Goal: Information Seeking & Learning: Learn about a topic

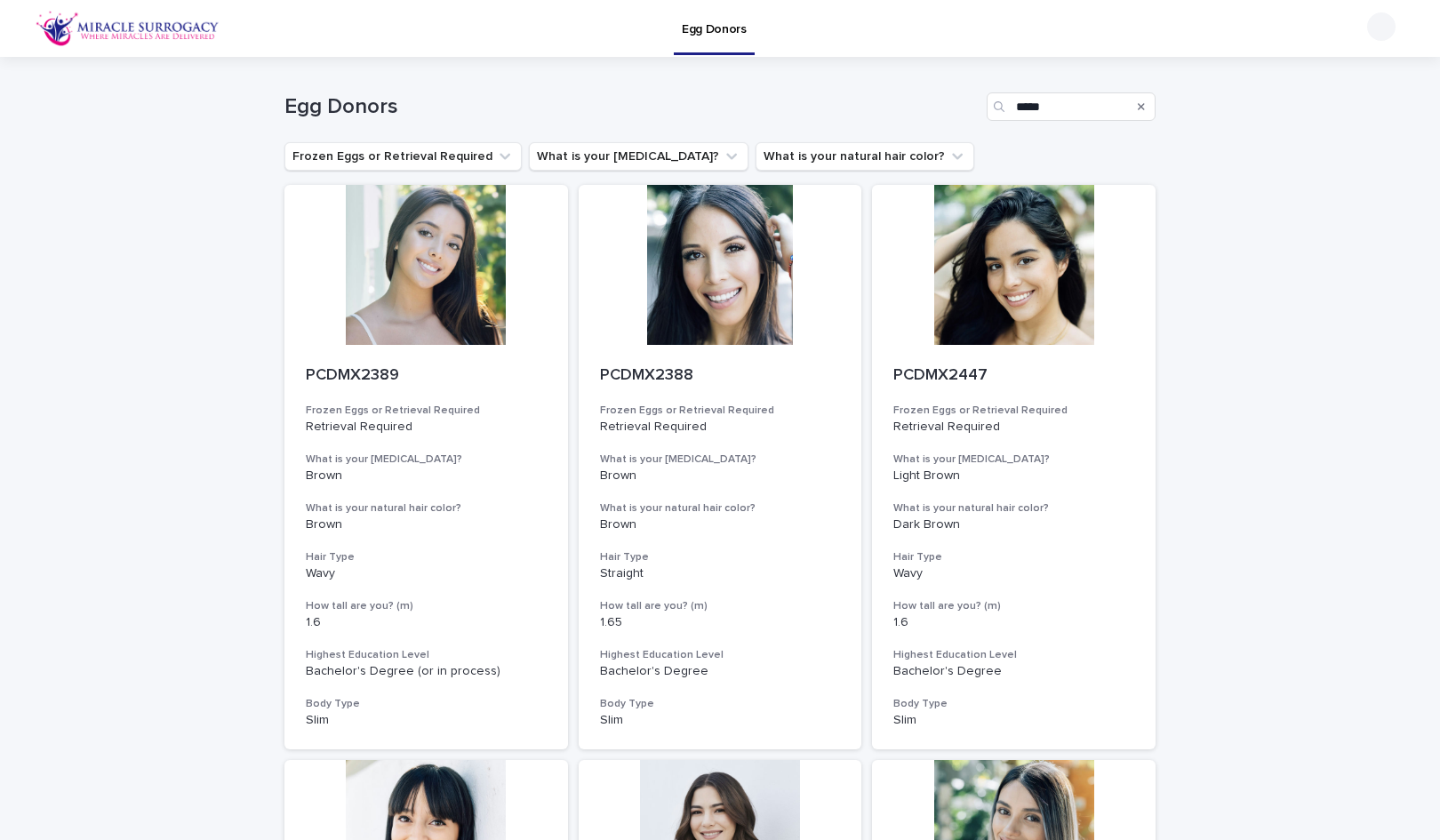
drag, startPoint x: 0, startPoint y: 0, endPoint x: 719, endPoint y: 180, distance: 741.2
drag, startPoint x: 400, startPoint y: 88, endPoint x: 190, endPoint y: 20, distance: 220.7
drag, startPoint x: 190, startPoint y: 20, endPoint x: 138, endPoint y: 41, distance: 56.1
click at [138, 41] on img at bounding box center [127, 28] width 184 height 36
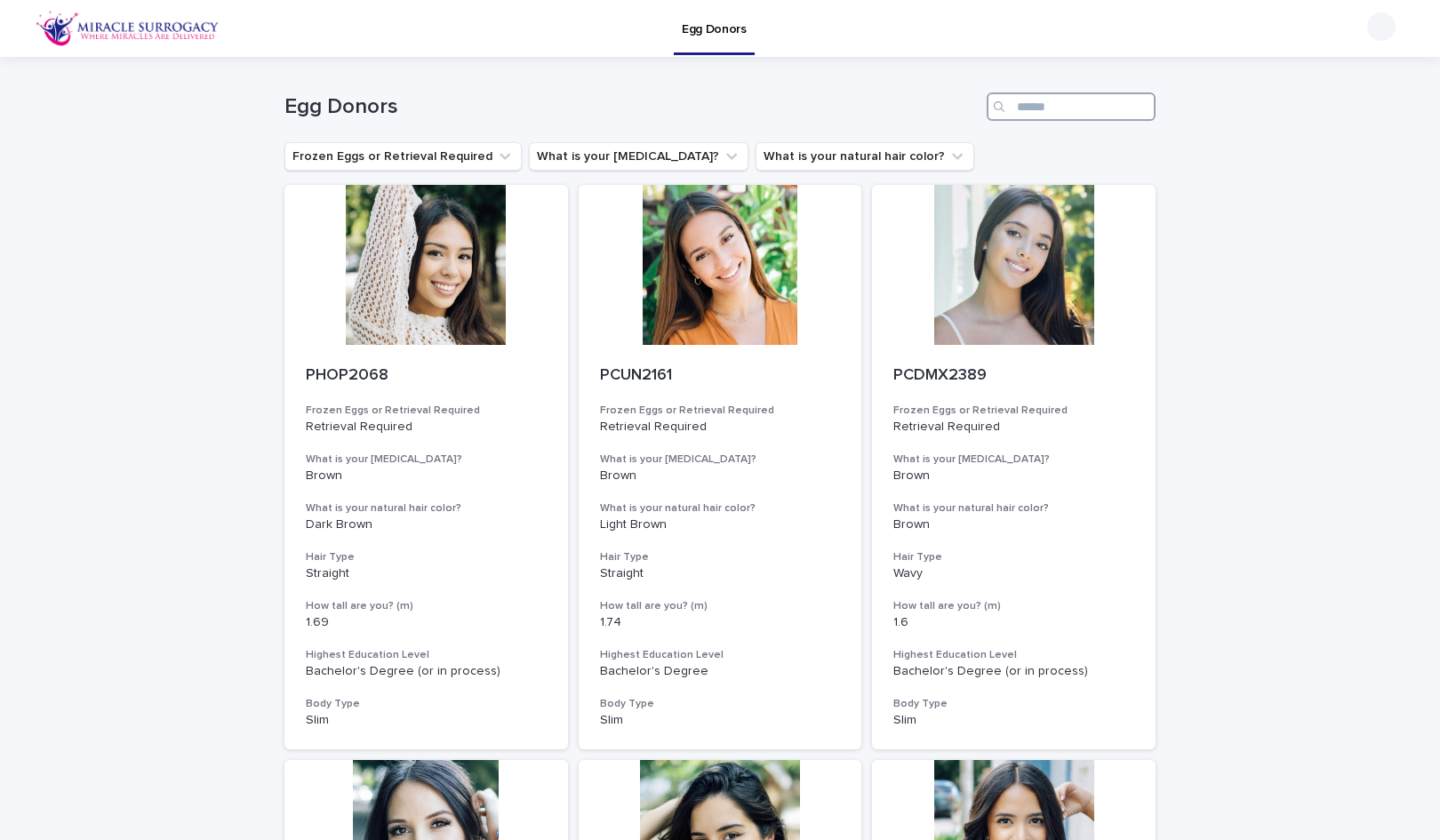
click at [1060, 104] on input "Search" at bounding box center [1070, 107] width 169 height 29
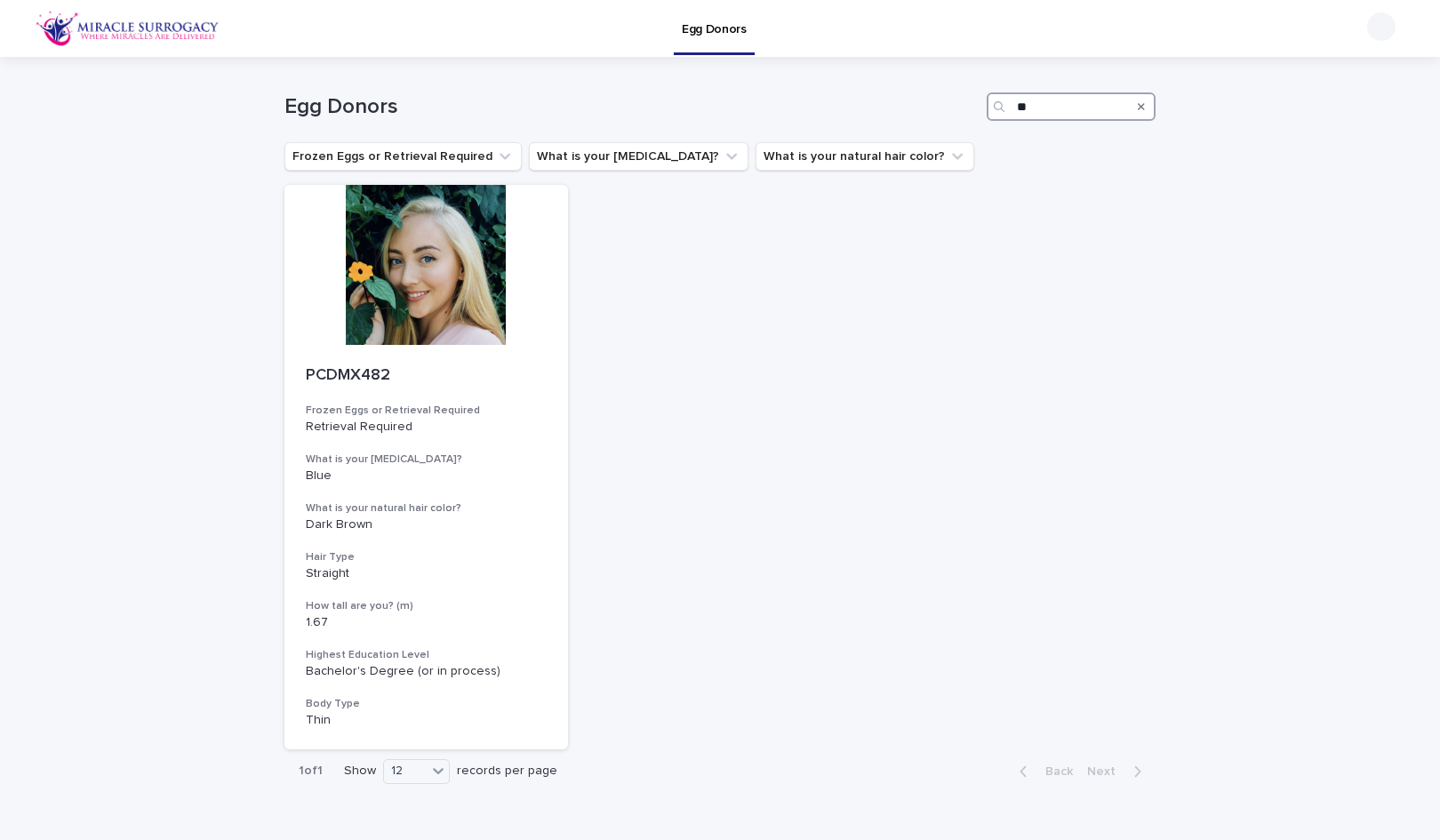
type input "*"
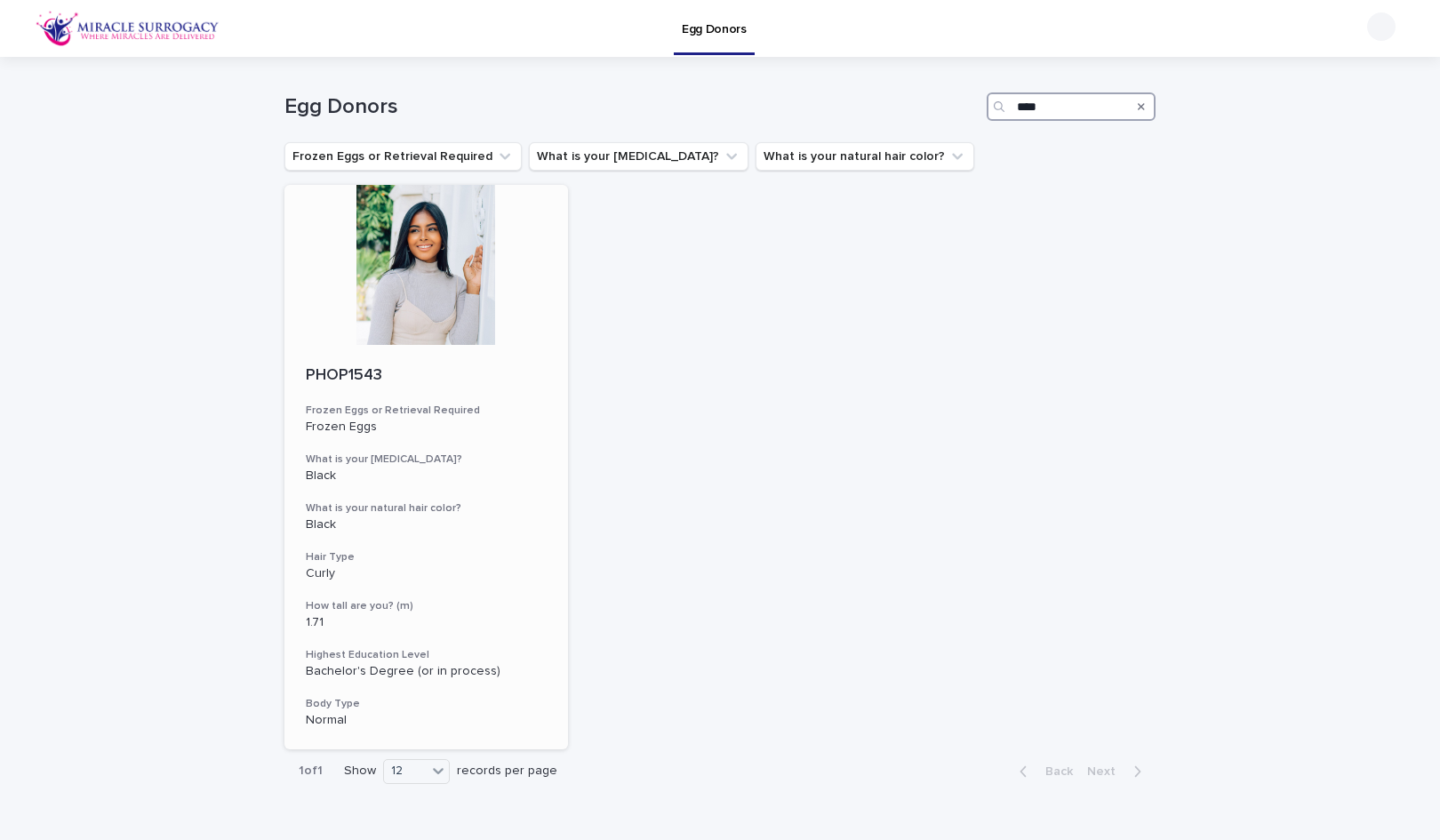
type input "****"
click at [432, 318] on div at bounding box center [426, 265] width 283 height 160
click at [1038, 115] on input "****" at bounding box center [1070, 107] width 169 height 29
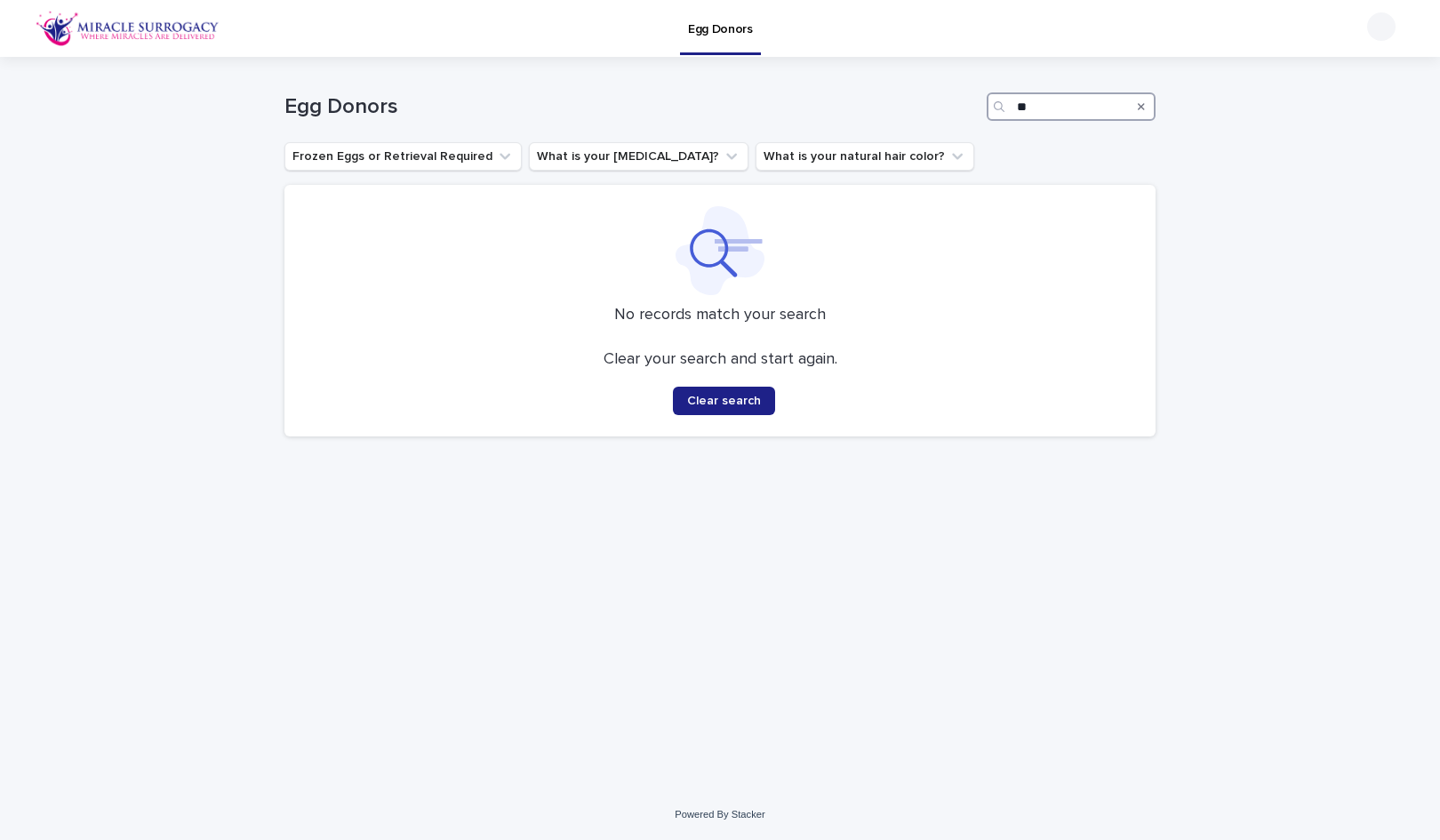
type input "*"
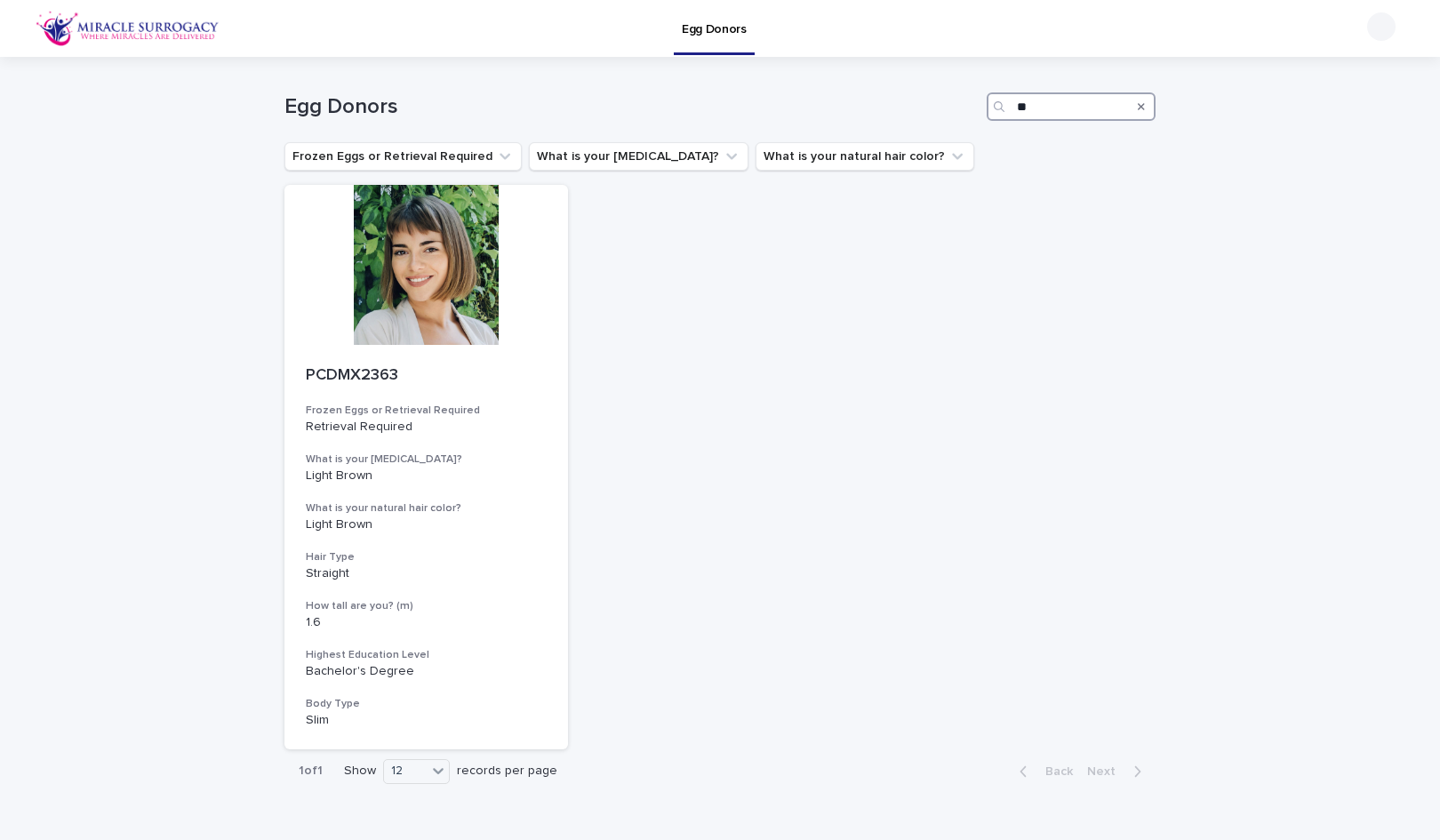
type input "*"
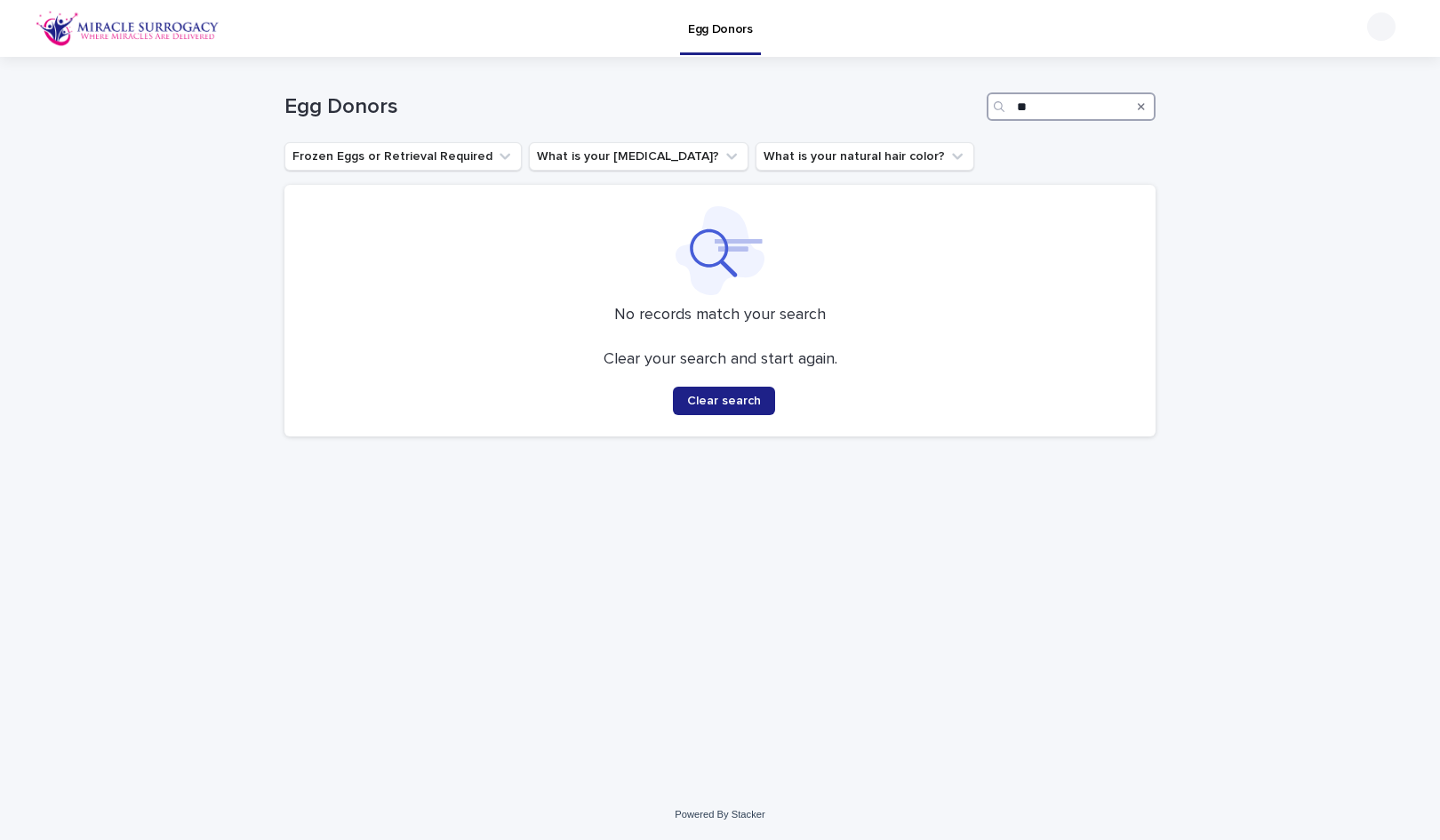
type input "*"
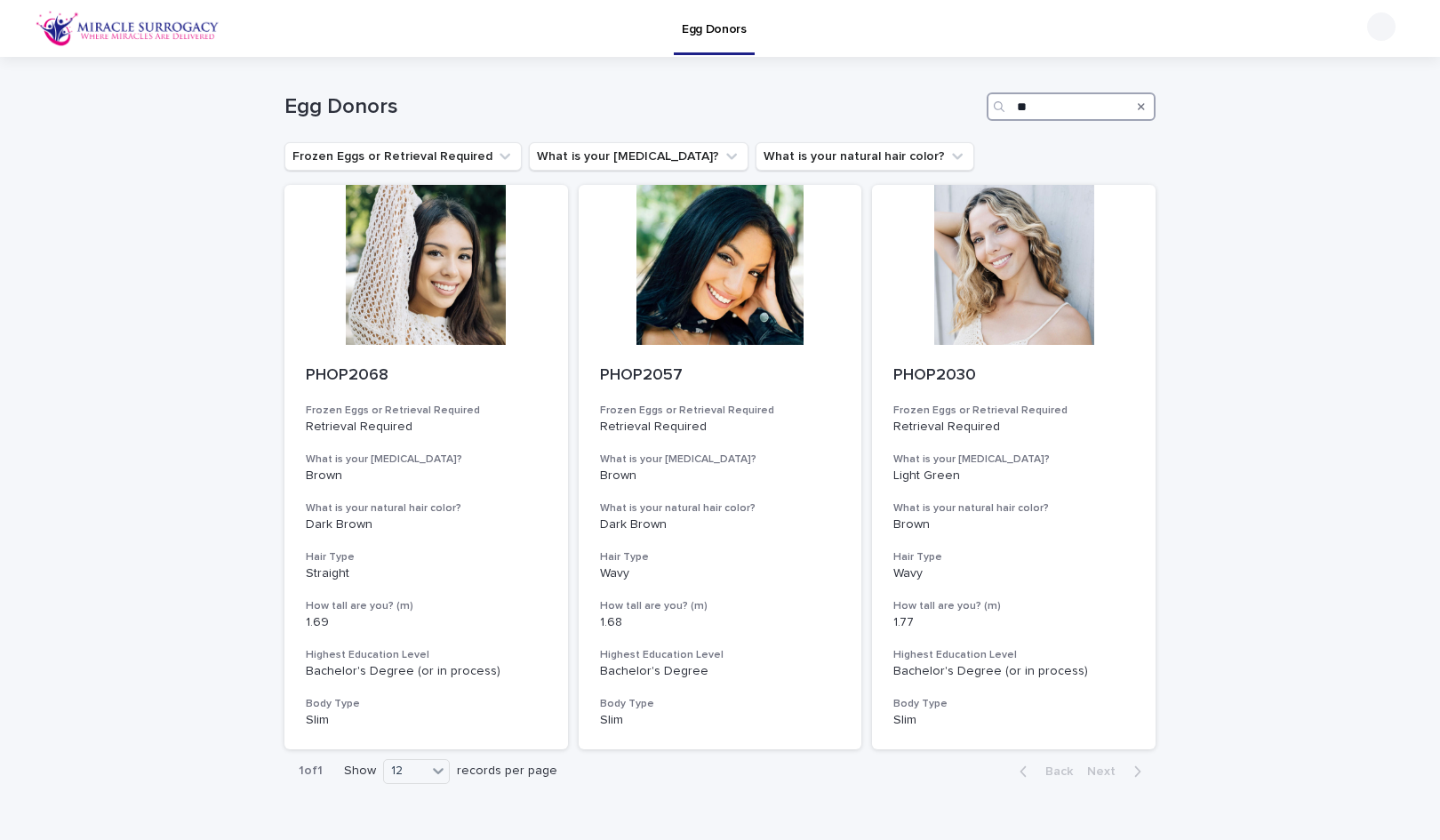
type input "*"
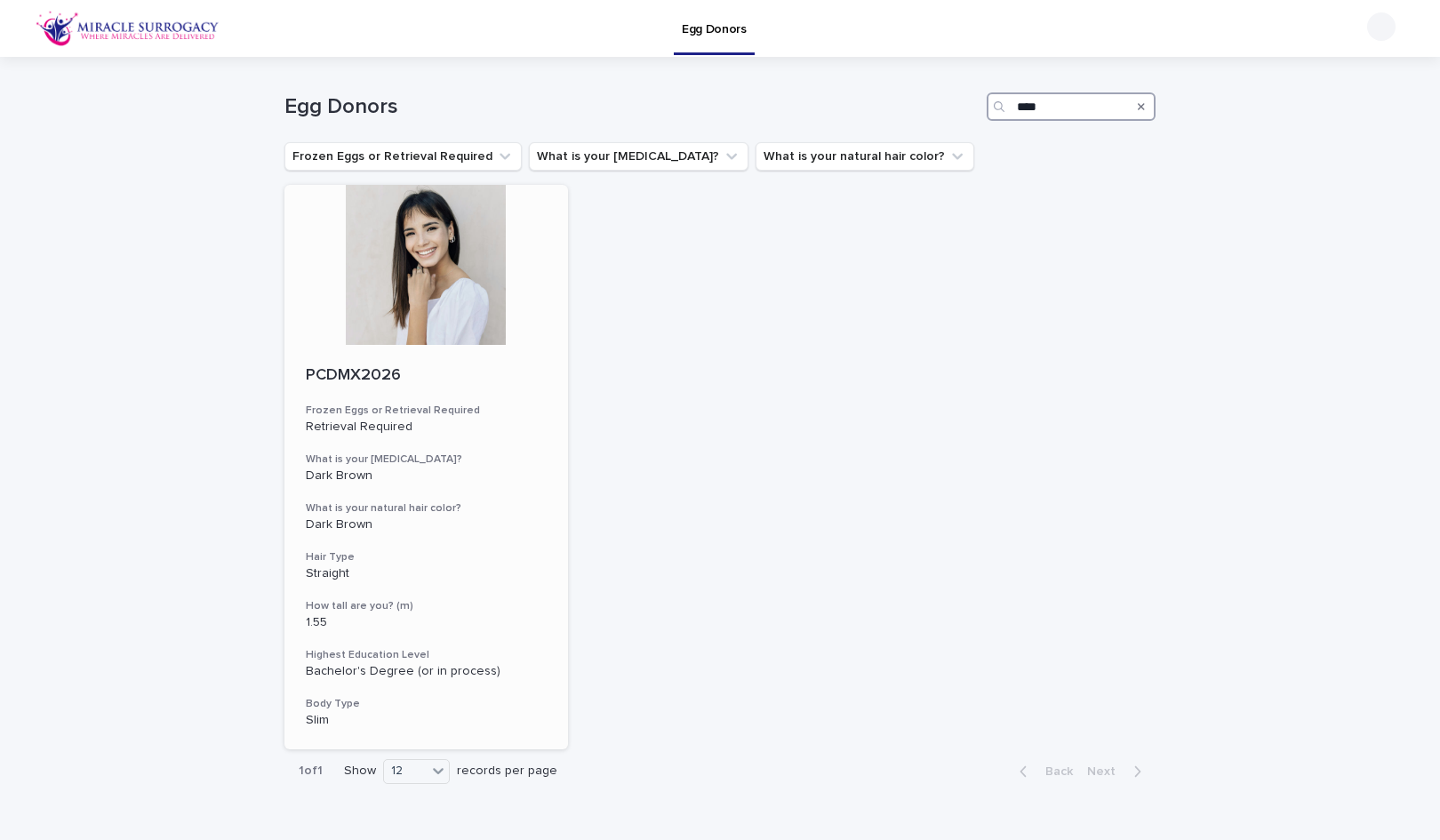
type input "****"
click at [440, 313] on div at bounding box center [426, 265] width 283 height 160
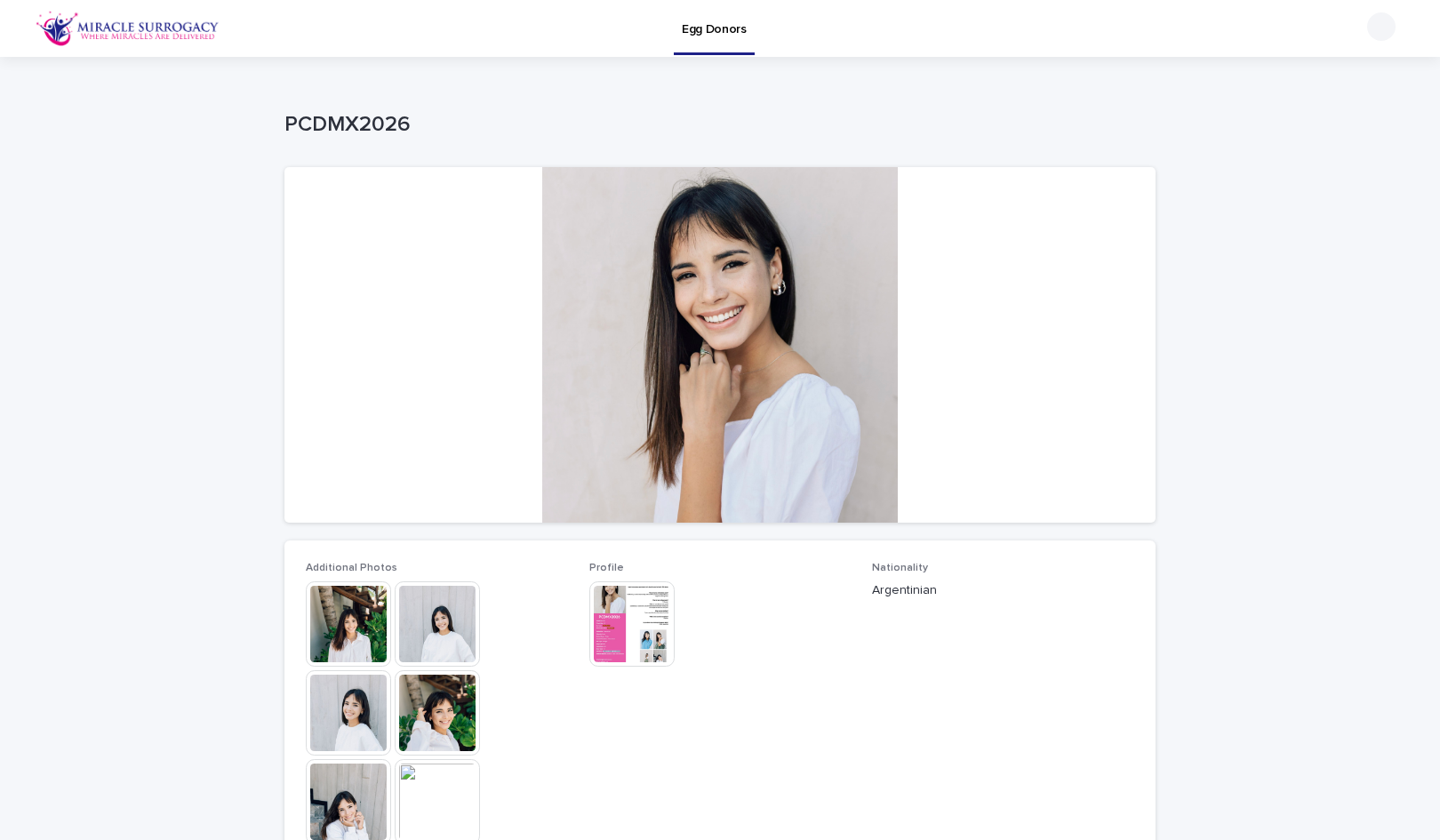
click at [634, 356] on div at bounding box center [720, 344] width 871 height 355
click at [342, 614] on img at bounding box center [348, 624] width 86 height 86
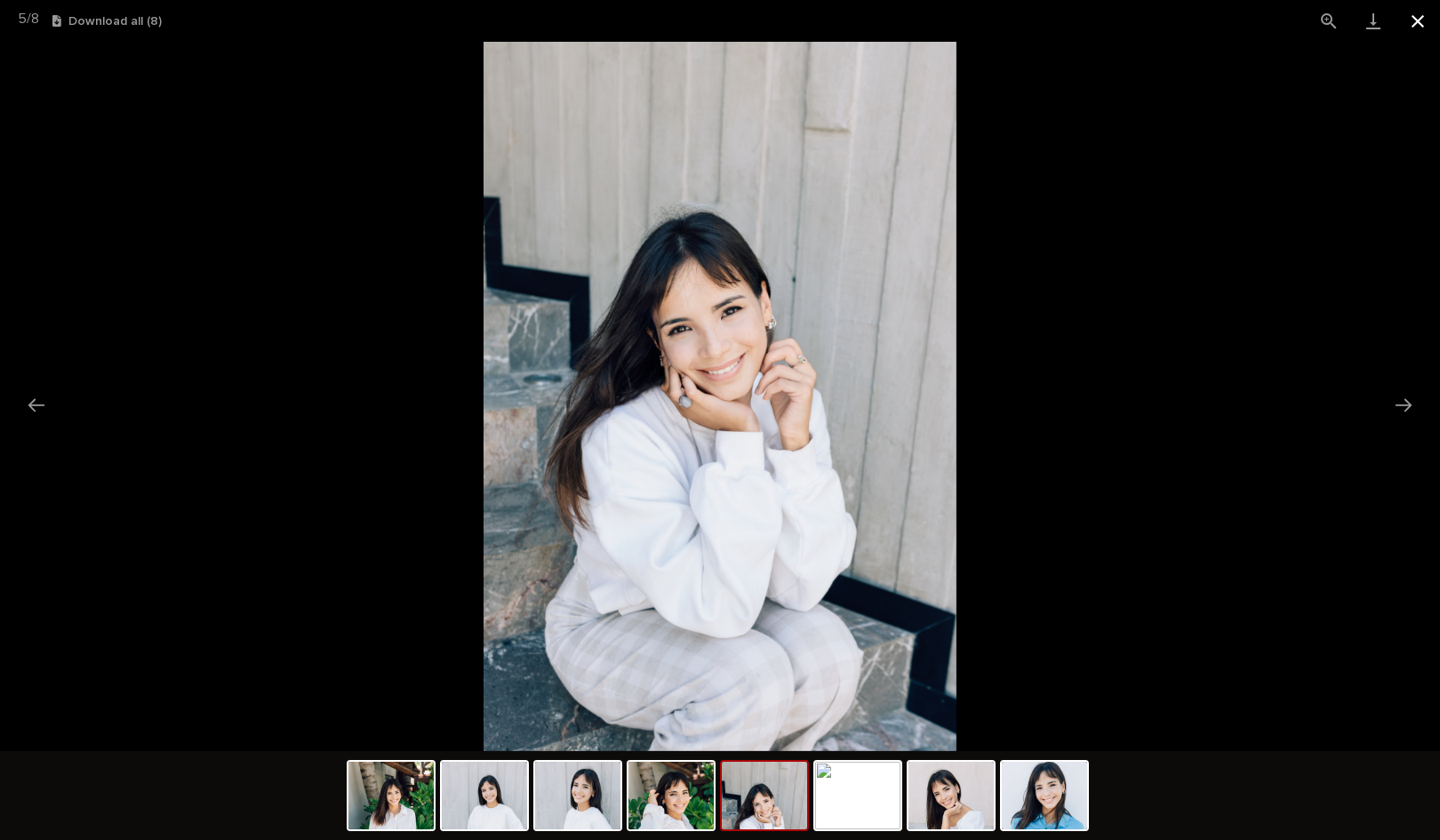
click at [1419, 24] on button "Close gallery" at bounding box center [1418, 20] width 44 height 41
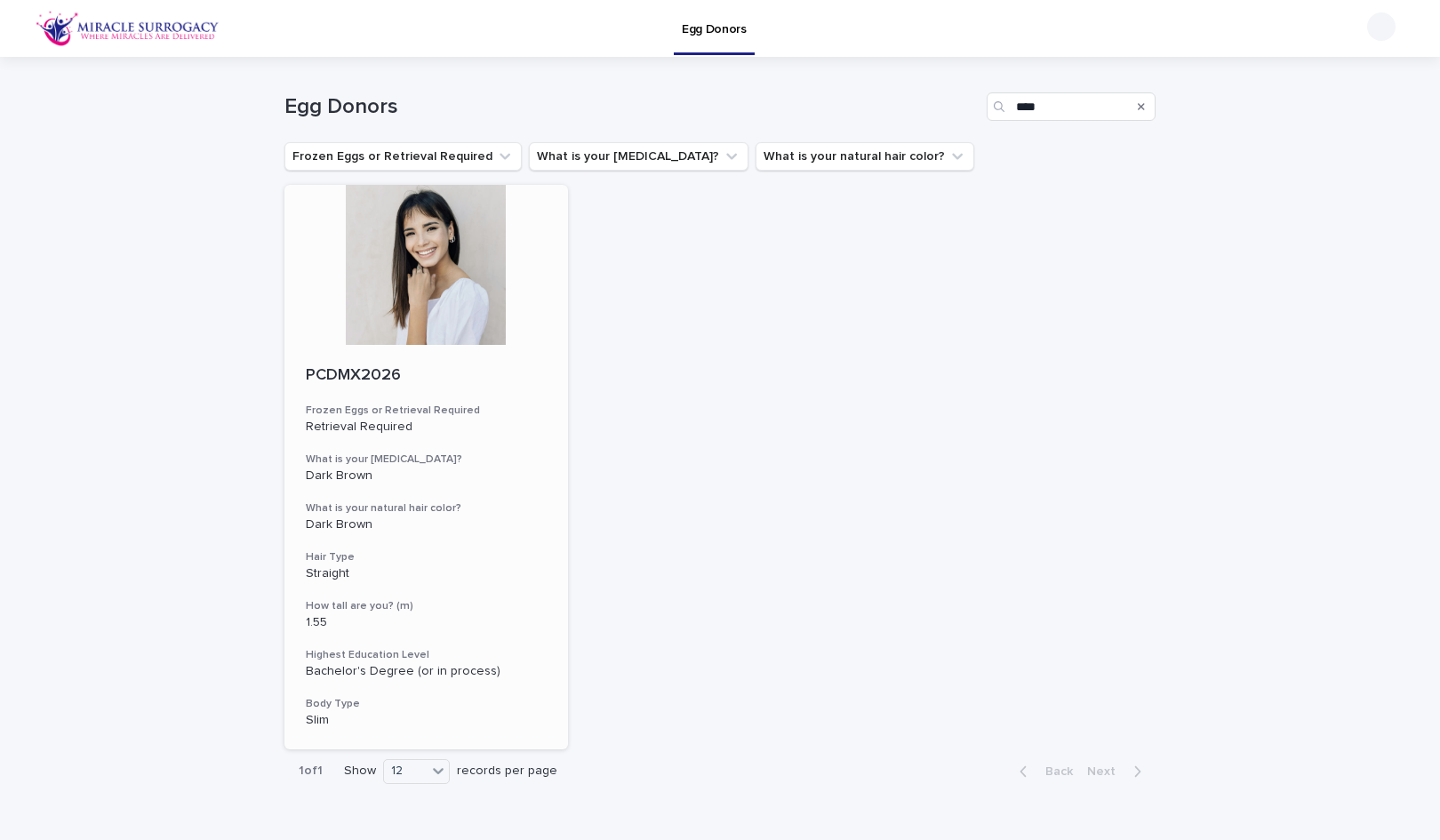
click at [432, 294] on div at bounding box center [426, 265] width 283 height 160
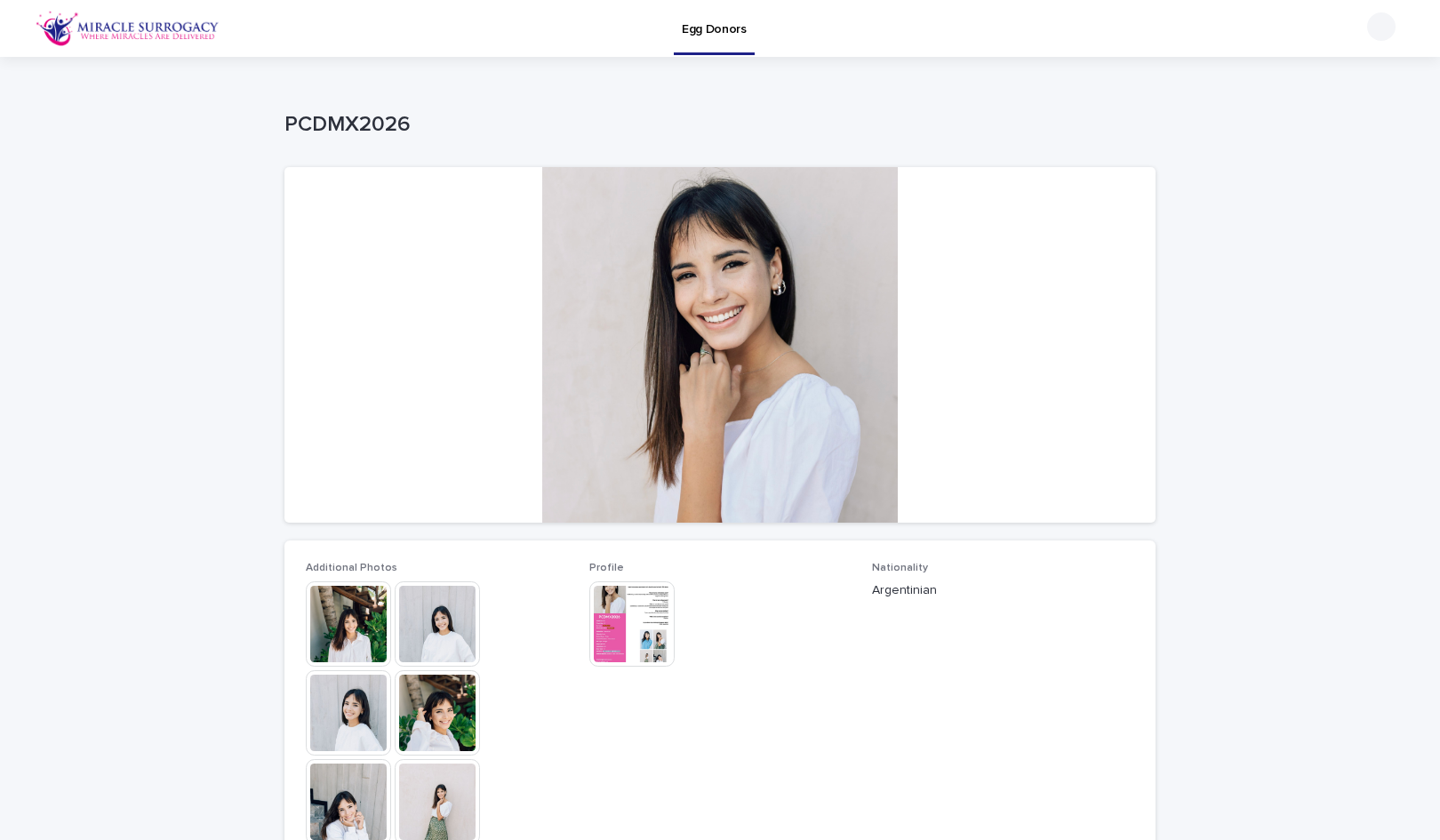
click at [615, 609] on img at bounding box center [632, 624] width 86 height 86
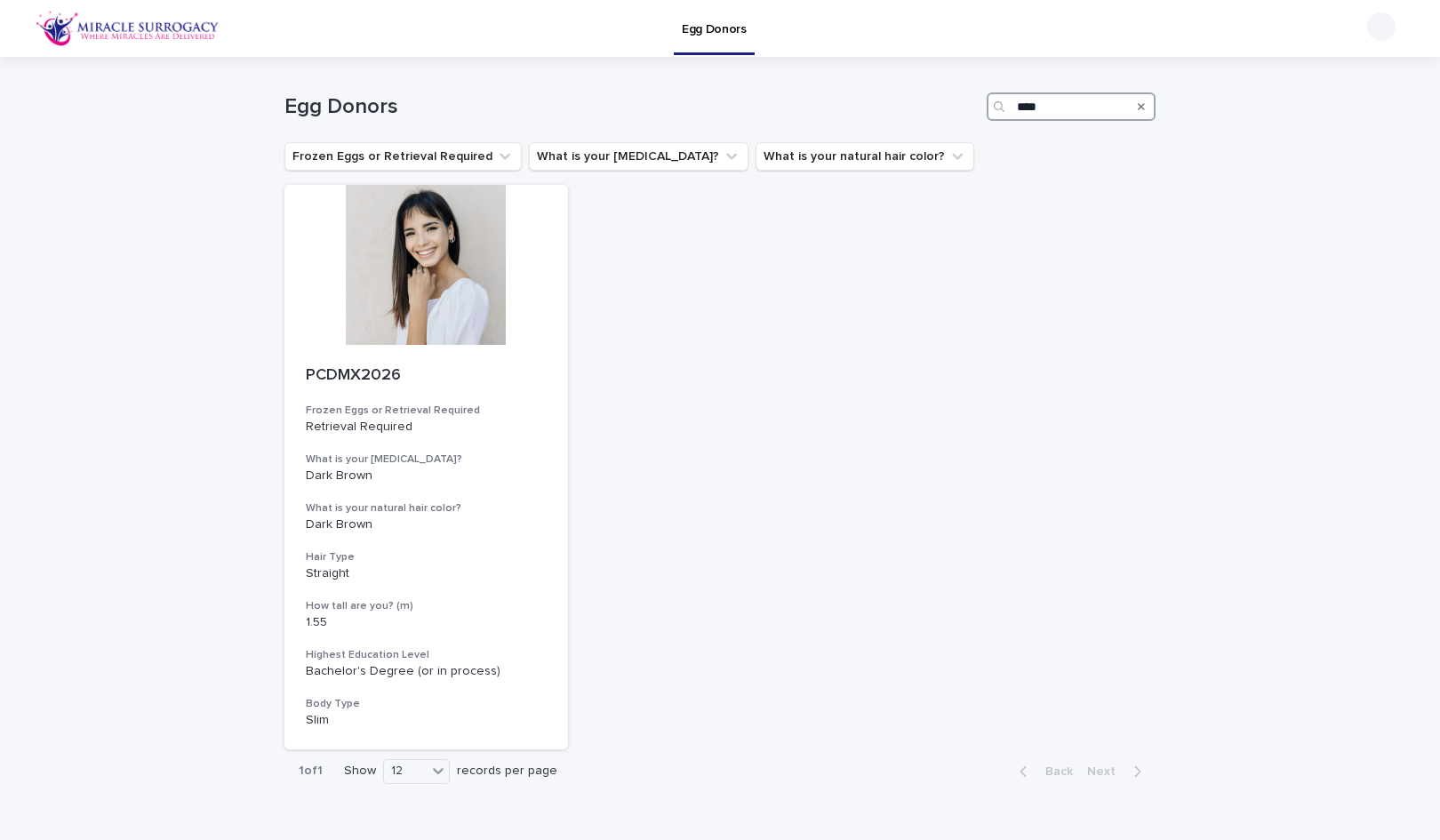
click at [1047, 112] on input "****" at bounding box center [1070, 107] width 169 height 29
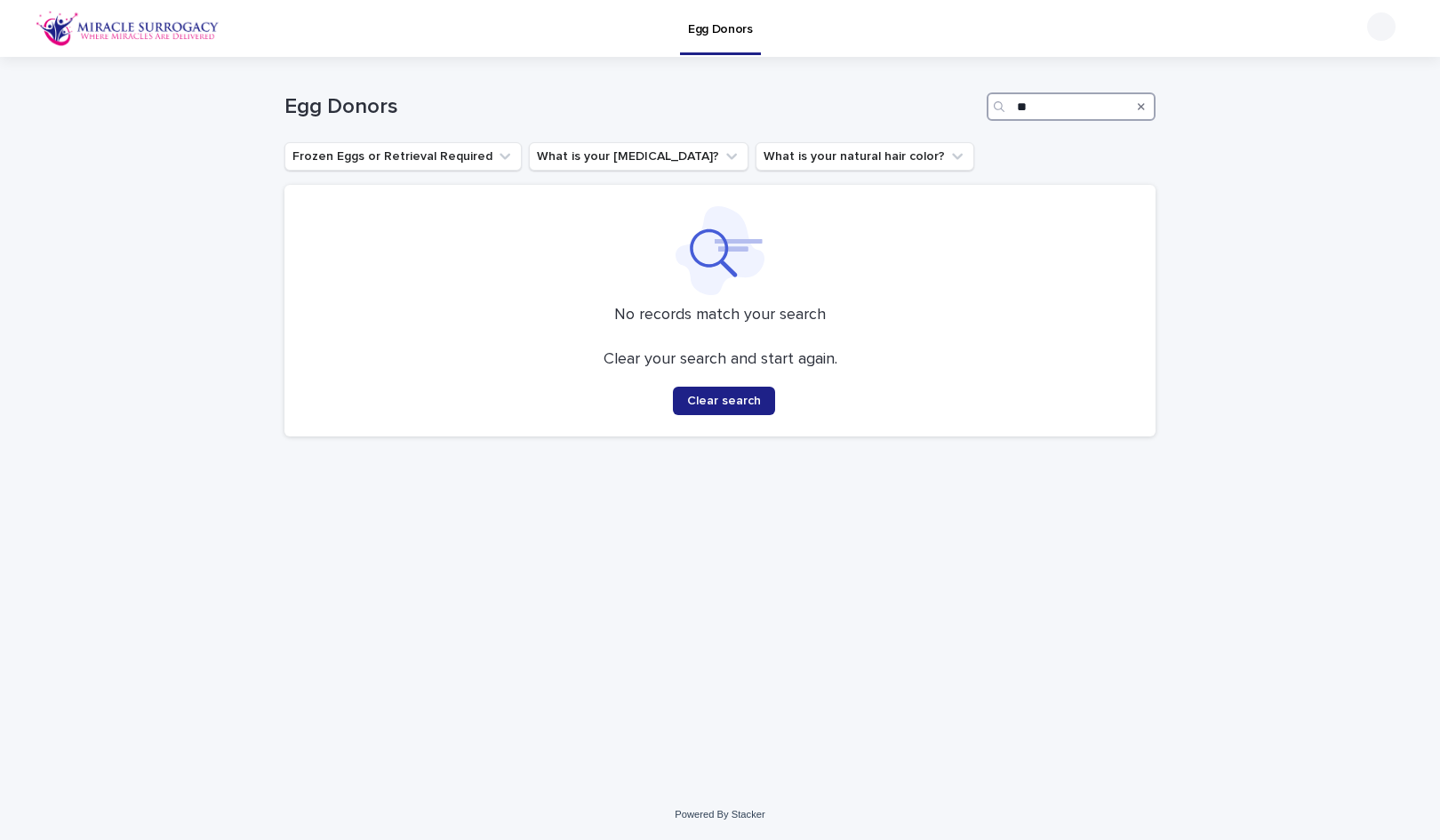
type input "*"
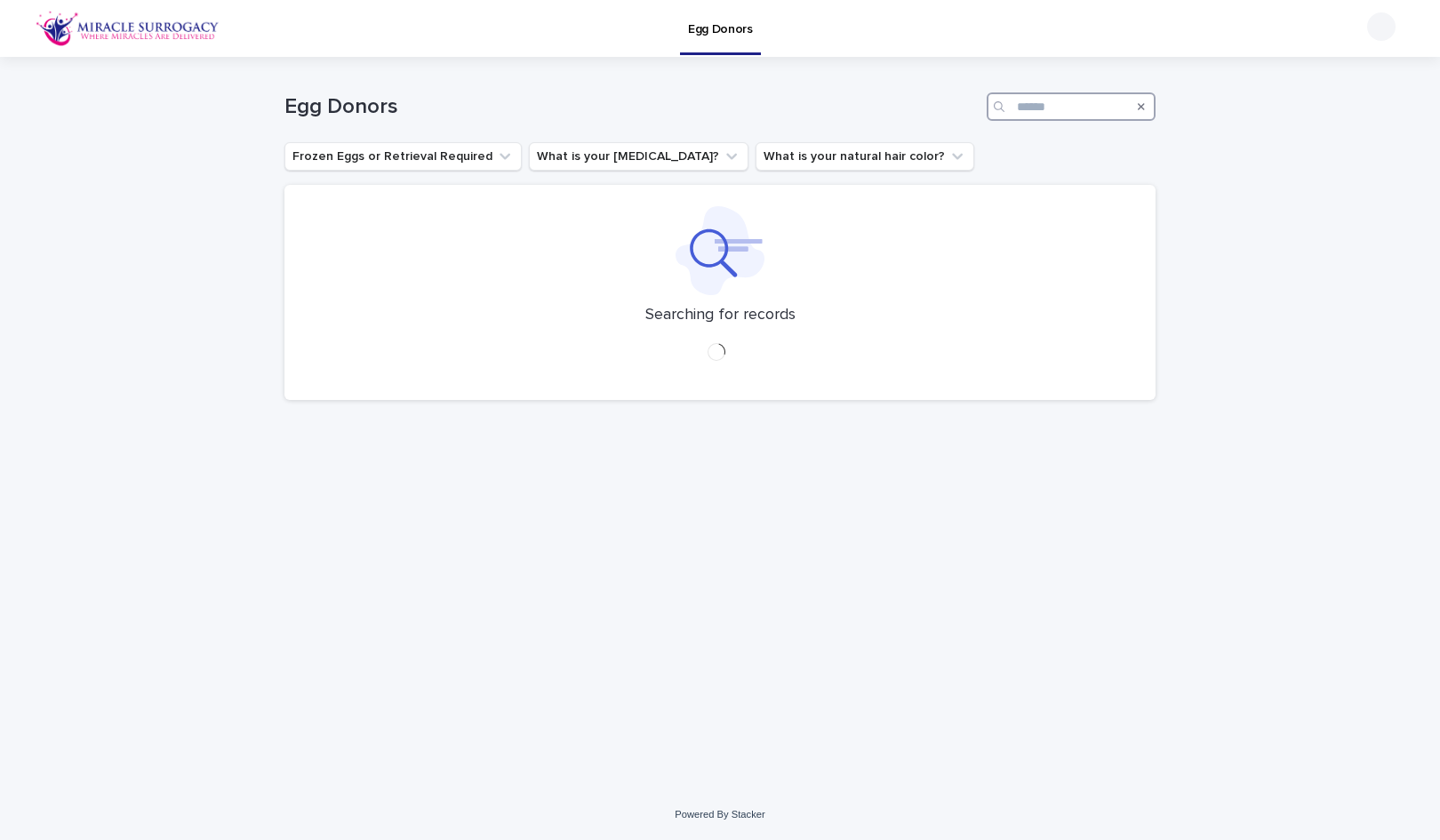
type input "*"
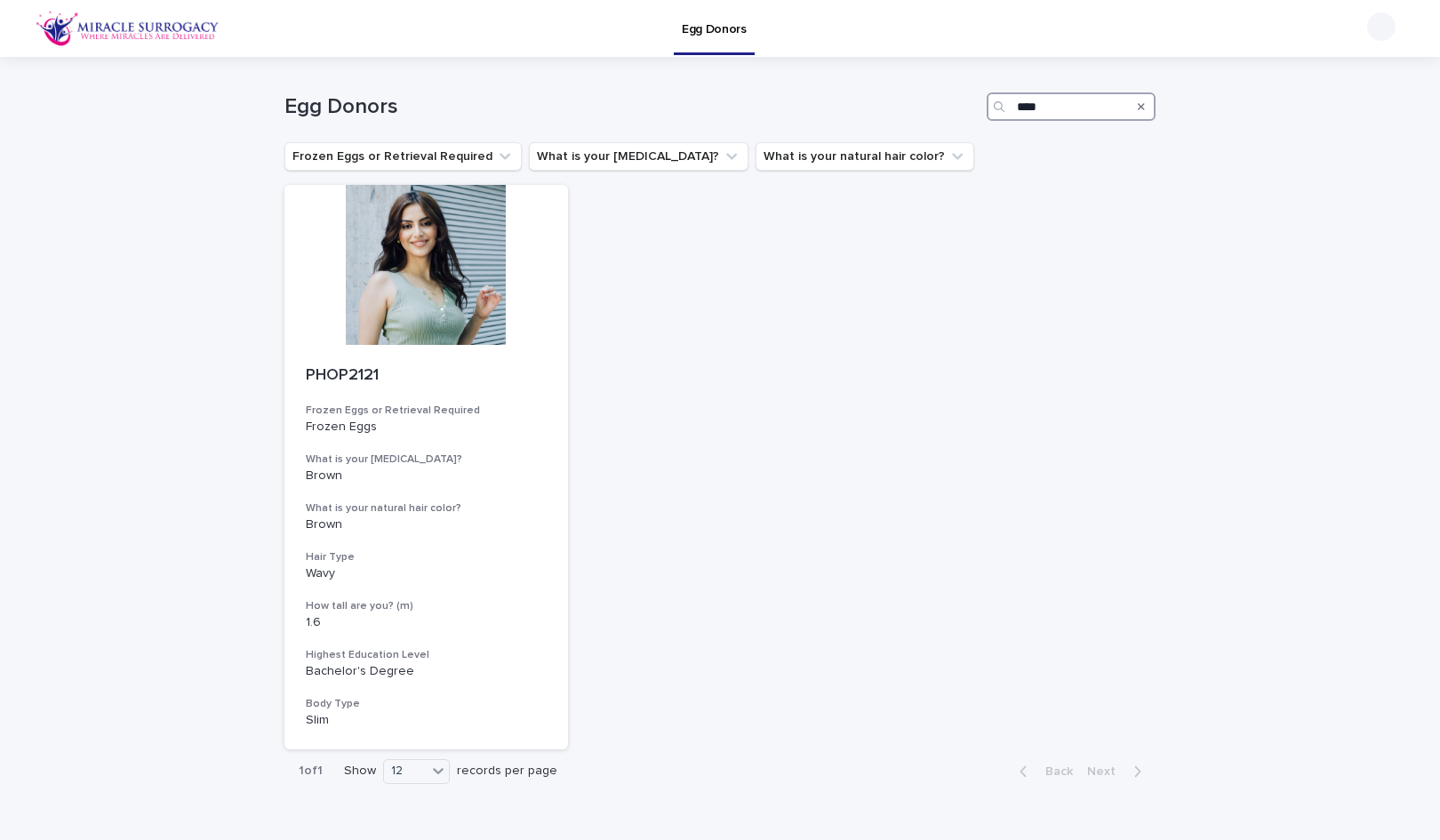
click at [1042, 100] on input "****" at bounding box center [1070, 107] width 169 height 29
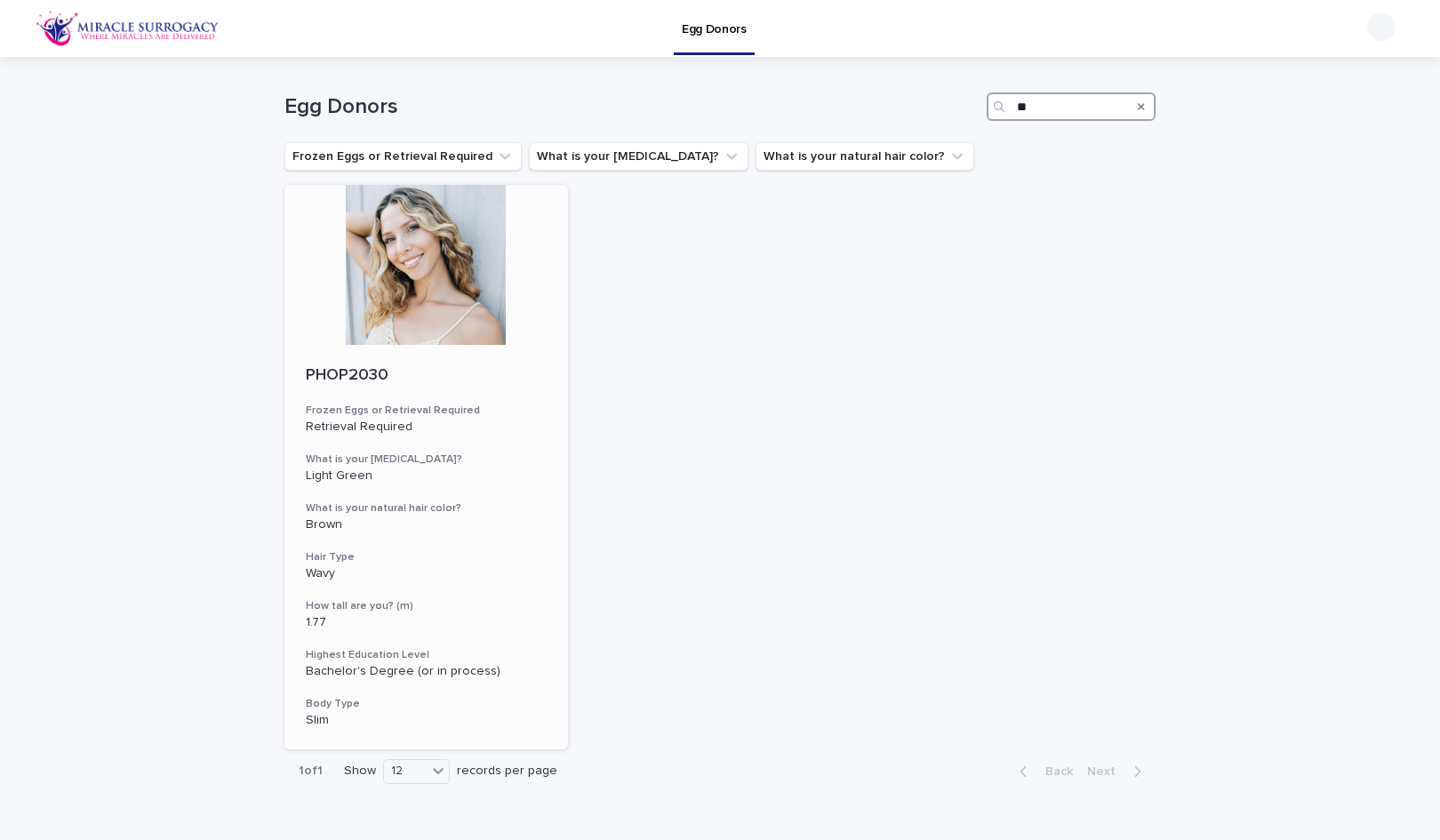
type input "*"
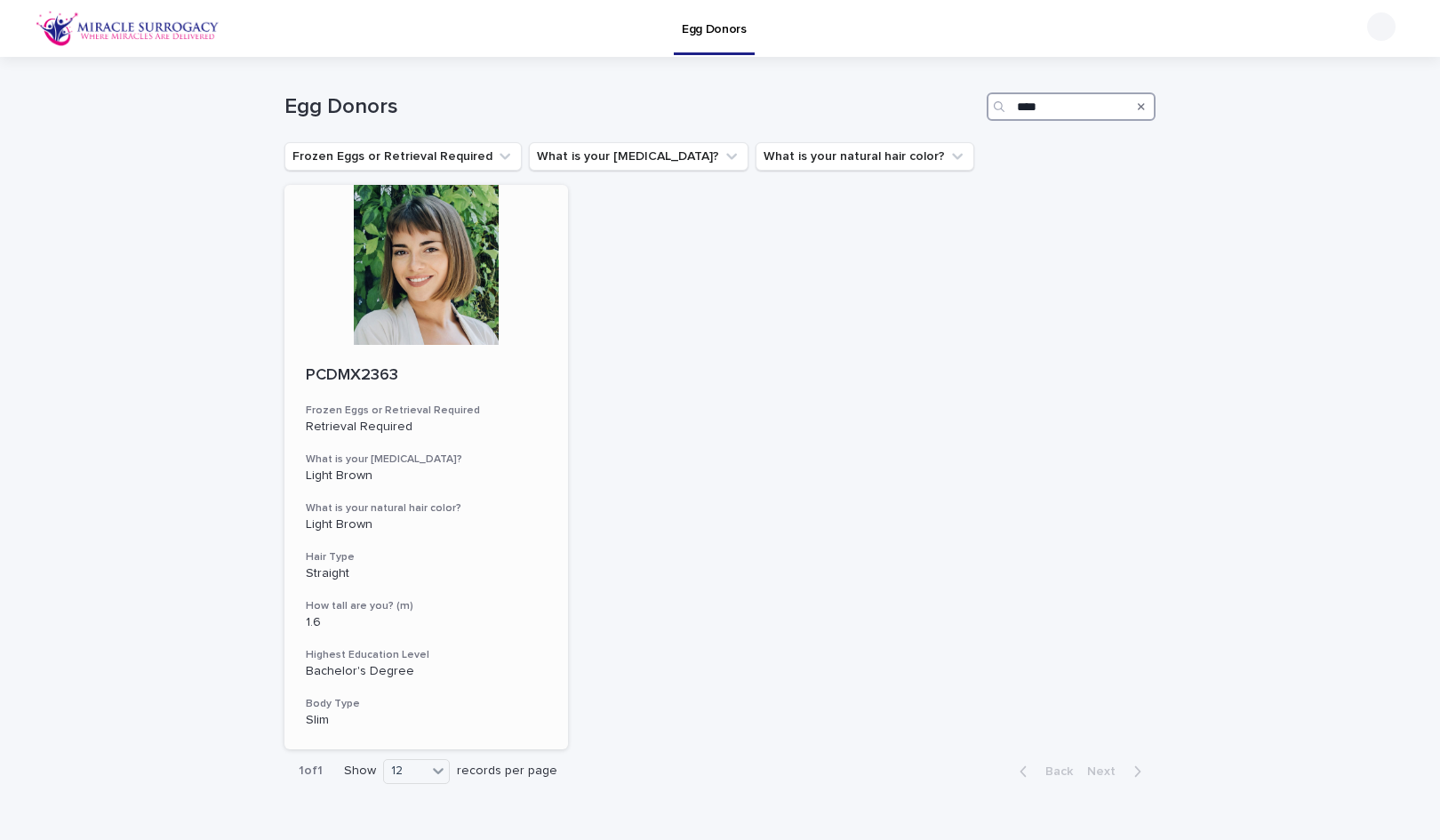
type input "****"
click at [435, 276] on div at bounding box center [426, 265] width 283 height 160
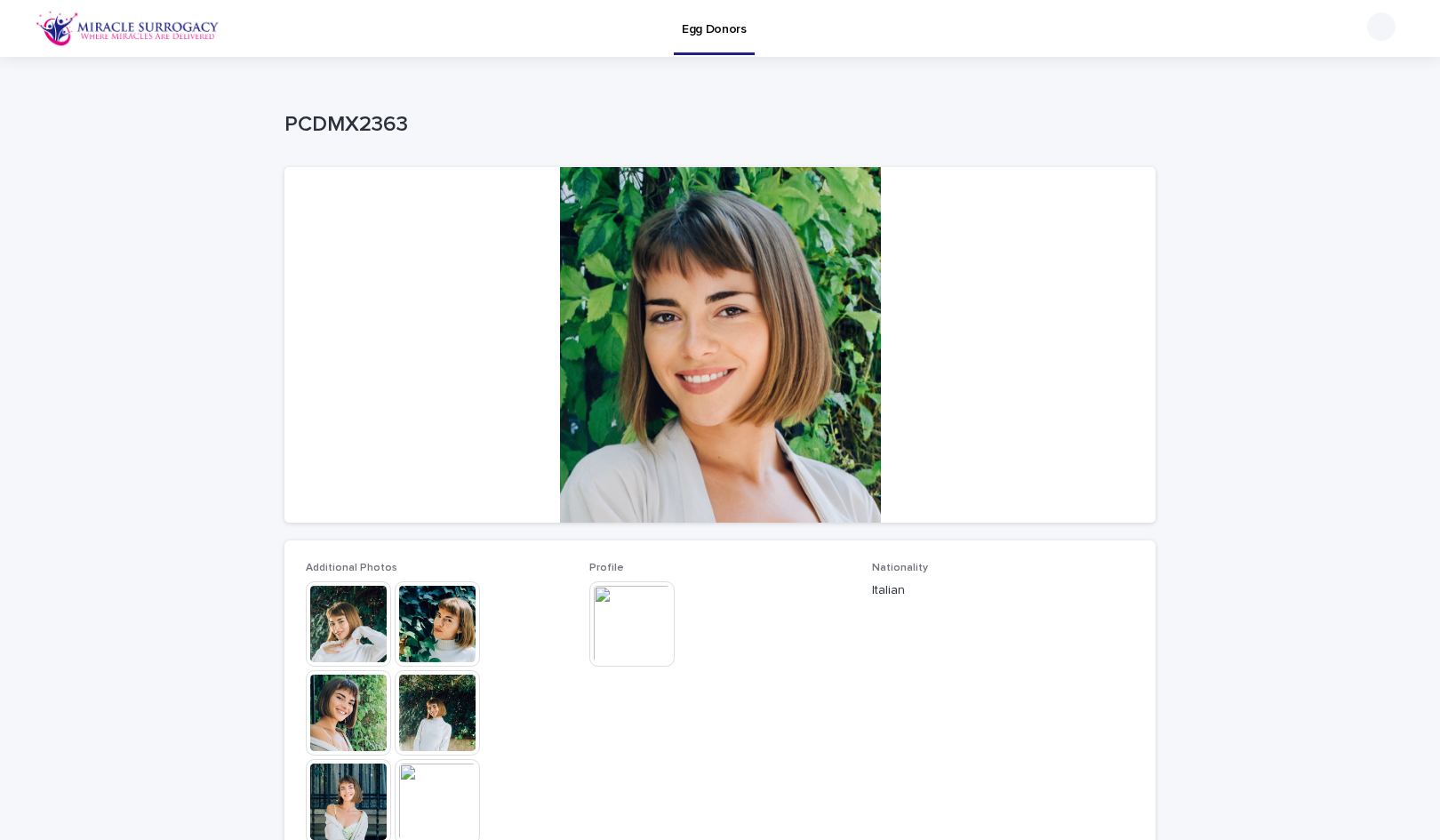
click at [353, 626] on img at bounding box center [348, 624] width 86 height 86
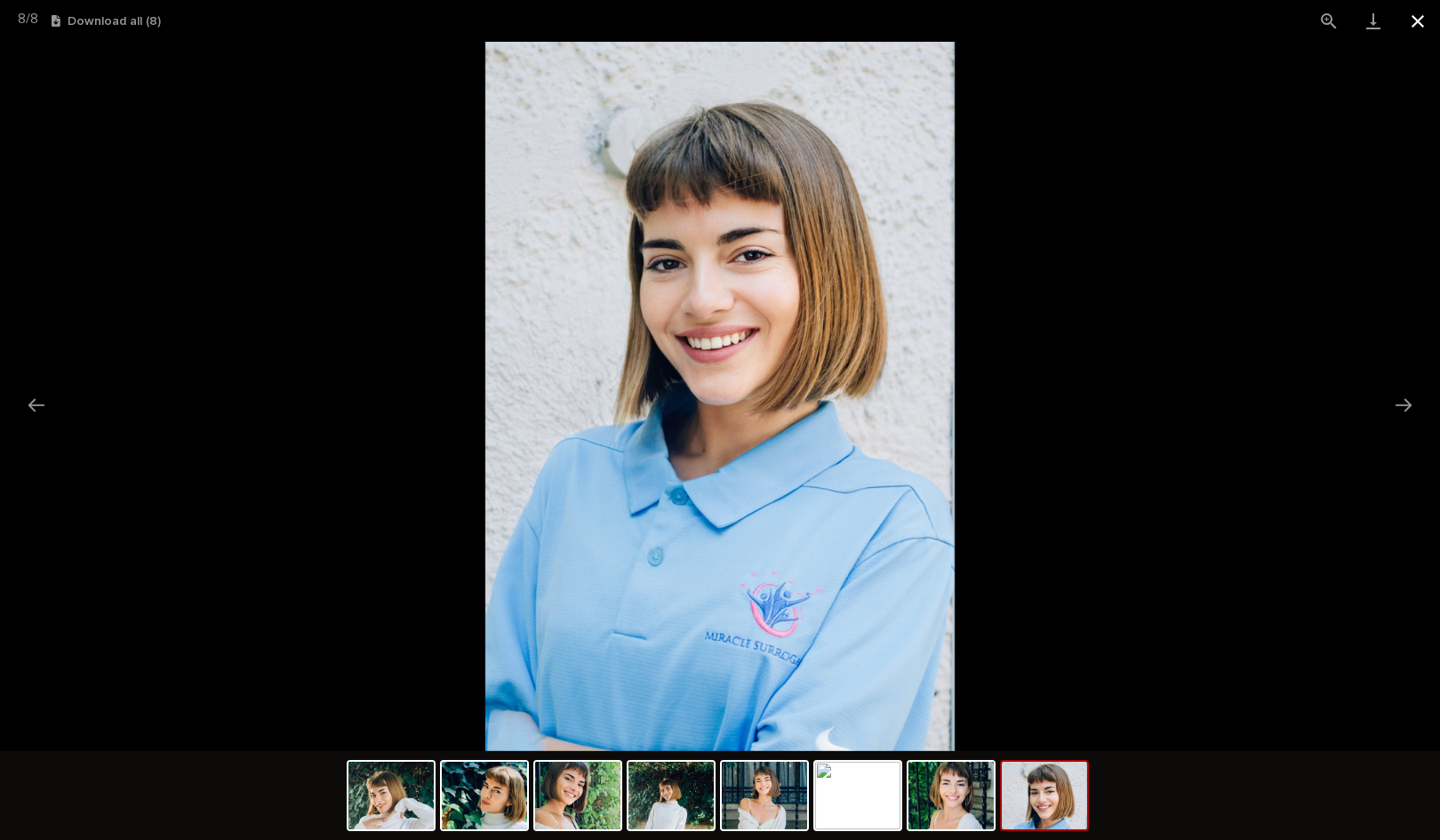
click at [1413, 29] on button "Close gallery" at bounding box center [1418, 20] width 44 height 41
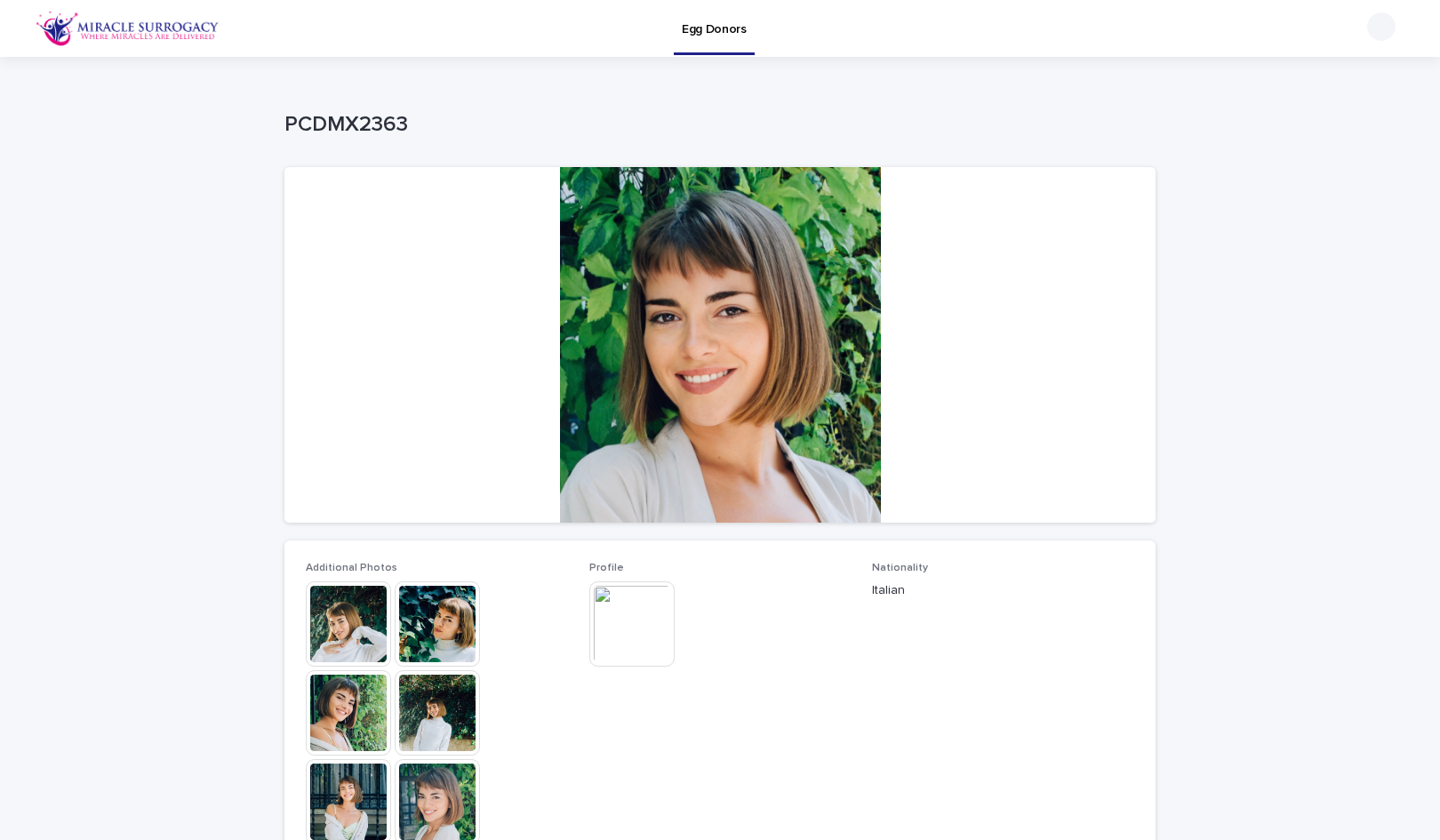
click at [604, 616] on img at bounding box center [632, 624] width 86 height 86
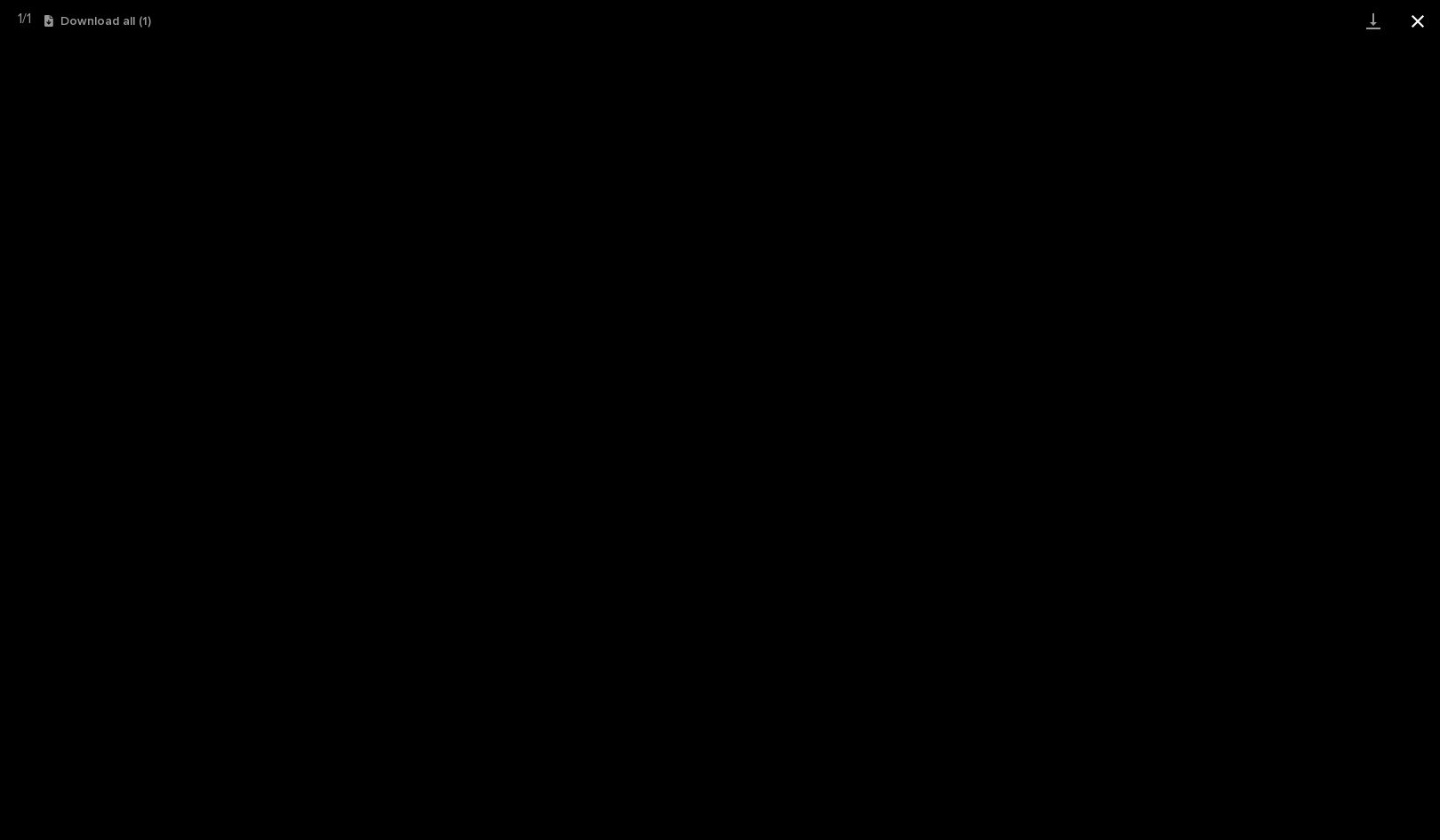
click at [1421, 28] on button "Close gallery" at bounding box center [1418, 20] width 44 height 41
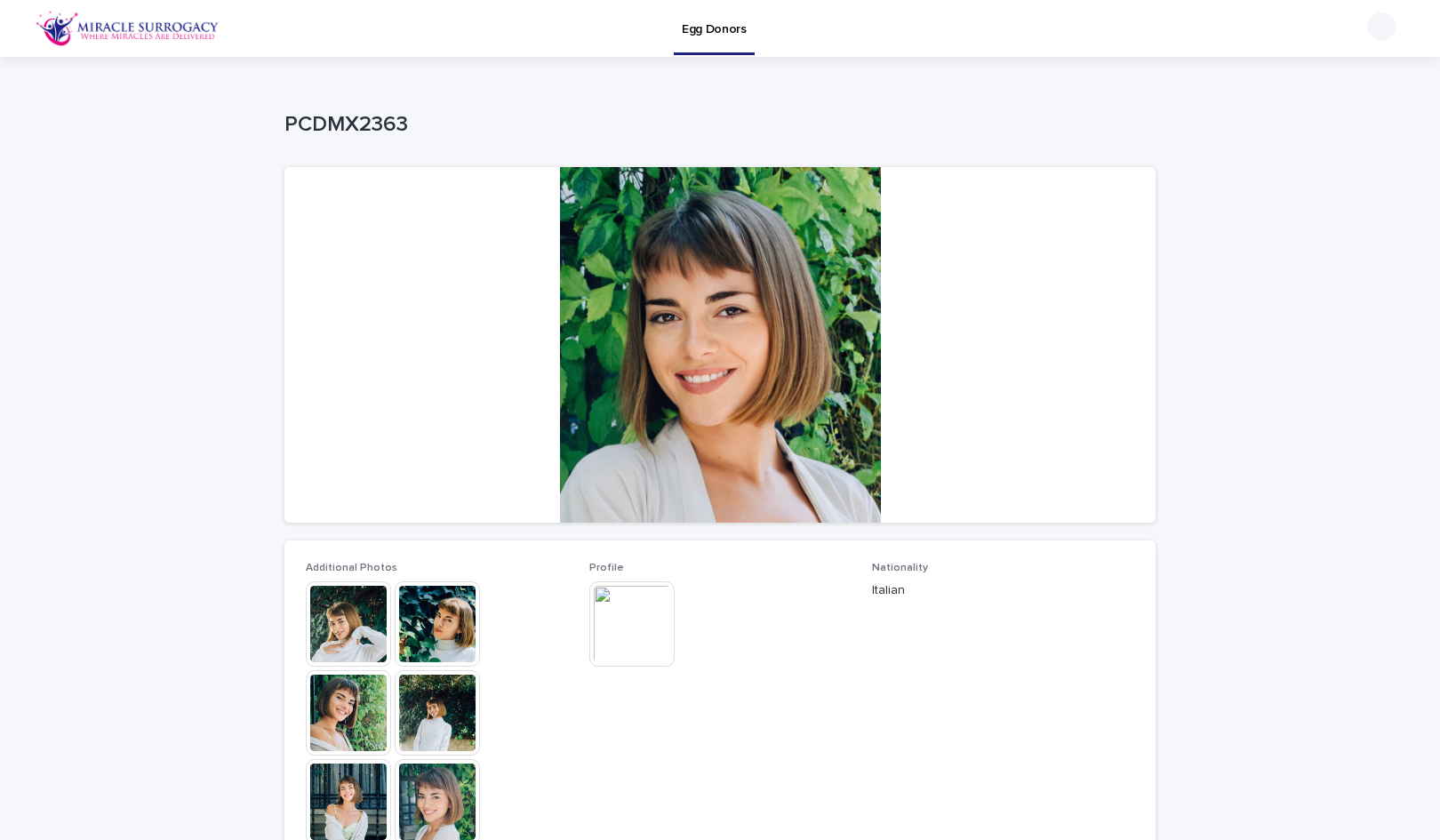
click at [322, 620] on img at bounding box center [348, 624] width 86 height 86
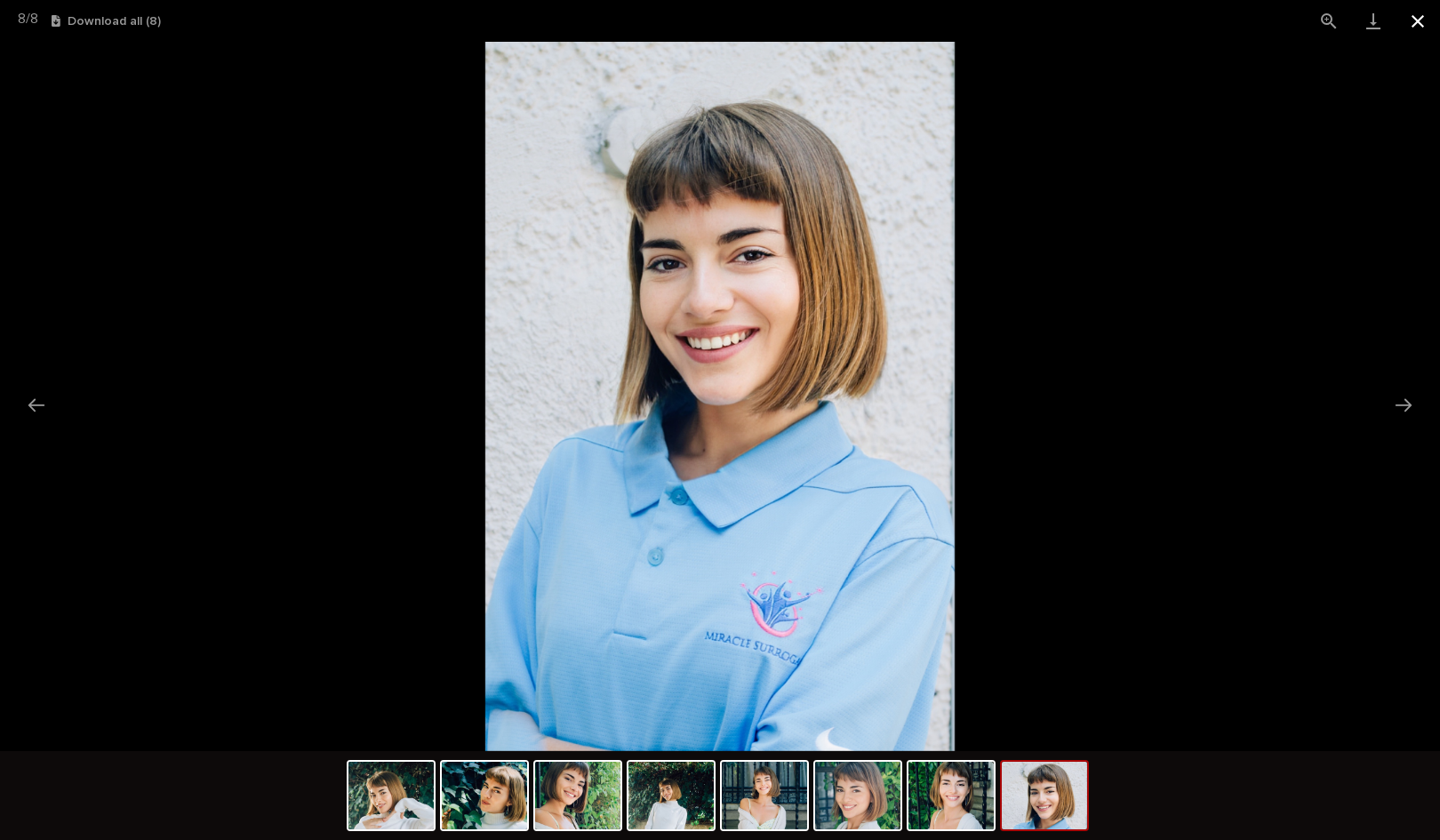
click at [1423, 29] on button "Close gallery" at bounding box center [1418, 20] width 44 height 41
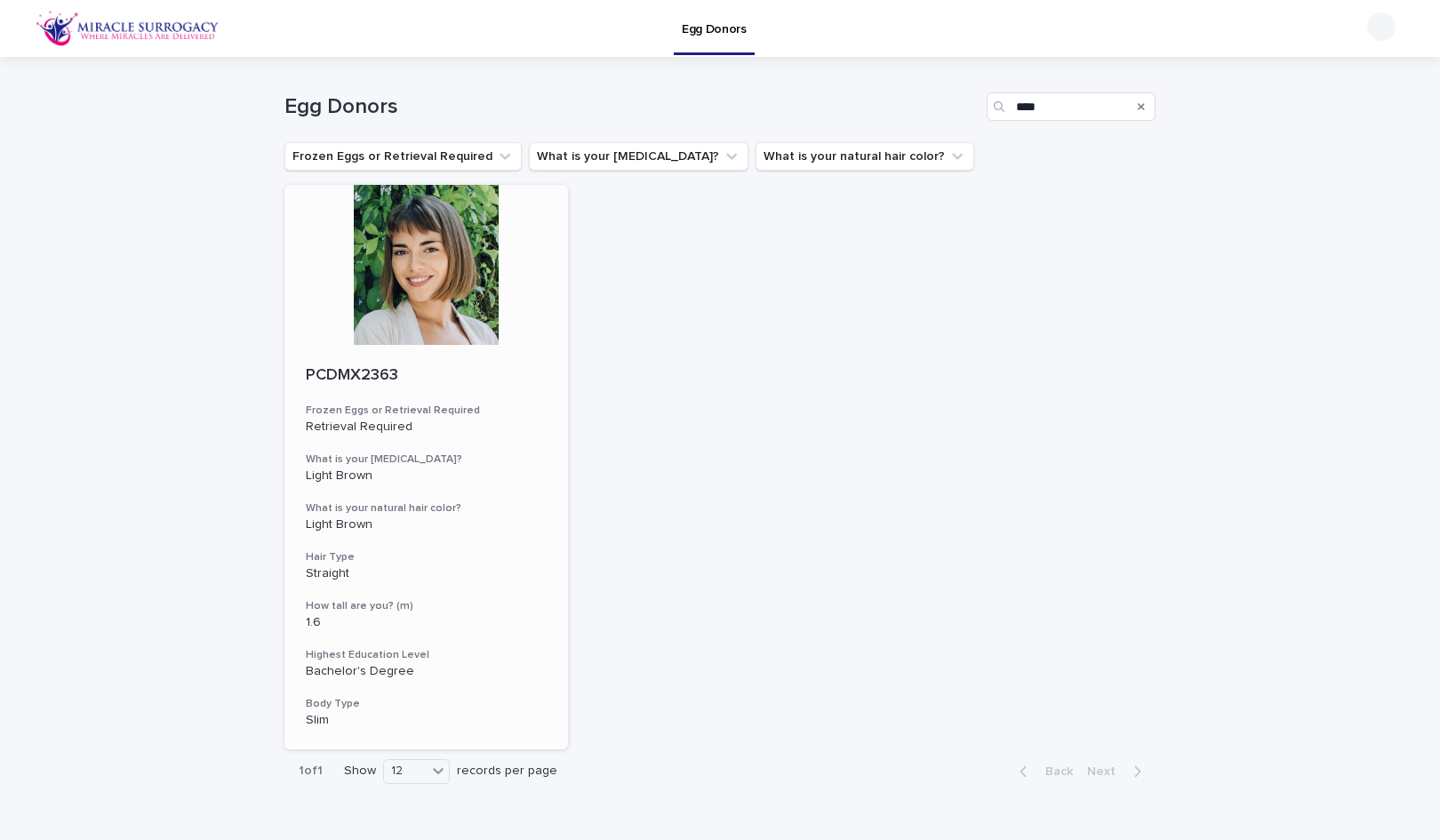
click at [436, 286] on div at bounding box center [426, 265] width 283 height 160
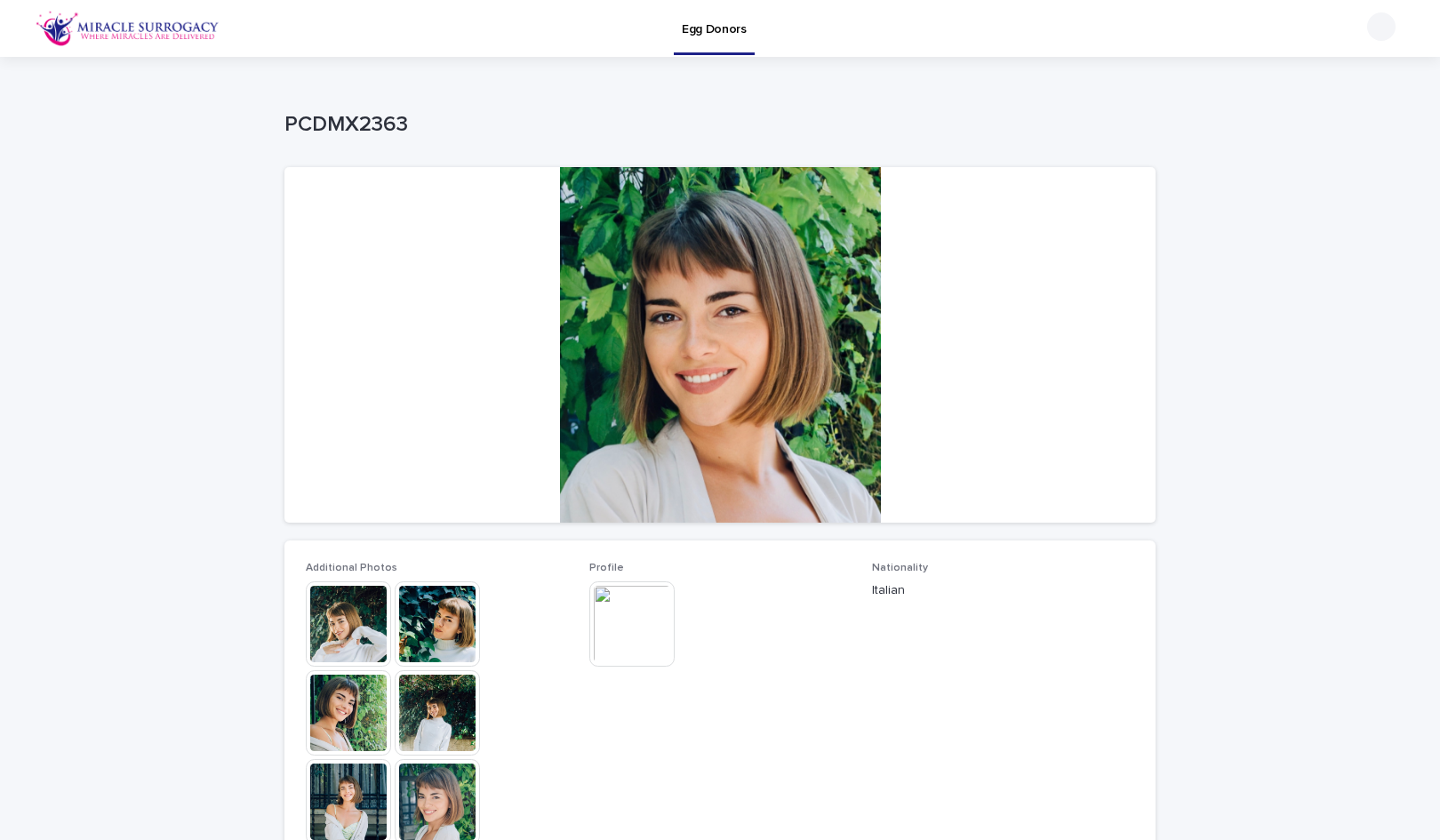
click at [648, 630] on img at bounding box center [632, 624] width 86 height 86
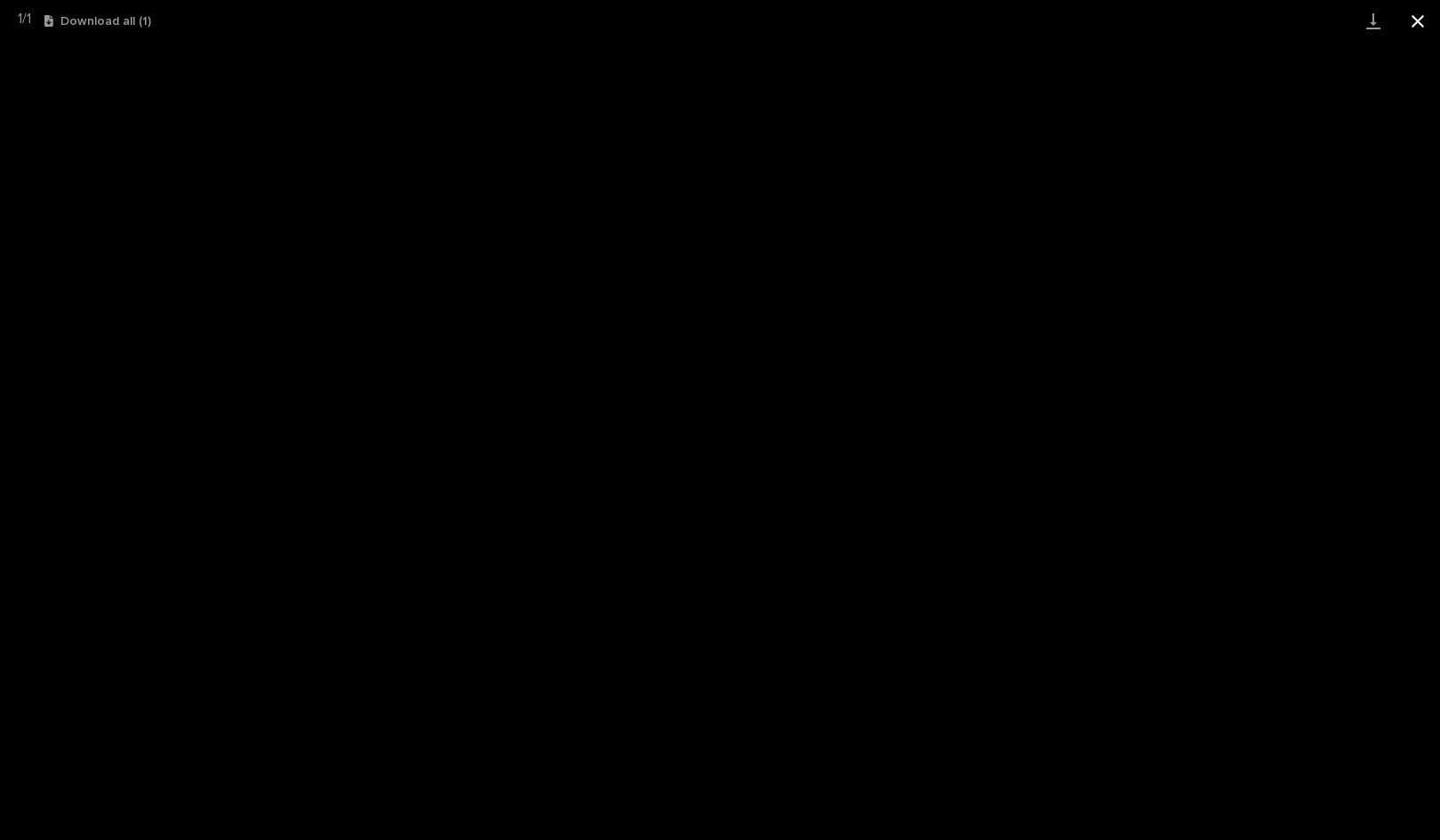
click at [1429, 22] on button "Close gallery" at bounding box center [1418, 20] width 44 height 41
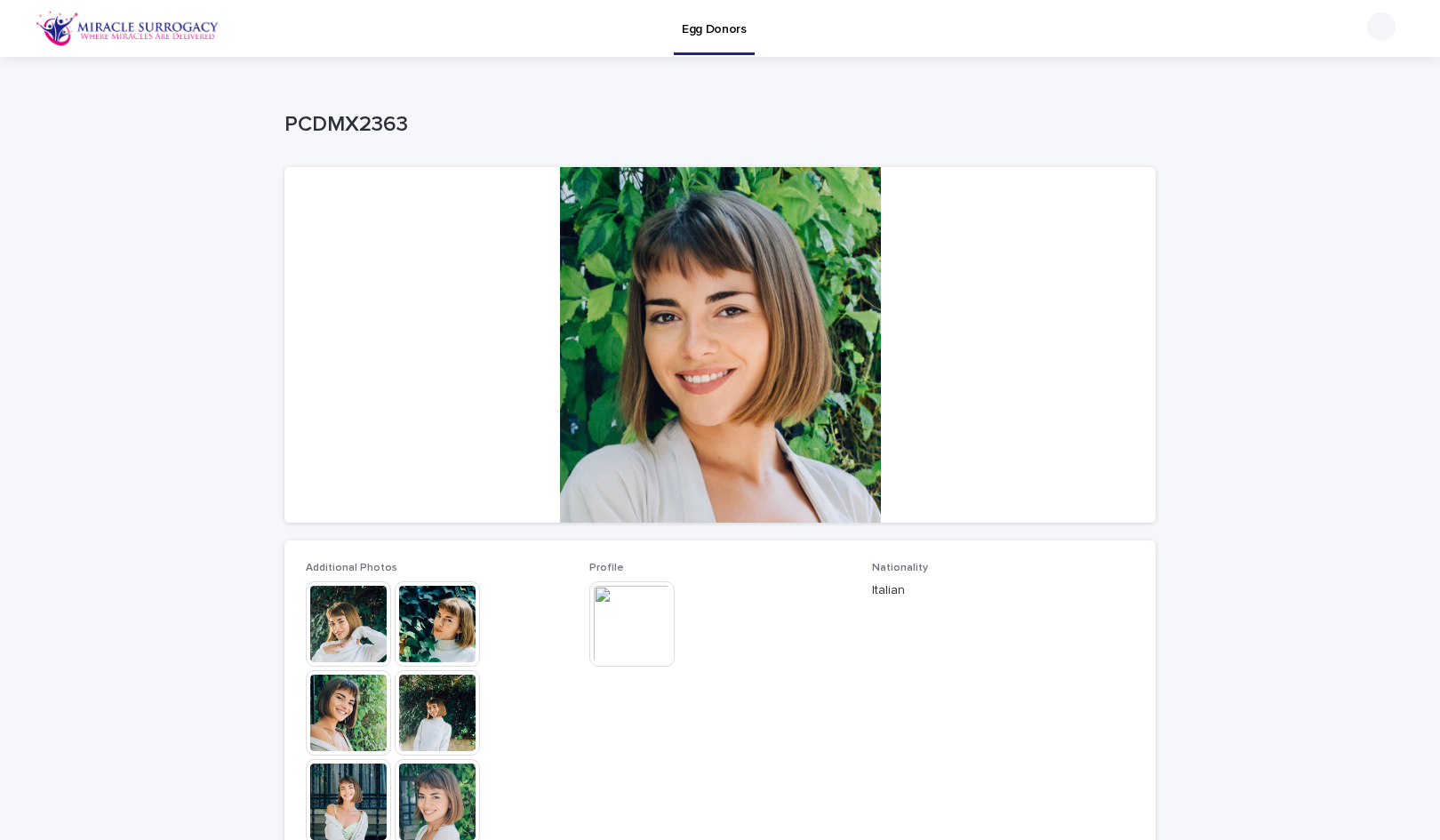
click at [348, 121] on p "PCDMX2363" at bounding box center [716, 124] width 864 height 26
copy p "PCDMX2363"
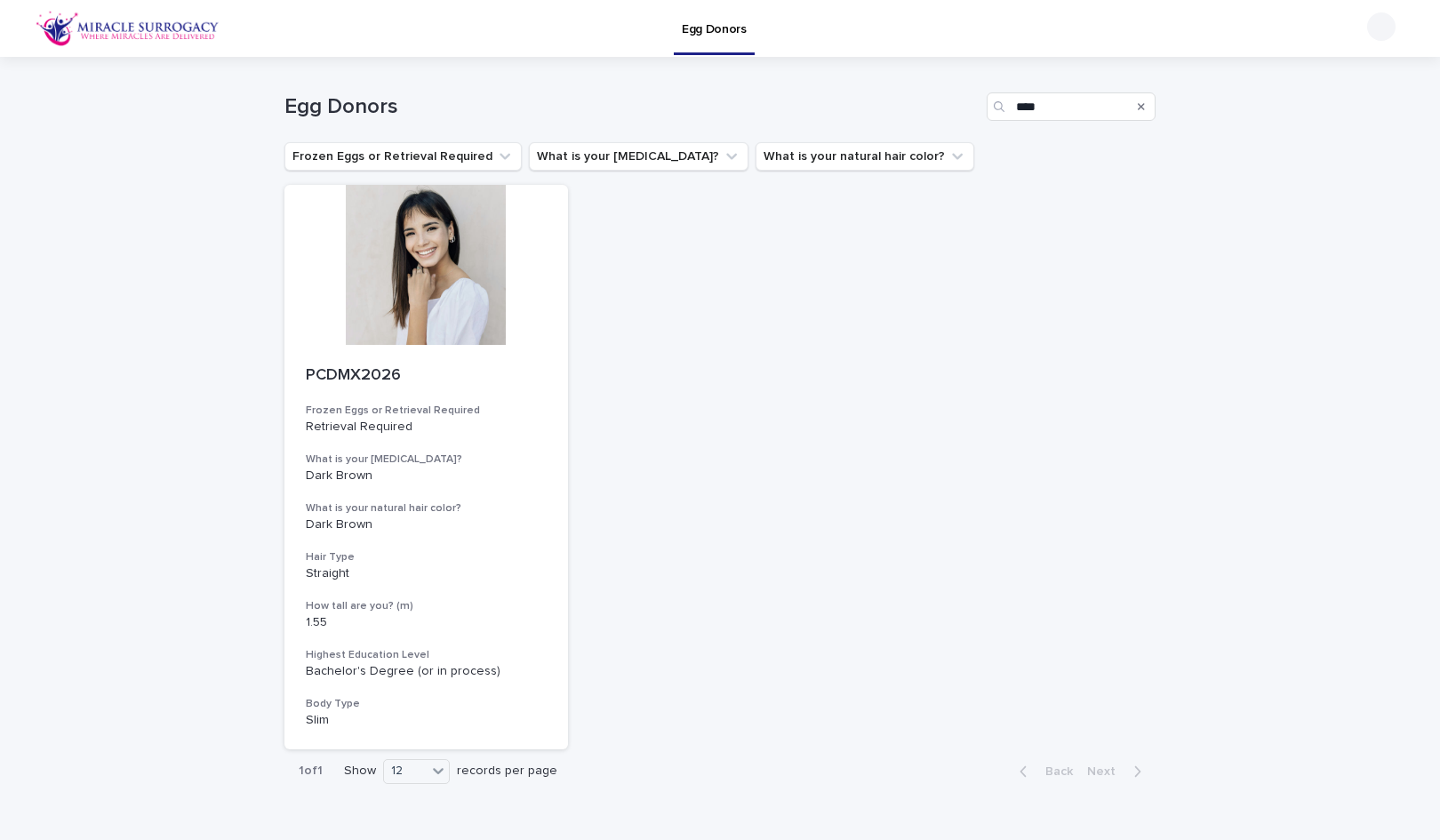
click at [1129, 94] on div "Search" at bounding box center [1141, 107] width 29 height 29
click at [1138, 112] on button "Search" at bounding box center [1140, 107] width 7 height 29
click at [1070, 102] on input "Search" at bounding box center [1070, 107] width 169 height 29
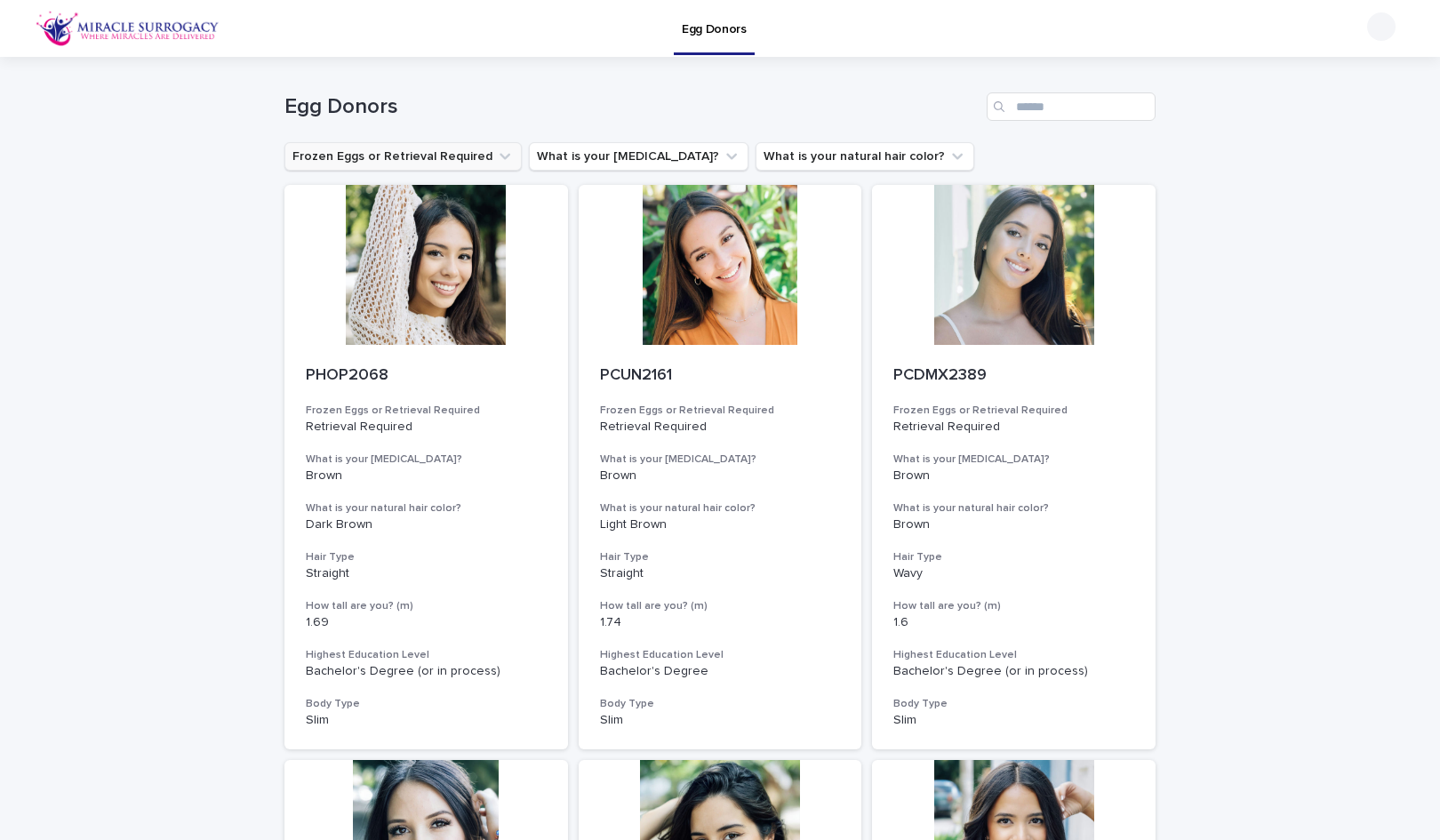
click at [461, 158] on button "Frozen Eggs or Retrieval Required" at bounding box center [403, 157] width 237 height 29
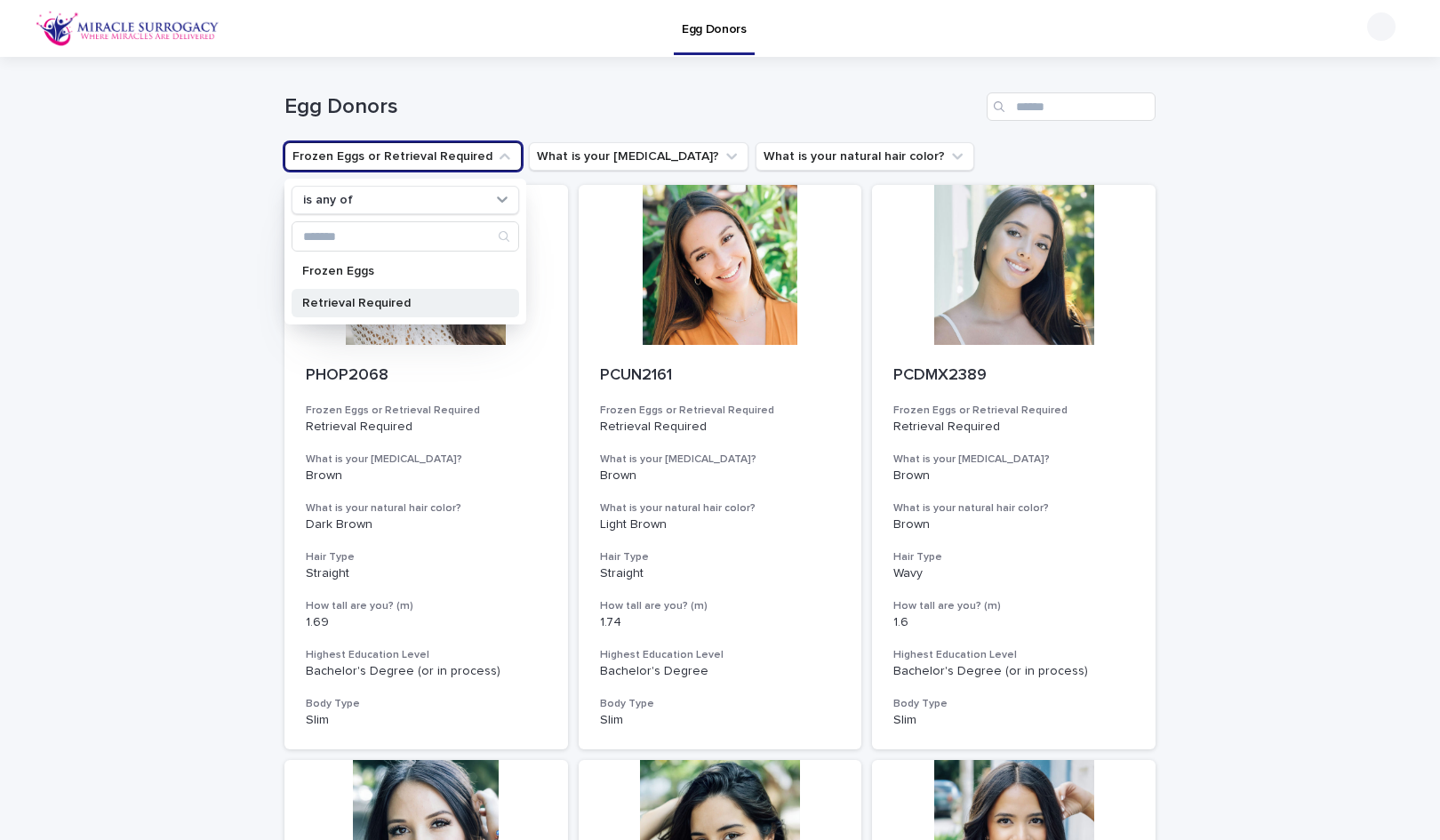
click at [353, 305] on p "Retrieval Required" at bounding box center [397, 302] width 189 height 13
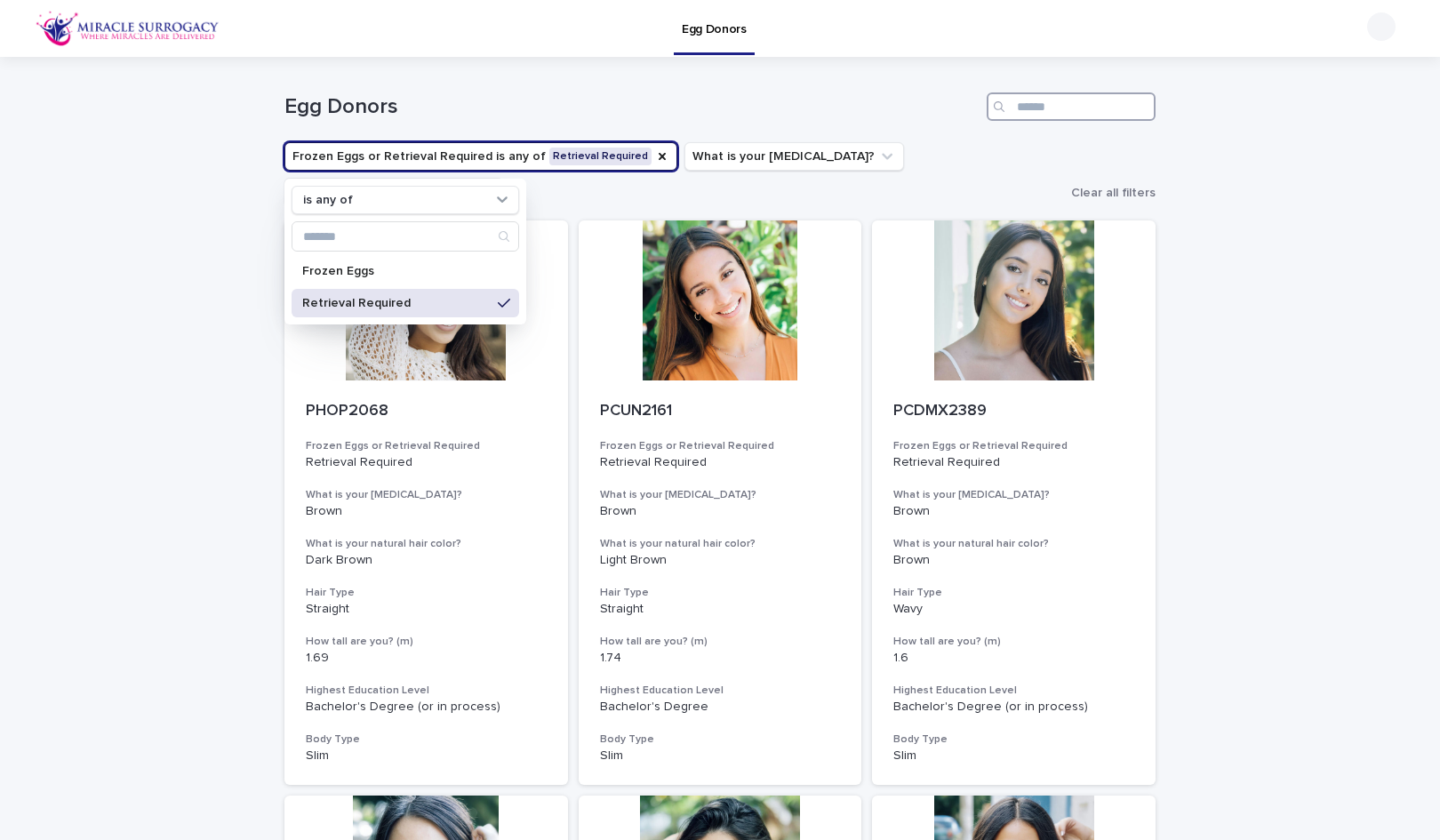
click at [1055, 113] on input "Search" at bounding box center [1070, 107] width 169 height 29
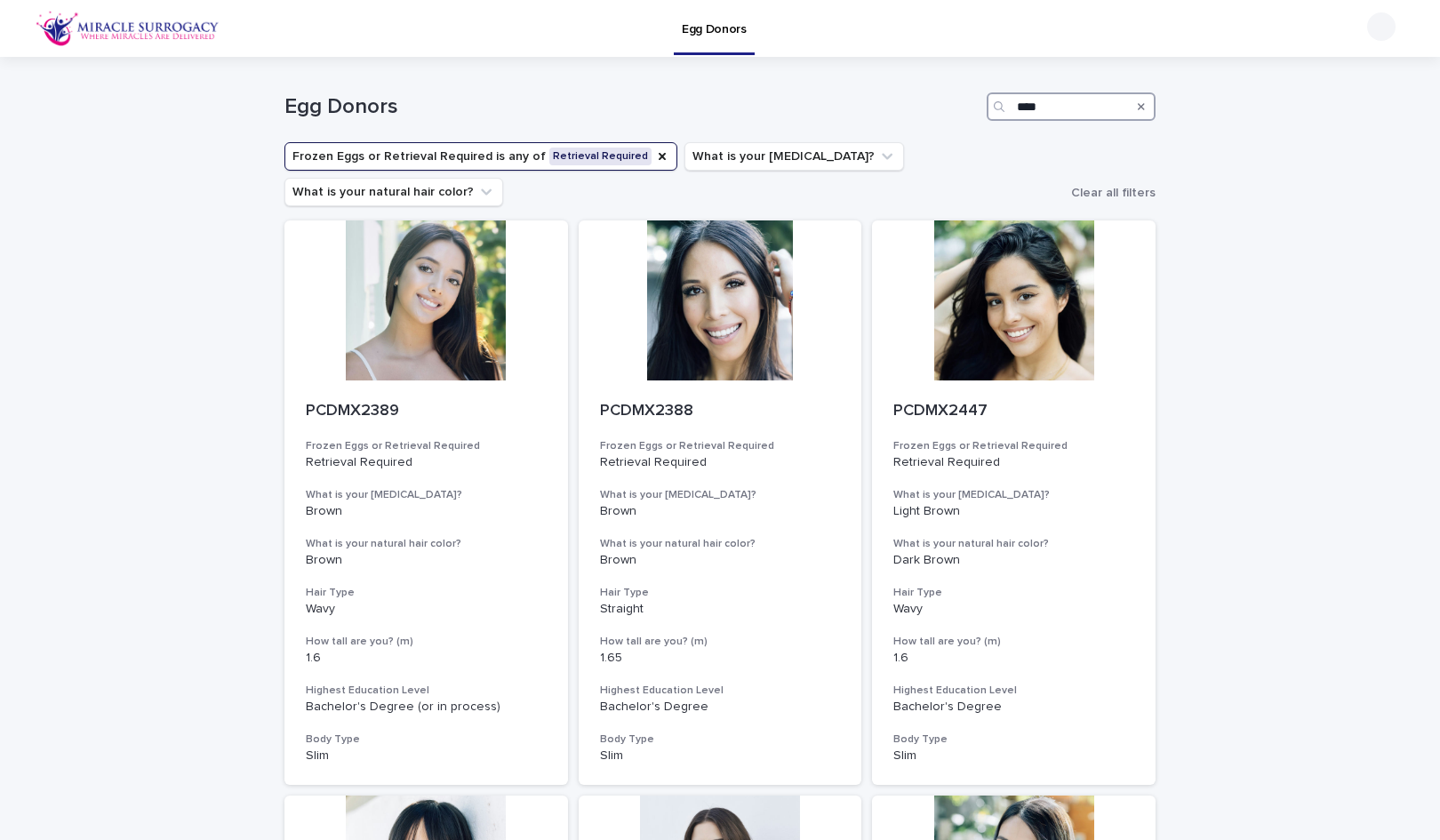
type input "****"
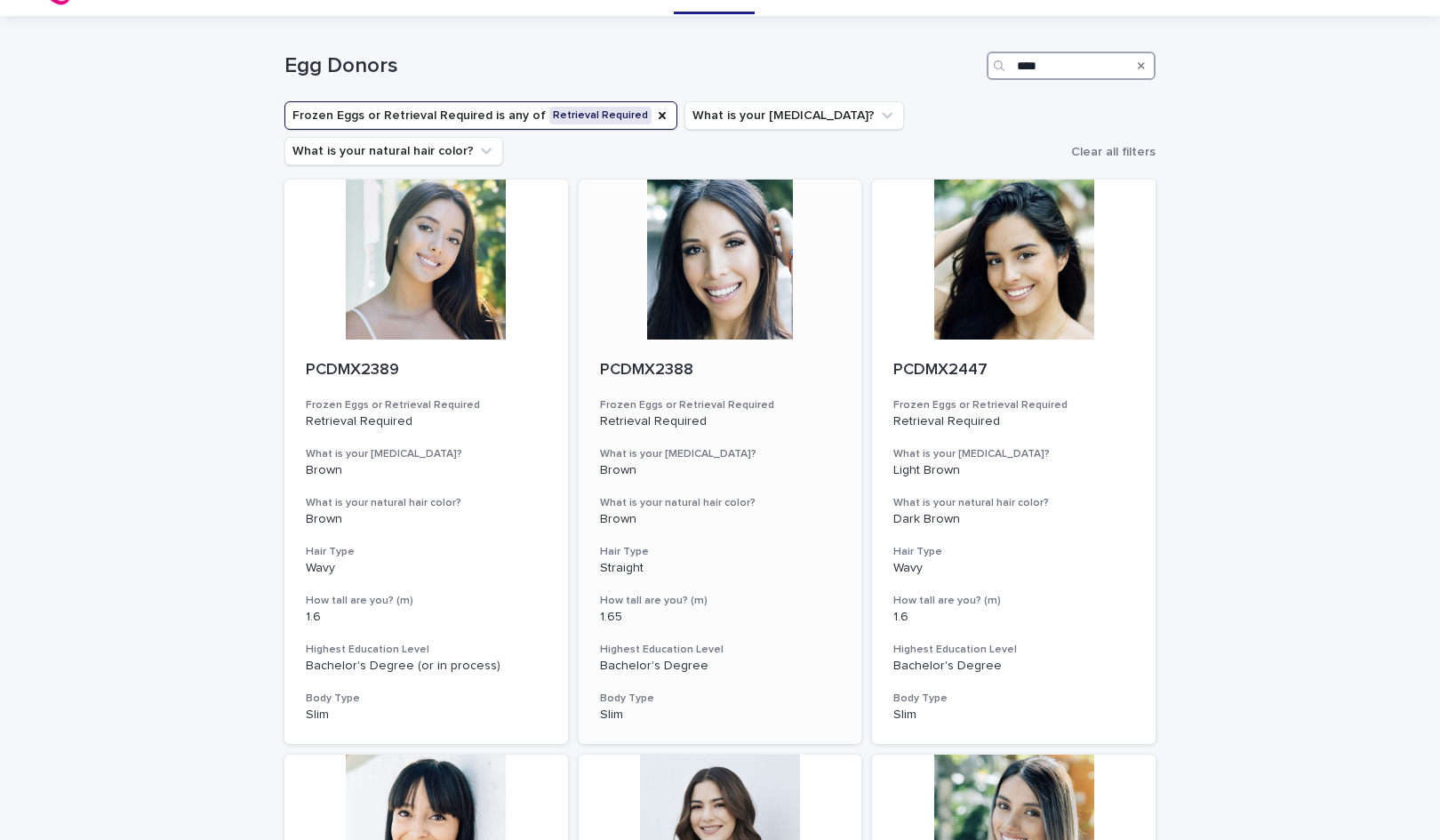
scroll to position [46, 0]
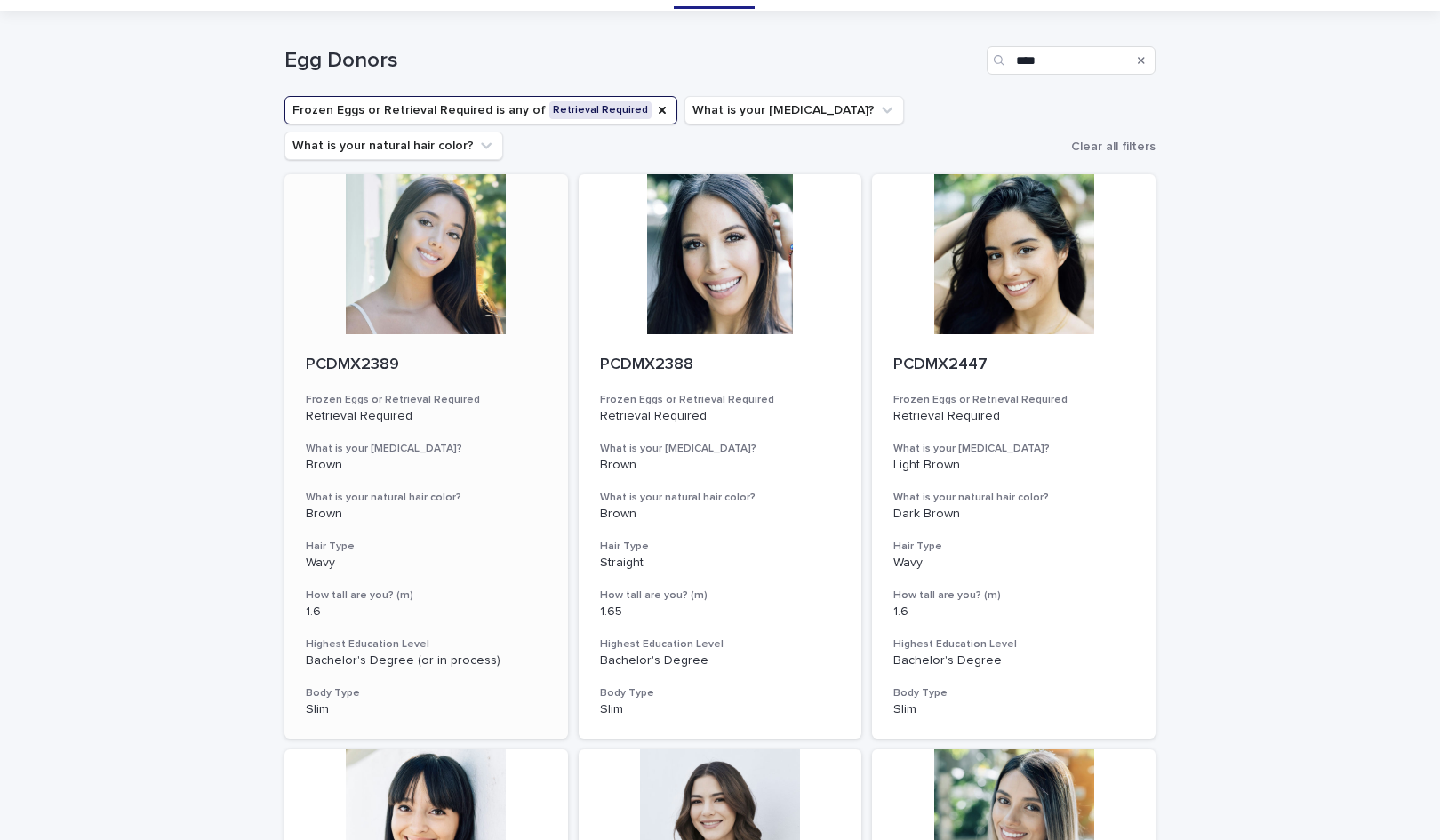
click at [471, 236] on div at bounding box center [426, 254] width 283 height 160
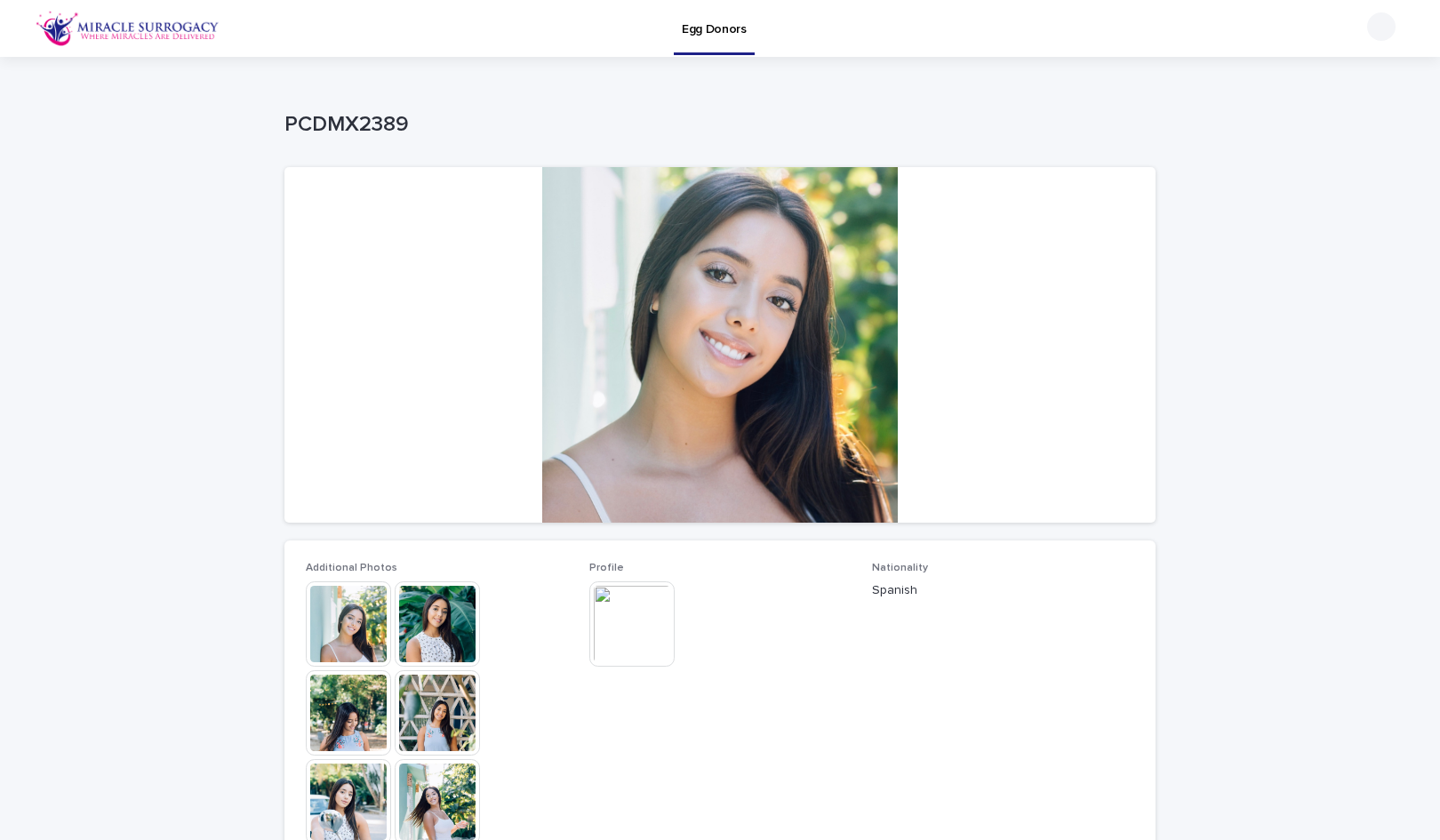
click at [640, 625] on img at bounding box center [632, 624] width 86 height 86
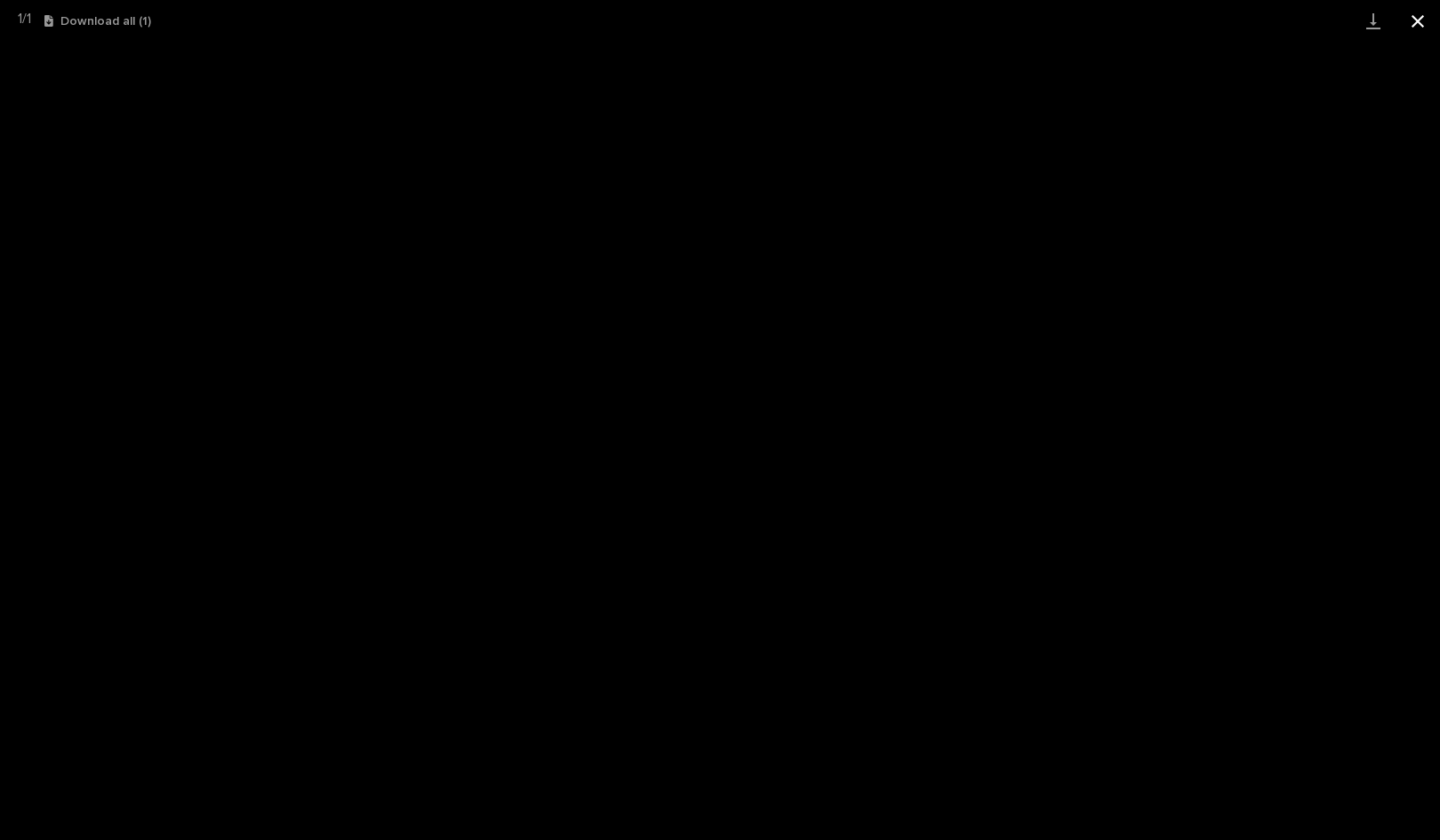
click at [1423, 23] on button "Close gallery" at bounding box center [1418, 20] width 44 height 41
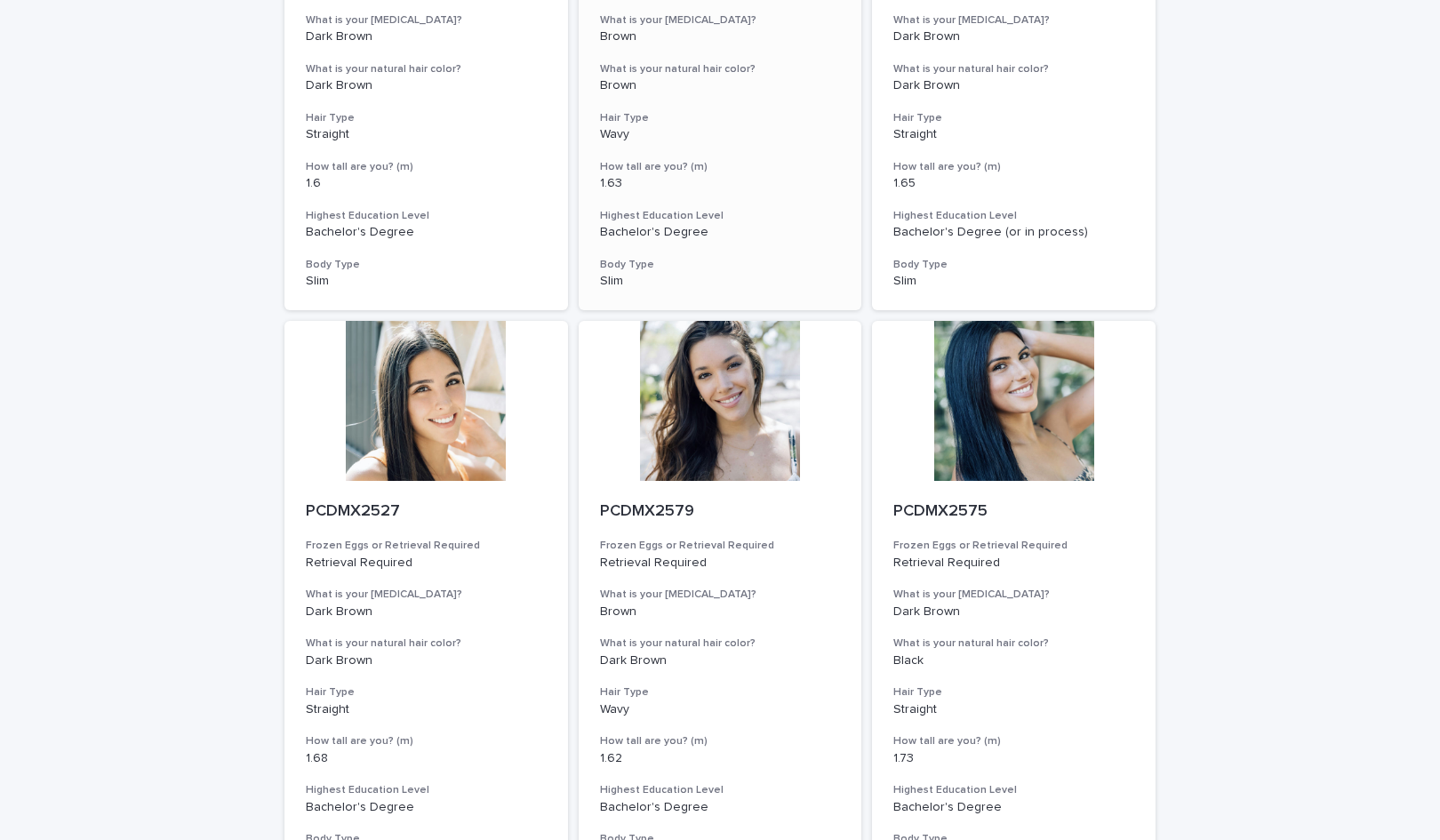
scroll to position [1628, 0]
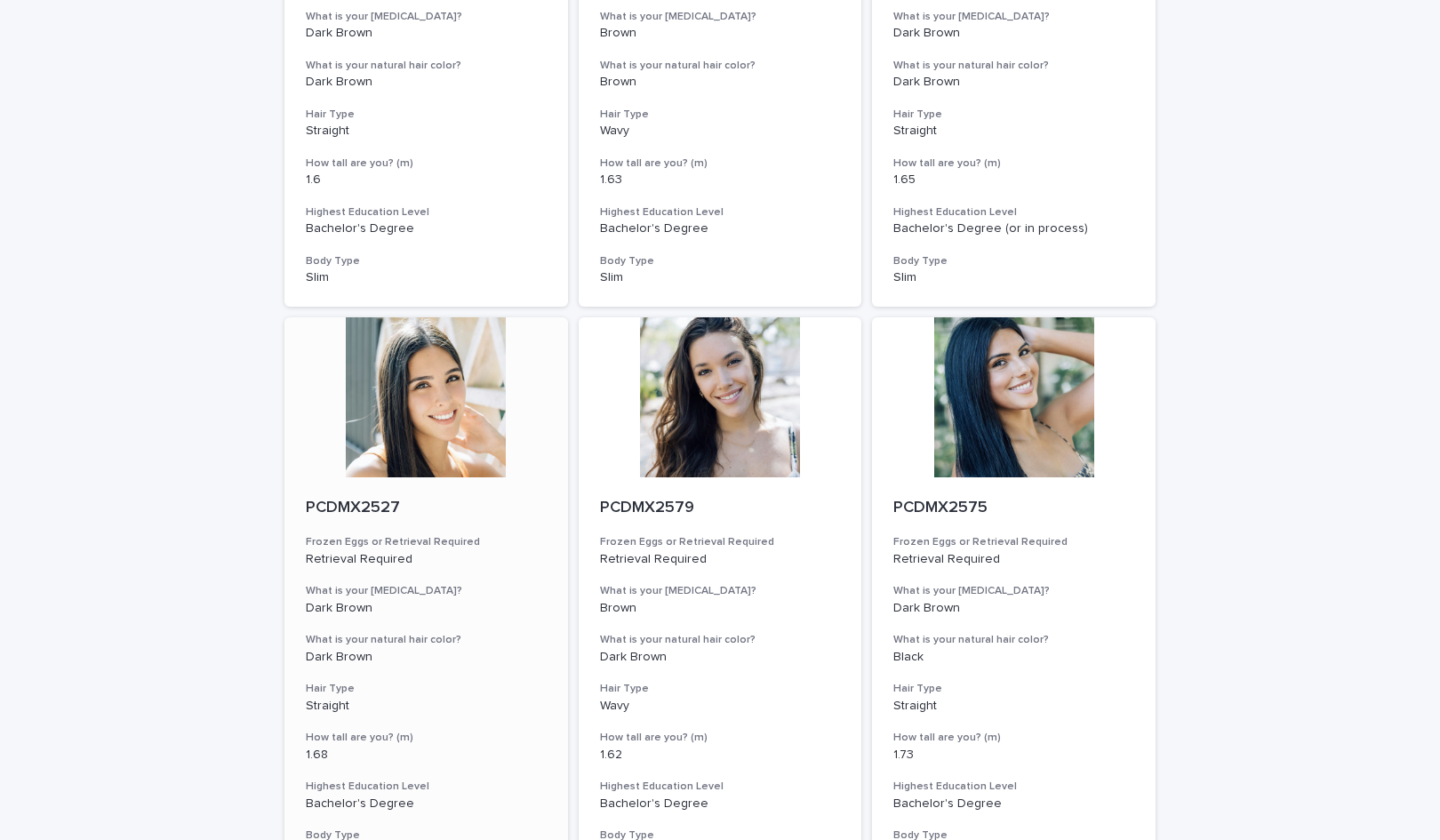
drag, startPoint x: 314, startPoint y: 413, endPoint x: 437, endPoint y: 413, distance: 123.0
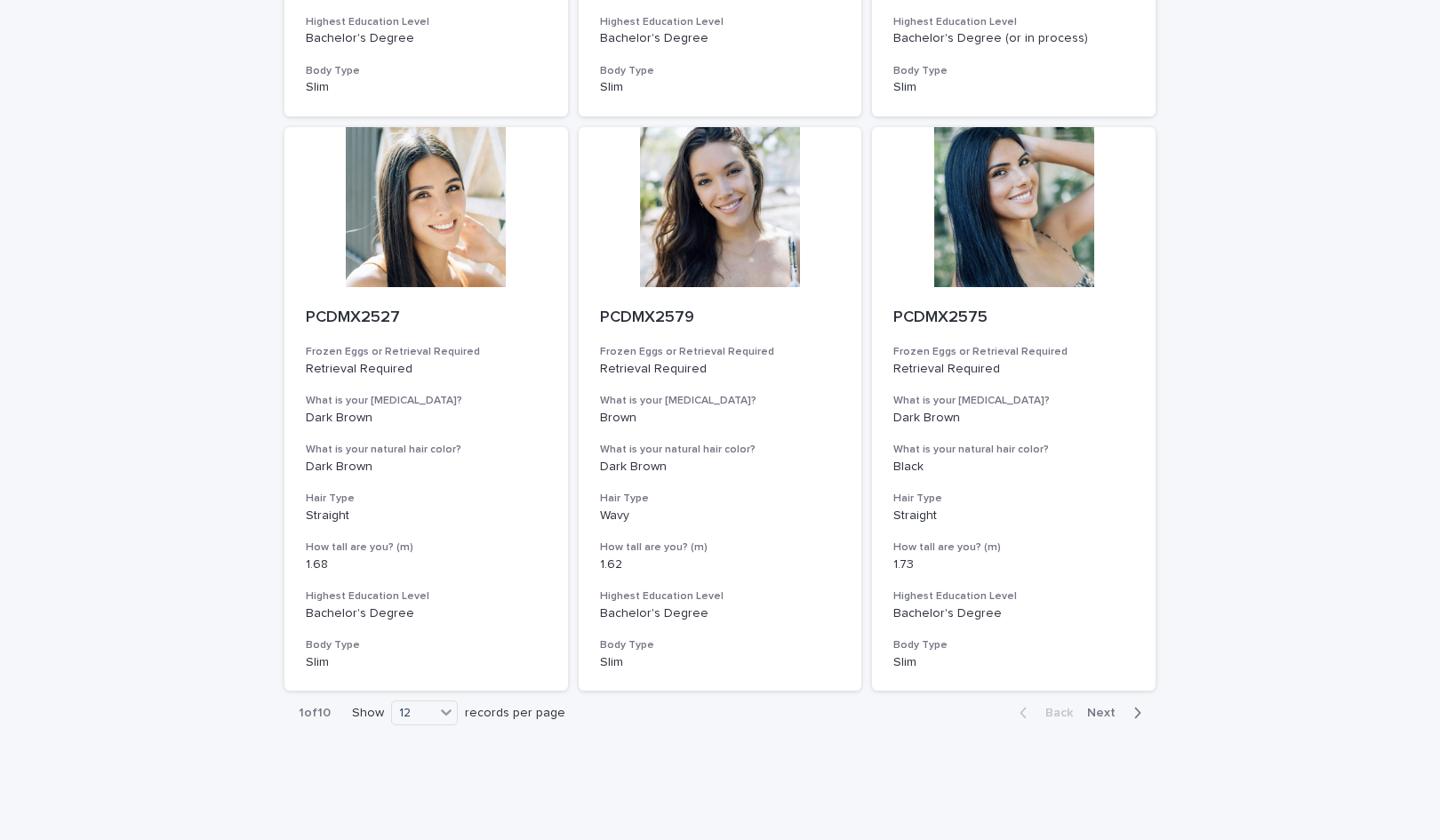
click at [1101, 705] on button "Next" at bounding box center [1117, 713] width 75 height 16
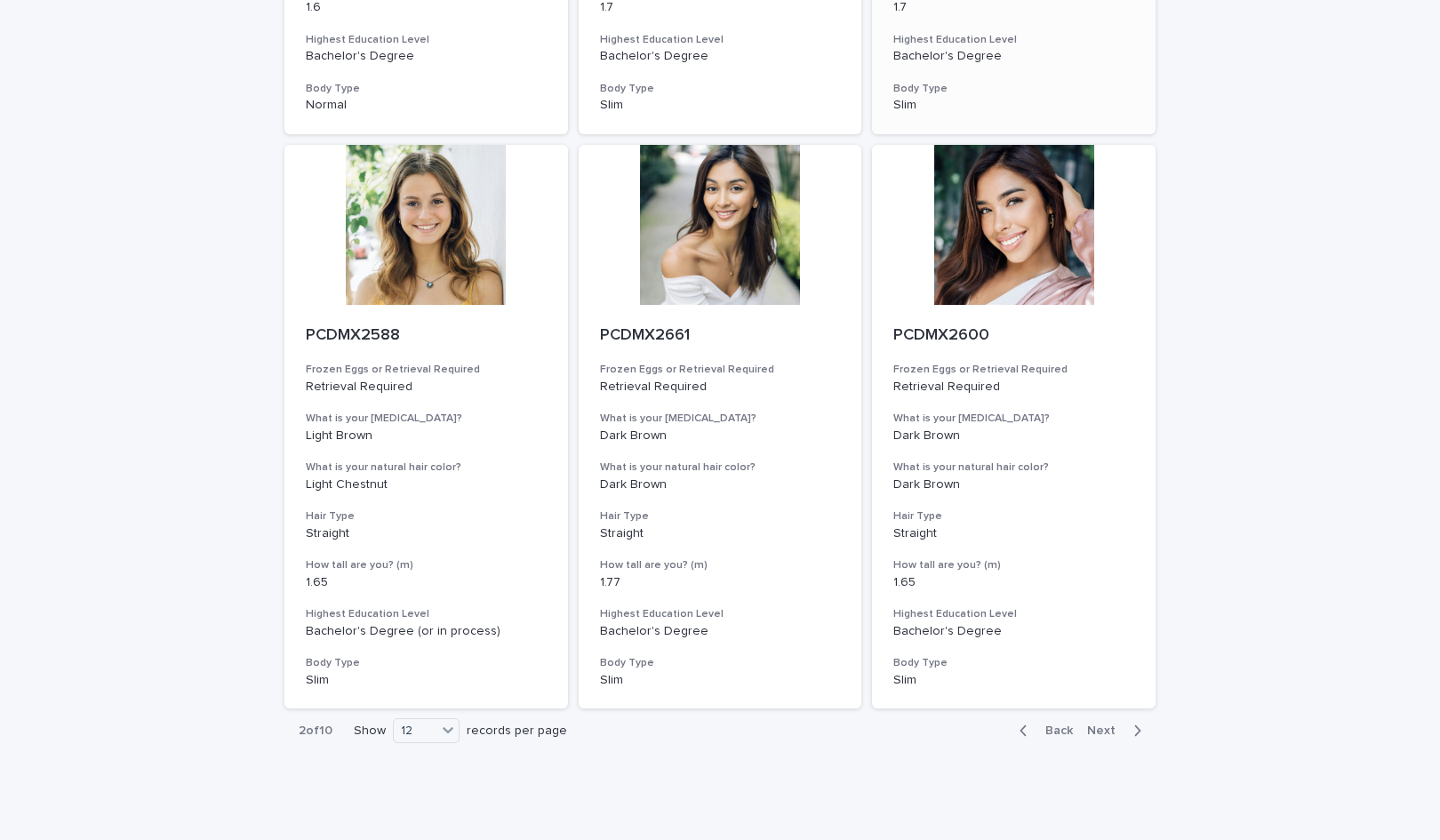
scroll to position [1818, 0]
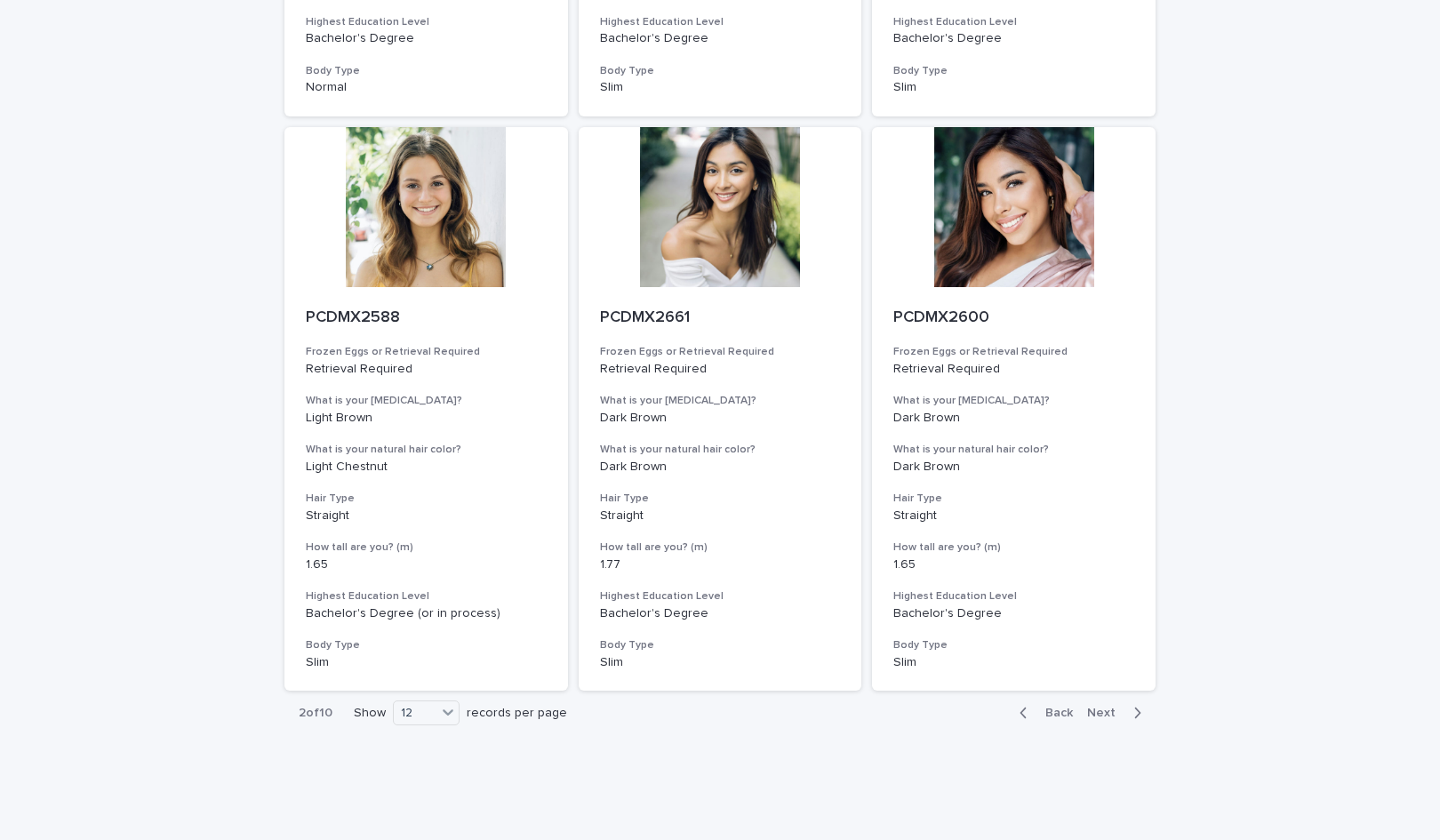
click at [1110, 707] on span "Next" at bounding box center [1107, 713] width 39 height 13
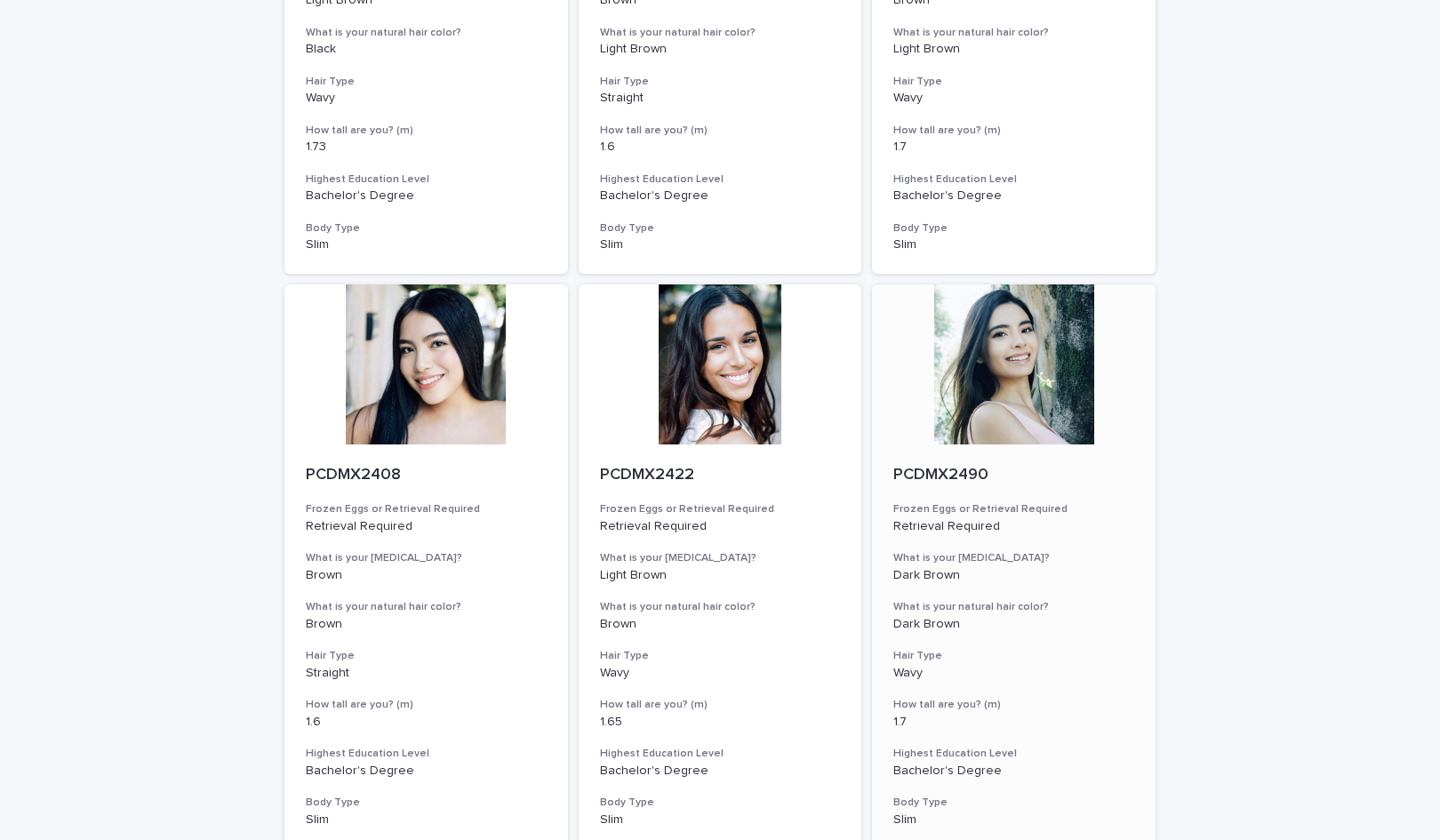
scroll to position [1818, 0]
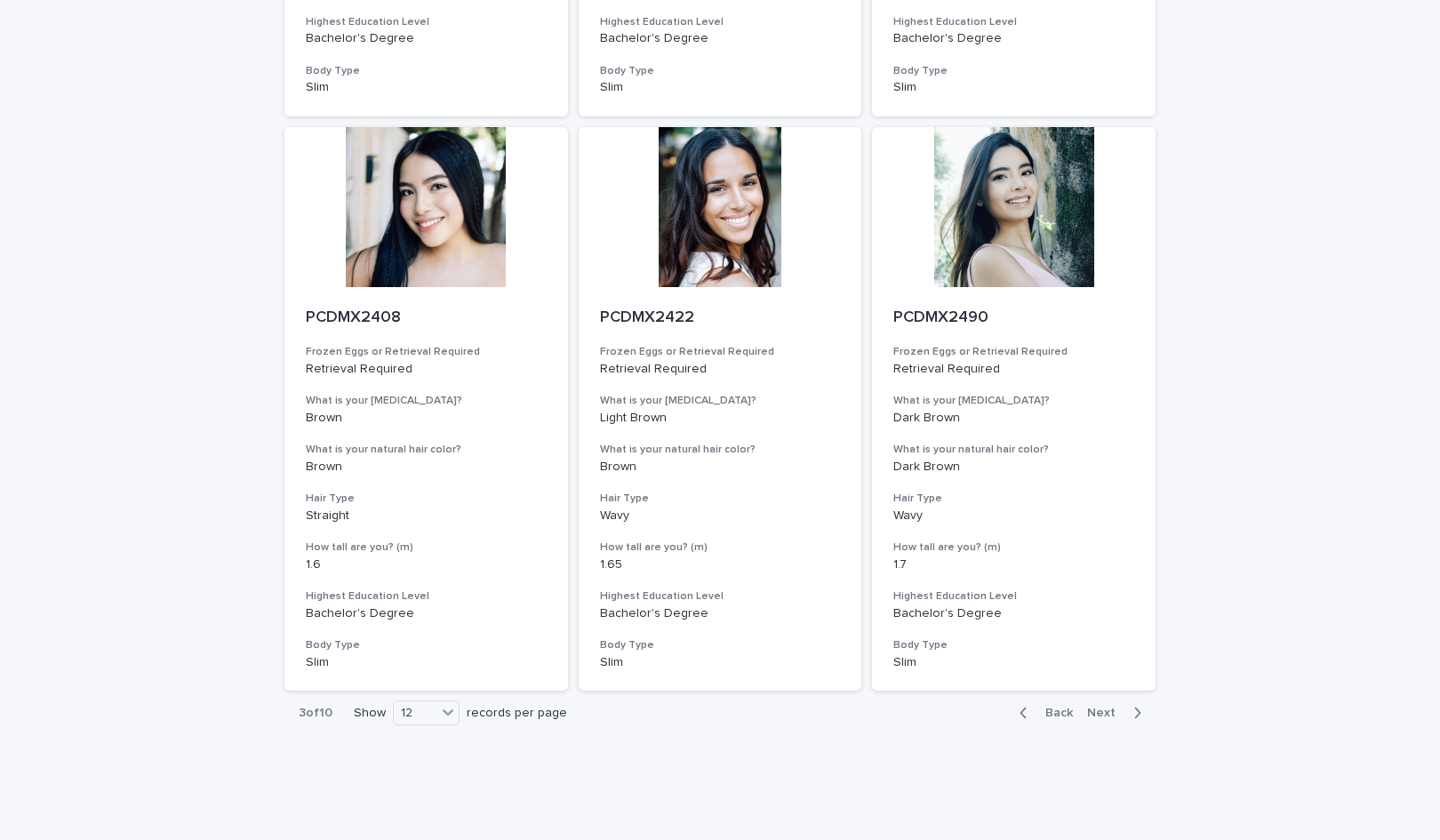
click at [1105, 707] on span "Next" at bounding box center [1107, 713] width 39 height 13
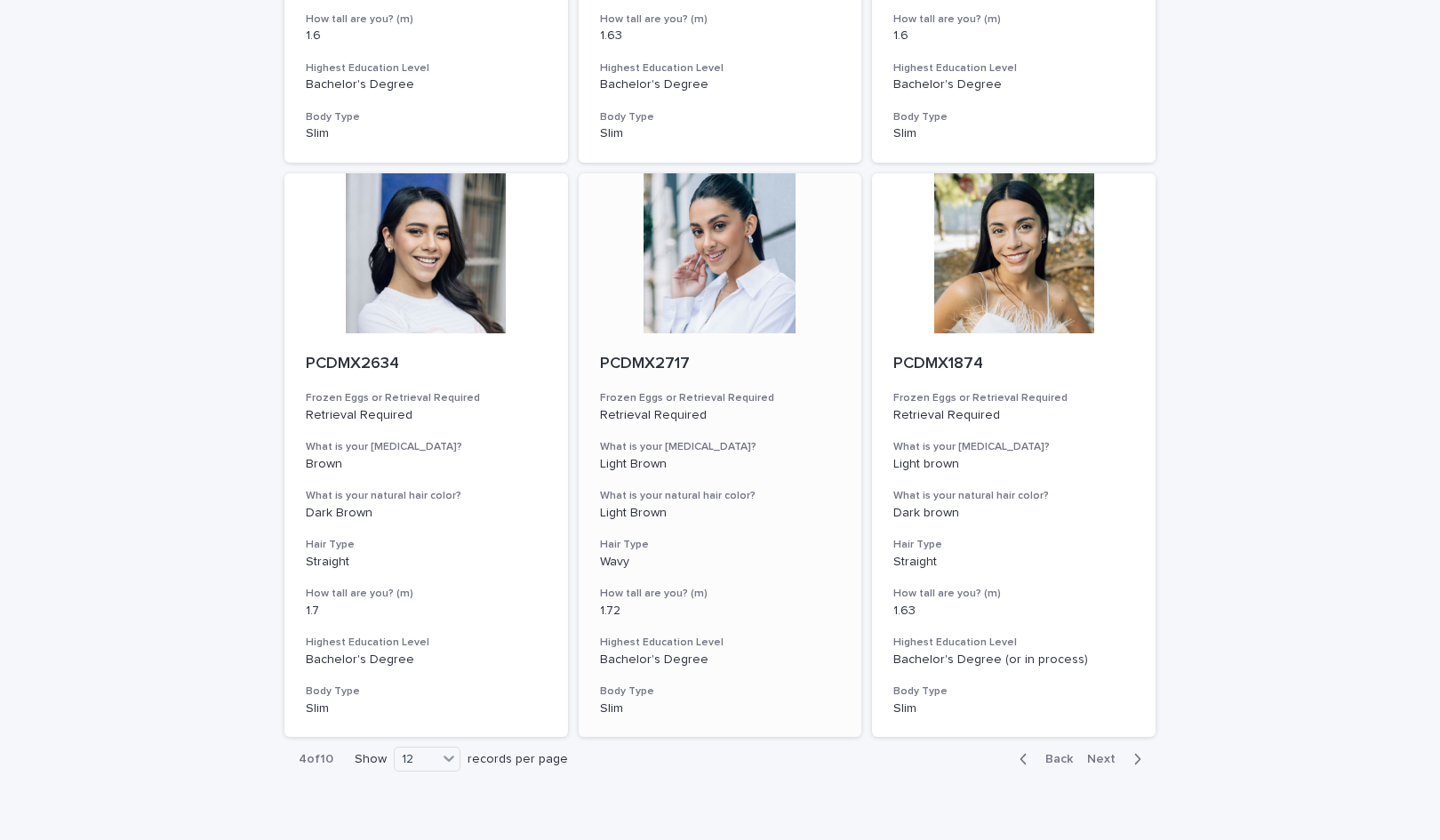
scroll to position [1818, 0]
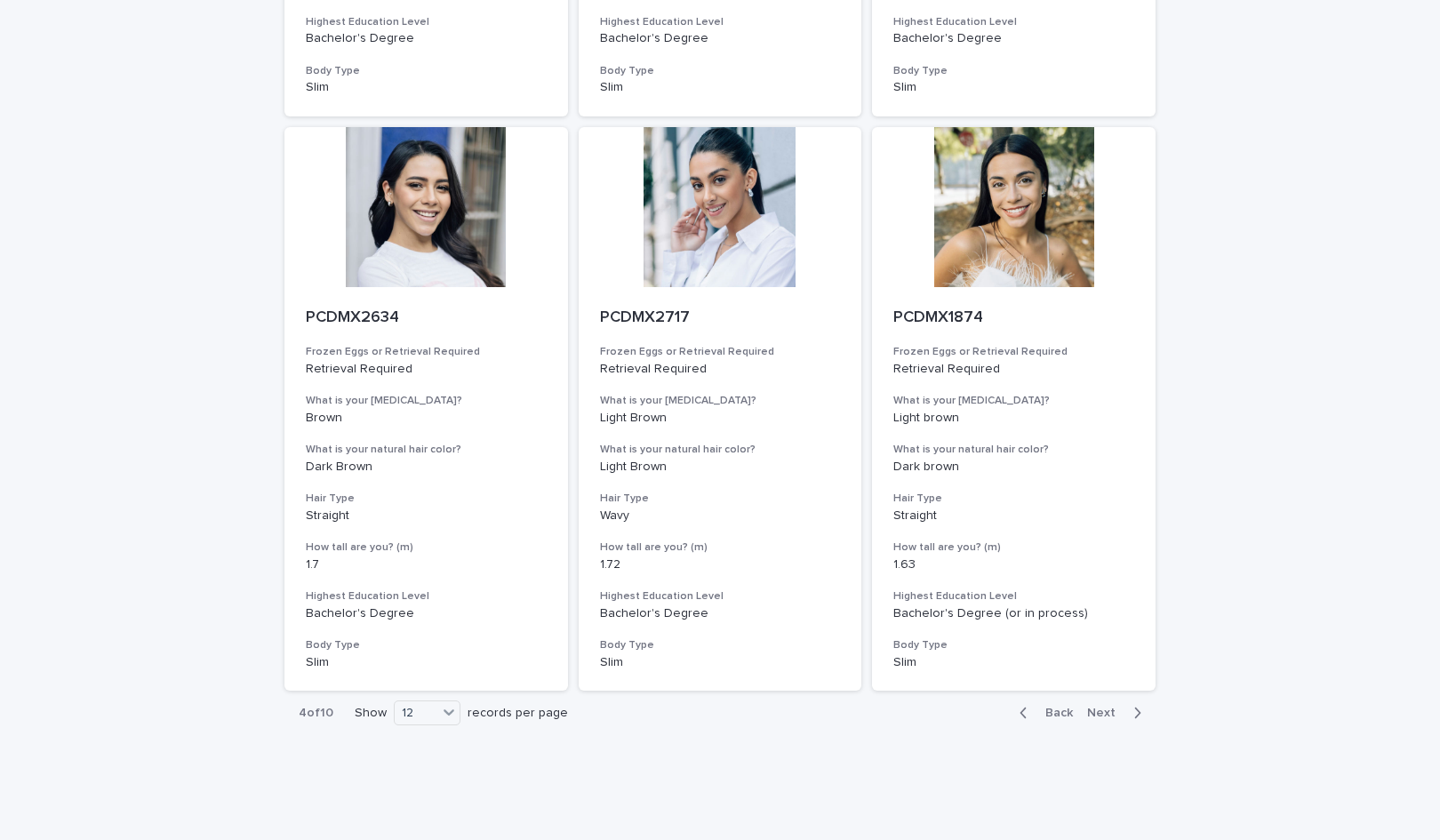
click at [1095, 707] on span "Next" at bounding box center [1107, 713] width 39 height 13
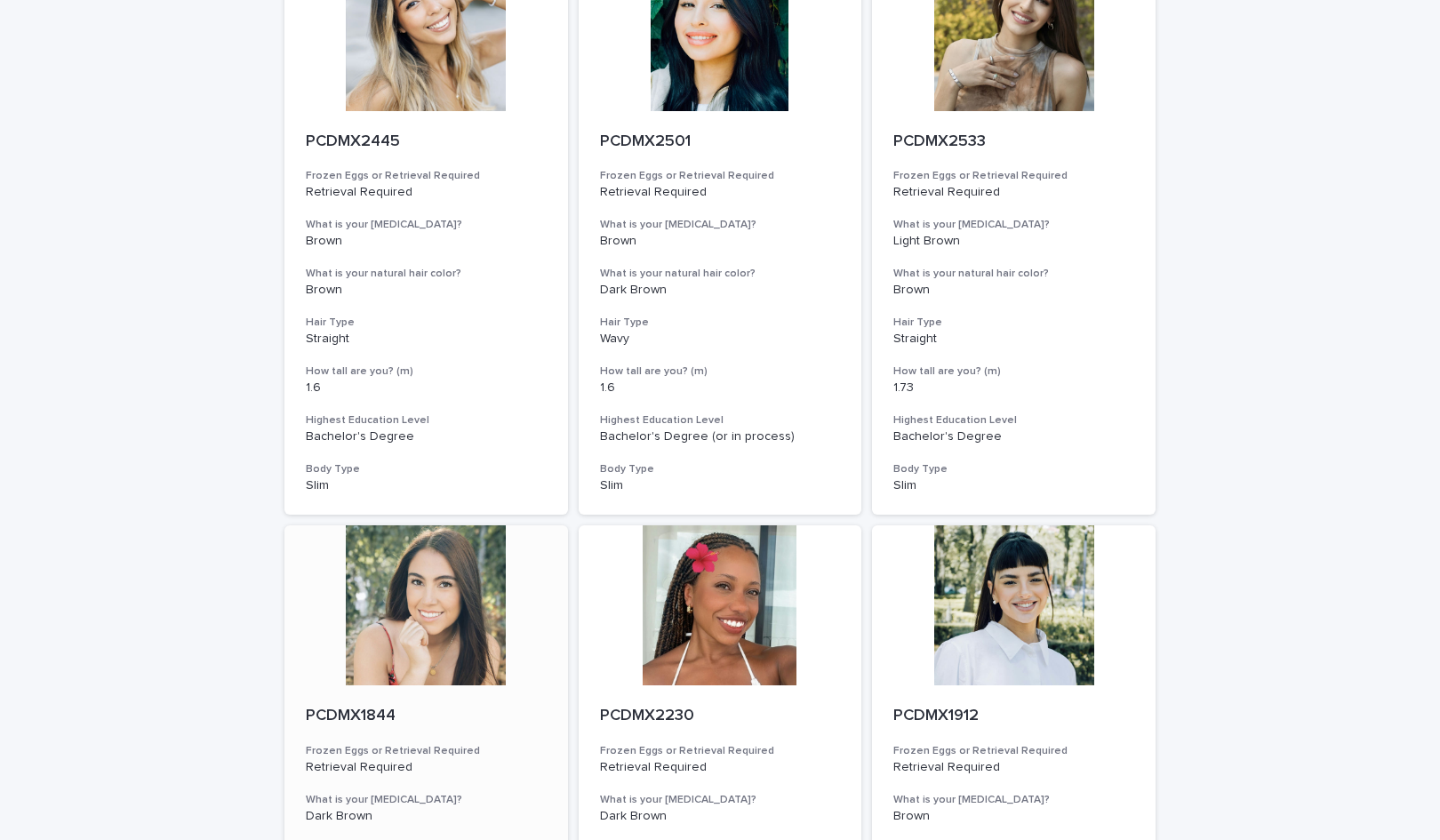
scroll to position [1066, 0]
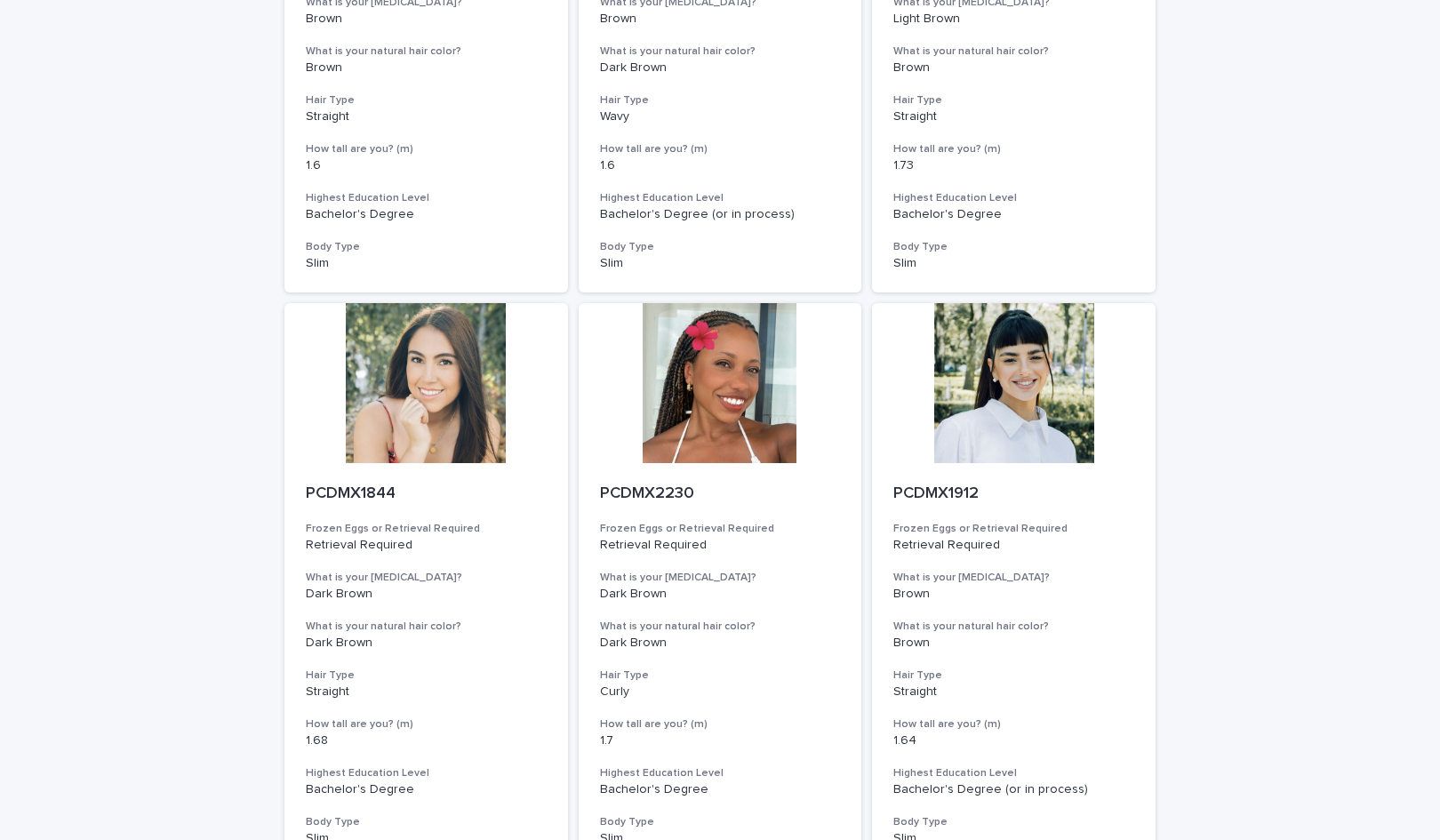
drag, startPoint x: 652, startPoint y: 352, endPoint x: 1236, endPoint y: 375, distance: 584.5
click at [1236, 375] on div "Loading... Saving… Loading... Saving… Egg Donors **** Frozen Eggs or Retrieval …" at bounding box center [720, 283] width 1440 height 2586
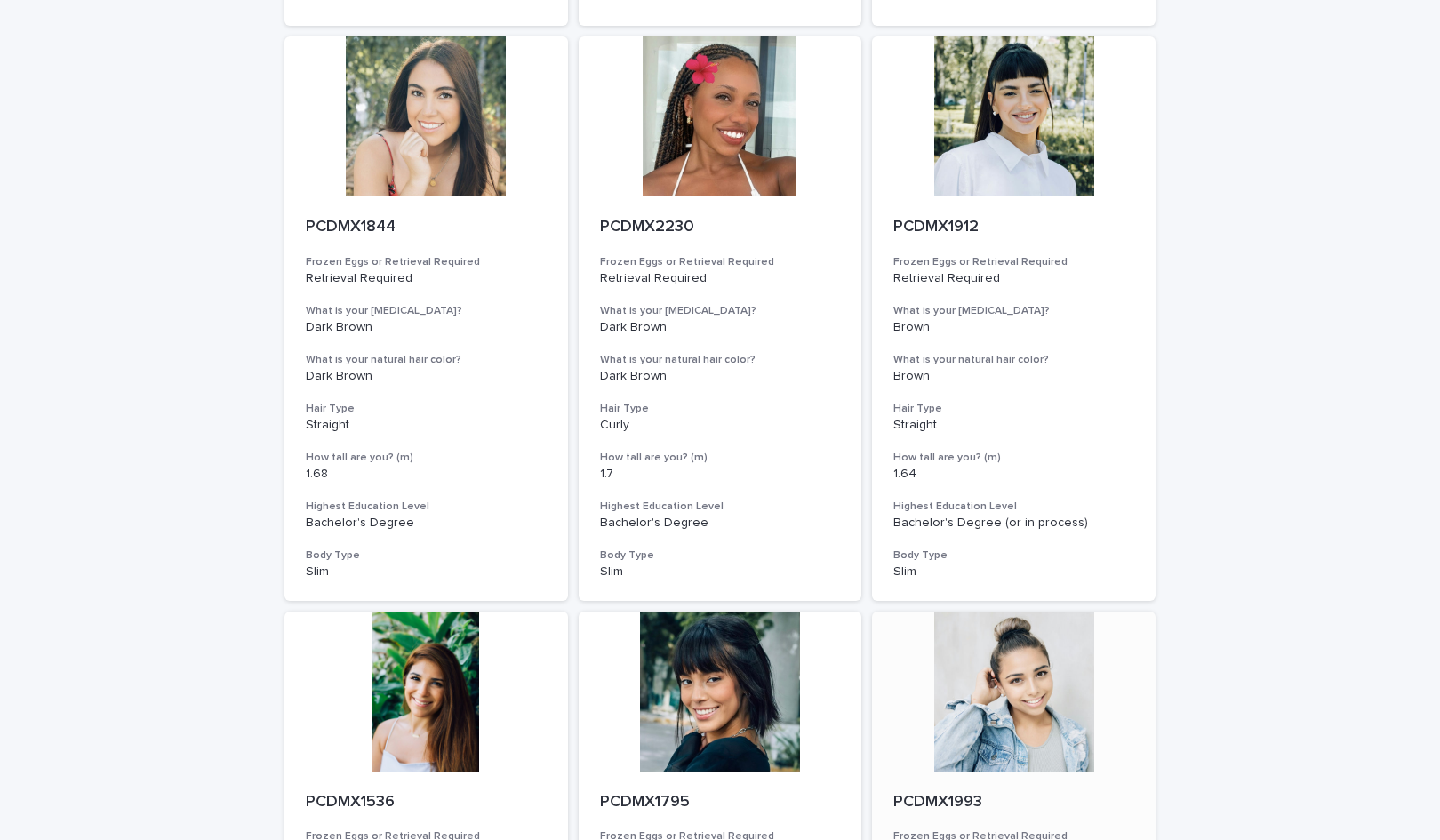
scroll to position [1818, 0]
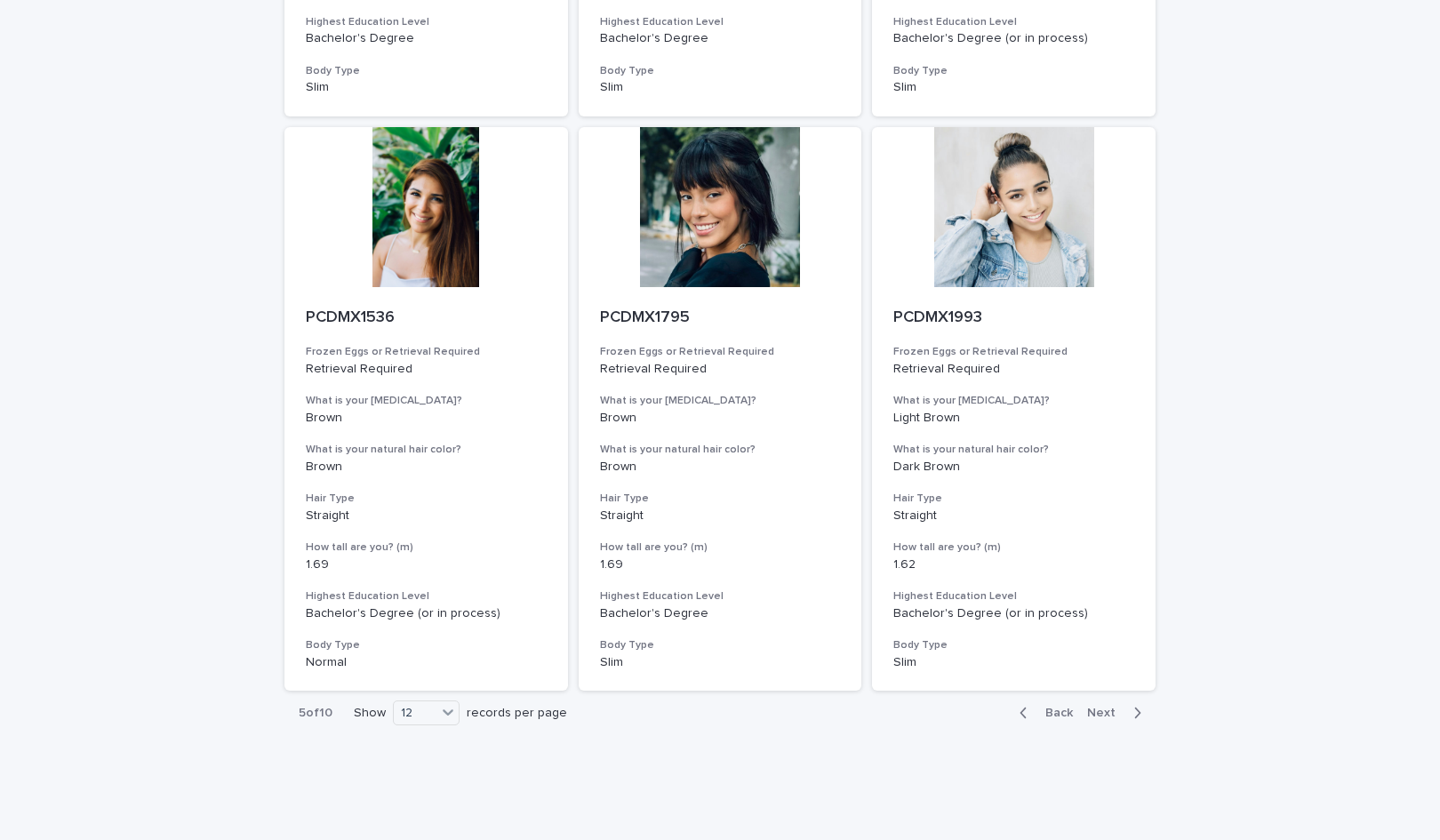
click at [1090, 707] on span "Next" at bounding box center [1107, 713] width 39 height 13
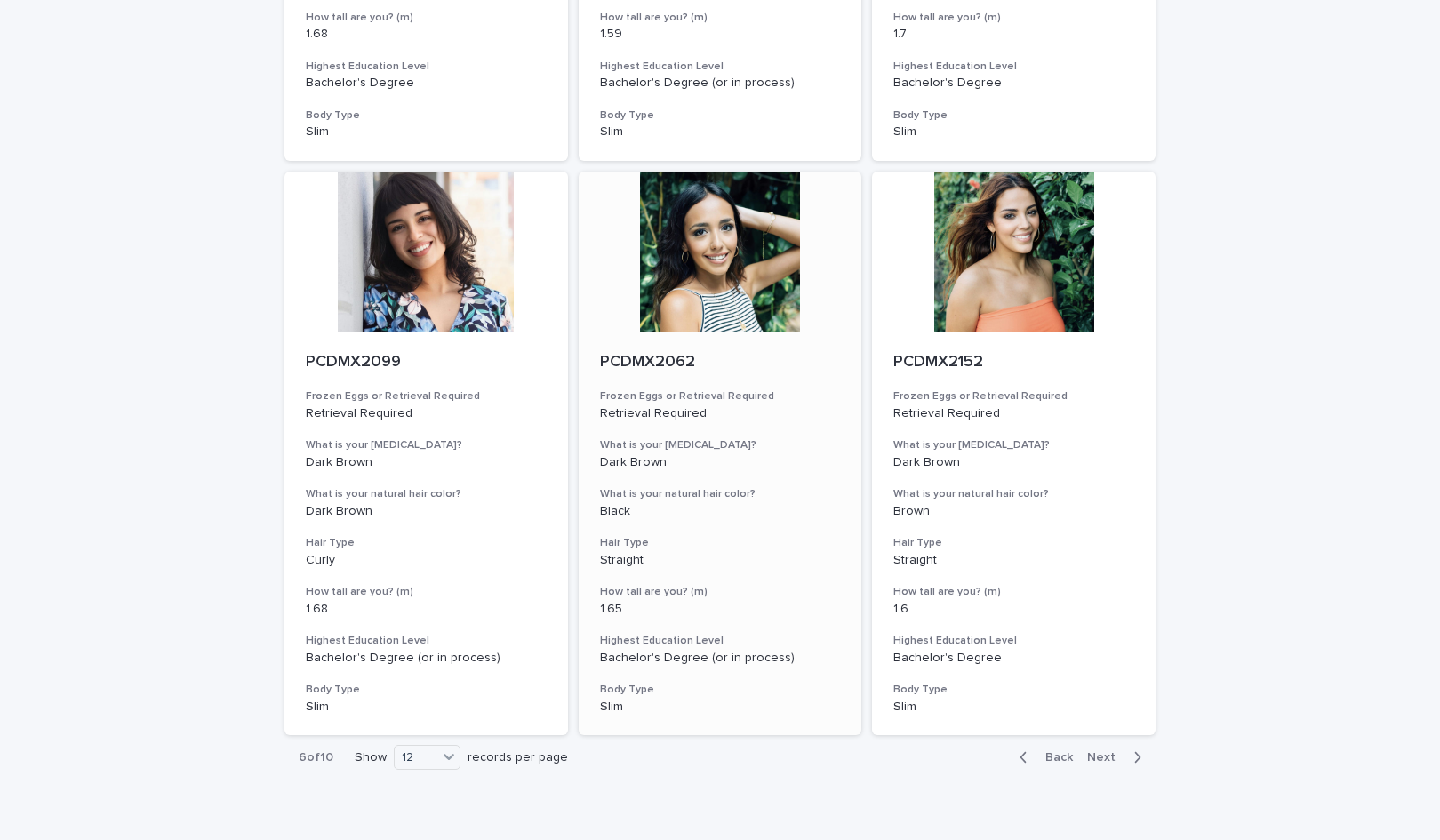
scroll to position [1818, 0]
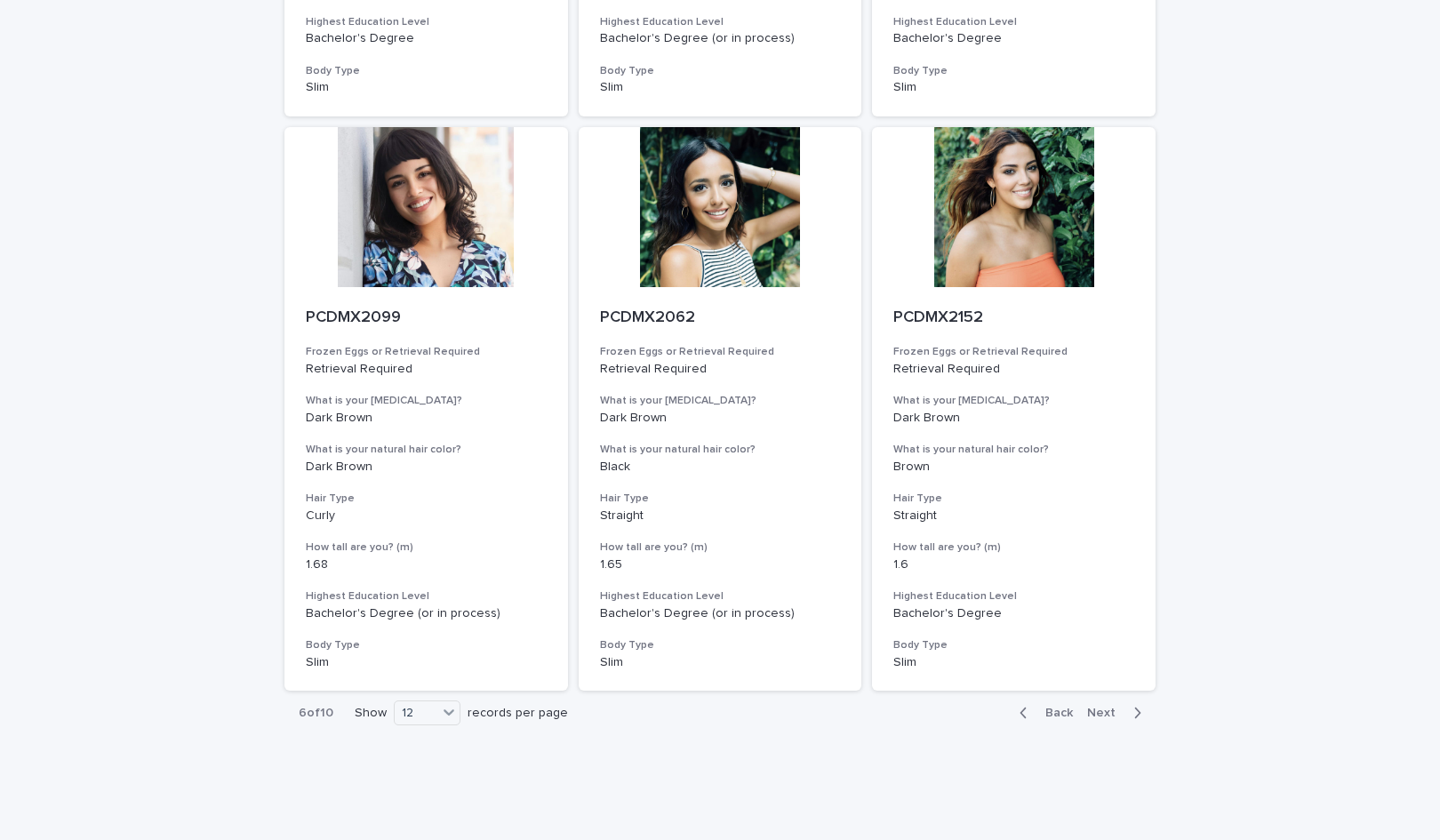
click at [1104, 707] on span "Next" at bounding box center [1107, 713] width 39 height 13
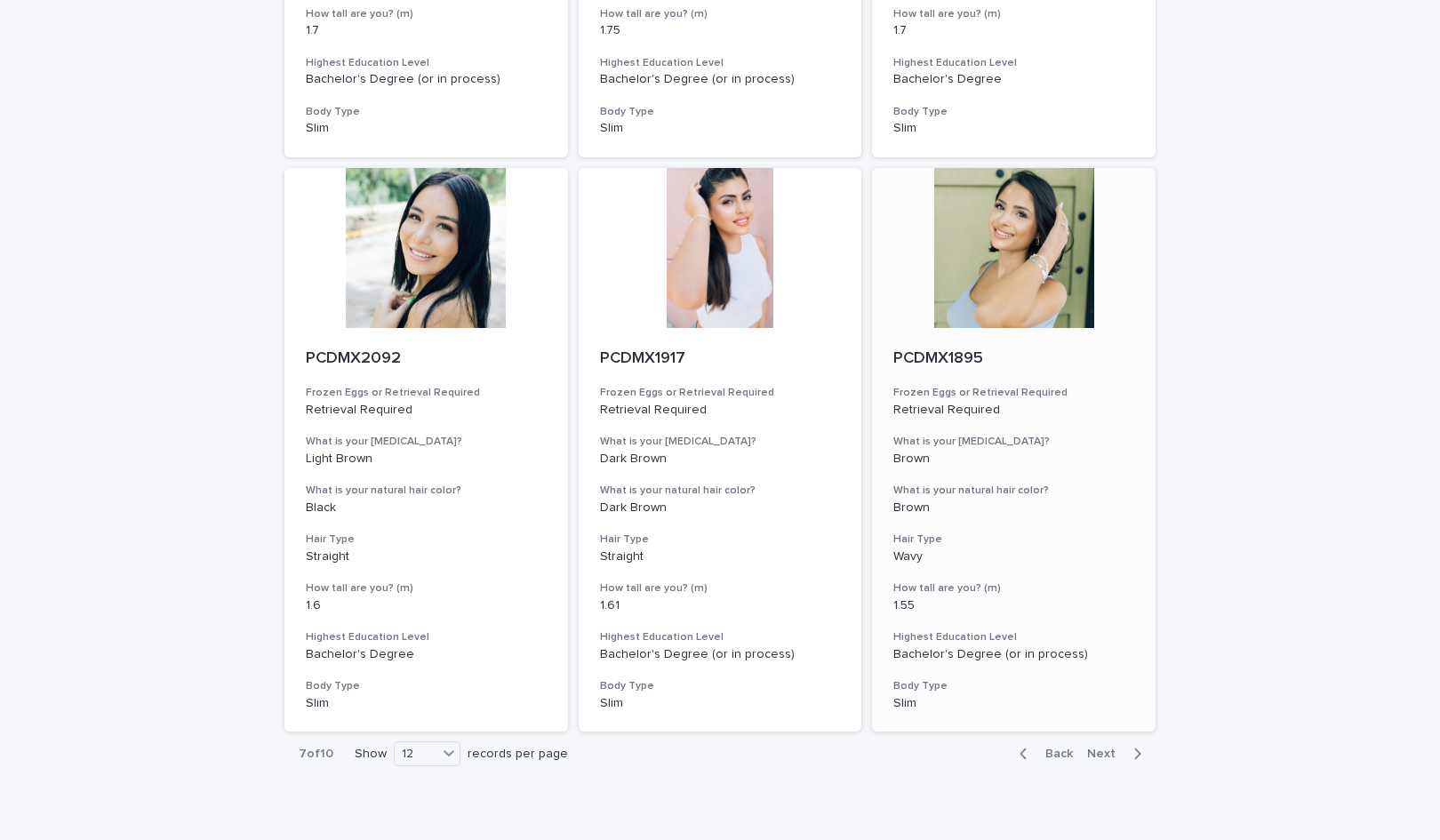
scroll to position [1818, 0]
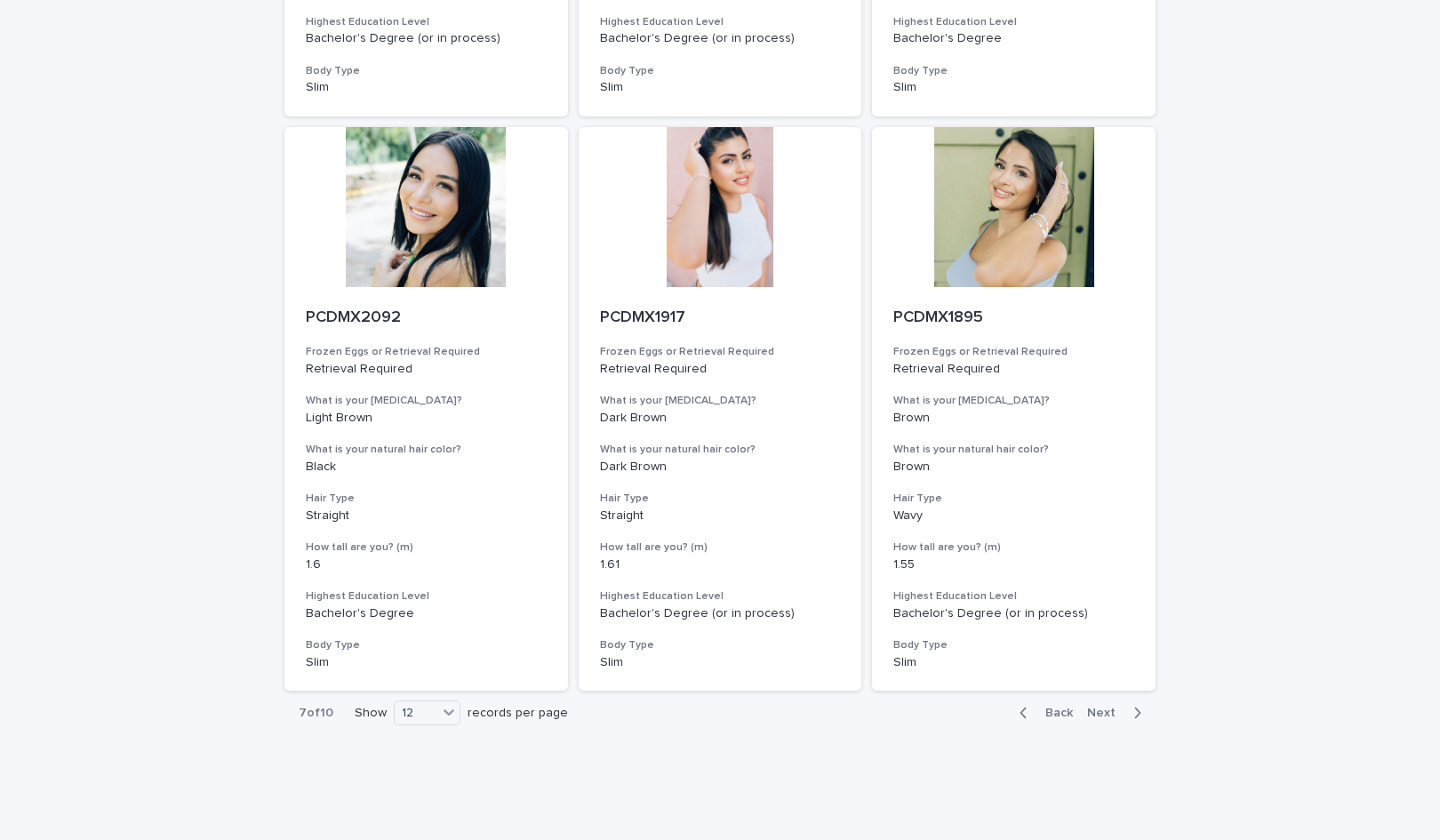
click at [1091, 707] on span "Next" at bounding box center [1107, 713] width 39 height 13
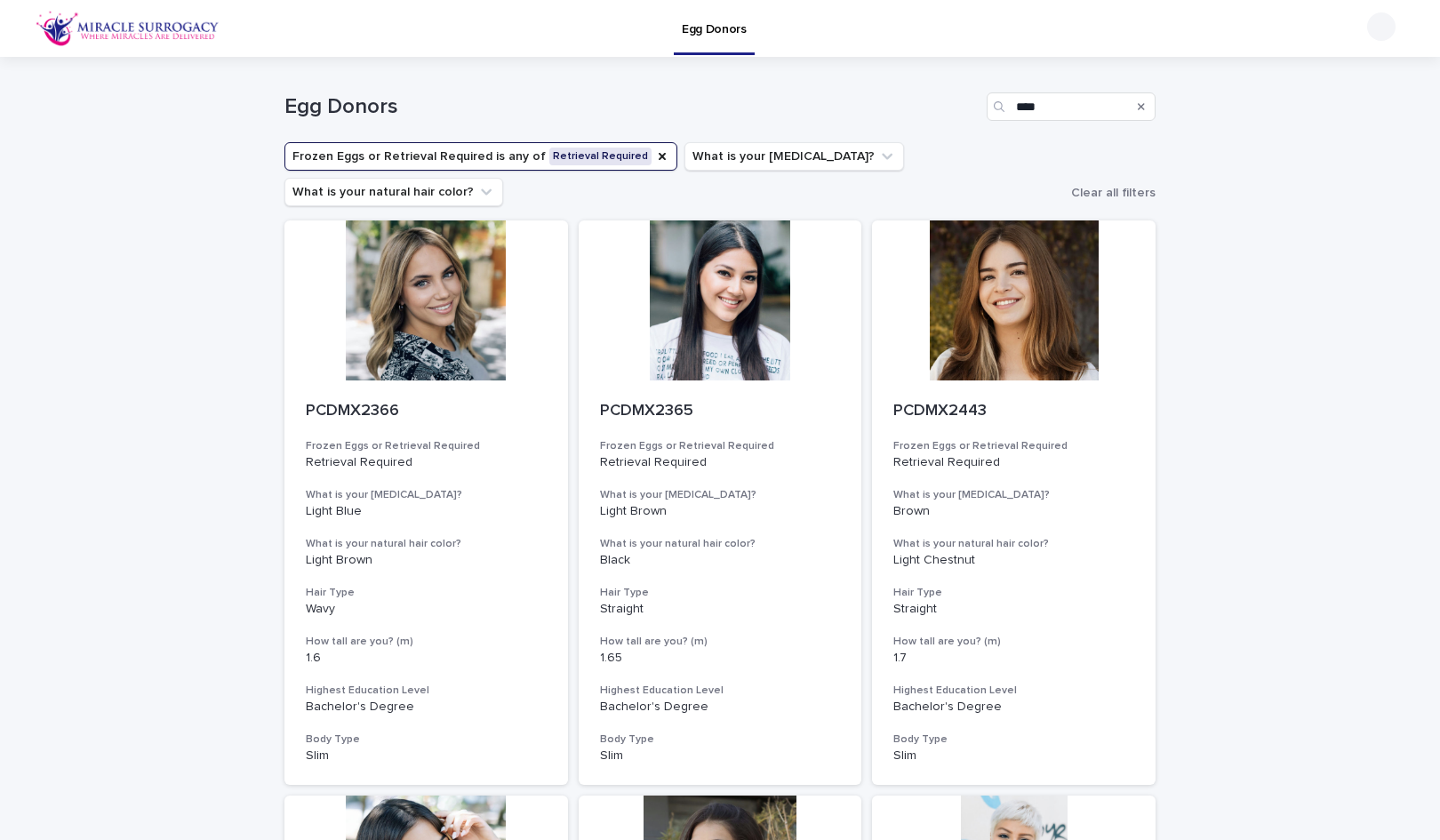
drag, startPoint x: 469, startPoint y: 324, endPoint x: 1170, endPoint y: 290, distance: 701.8
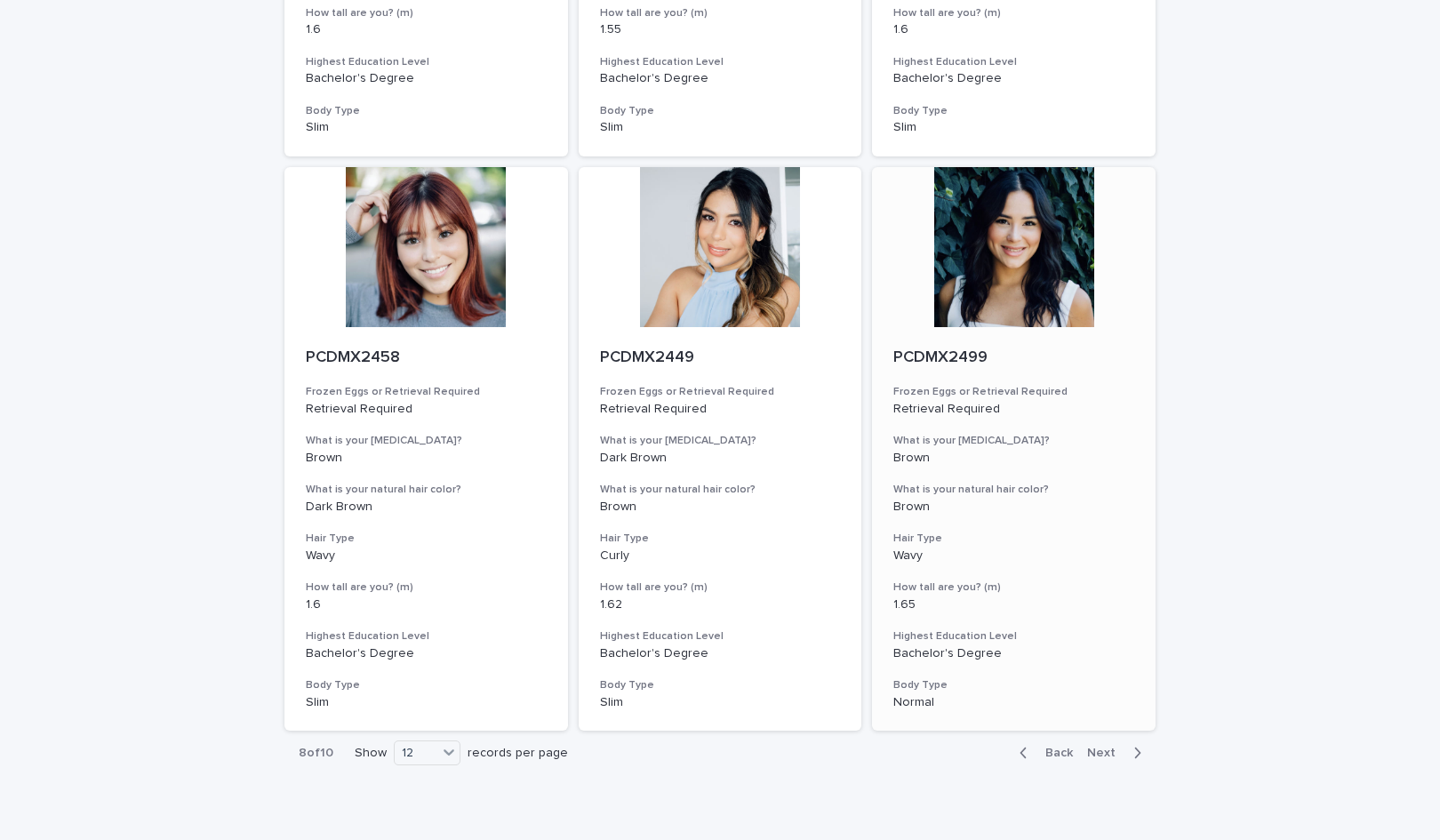
scroll to position [1818, 0]
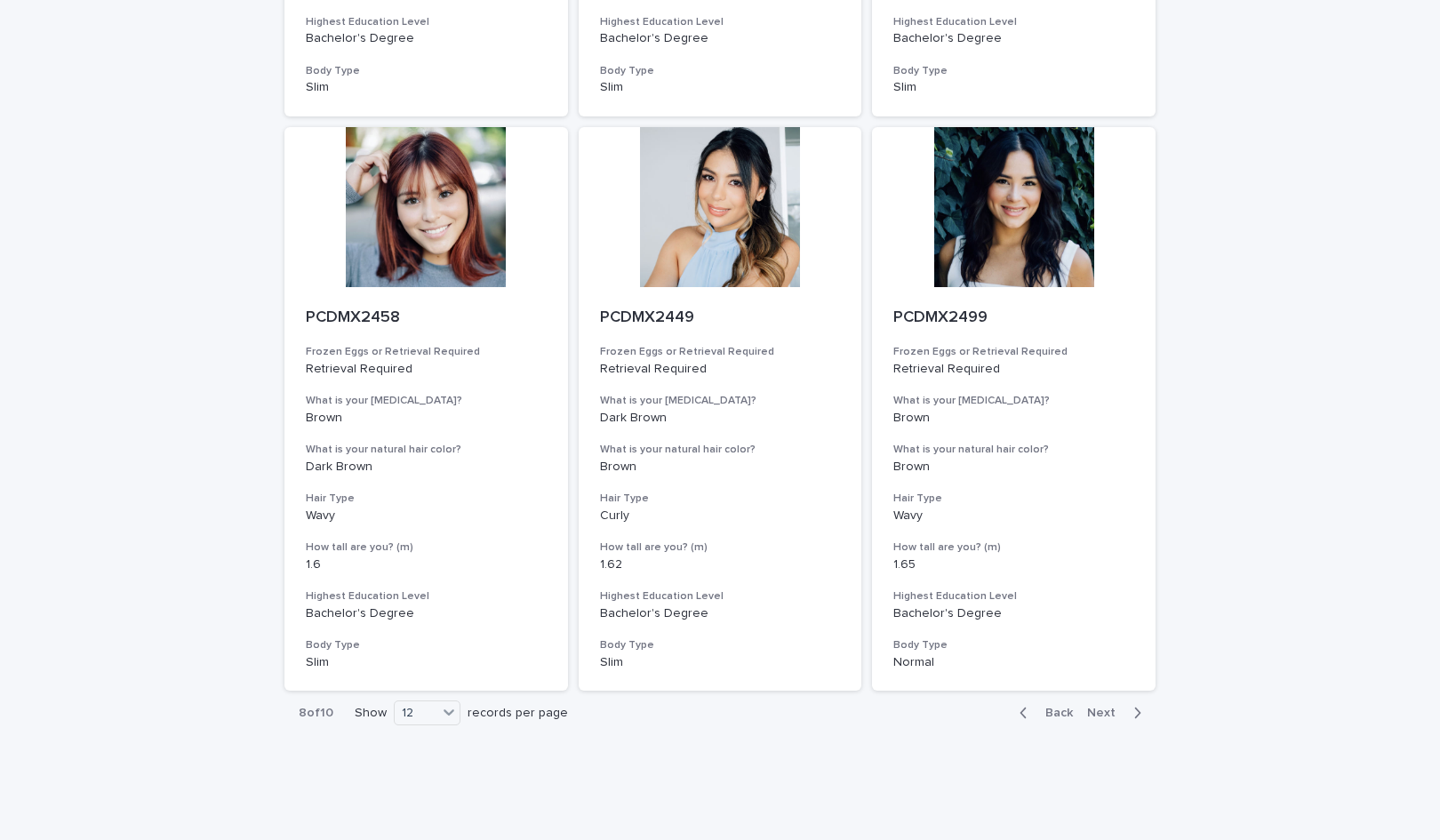
click at [1087, 707] on span "Next" at bounding box center [1107, 713] width 39 height 13
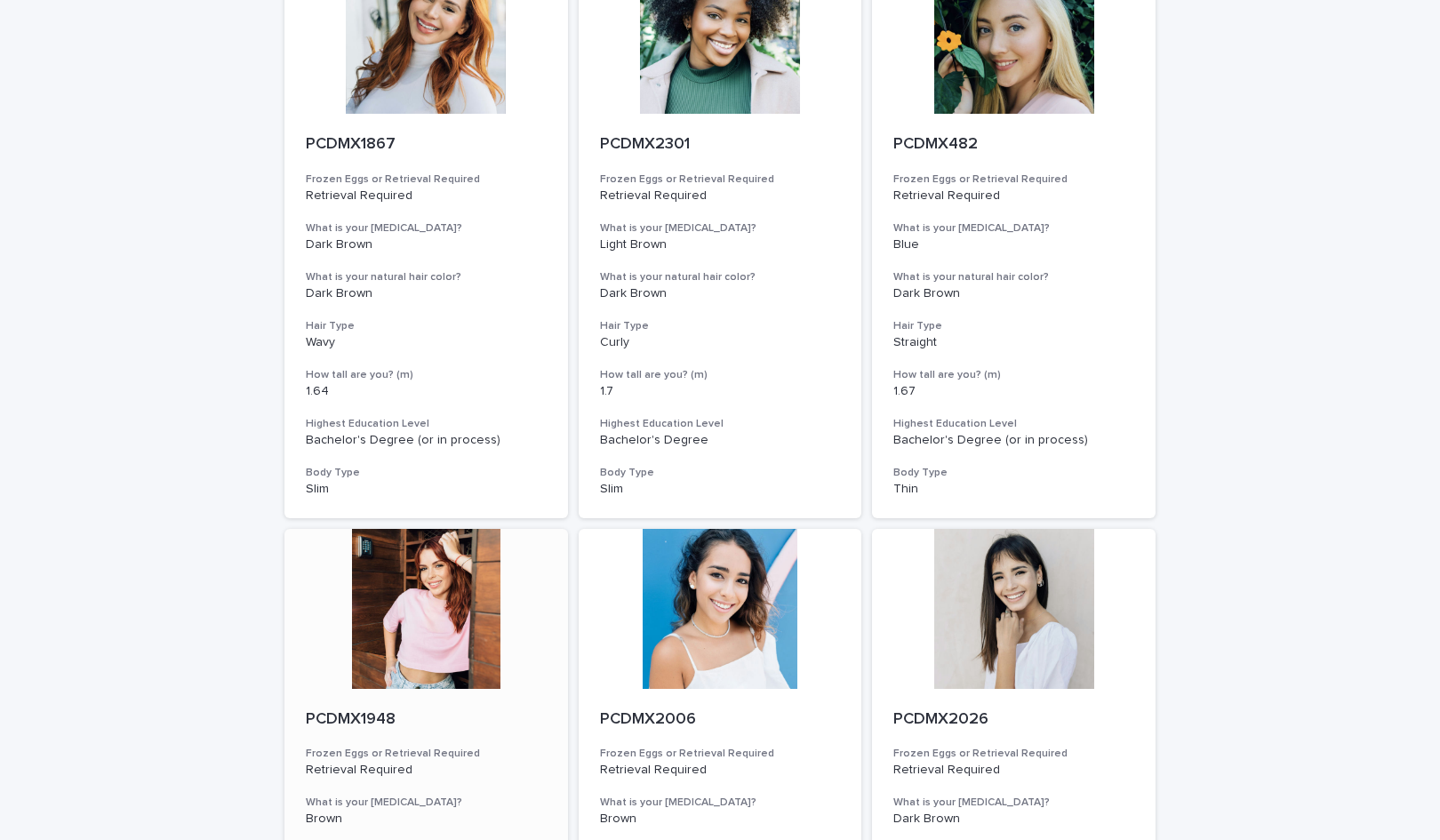
scroll to position [444, 0]
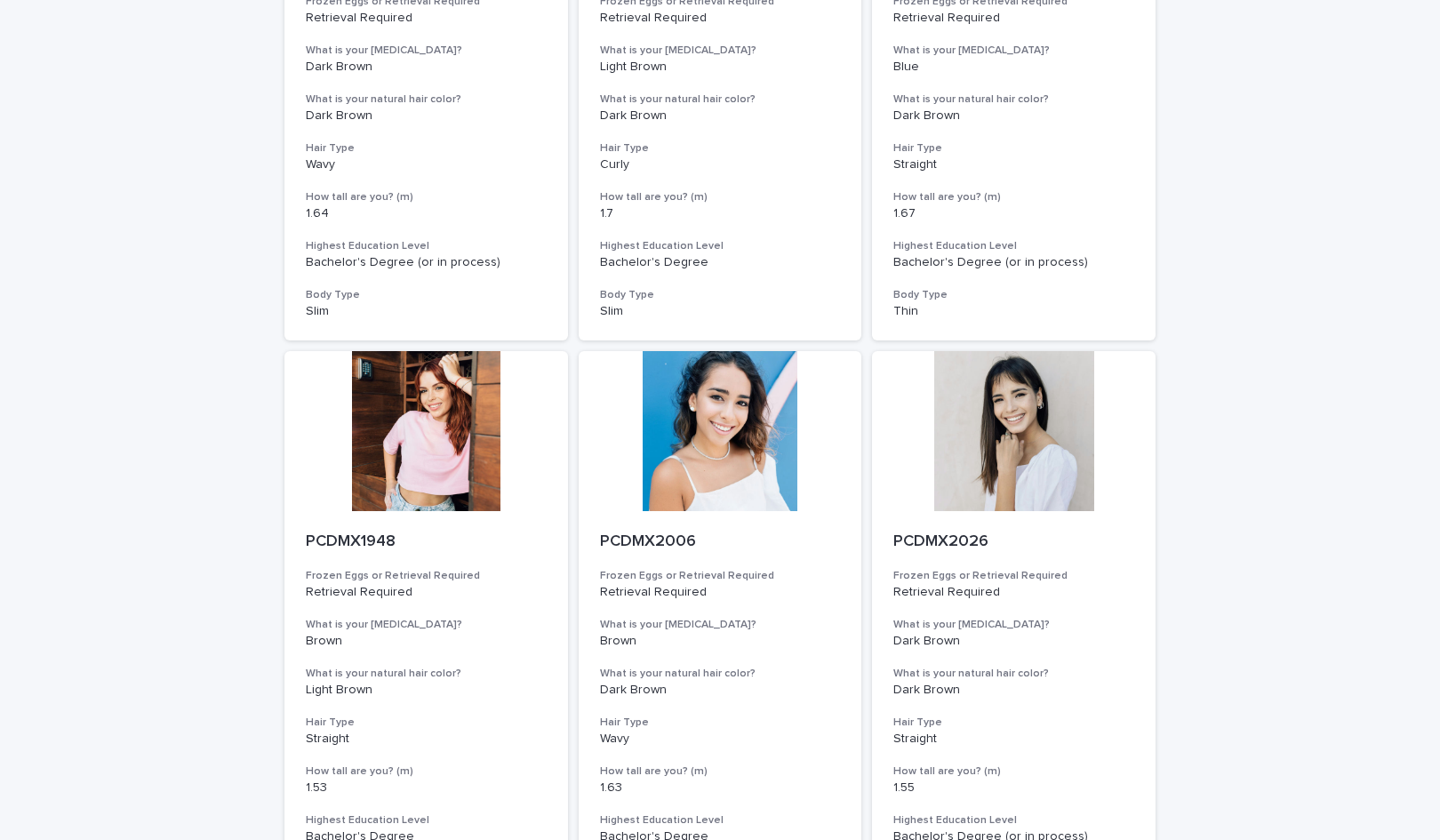
drag, startPoint x: 1088, startPoint y: 398, endPoint x: 1185, endPoint y: 326, distance: 120.8
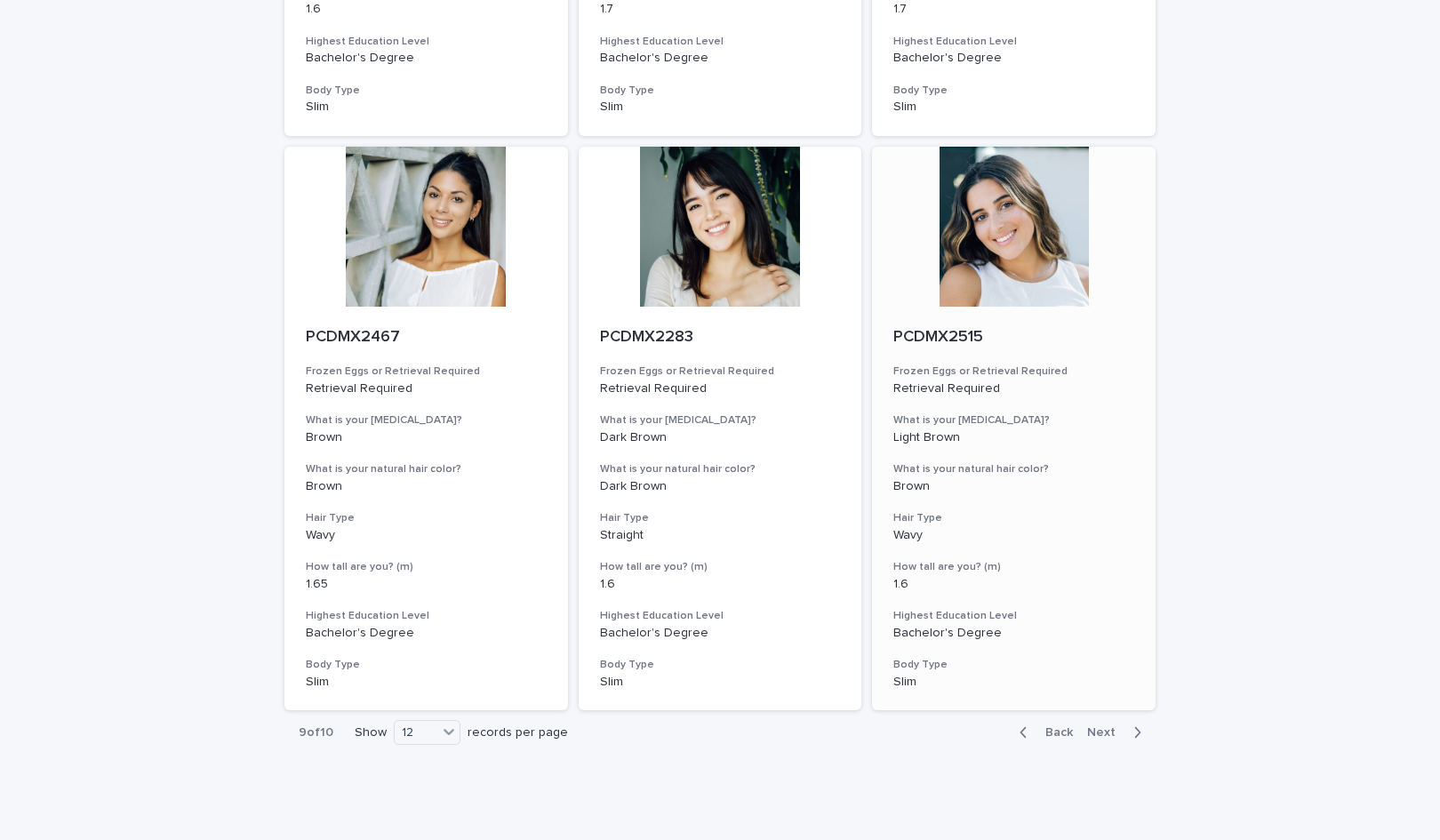
scroll to position [1818, 0]
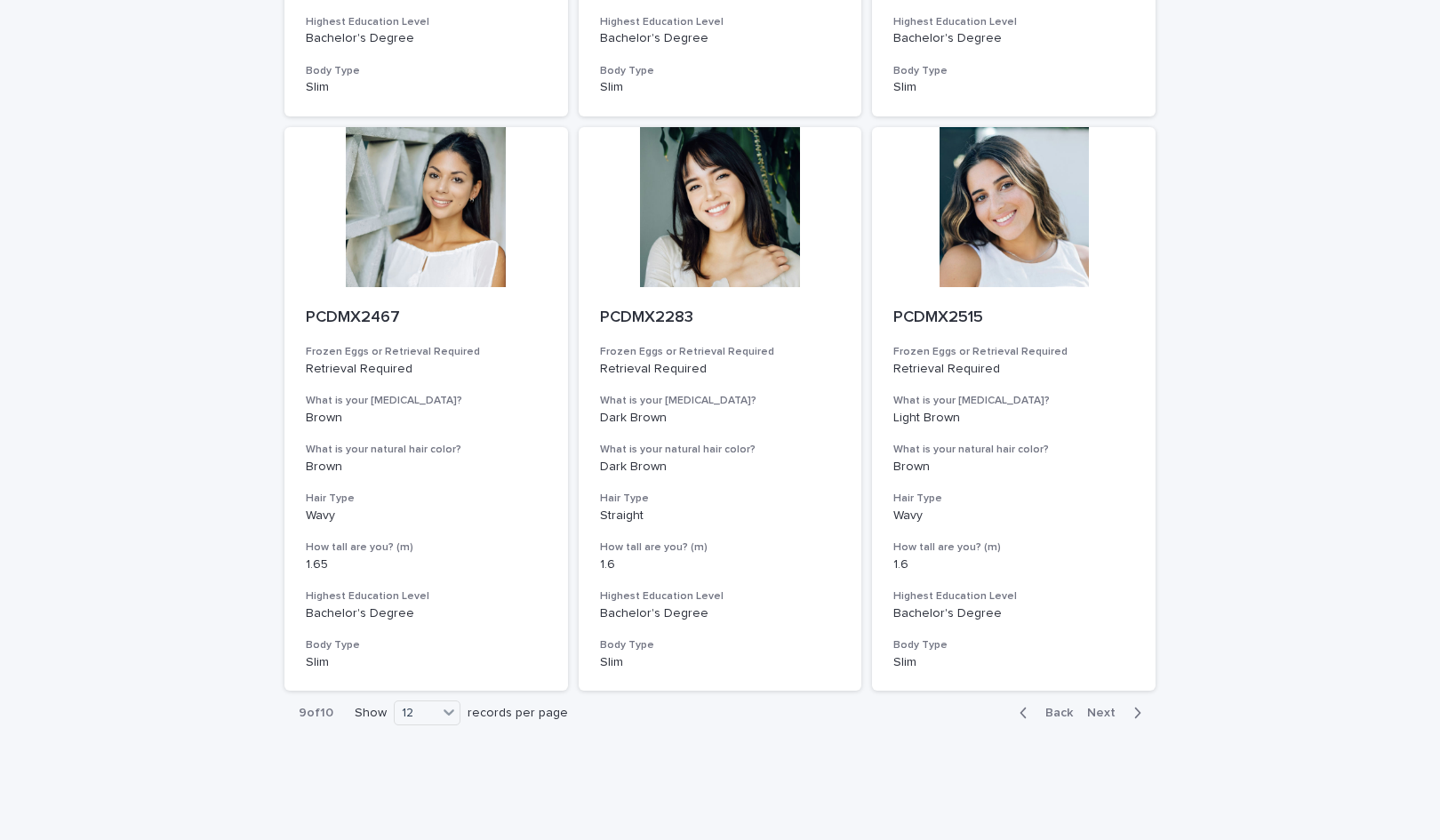
click at [1098, 707] on span "Next" at bounding box center [1107, 713] width 39 height 13
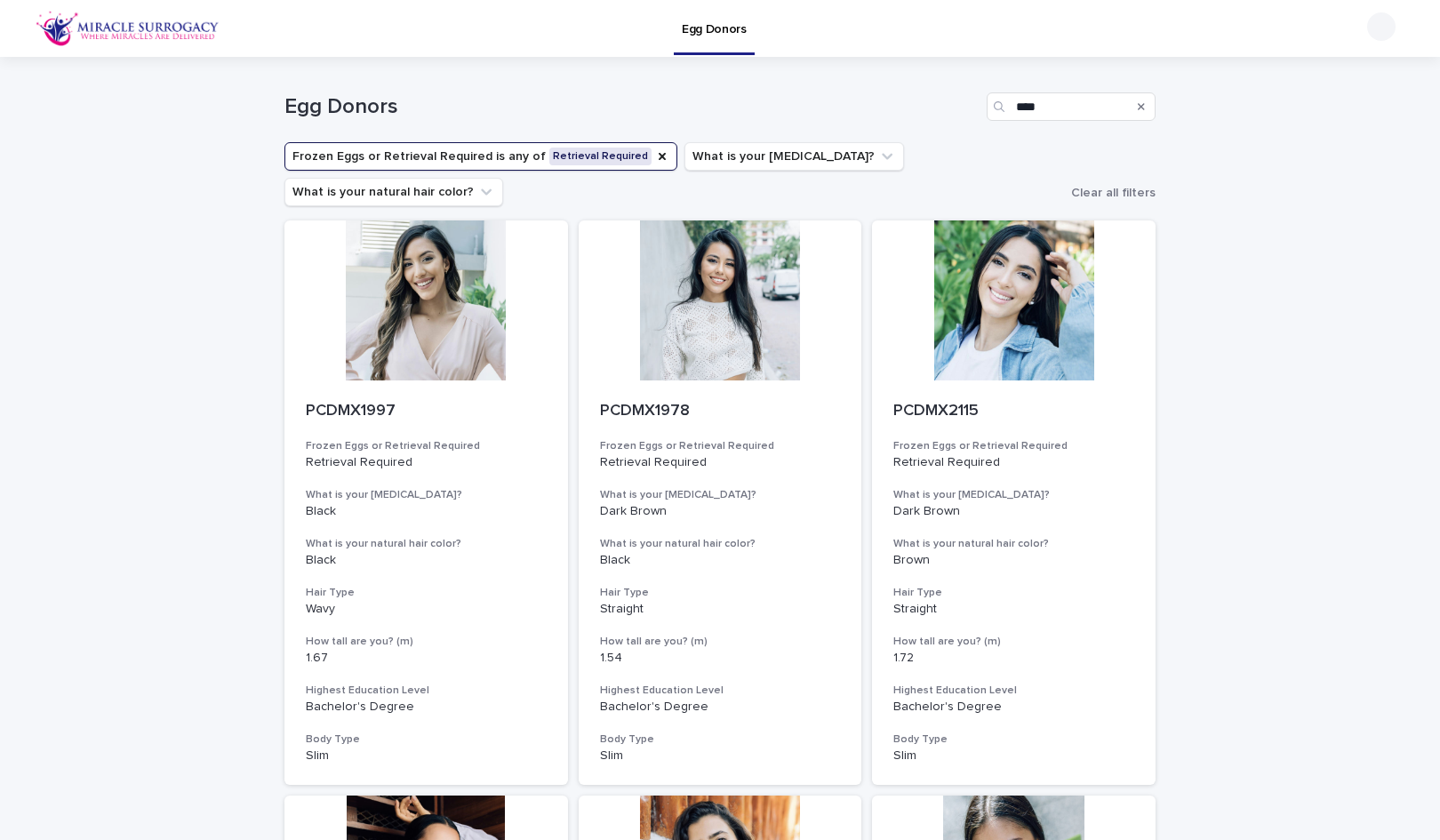
click at [1131, 107] on div "Search" at bounding box center [1141, 107] width 29 height 29
click at [1139, 103] on div "Search" at bounding box center [1141, 107] width 29 height 29
click at [1138, 107] on icon "Search" at bounding box center [1140, 106] width 7 height 7
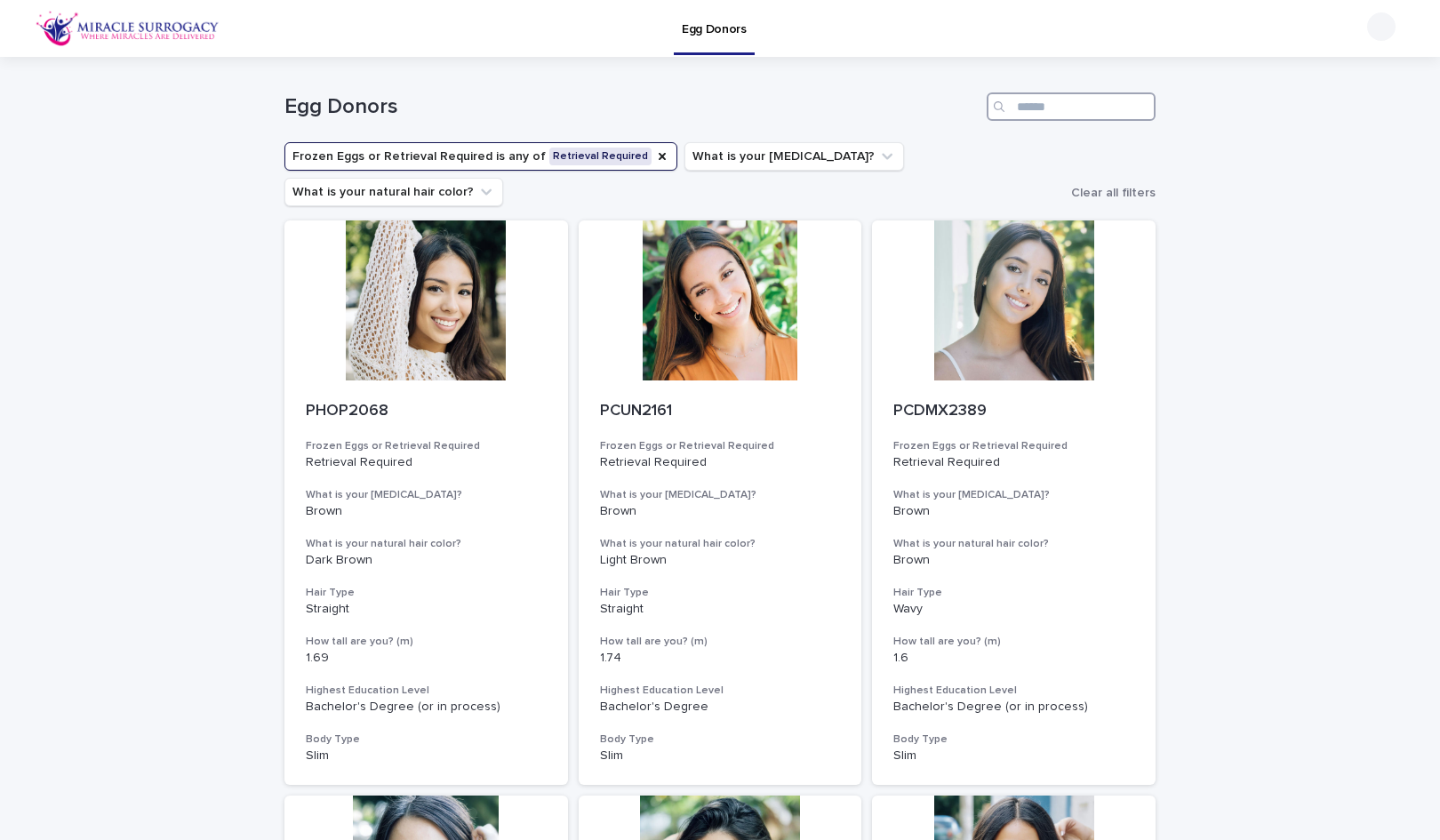
click at [1047, 103] on input "Search" at bounding box center [1070, 107] width 169 height 29
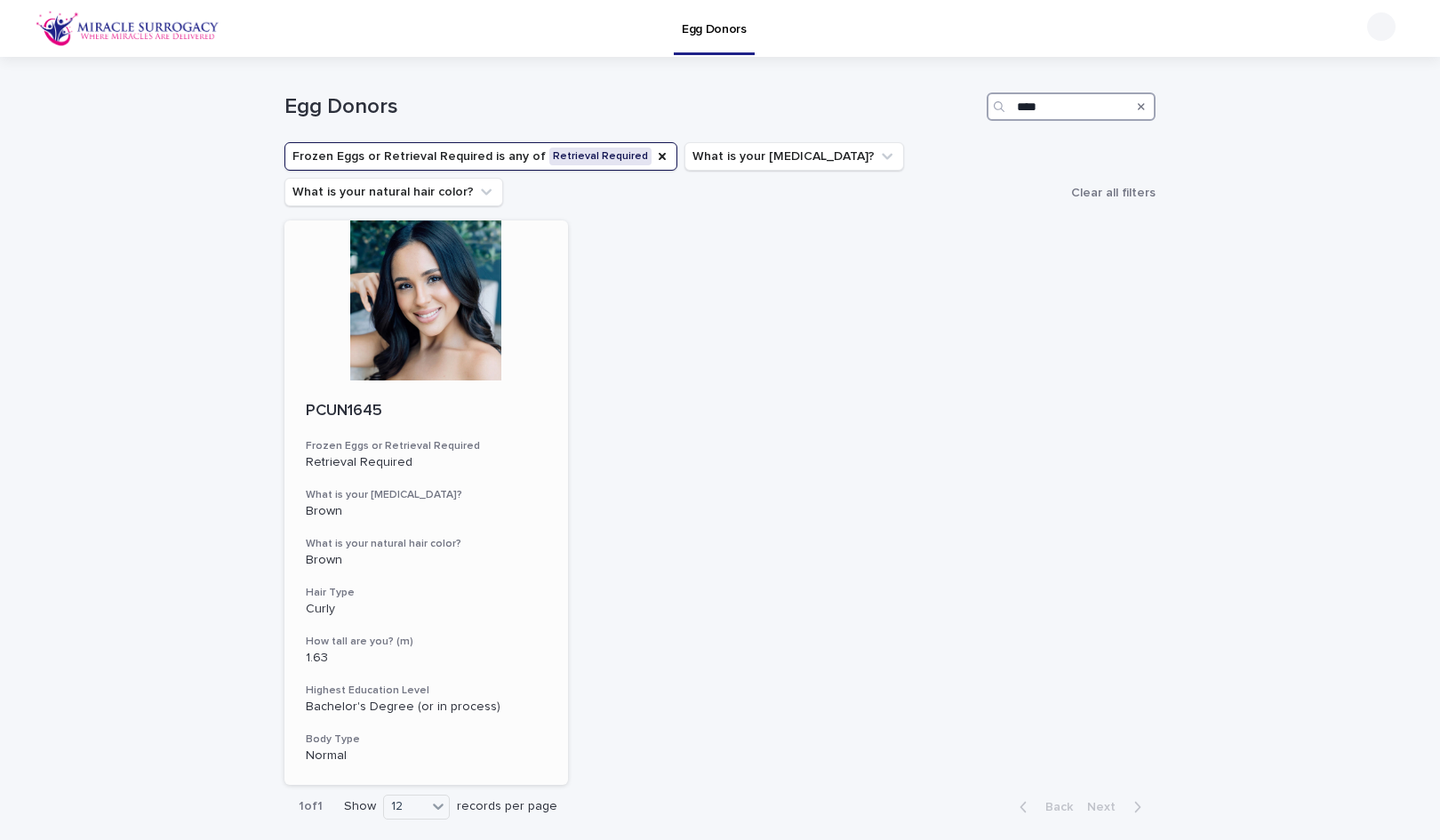
type input "****"
click at [1077, 110] on input "****" at bounding box center [1070, 107] width 169 height 29
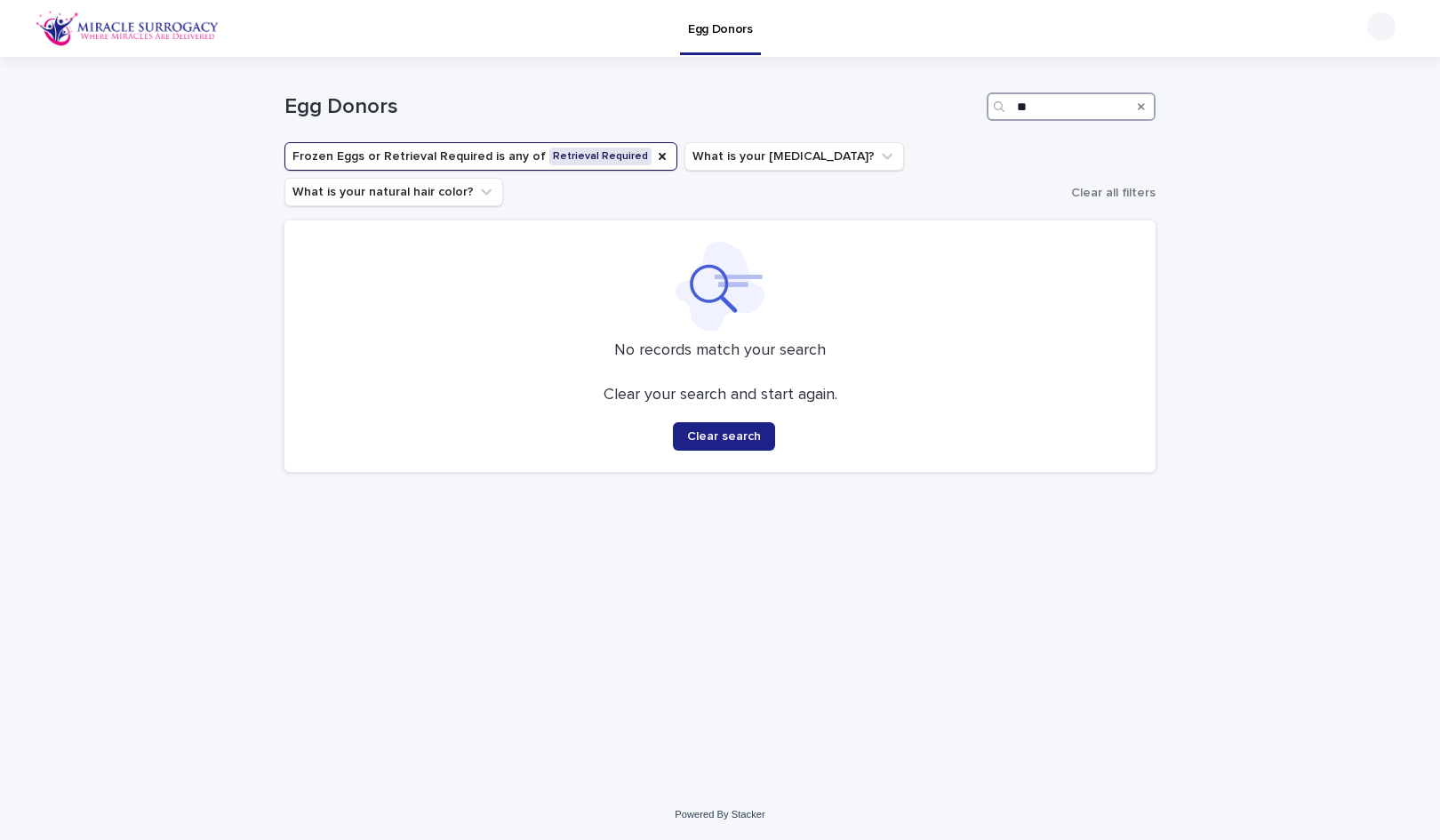
type input "*"
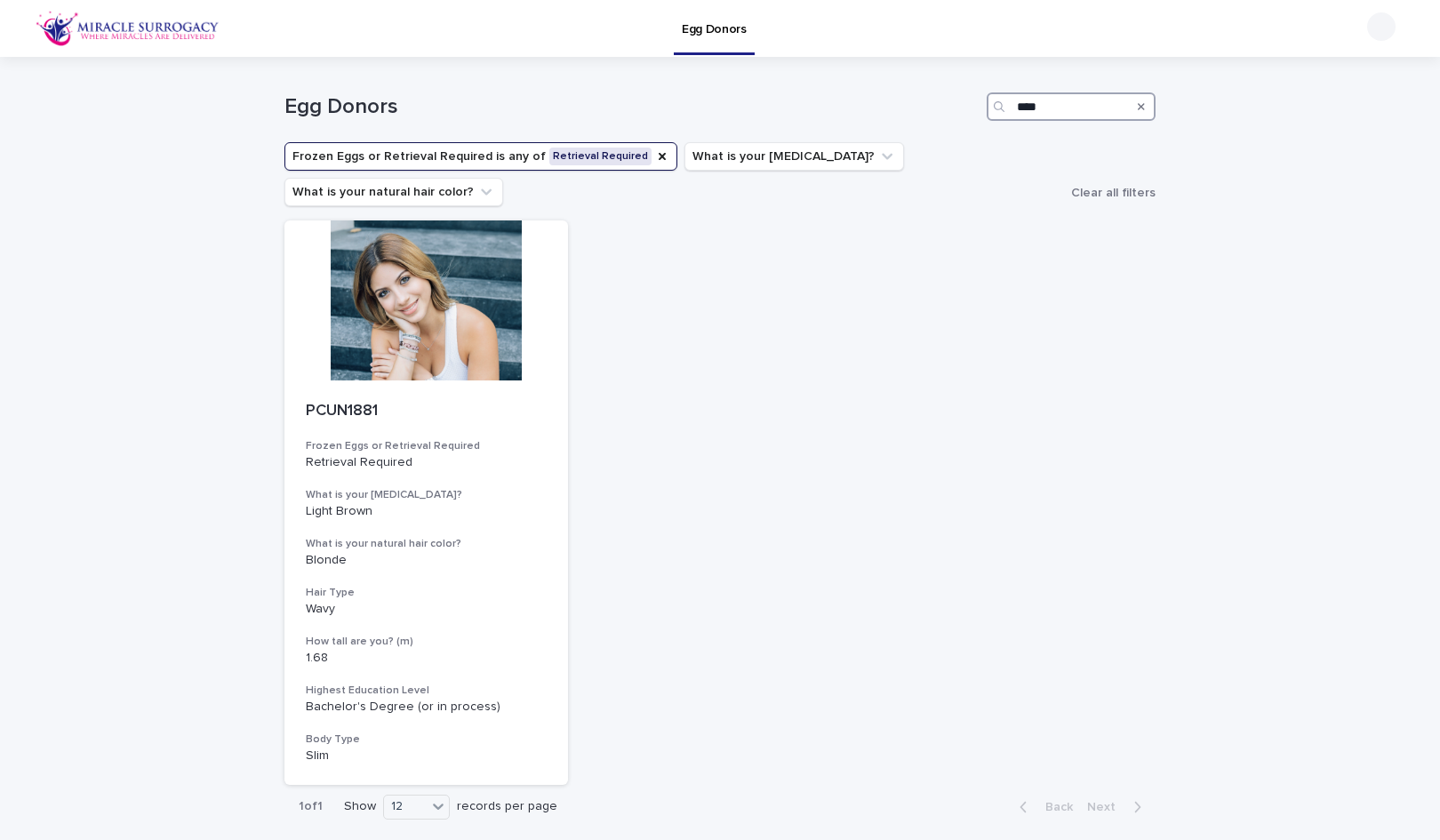
click at [1082, 108] on input "****" at bounding box center [1070, 107] width 169 height 29
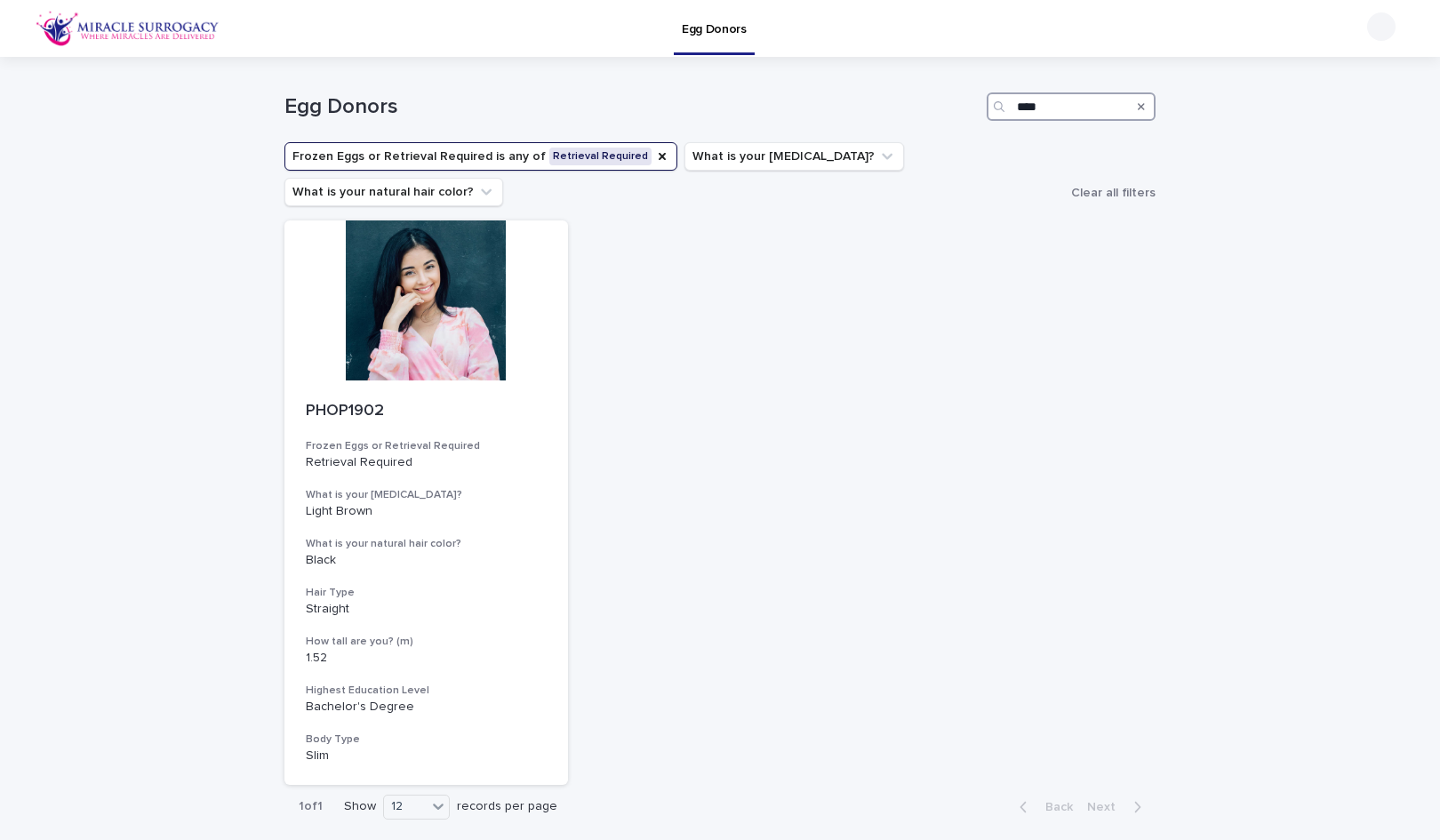
click at [1057, 112] on input "****" at bounding box center [1070, 107] width 169 height 29
click at [1055, 112] on input "****" at bounding box center [1070, 107] width 169 height 29
type input "*"
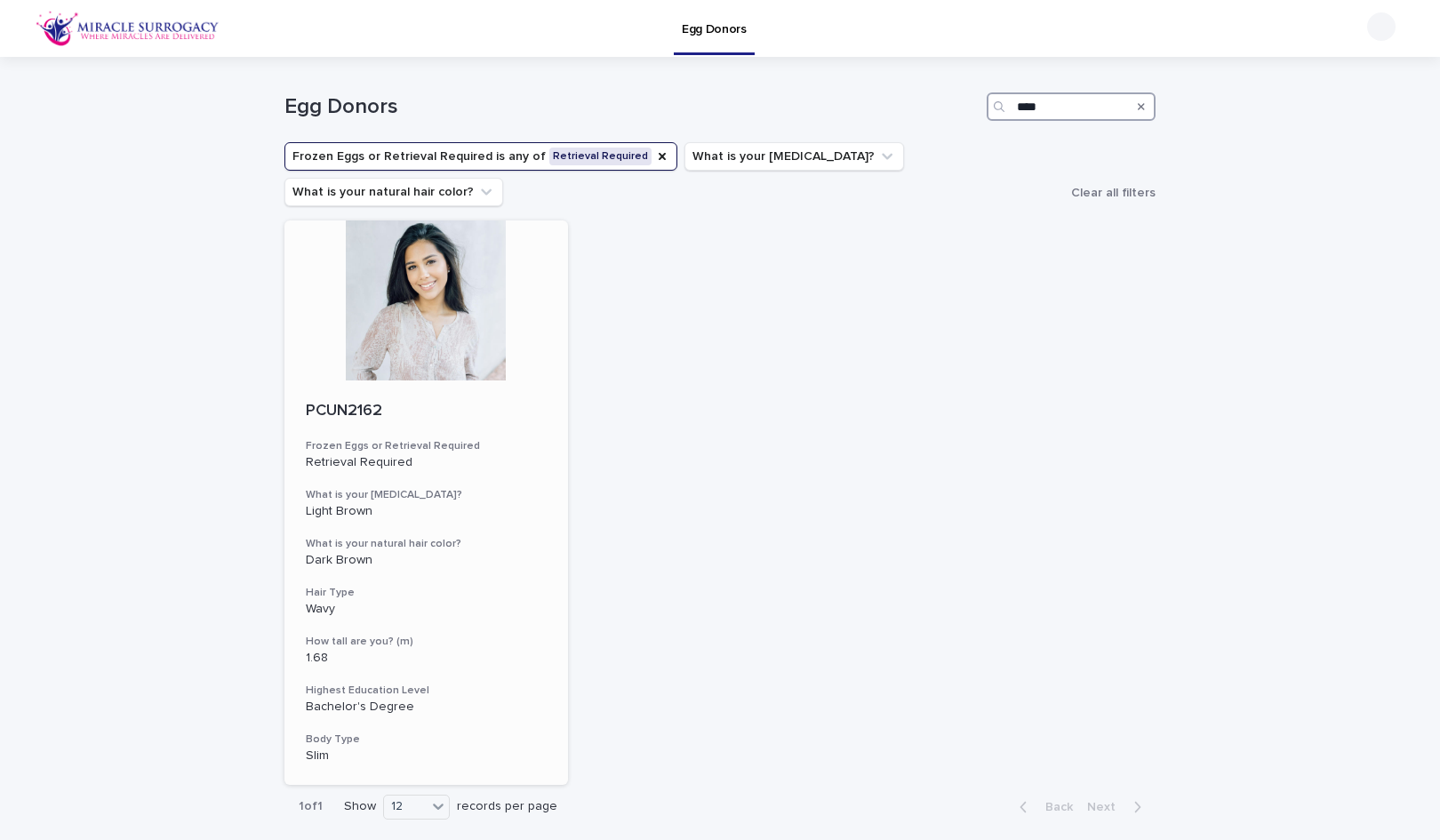
type input "****"
click at [1033, 109] on input "****" at bounding box center [1070, 107] width 169 height 29
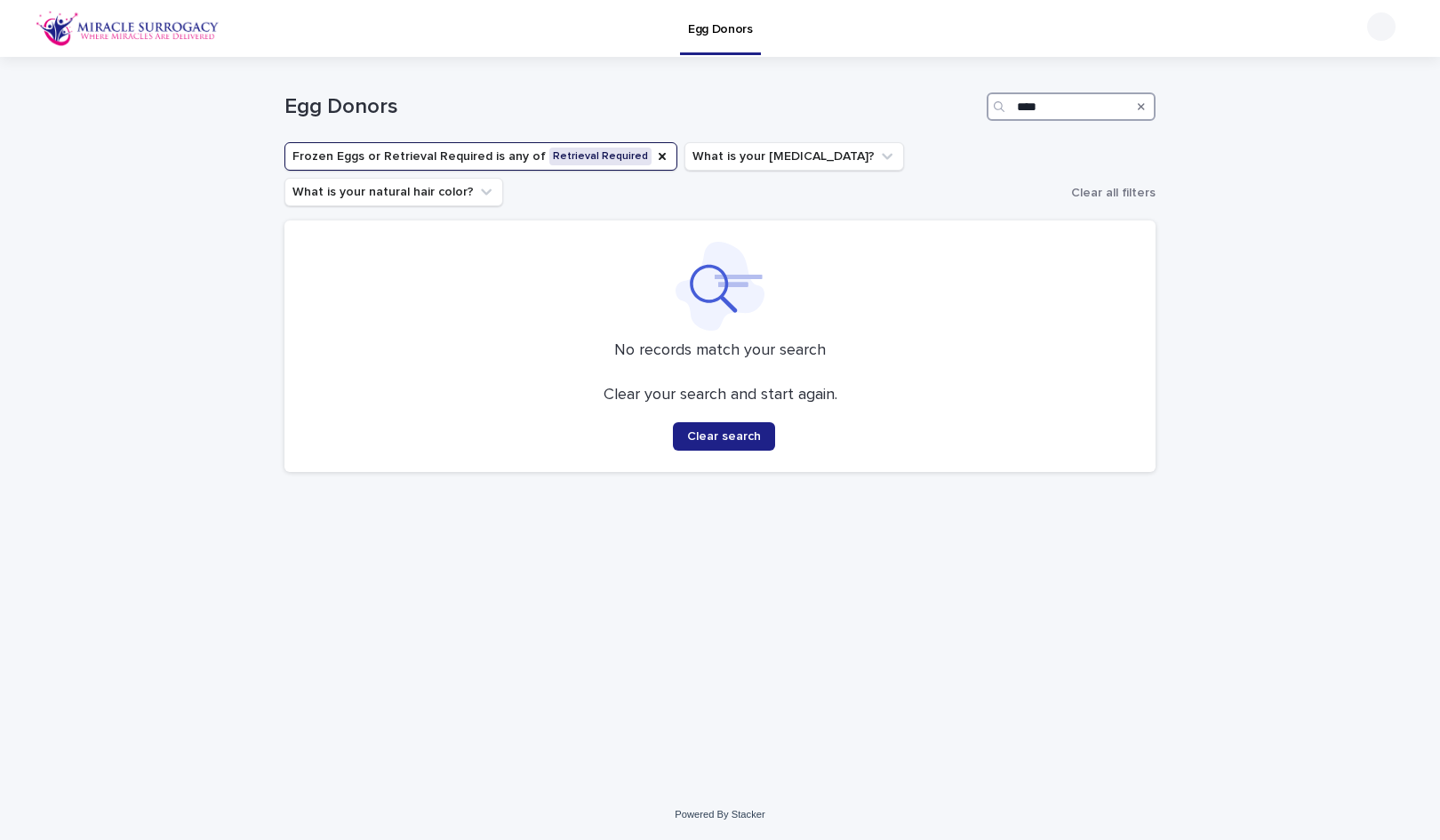
type input "****"
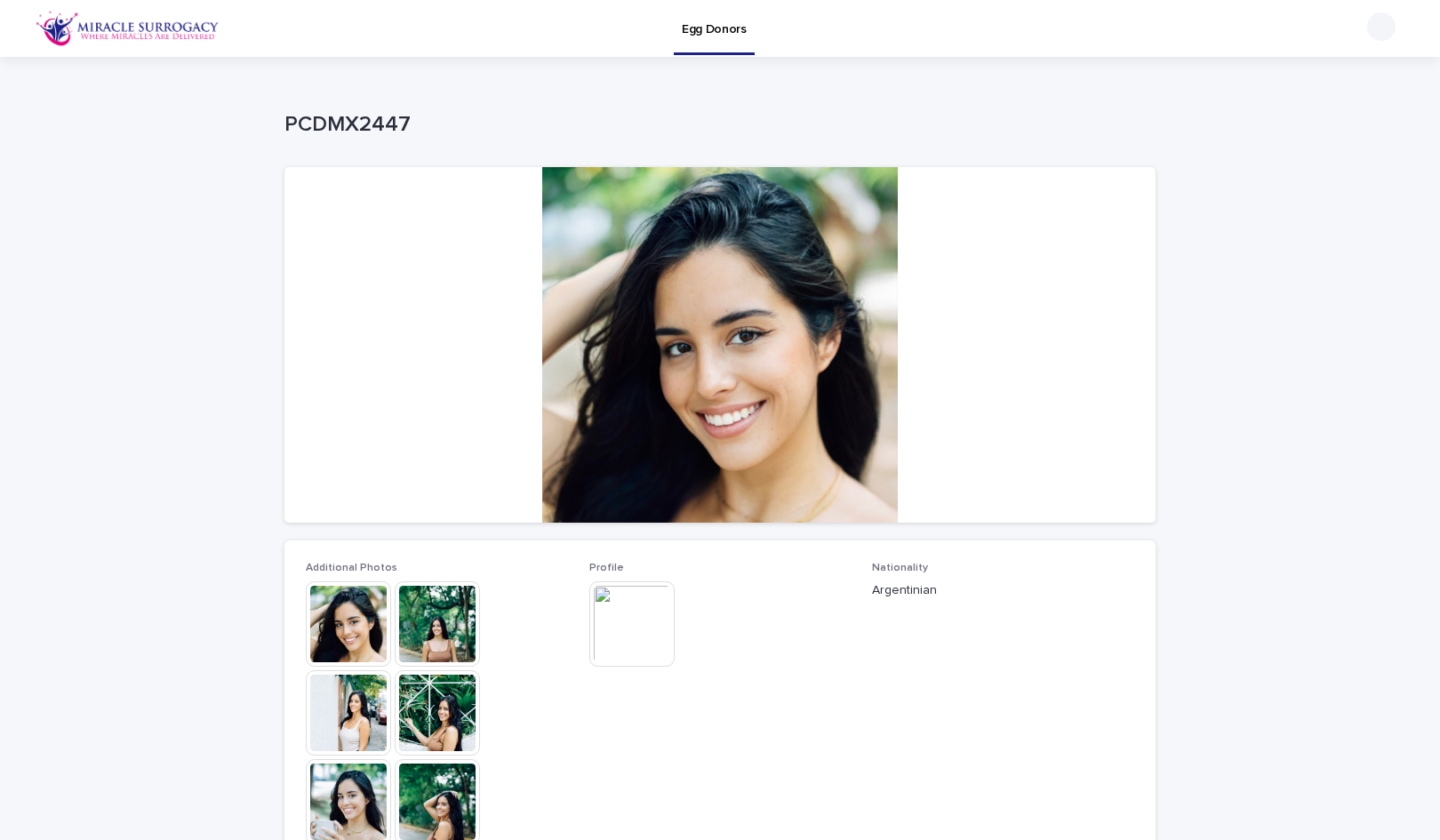
click at [363, 696] on img at bounding box center [348, 713] width 86 height 86
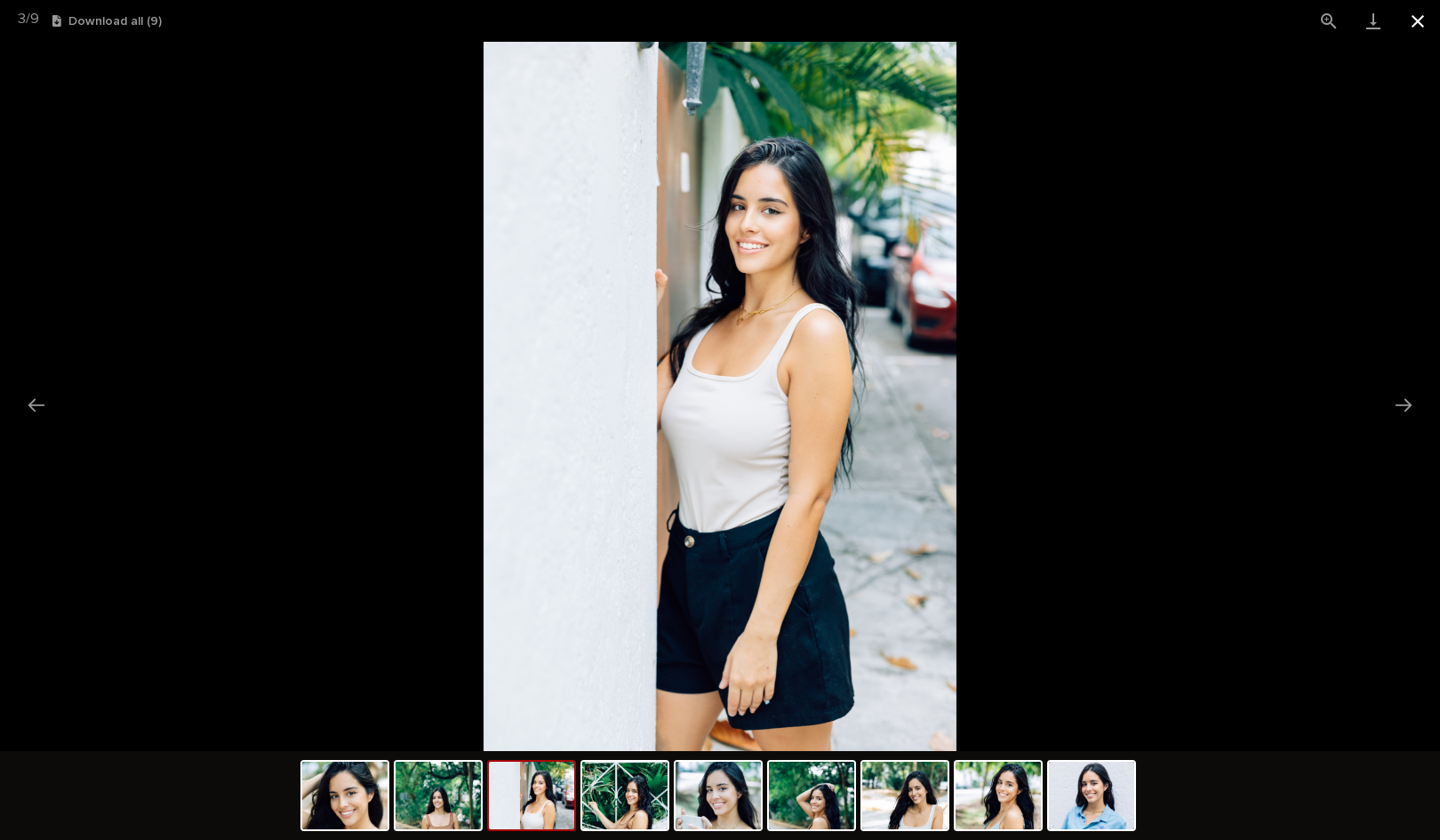
click at [1420, 21] on button "Close gallery" at bounding box center [1418, 20] width 44 height 41
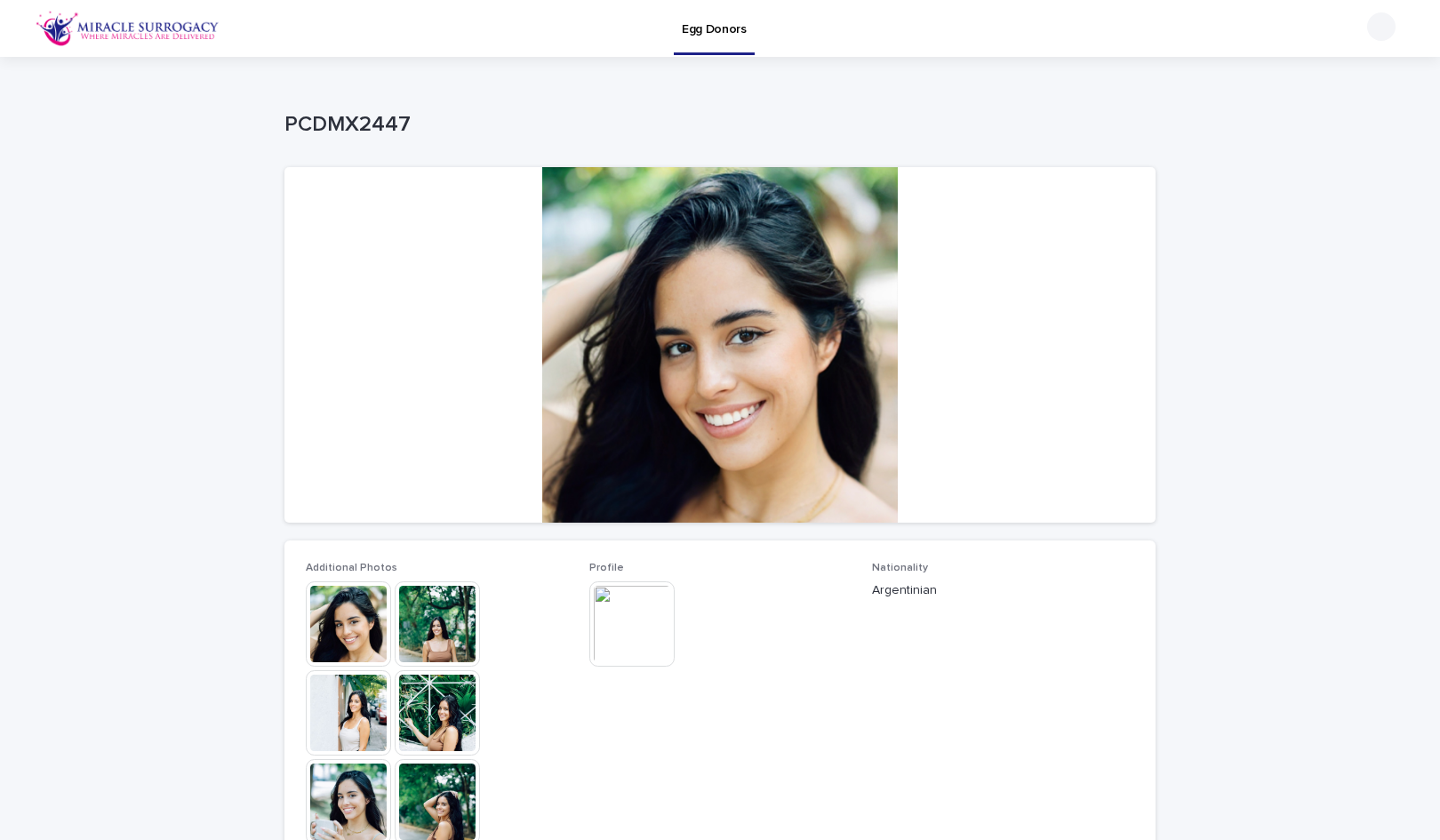
click at [608, 645] on img at bounding box center [632, 624] width 86 height 86
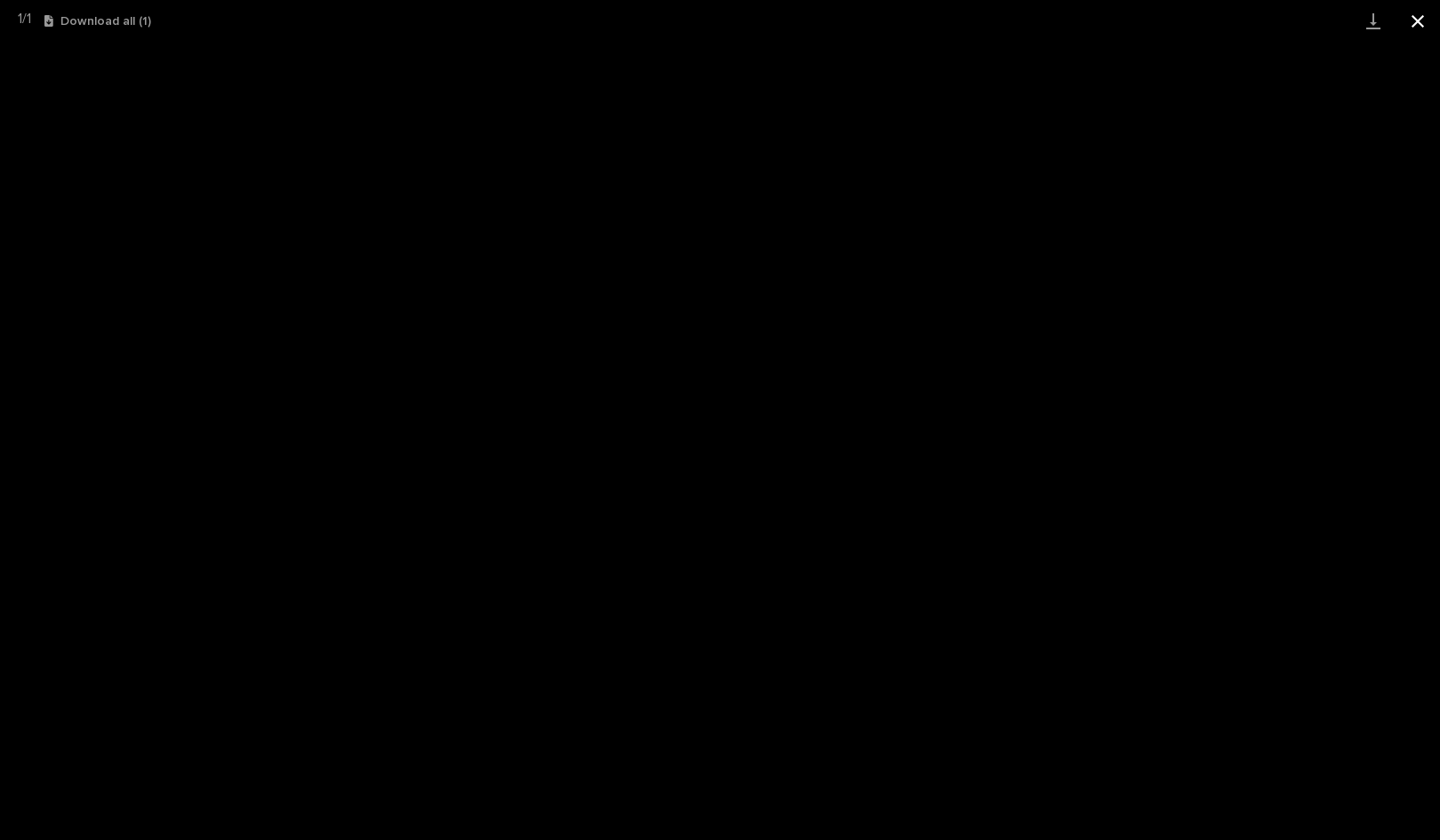
click at [1412, 28] on button "Close gallery" at bounding box center [1418, 20] width 44 height 41
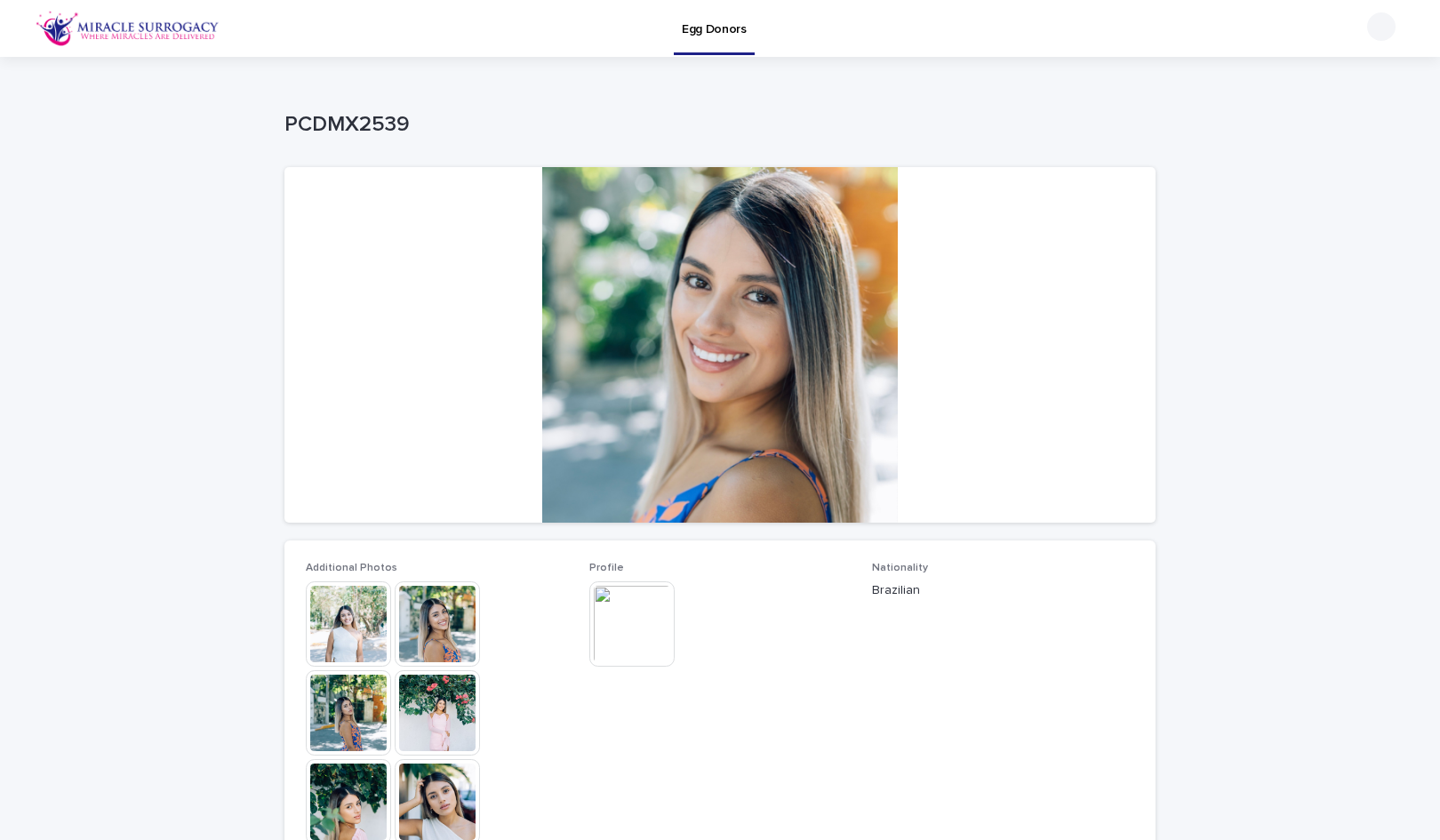
click at [347, 625] on img at bounding box center [348, 624] width 86 height 86
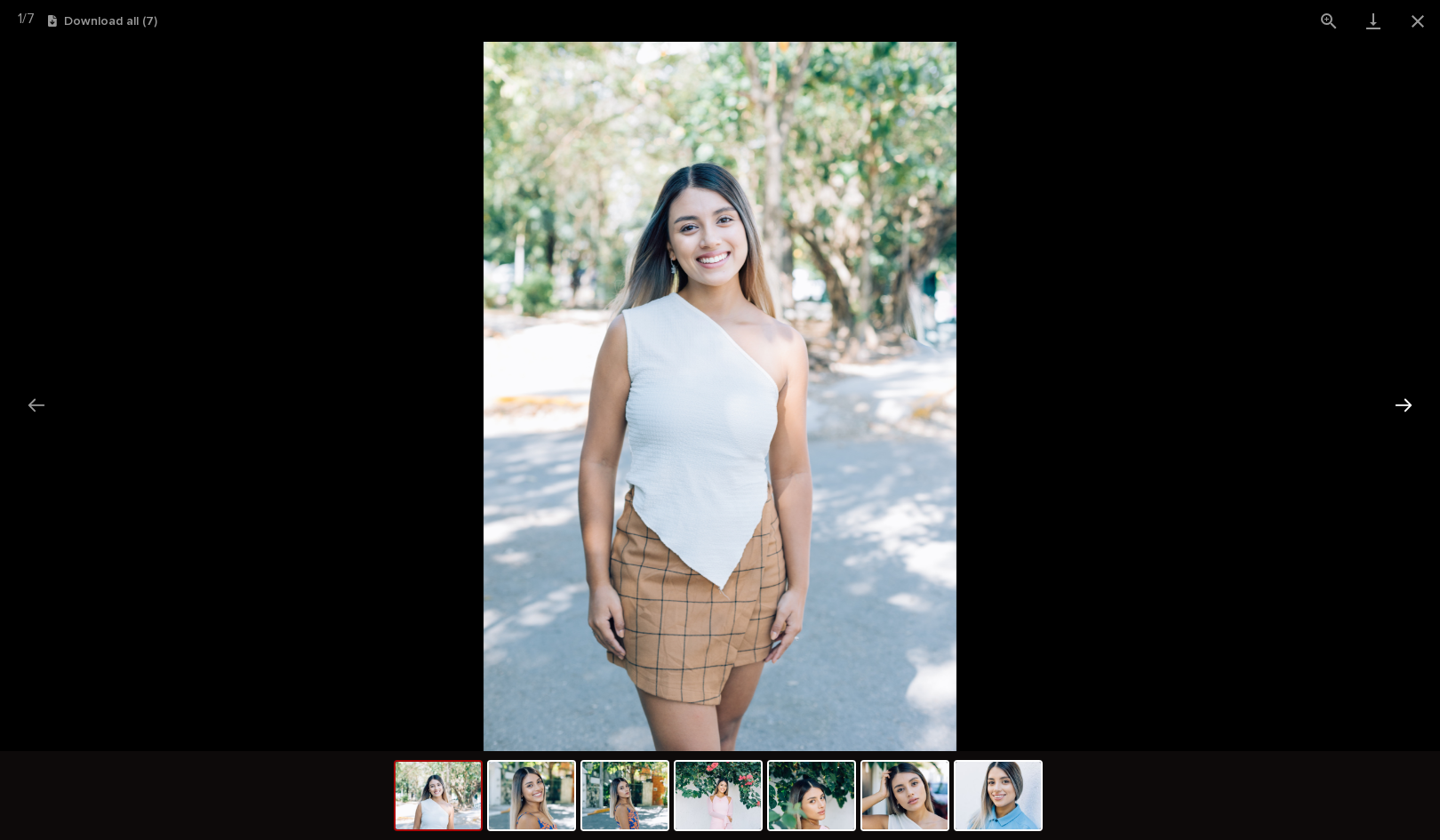
click at [1407, 398] on button "Next slide" at bounding box center [1403, 405] width 38 height 35
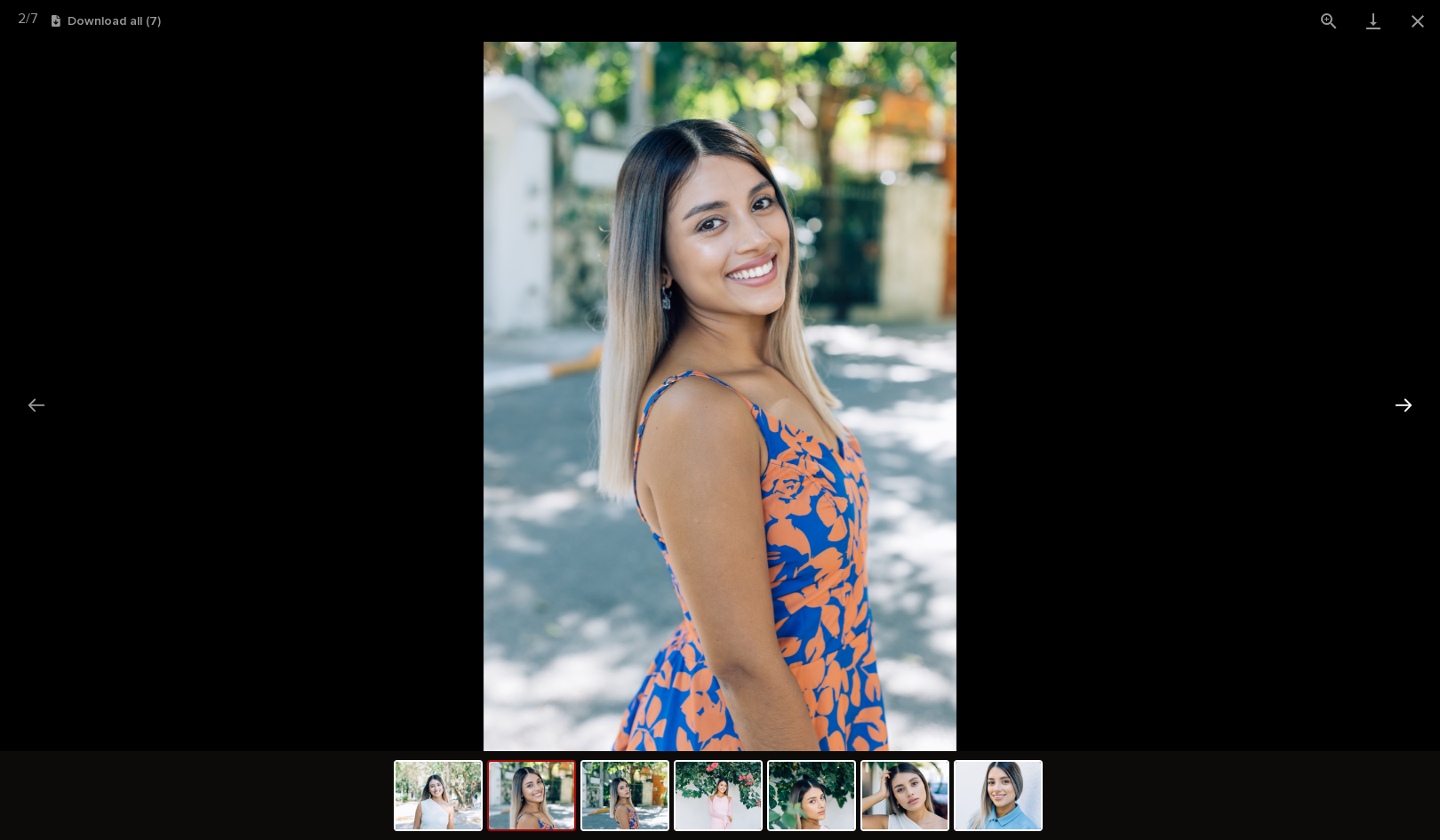
click at [1406, 401] on button "Next slide" at bounding box center [1403, 405] width 38 height 35
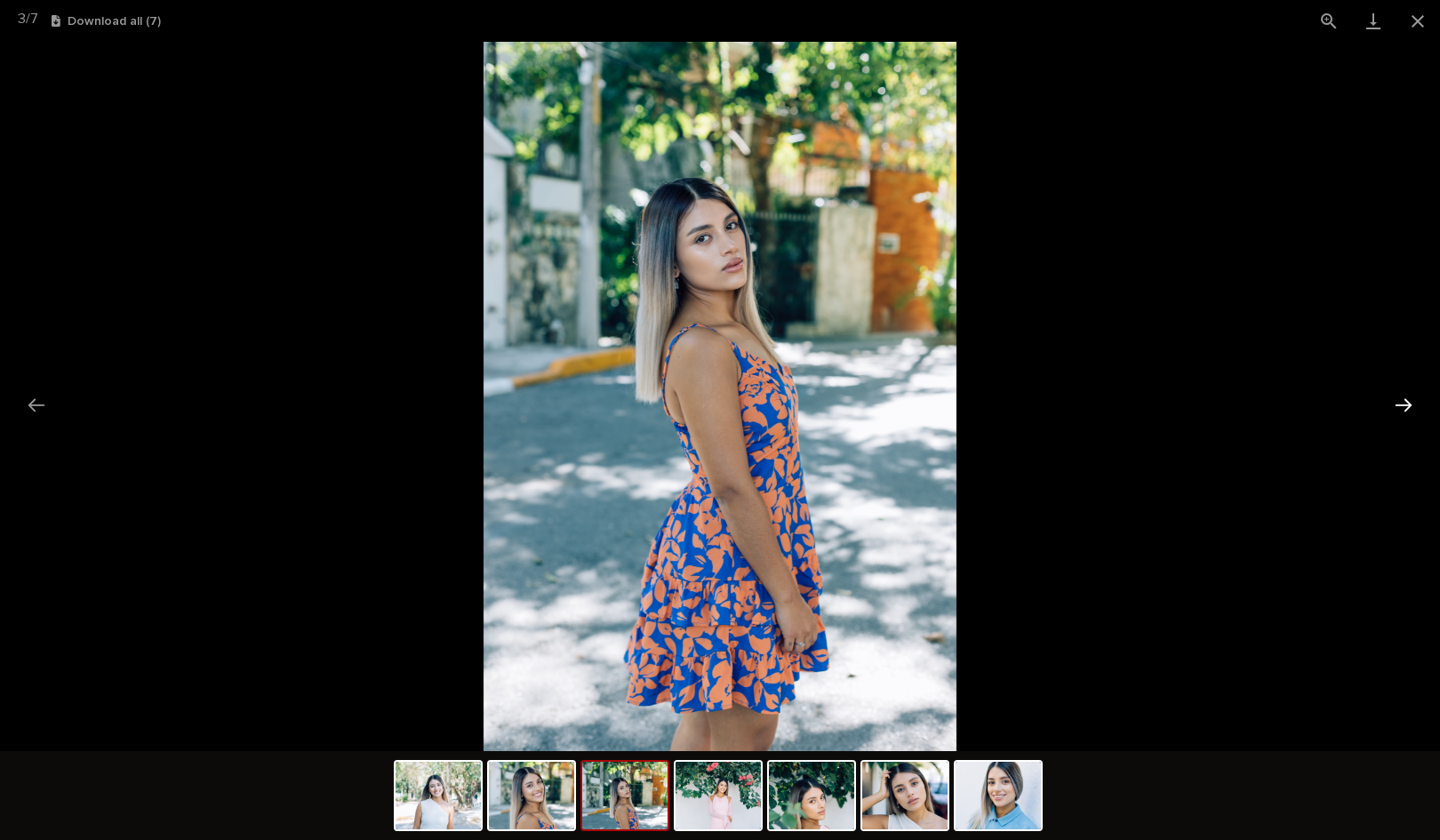
click at [1406, 401] on button "Next slide" at bounding box center [1403, 405] width 38 height 35
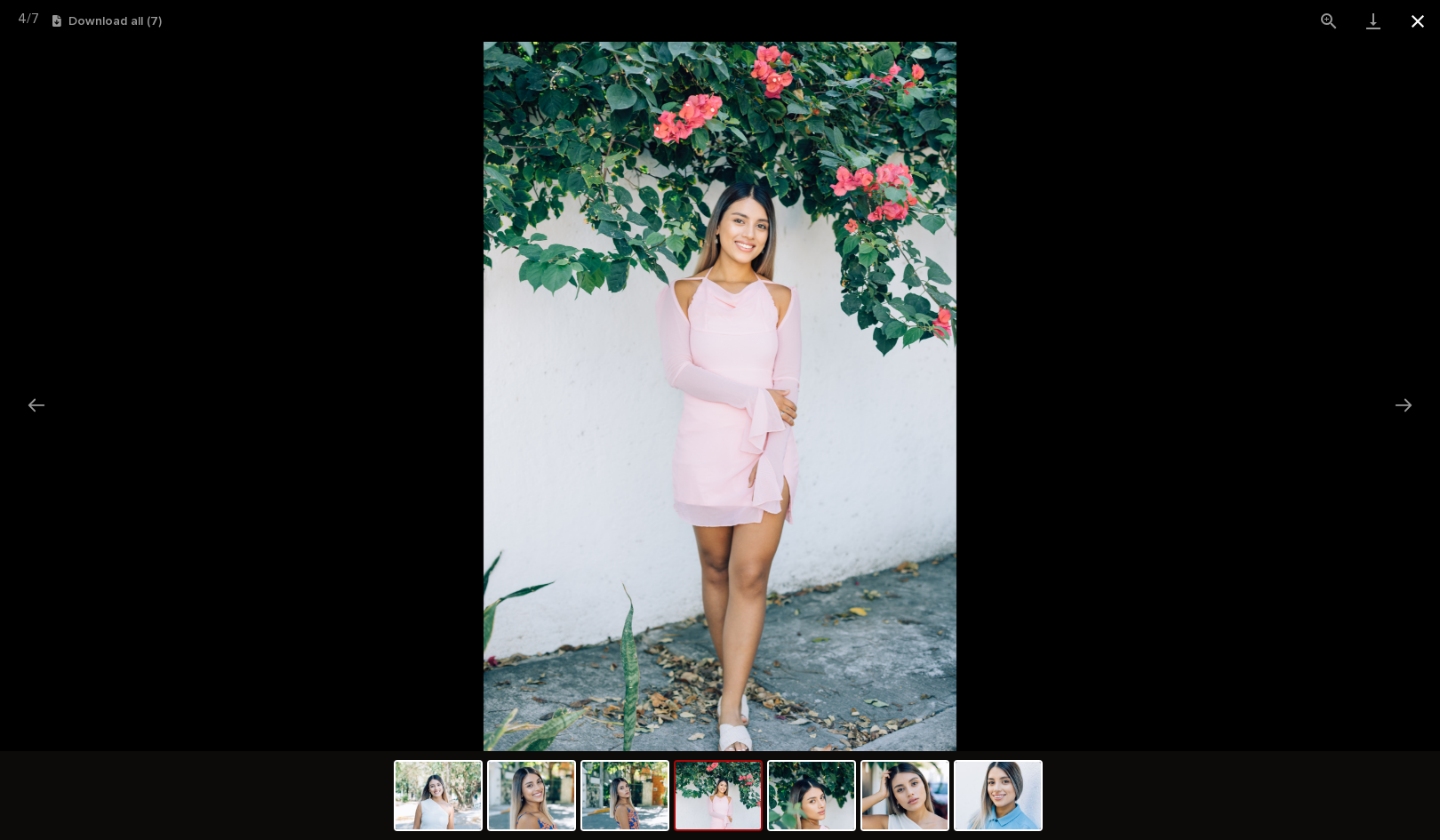
click at [1418, 21] on button "Close gallery" at bounding box center [1418, 20] width 44 height 41
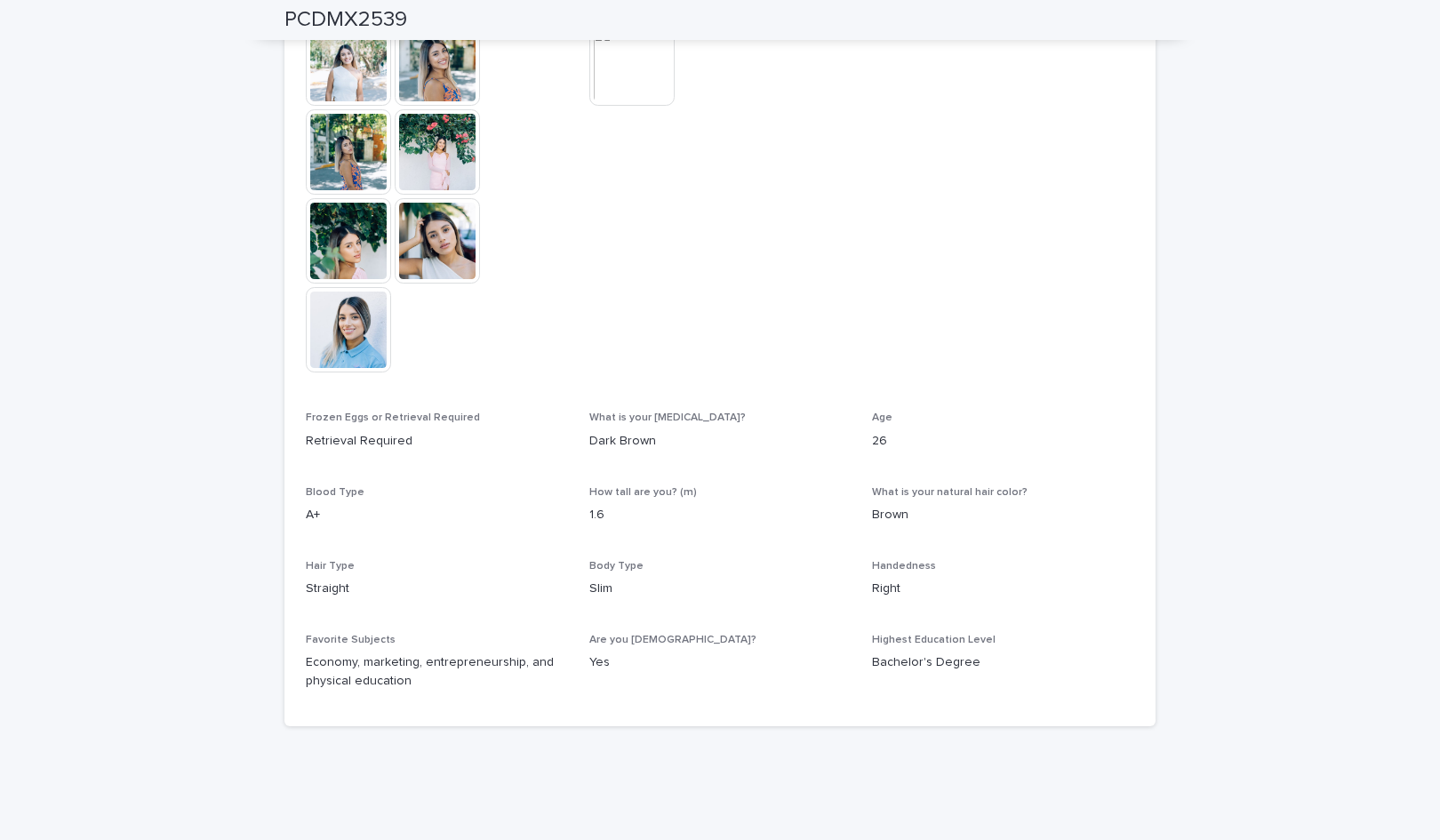
scroll to position [563, 0]
click at [606, 97] on img at bounding box center [632, 61] width 86 height 86
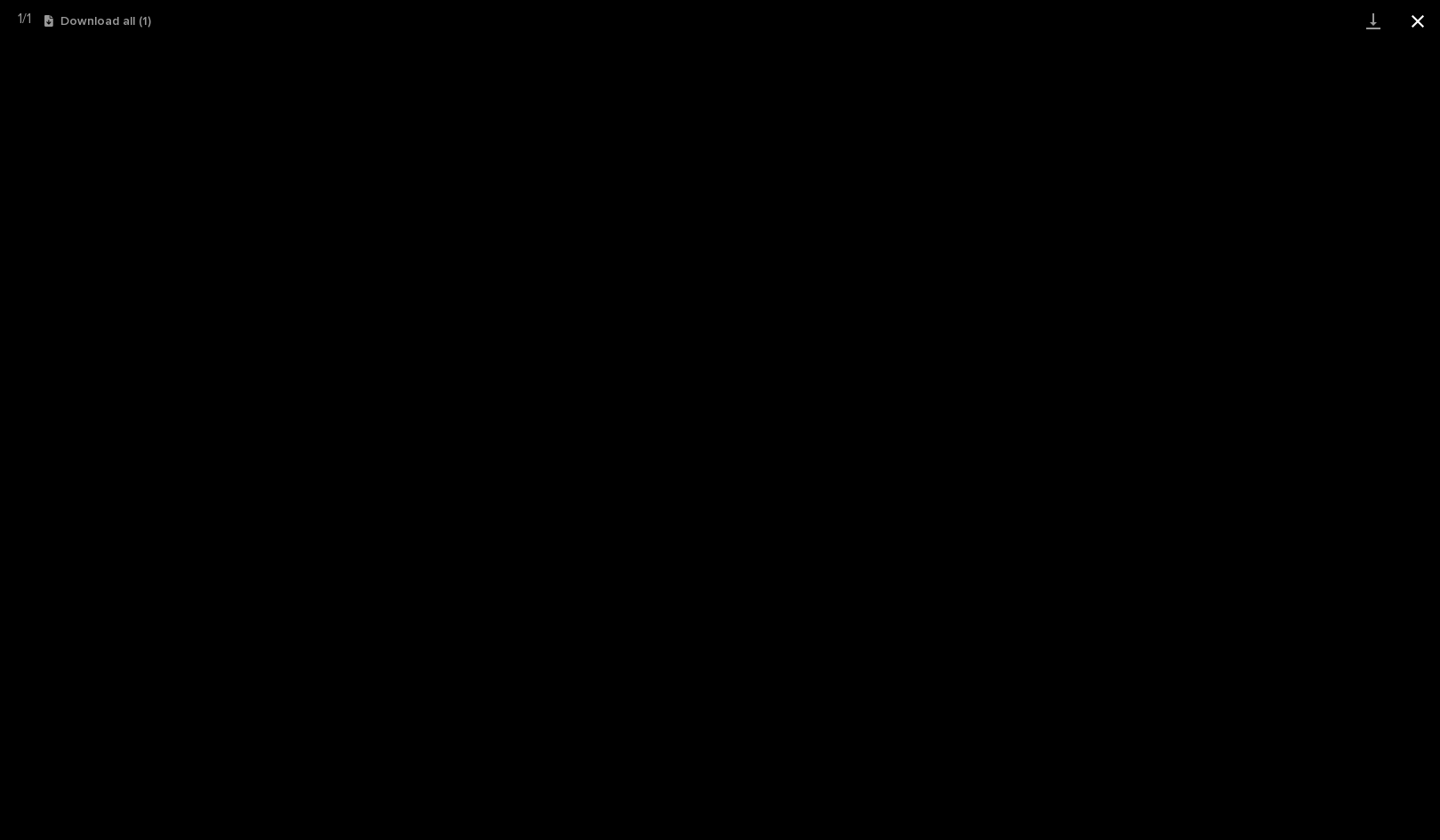
click at [1420, 25] on button "Close gallery" at bounding box center [1418, 20] width 44 height 41
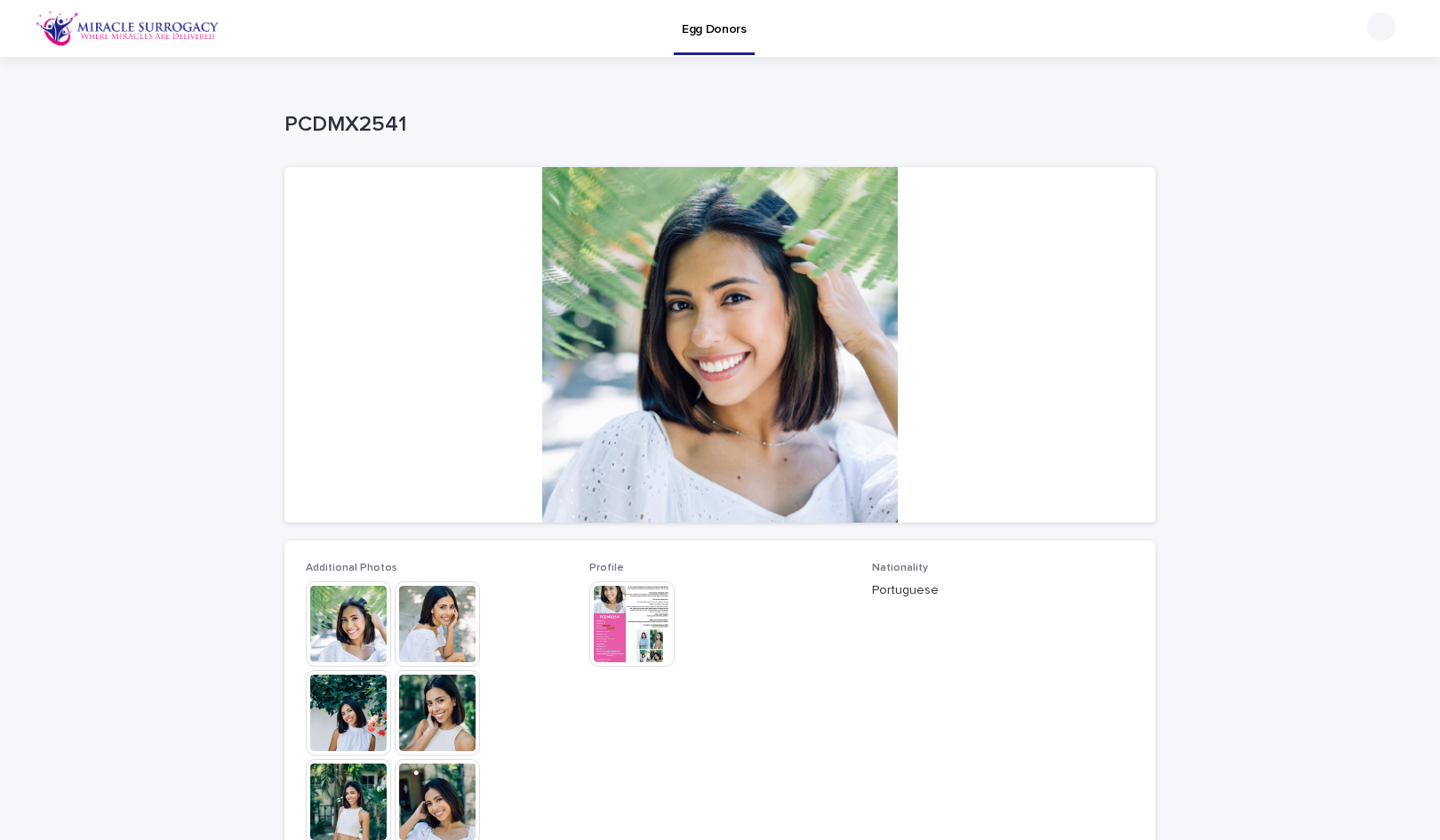
click at [640, 629] on img at bounding box center [632, 624] width 86 height 86
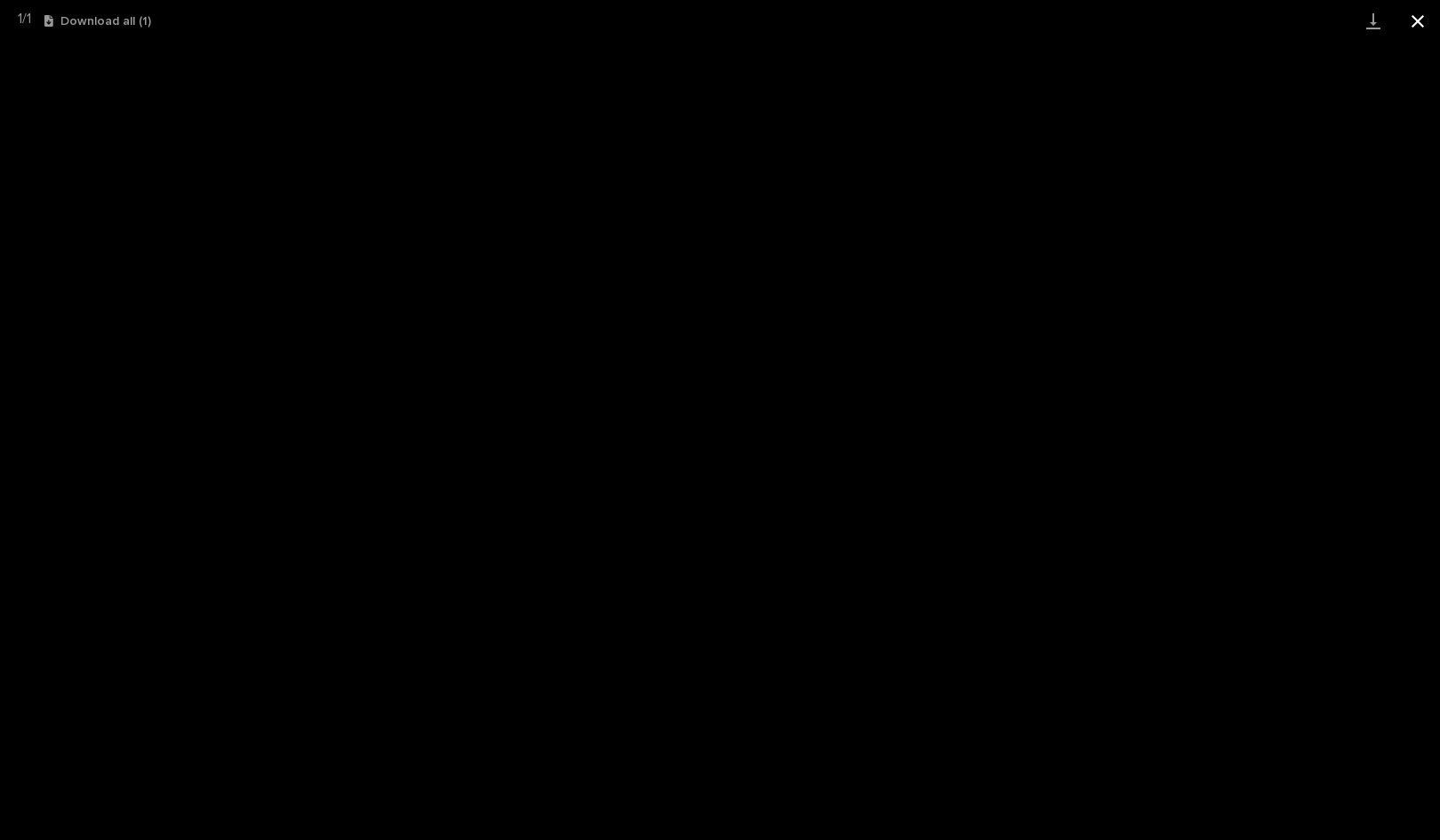
click at [1423, 25] on button "Close gallery" at bounding box center [1418, 20] width 44 height 41
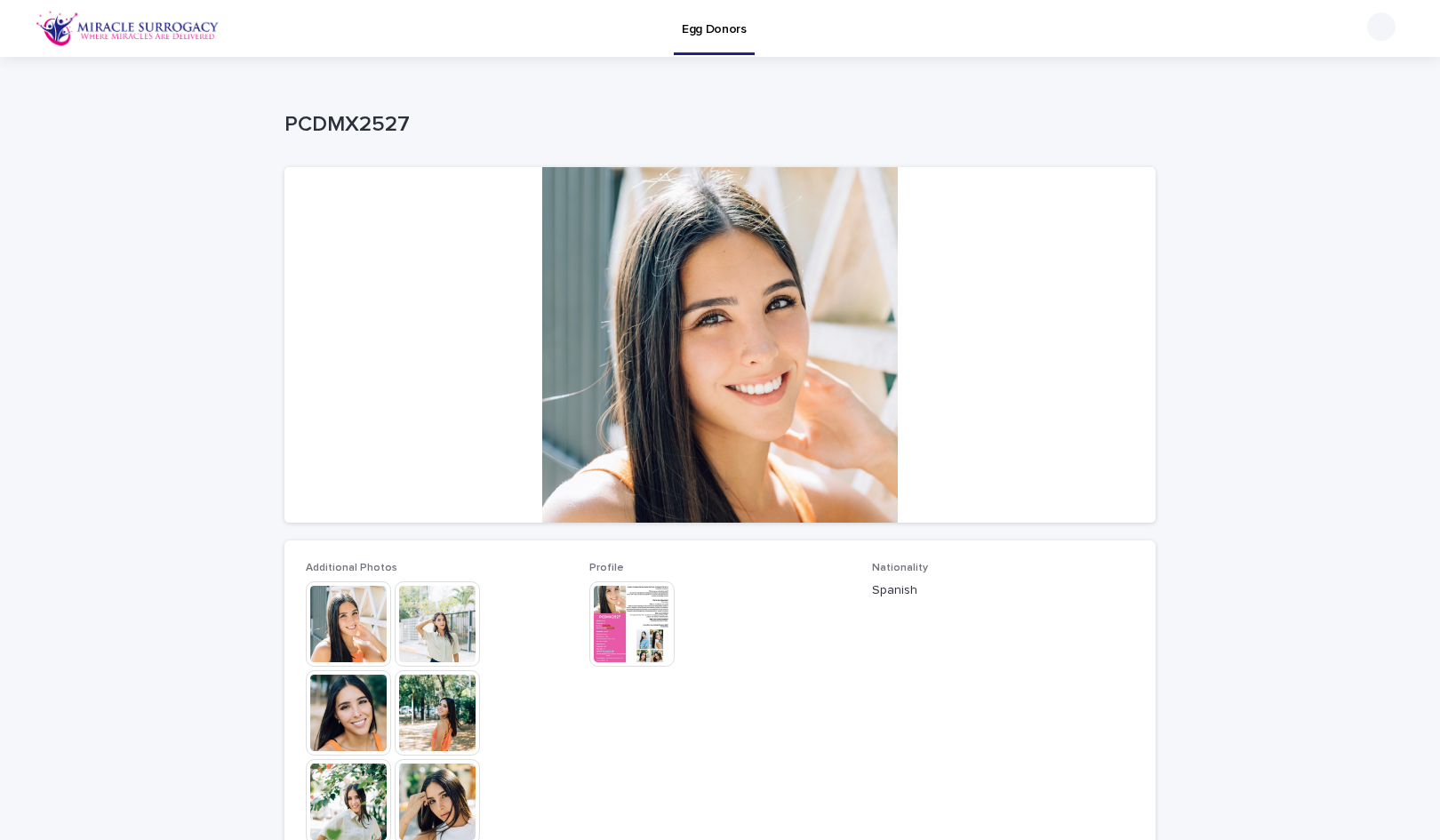
click at [628, 644] on img at bounding box center [632, 624] width 86 height 86
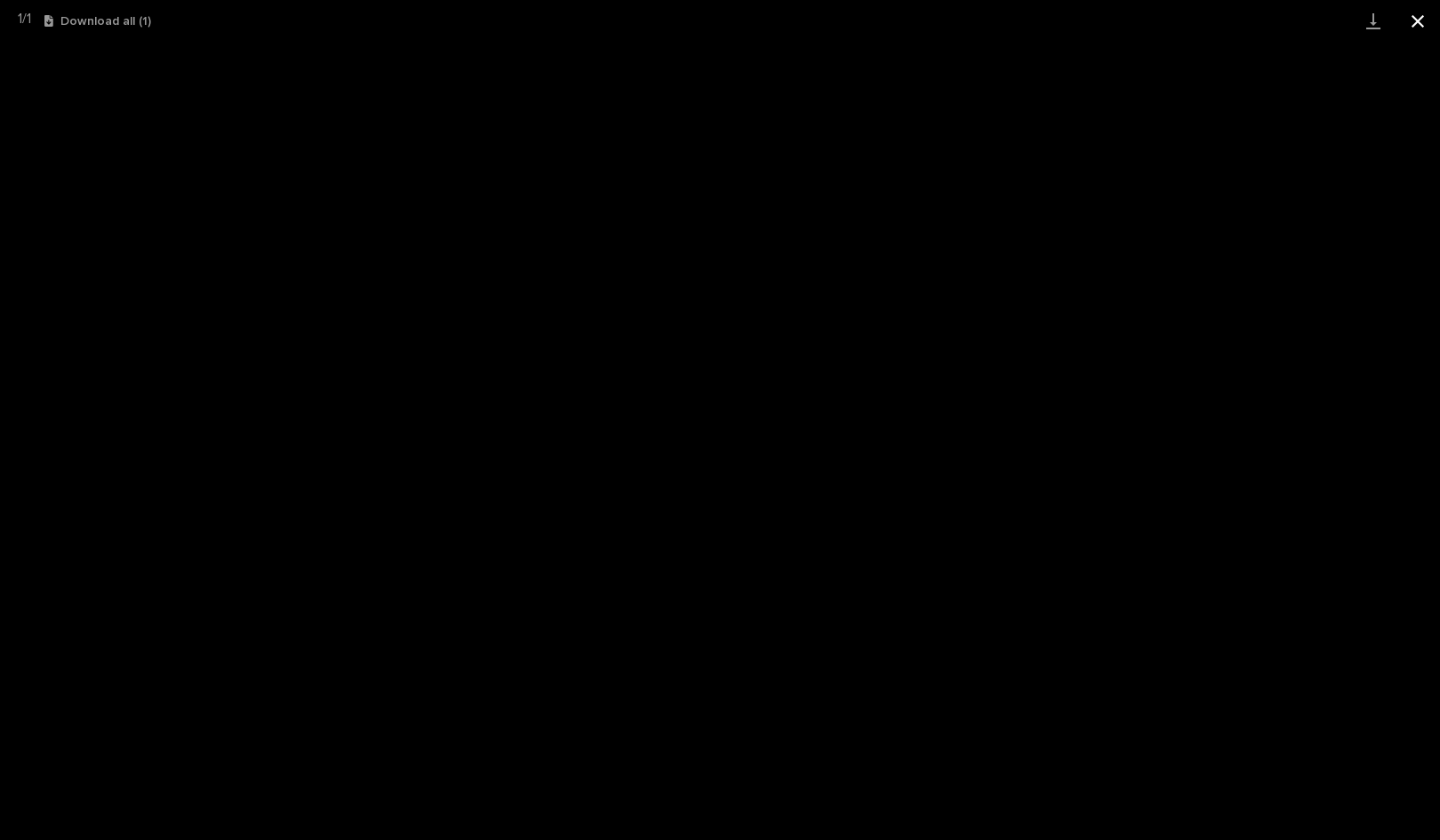
click at [1419, 13] on button "Close gallery" at bounding box center [1418, 20] width 44 height 41
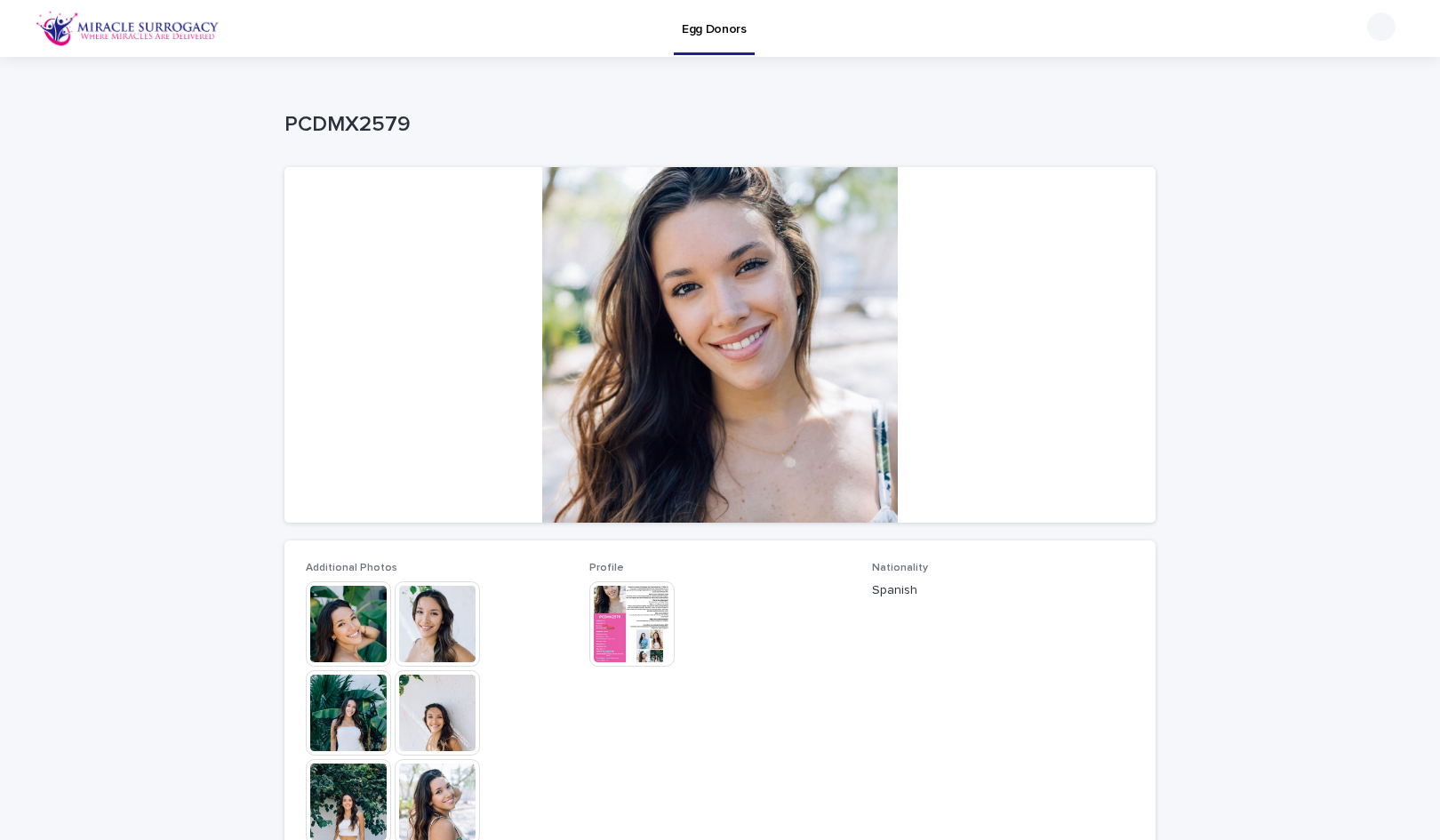
click at [616, 622] on img at bounding box center [632, 624] width 86 height 86
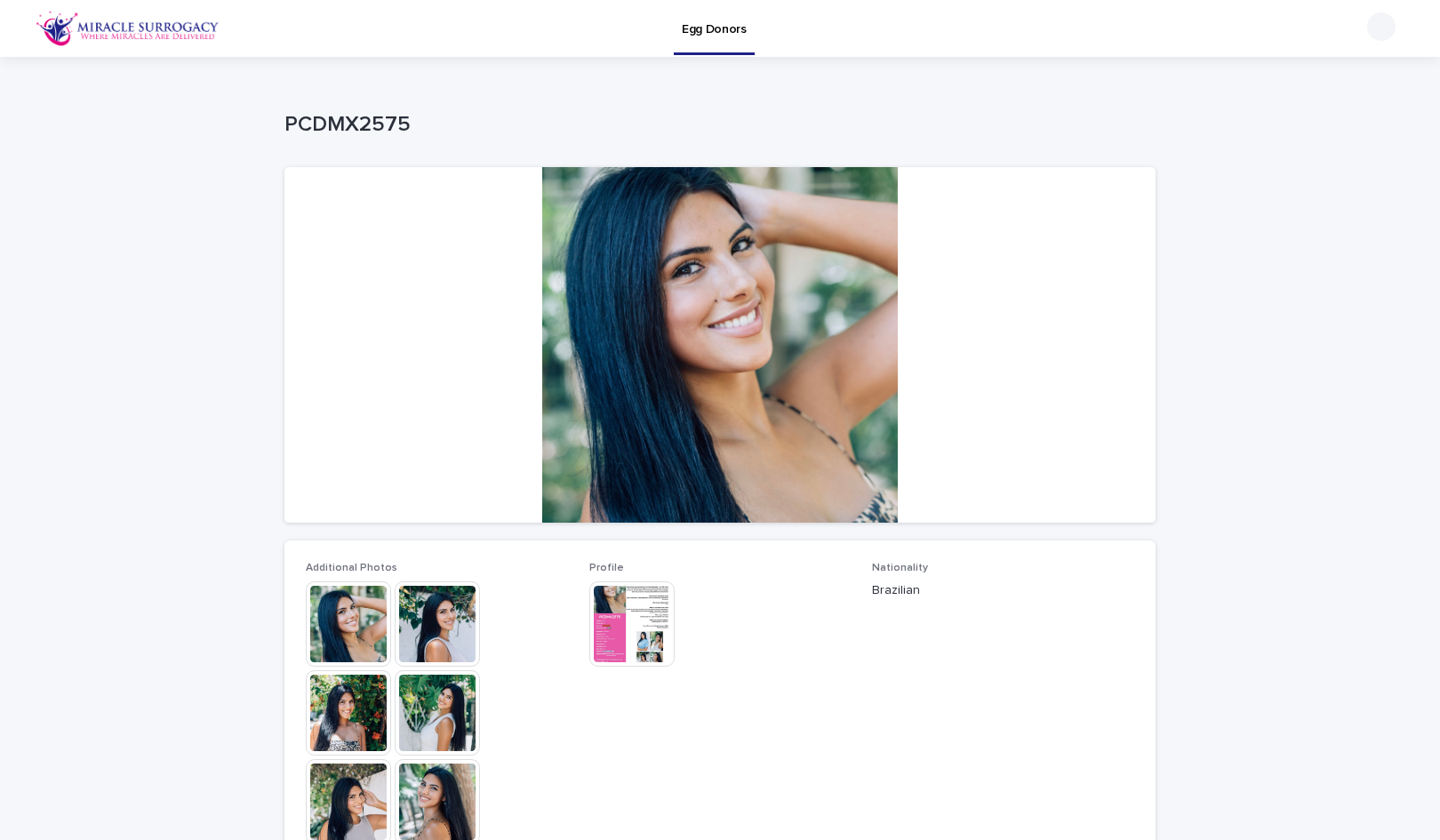
click at [628, 621] on img at bounding box center [632, 624] width 86 height 86
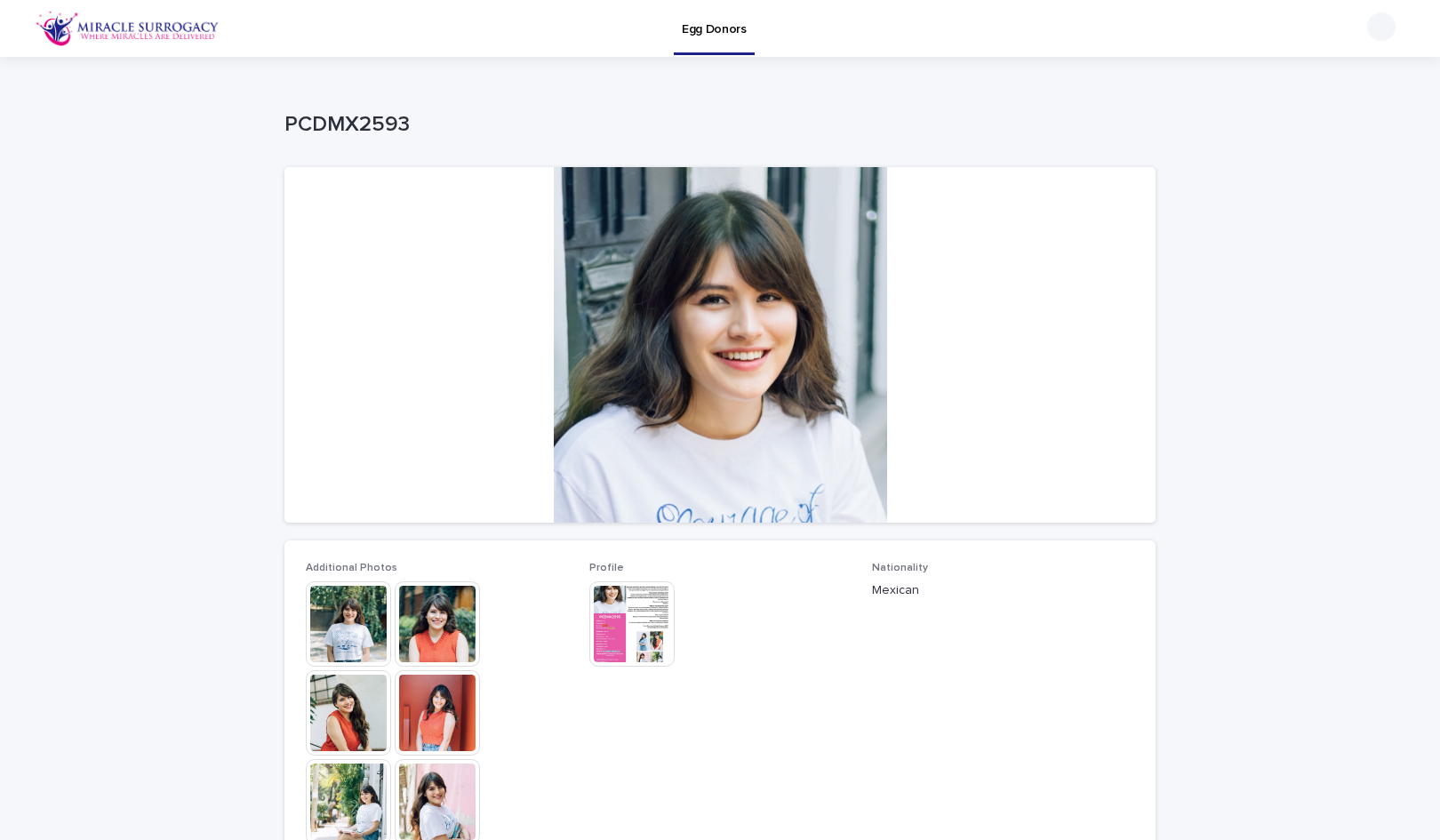
click at [620, 619] on img at bounding box center [632, 624] width 86 height 86
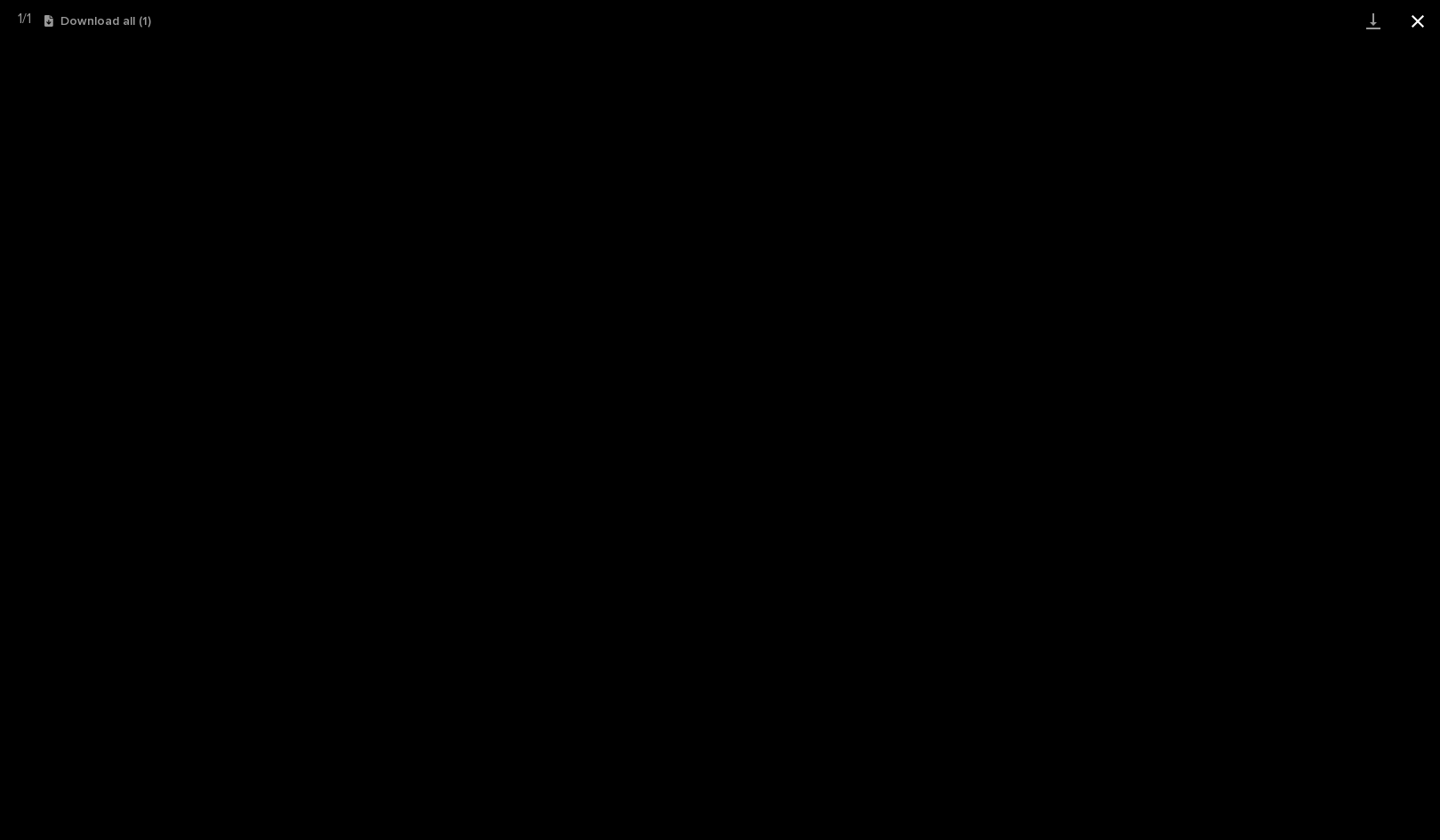
click at [1414, 21] on button "Close gallery" at bounding box center [1418, 20] width 44 height 41
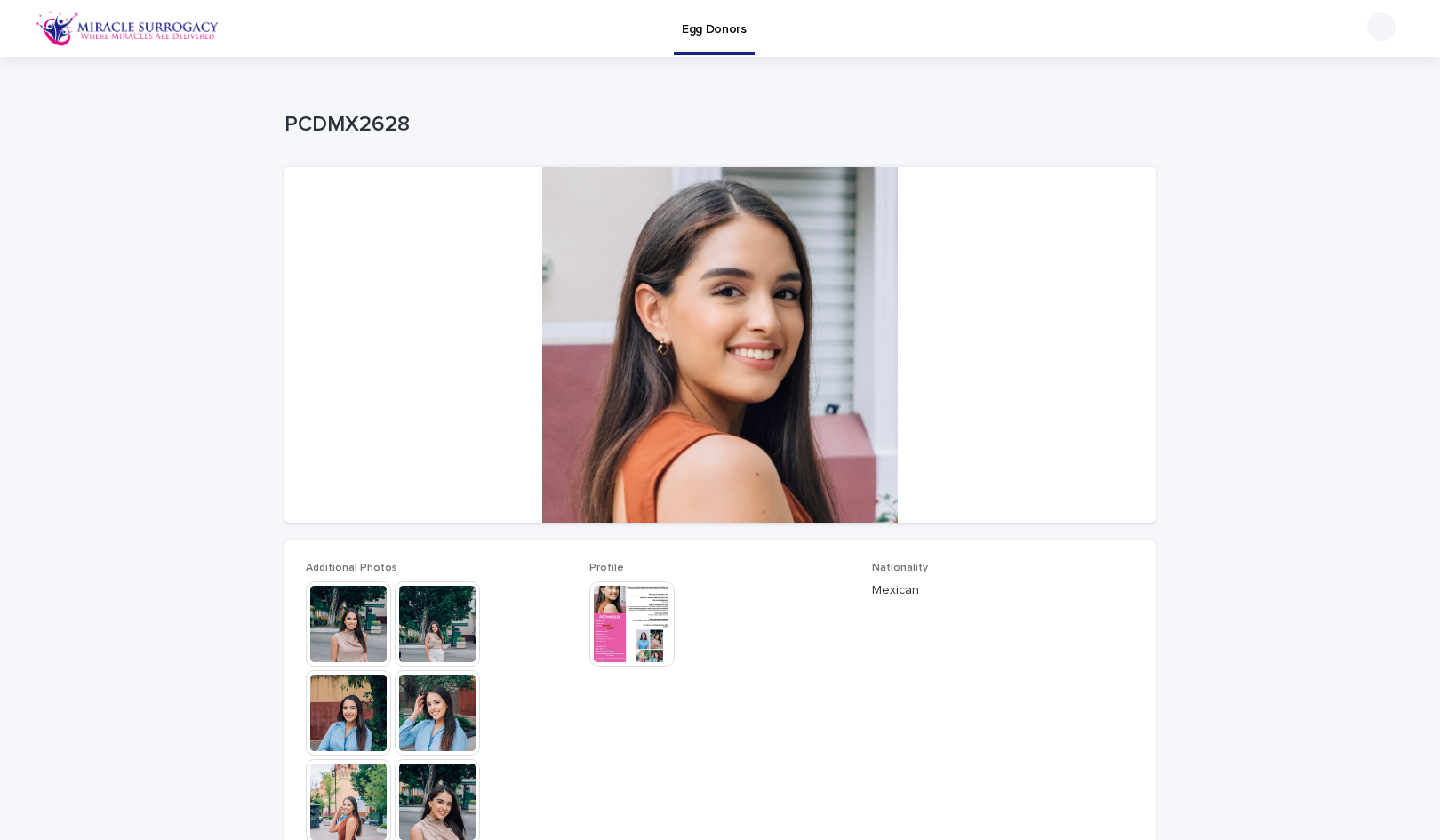
click at [617, 611] on img at bounding box center [632, 624] width 86 height 86
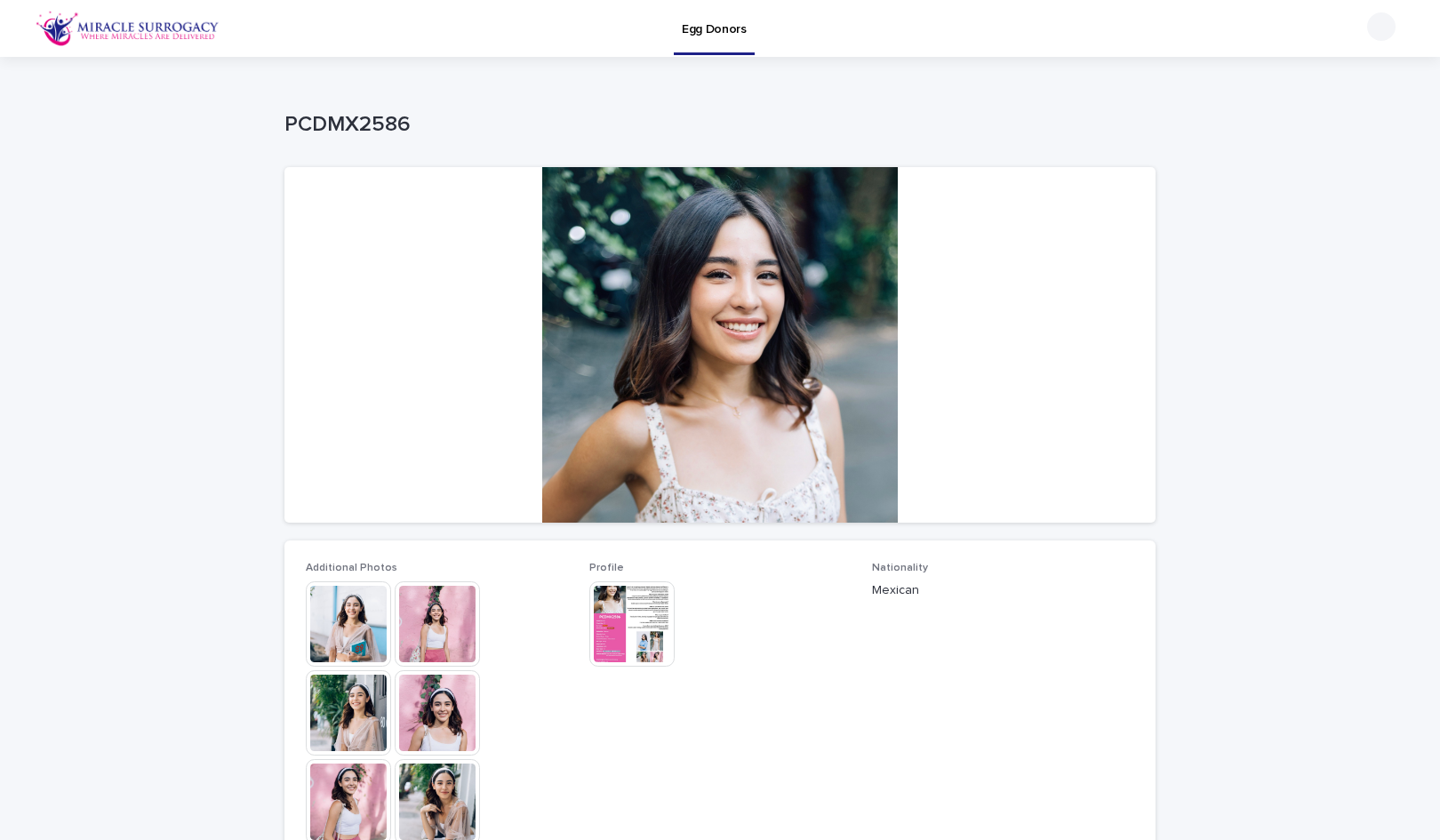
click at [650, 624] on img at bounding box center [632, 624] width 86 height 86
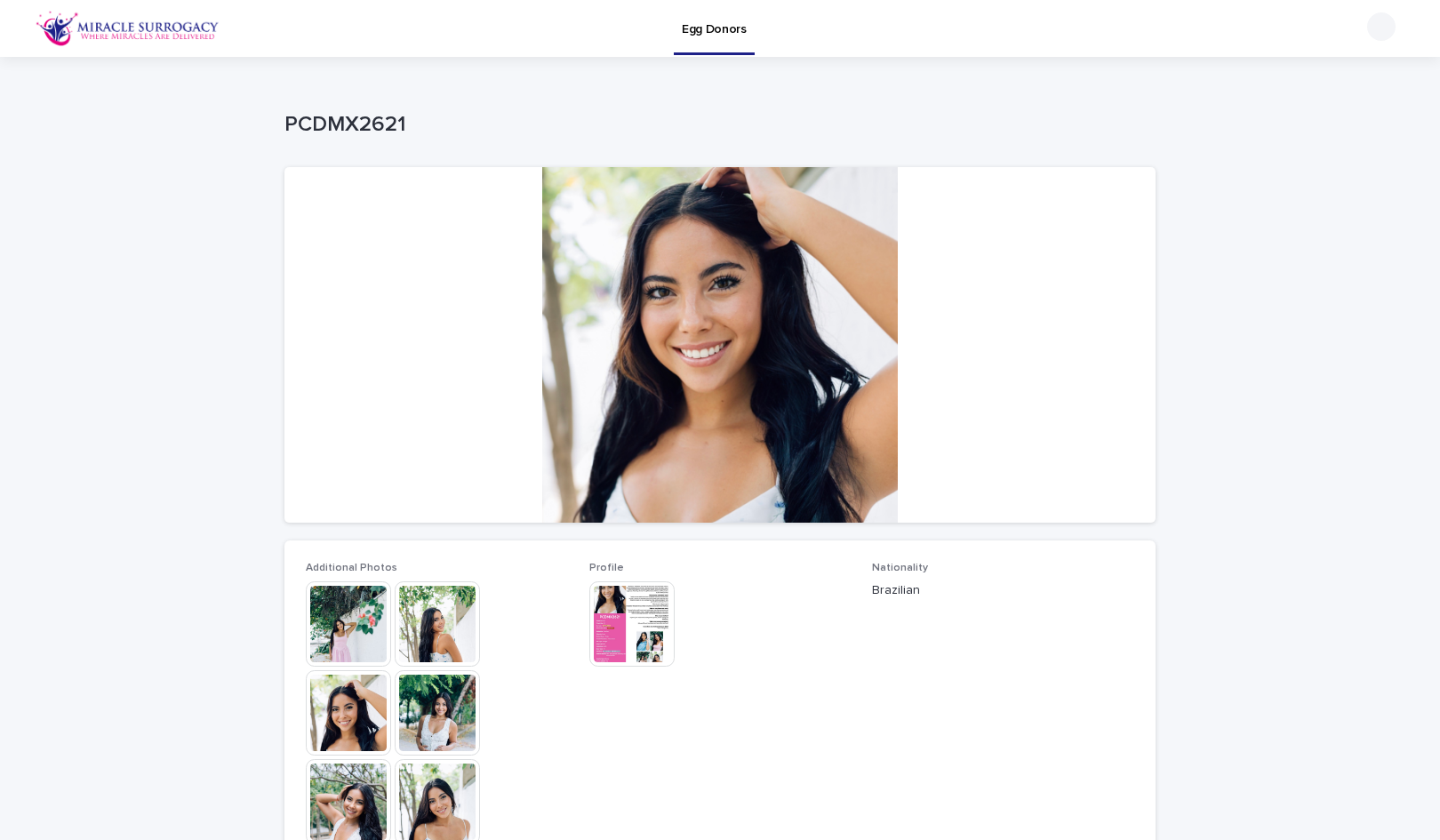
click at [623, 621] on img at bounding box center [632, 624] width 86 height 86
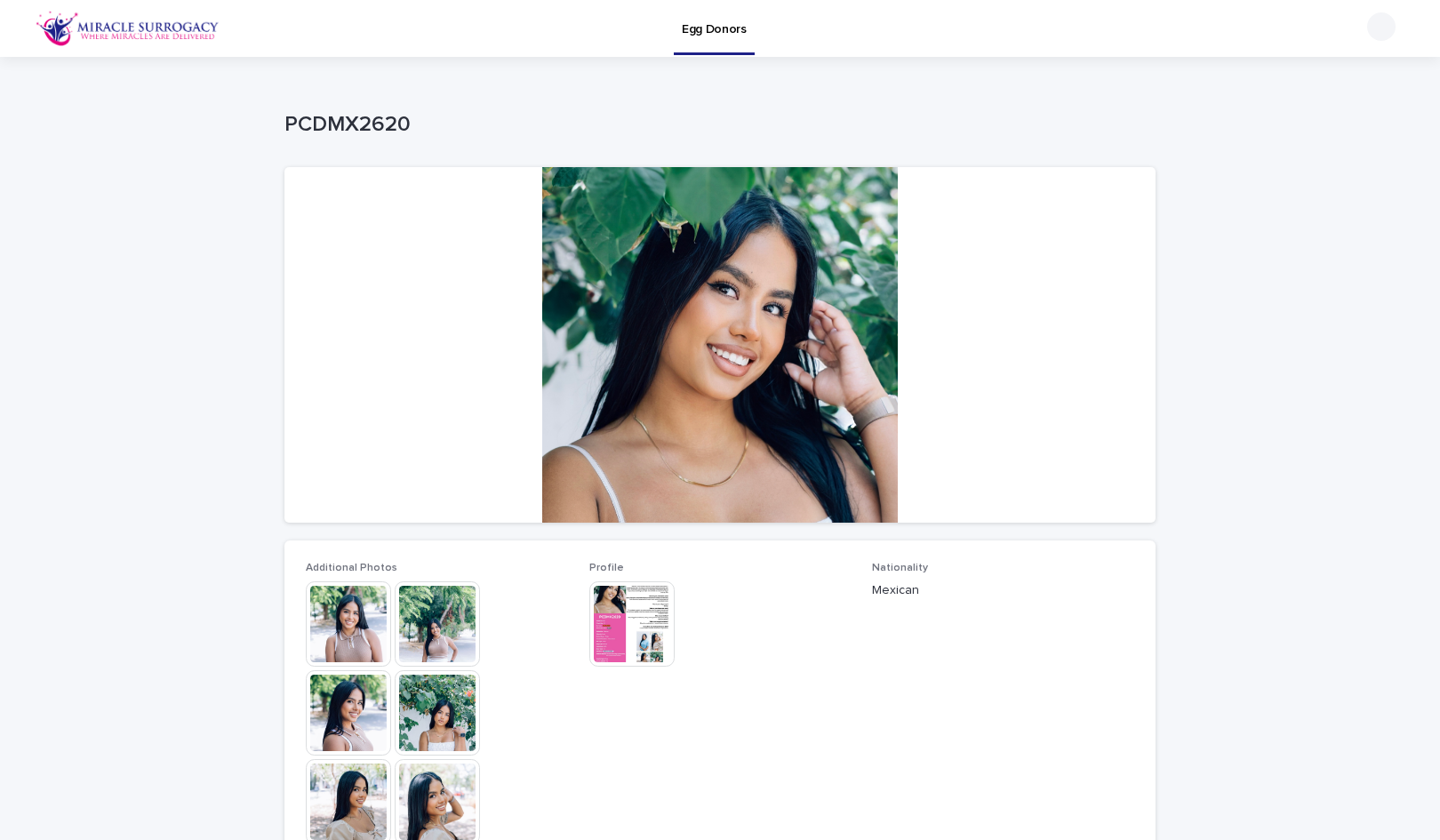
click at [617, 662] on img at bounding box center [632, 624] width 86 height 86
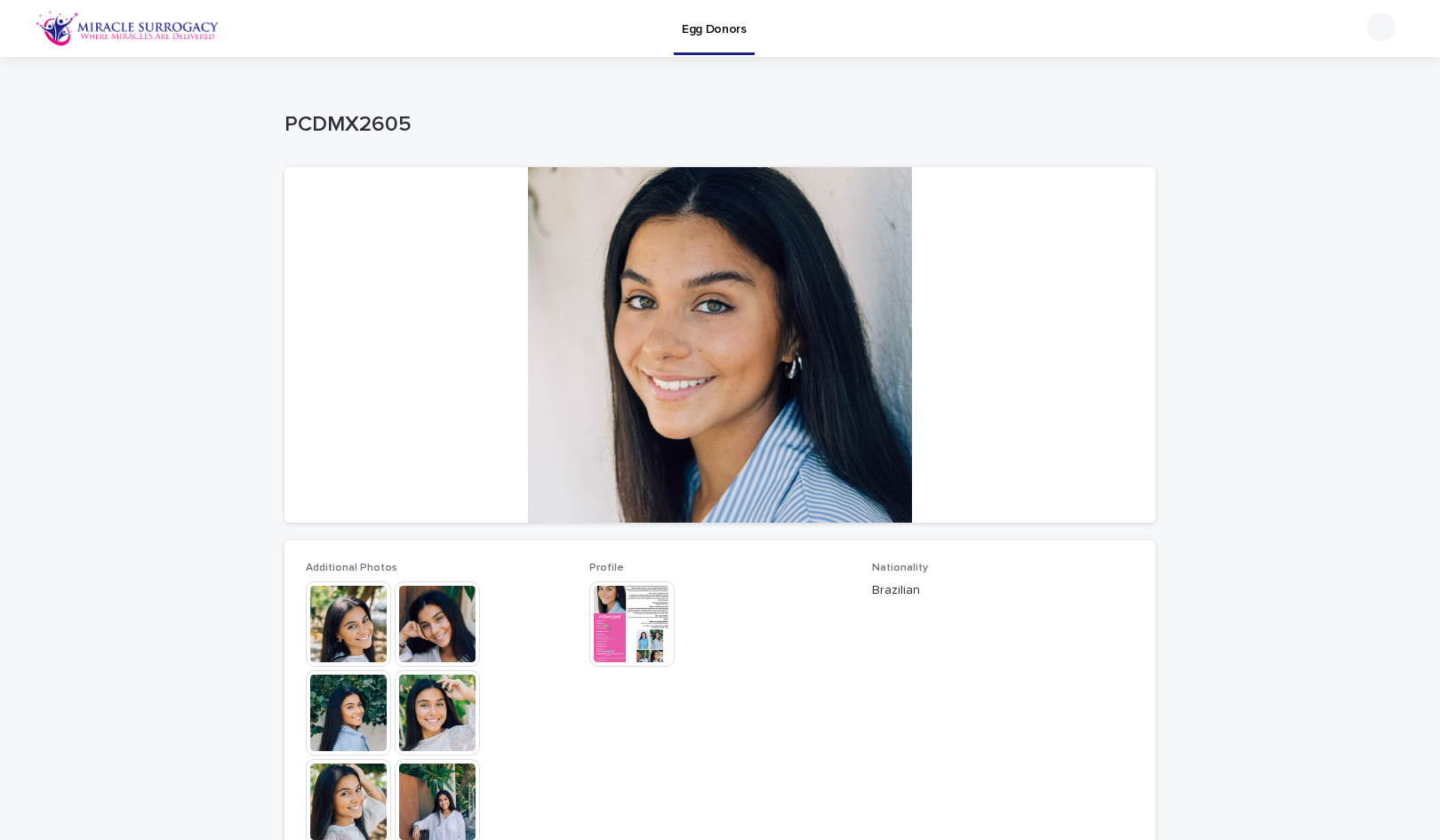
click at [651, 620] on img at bounding box center [632, 624] width 86 height 86
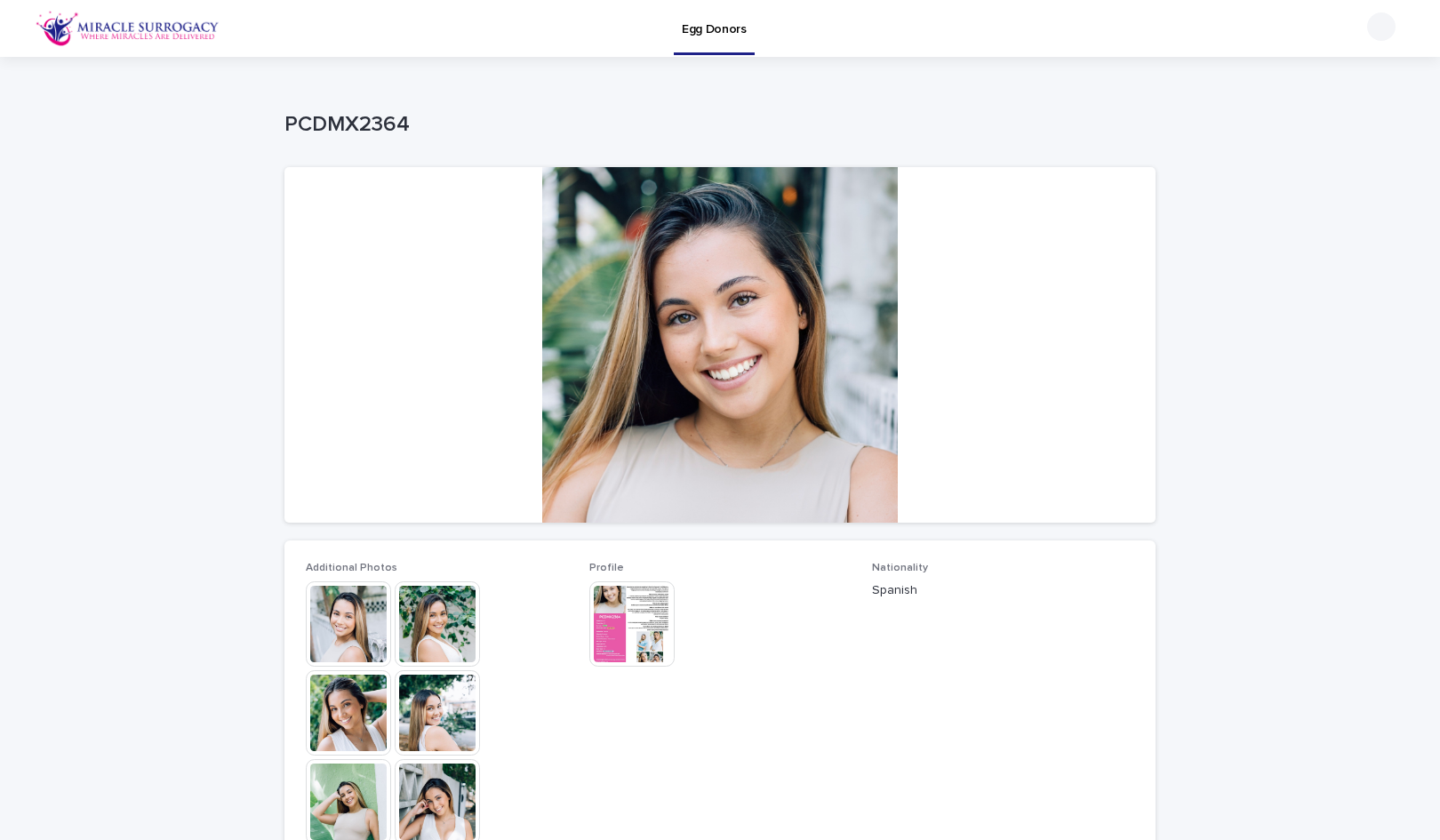
click at [593, 625] on img at bounding box center [632, 624] width 86 height 86
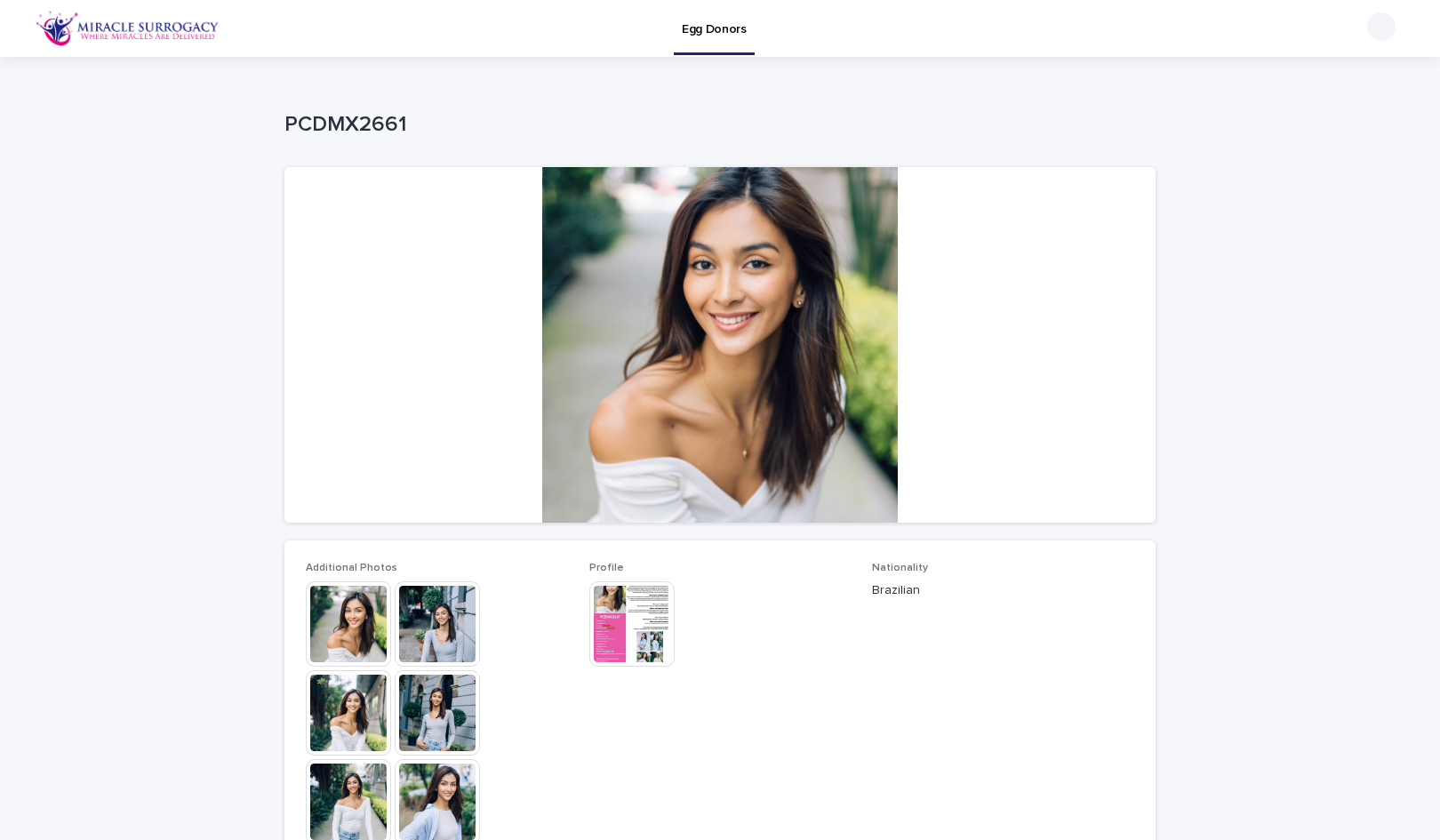
click at [632, 619] on img at bounding box center [632, 624] width 86 height 86
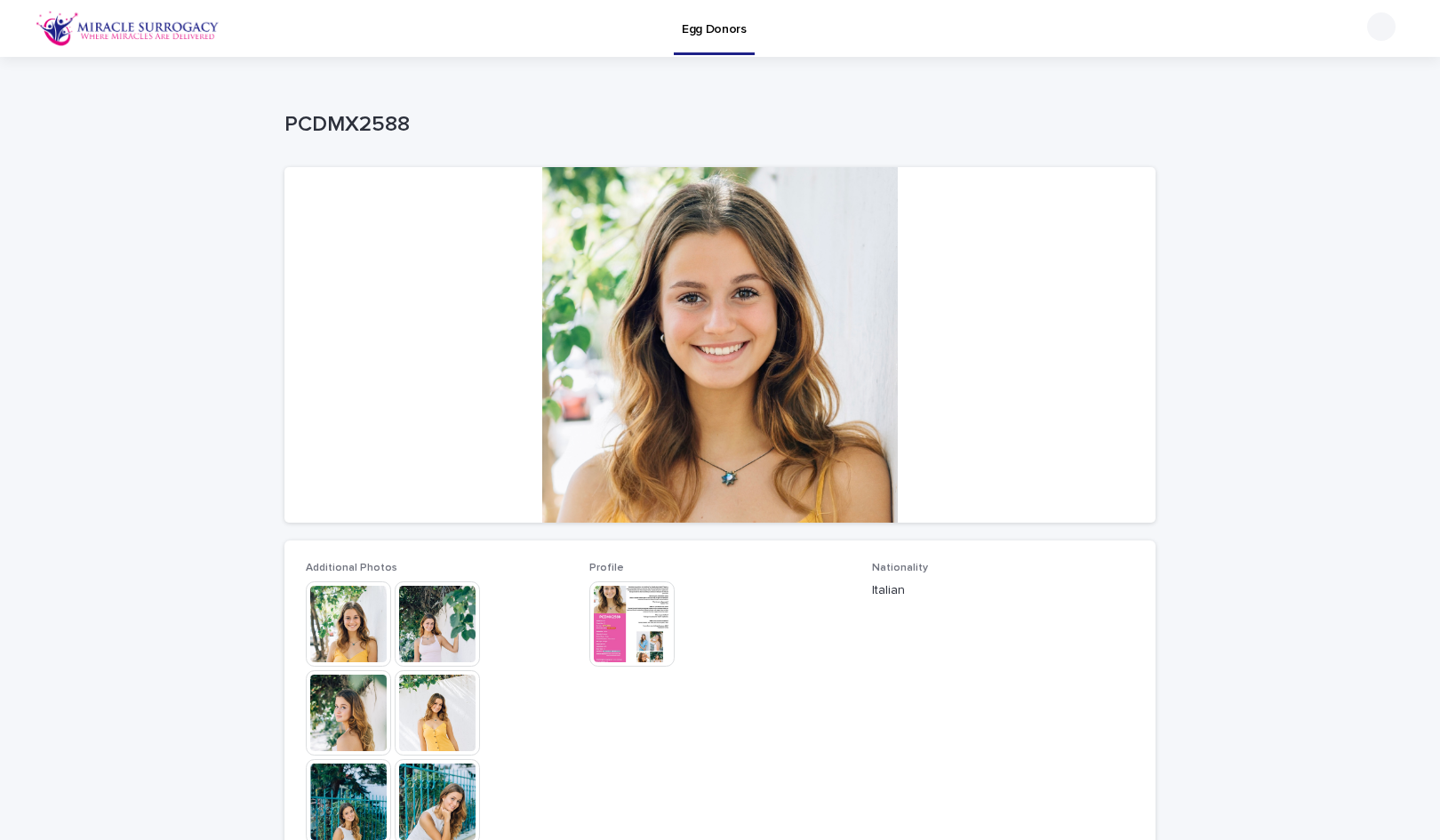
click at [628, 629] on img at bounding box center [632, 624] width 86 height 86
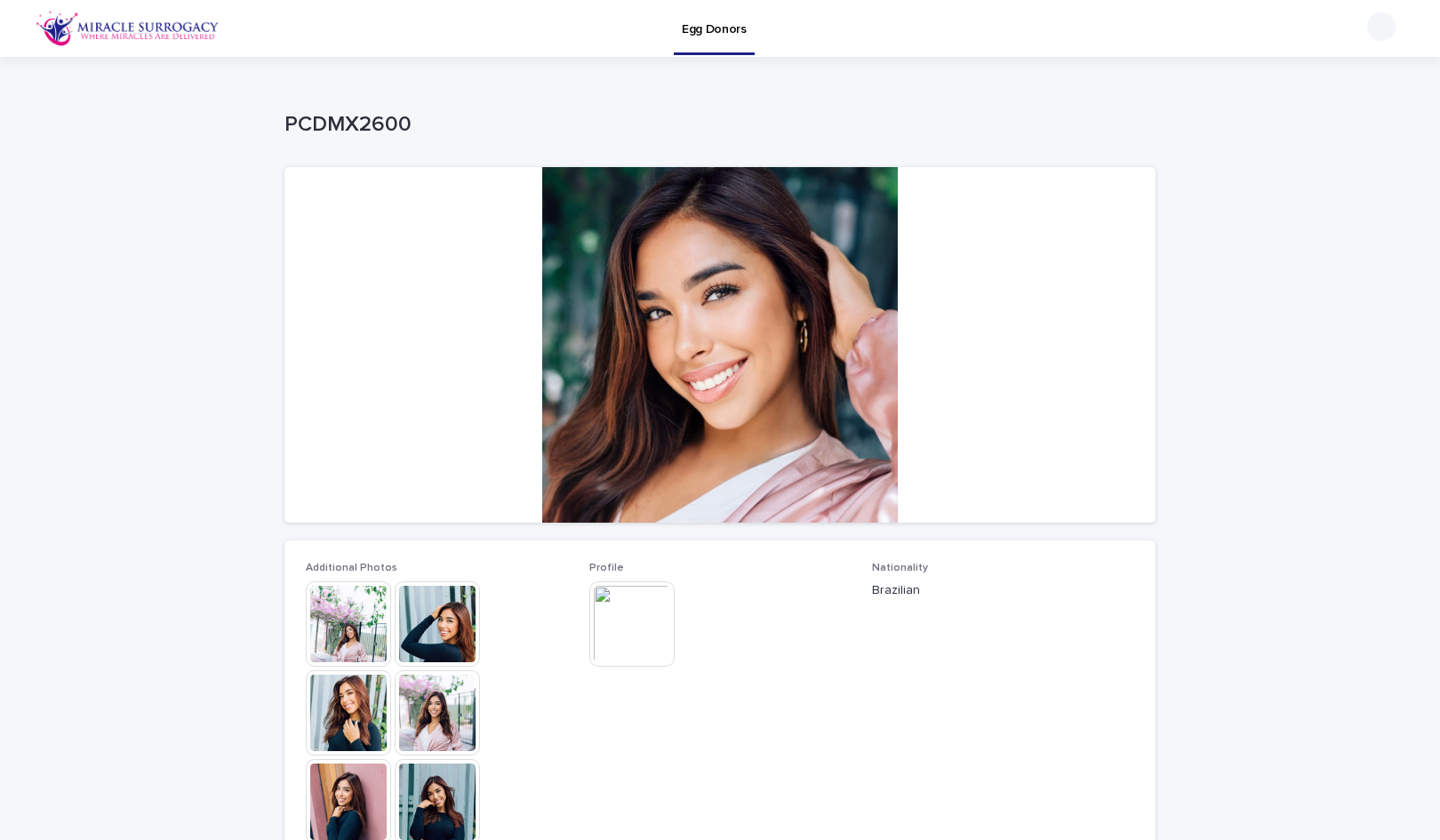
click at [640, 636] on img at bounding box center [632, 624] width 86 height 86
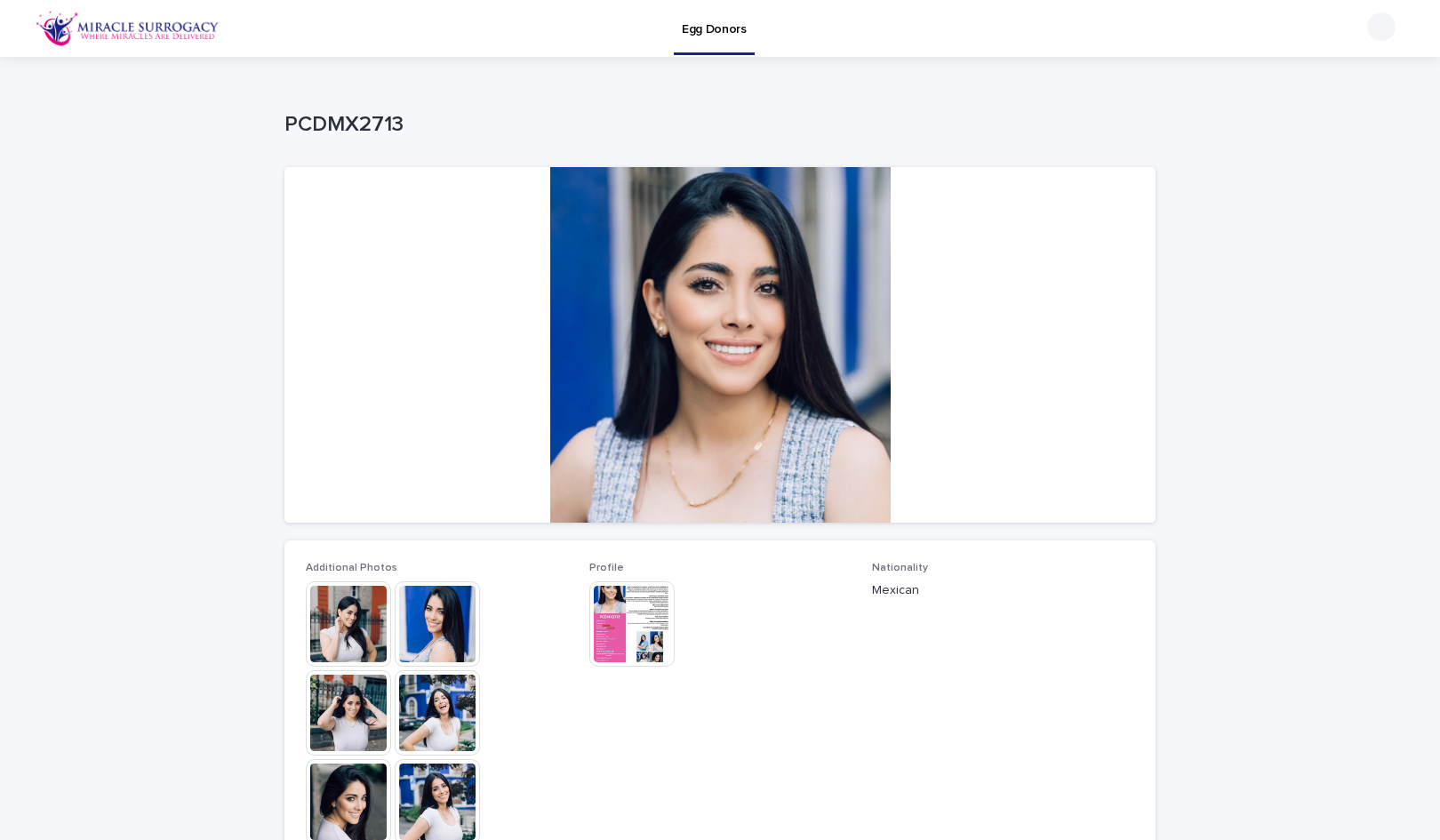
click img
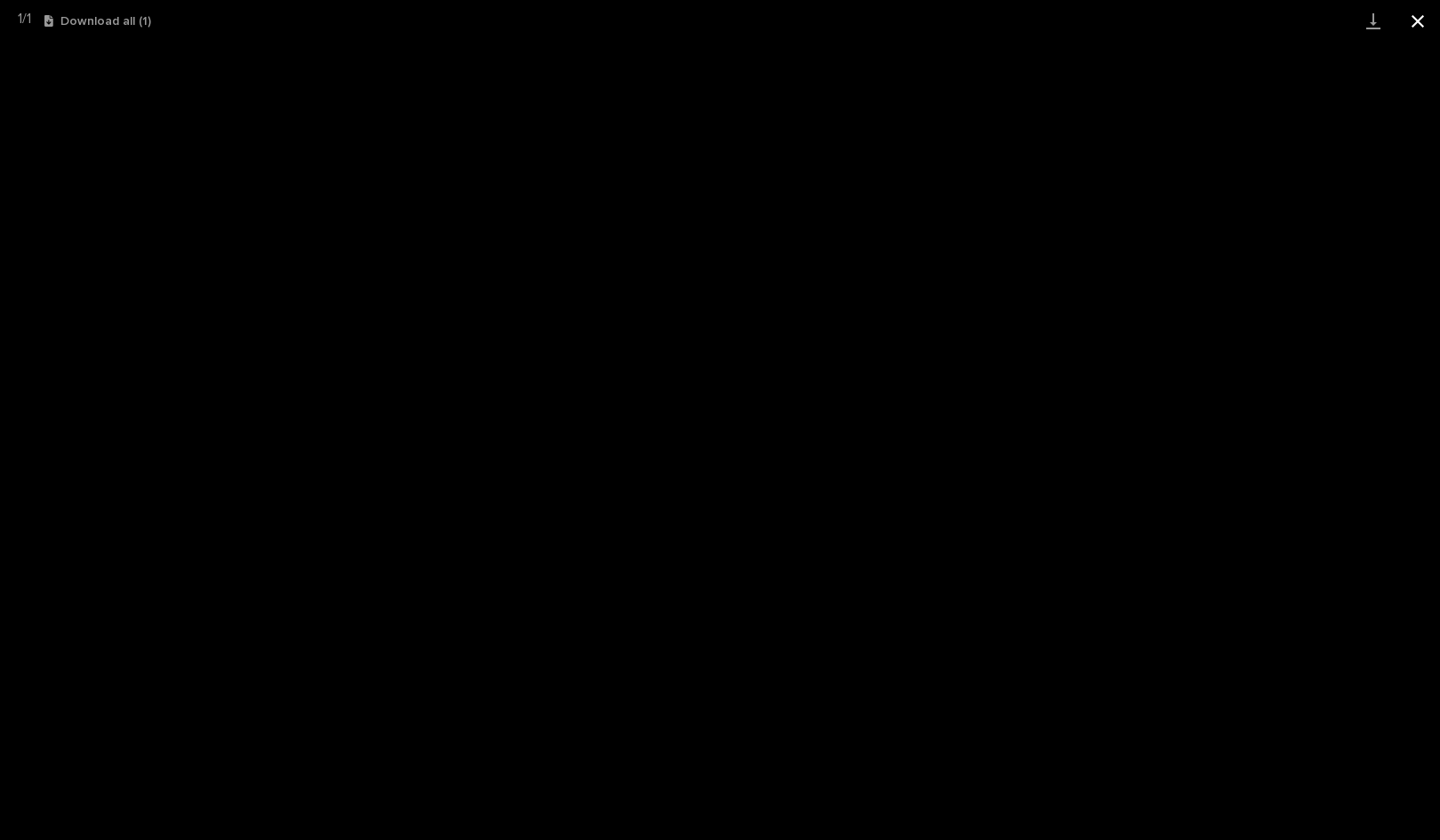
click button "Close gallery"
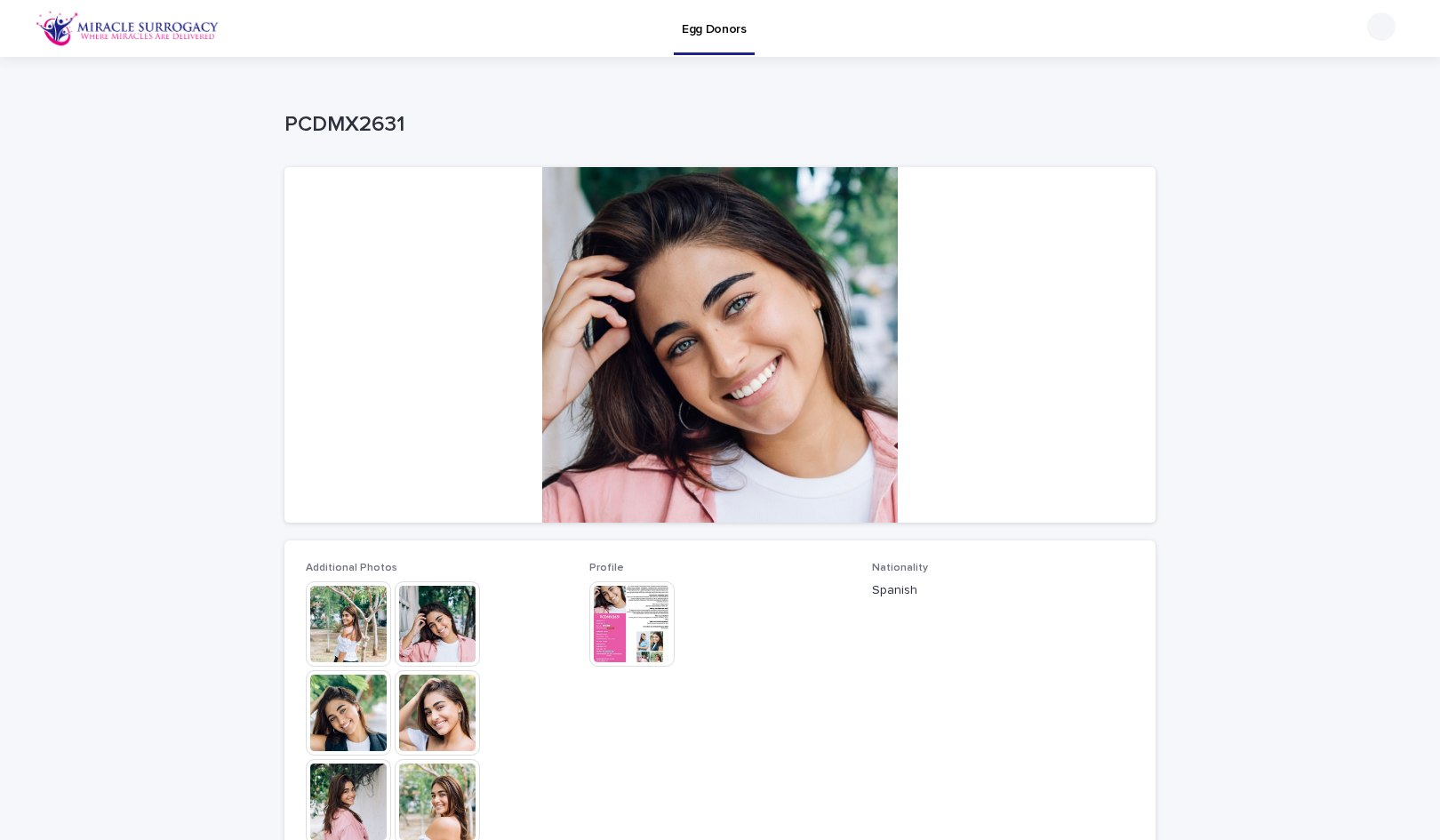
click at [641, 635] on img at bounding box center [632, 624] width 86 height 86
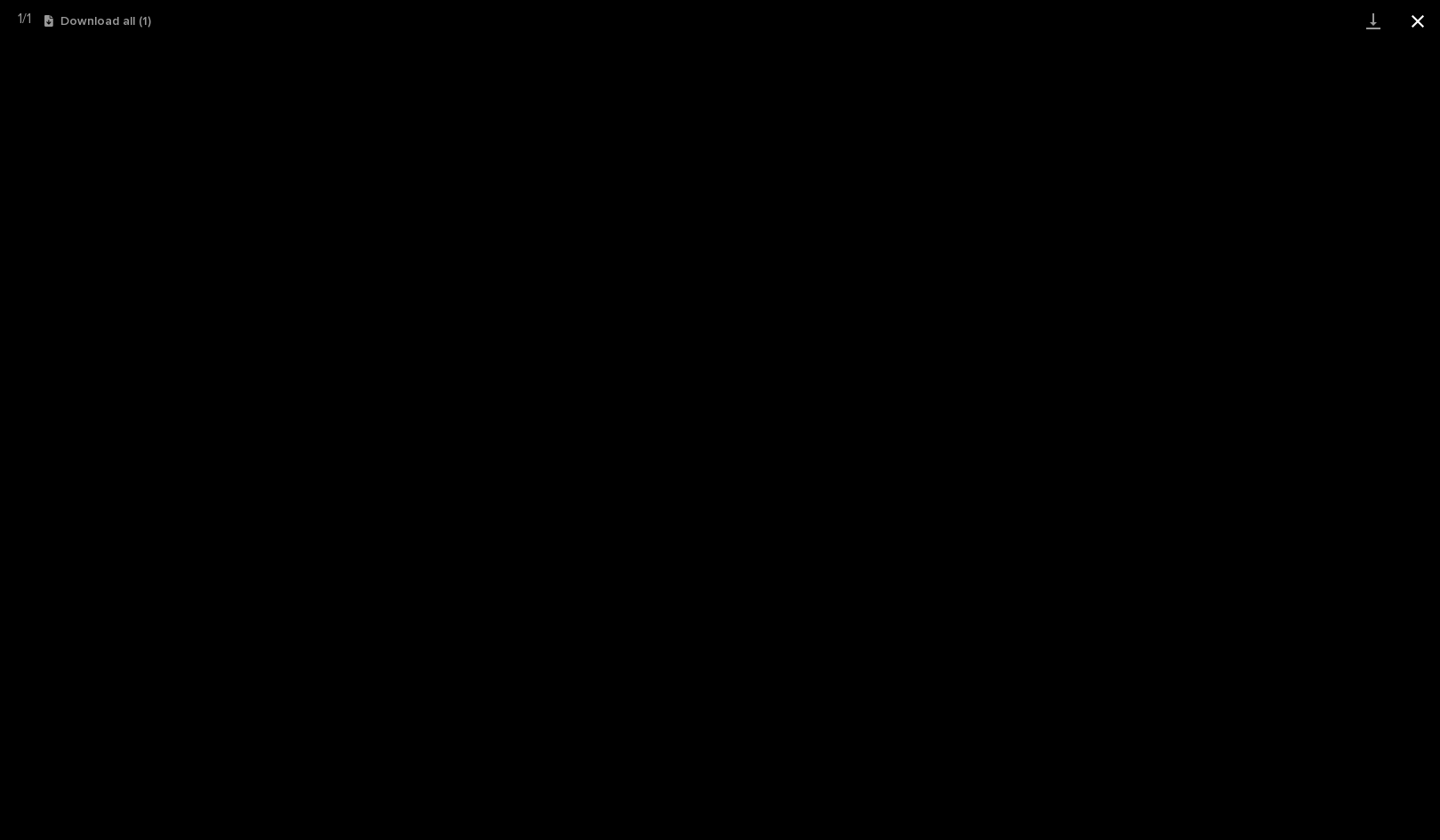
drag, startPoint x: 1416, startPoint y: 28, endPoint x: 1407, endPoint y: 26, distance: 9.2
click at [1415, 27] on button "Close gallery" at bounding box center [1418, 20] width 44 height 41
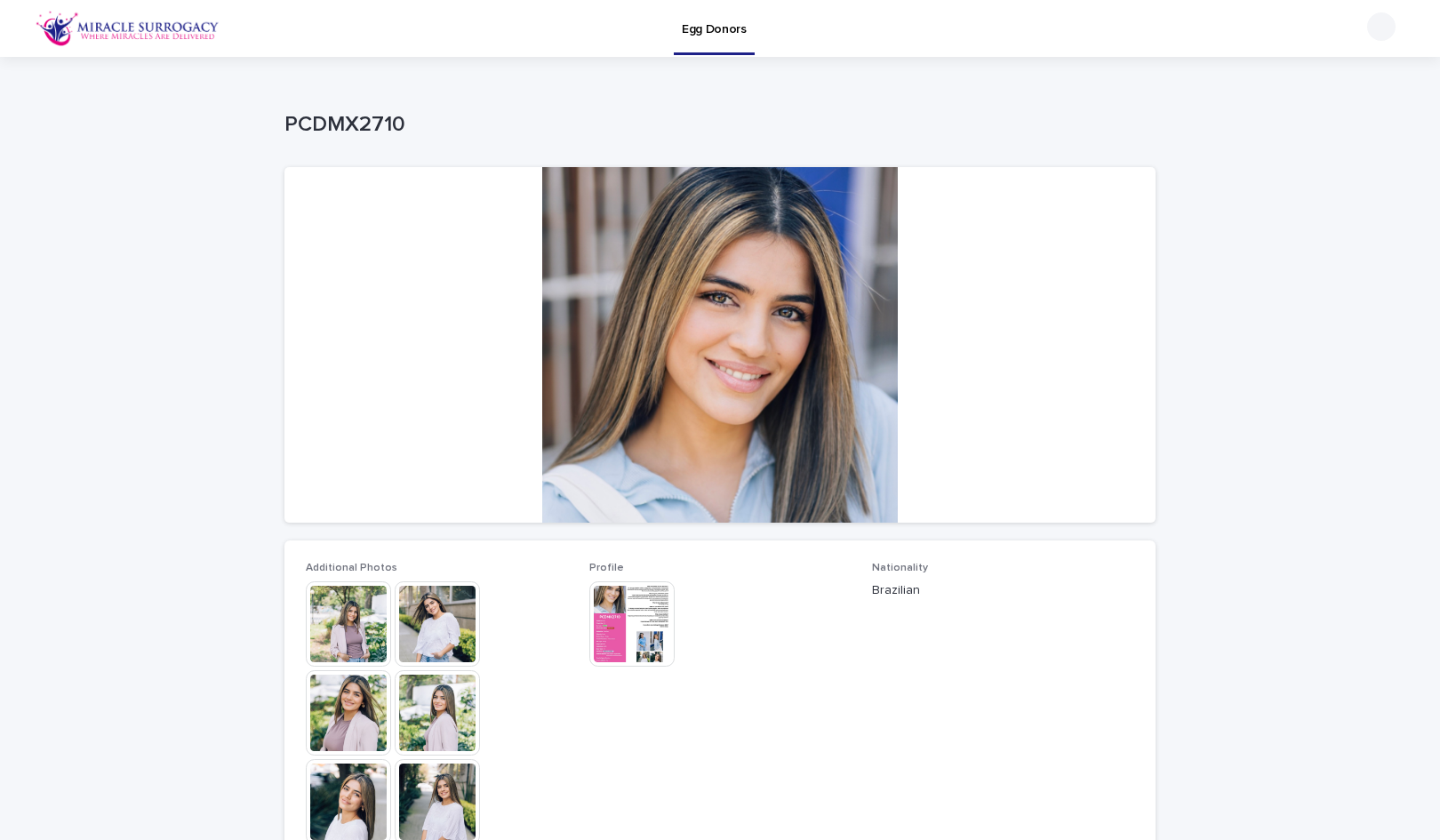
click at [620, 656] on img at bounding box center [632, 624] width 86 height 86
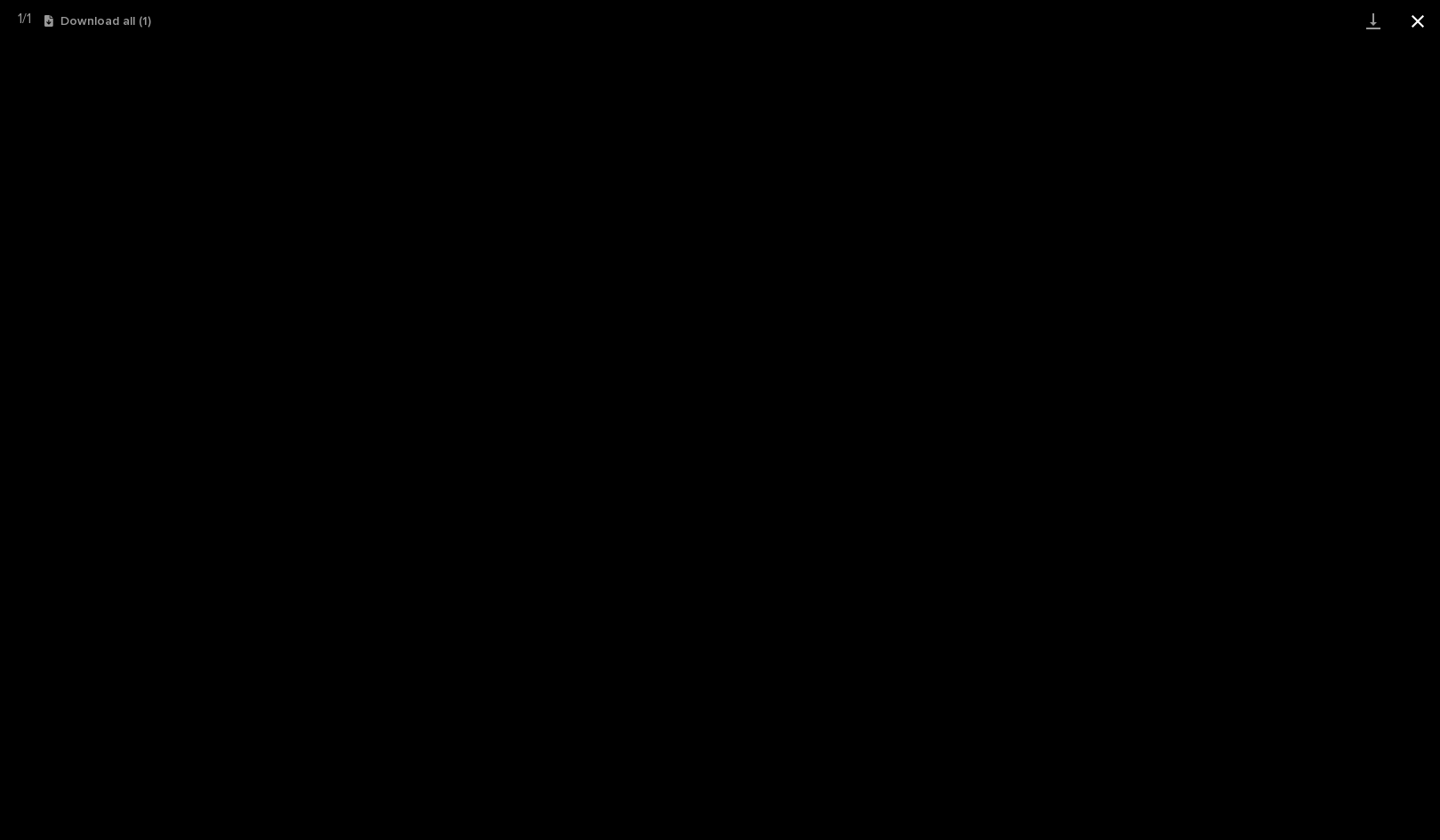
click at [1415, 23] on button "Close gallery" at bounding box center [1418, 20] width 44 height 41
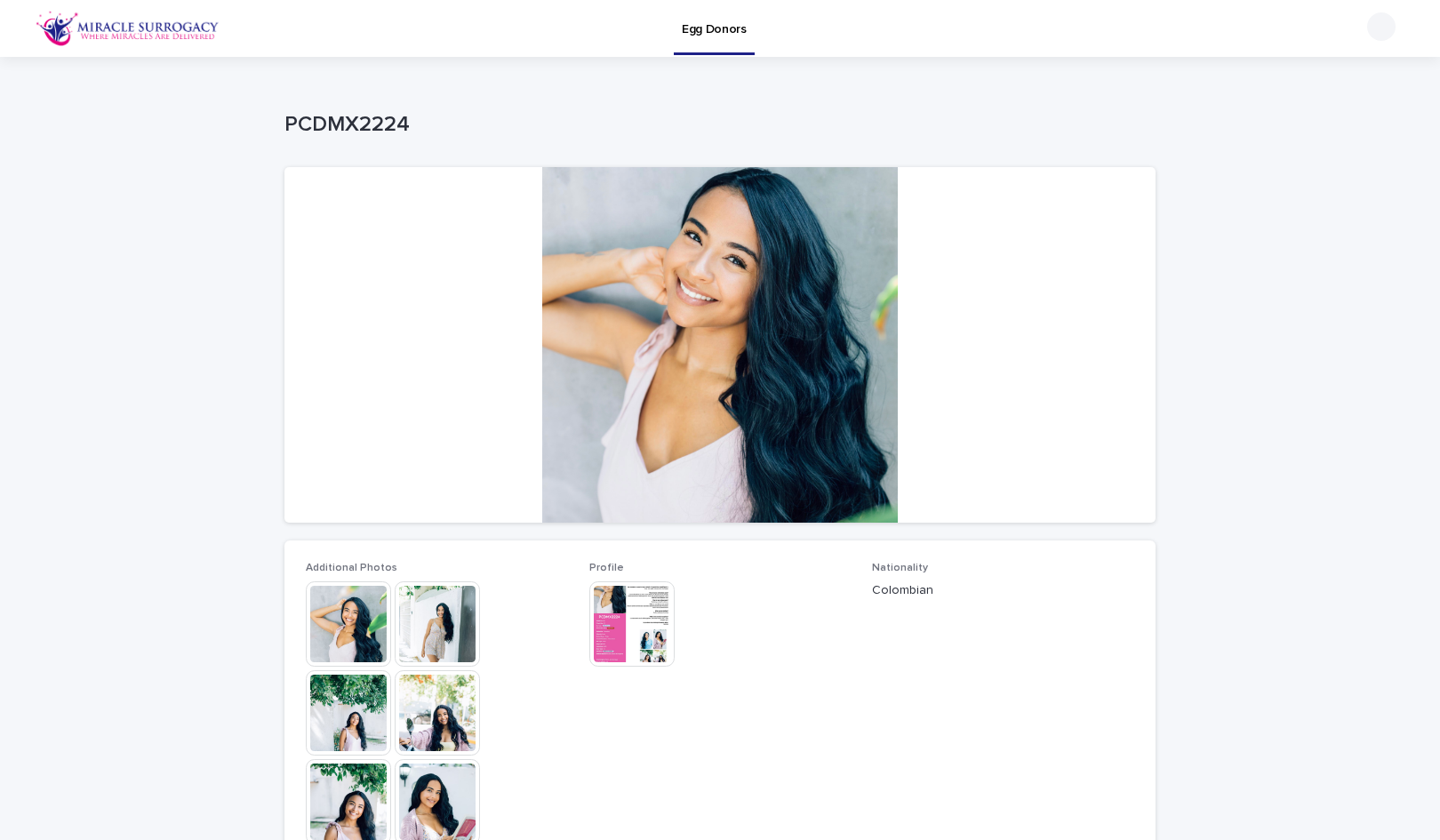
click at [655, 609] on img at bounding box center [632, 624] width 86 height 86
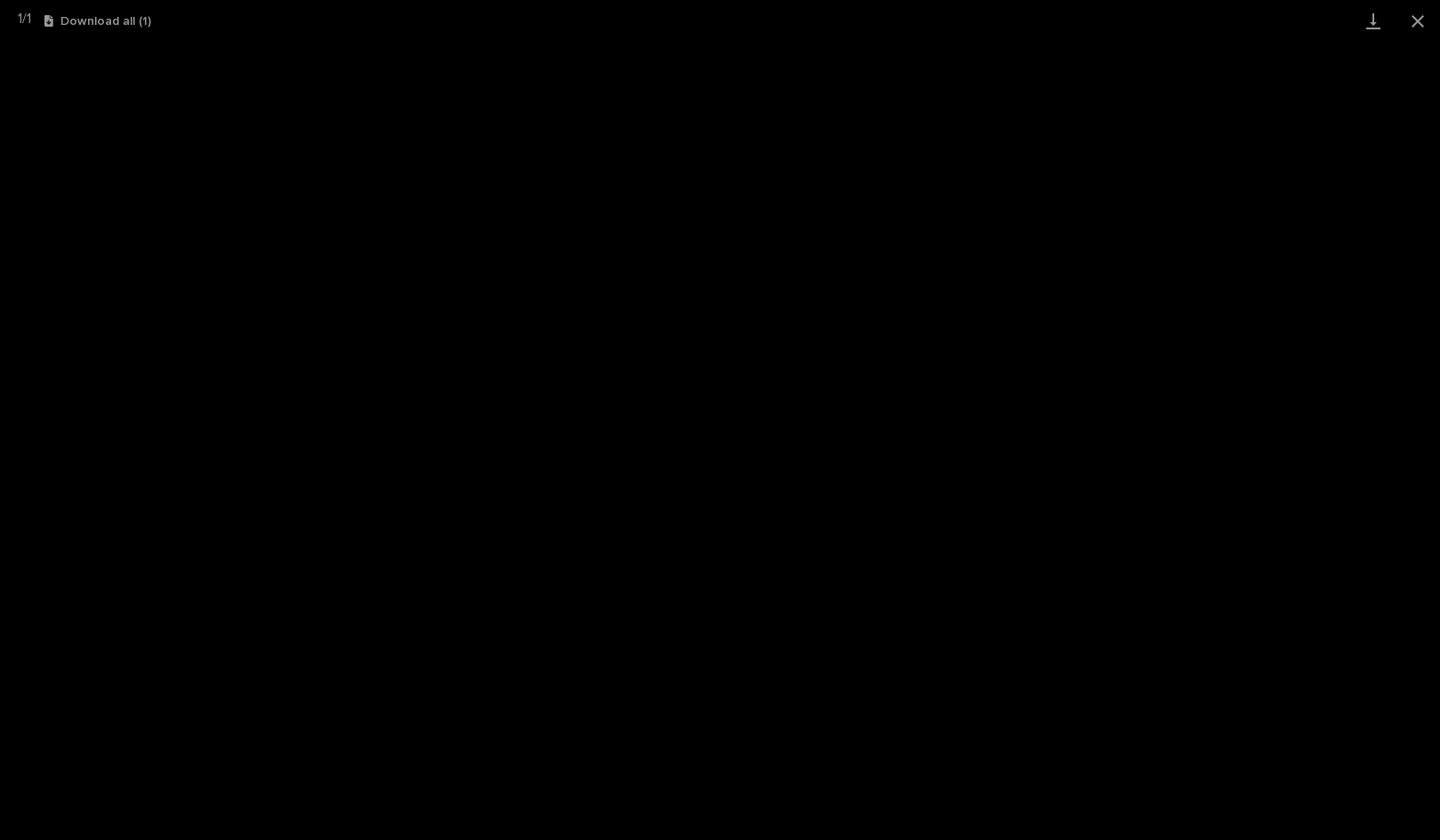
drag, startPoint x: 1424, startPoint y: 20, endPoint x: 1291, endPoint y: 10, distance: 133.4
click at [1424, 19] on button "Close gallery" at bounding box center [1418, 20] width 44 height 41
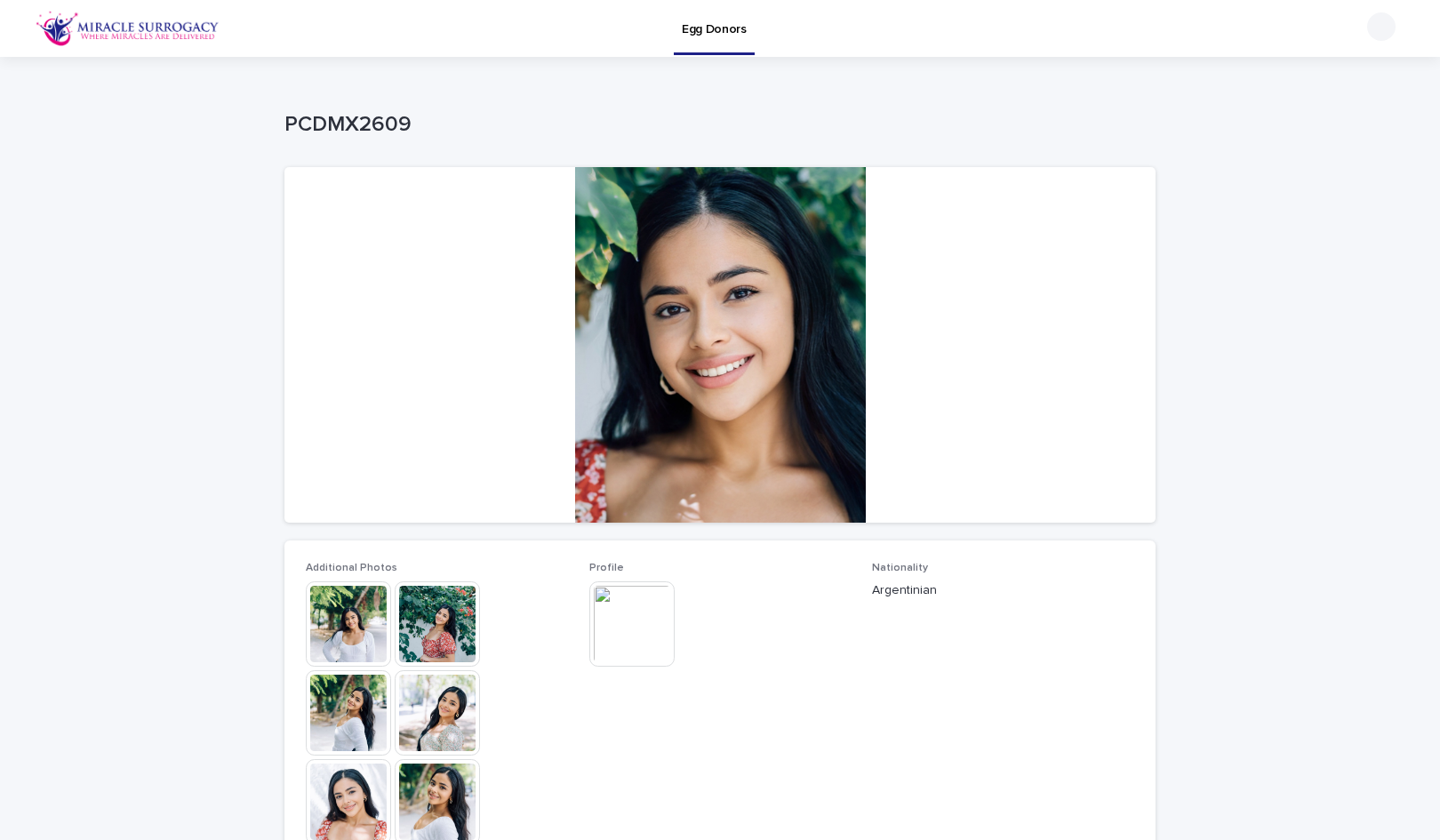
click at [633, 628] on img at bounding box center [632, 624] width 86 height 86
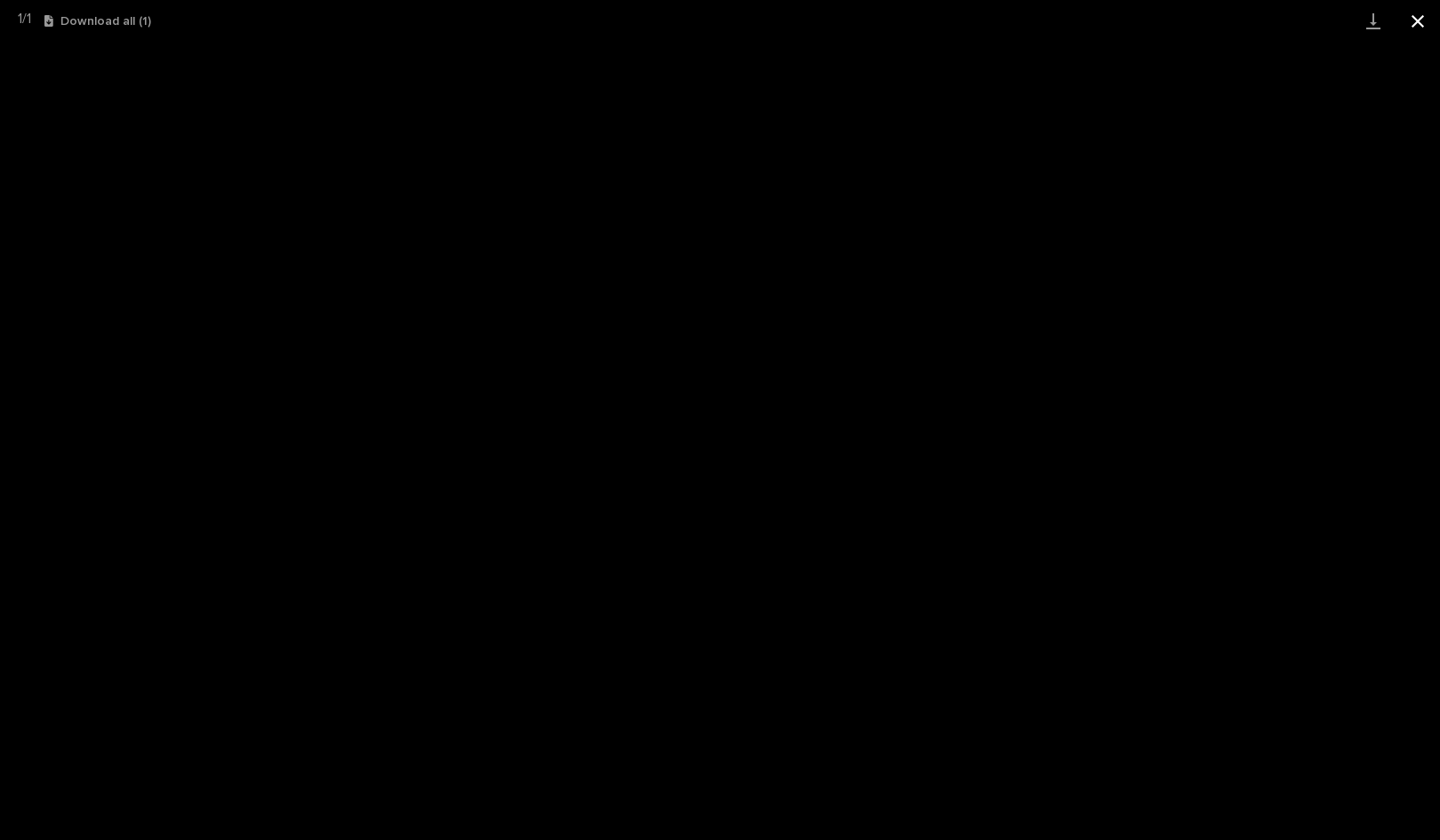
click at [1420, 17] on button "Close gallery" at bounding box center [1418, 20] width 44 height 41
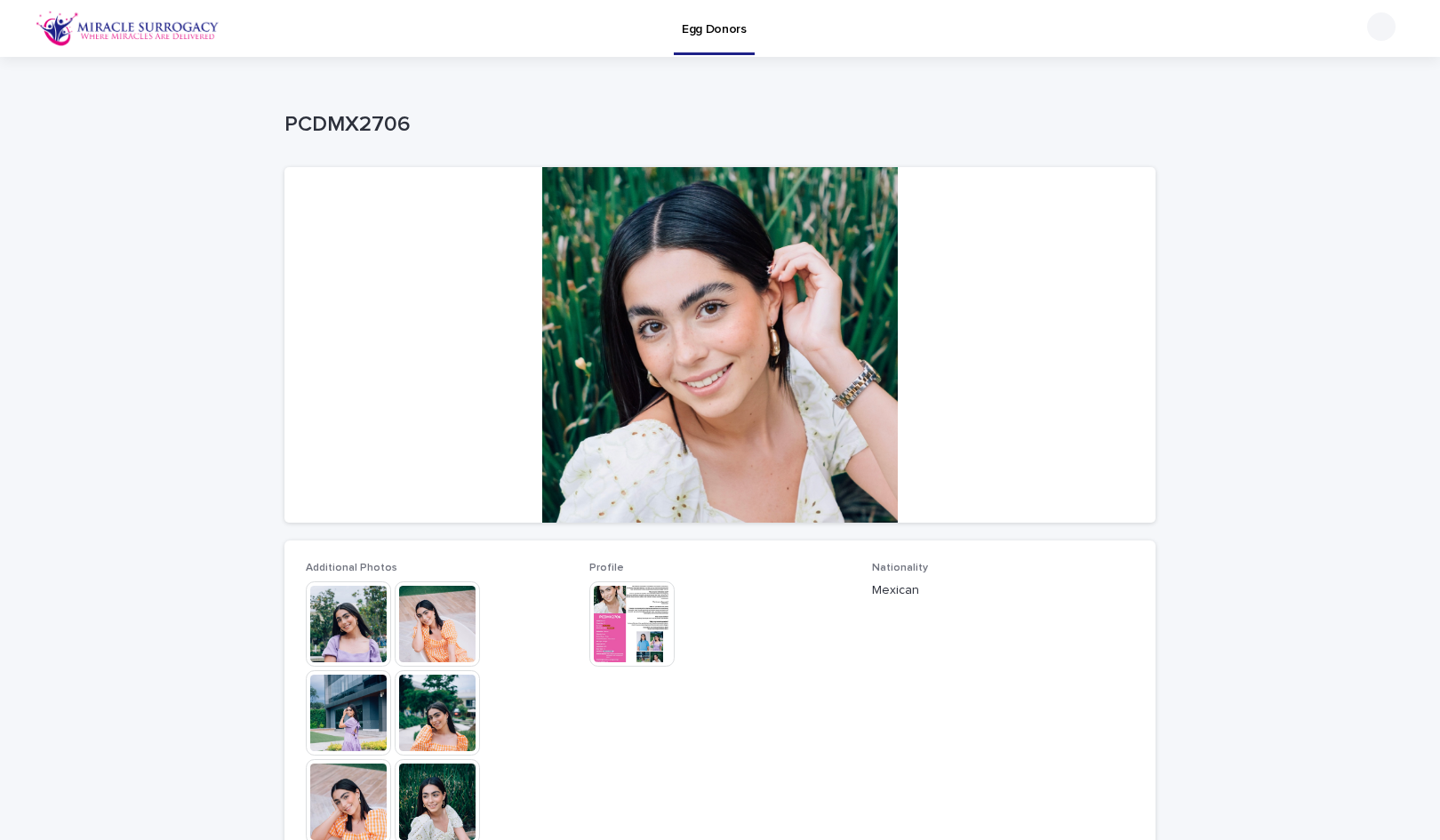
click at [646, 629] on img at bounding box center [632, 624] width 86 height 86
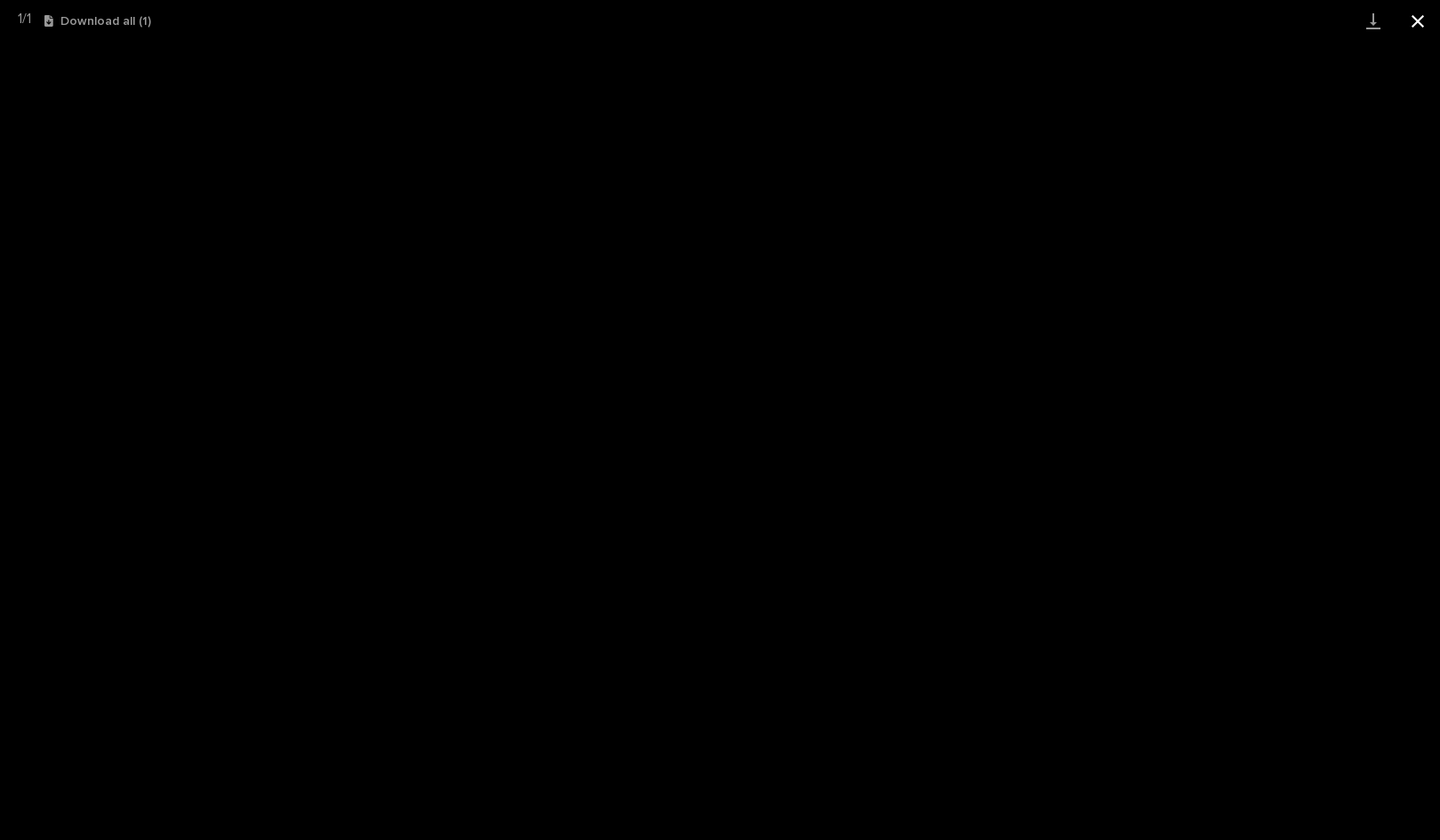
click at [1419, 21] on button "Close gallery" at bounding box center [1418, 20] width 44 height 41
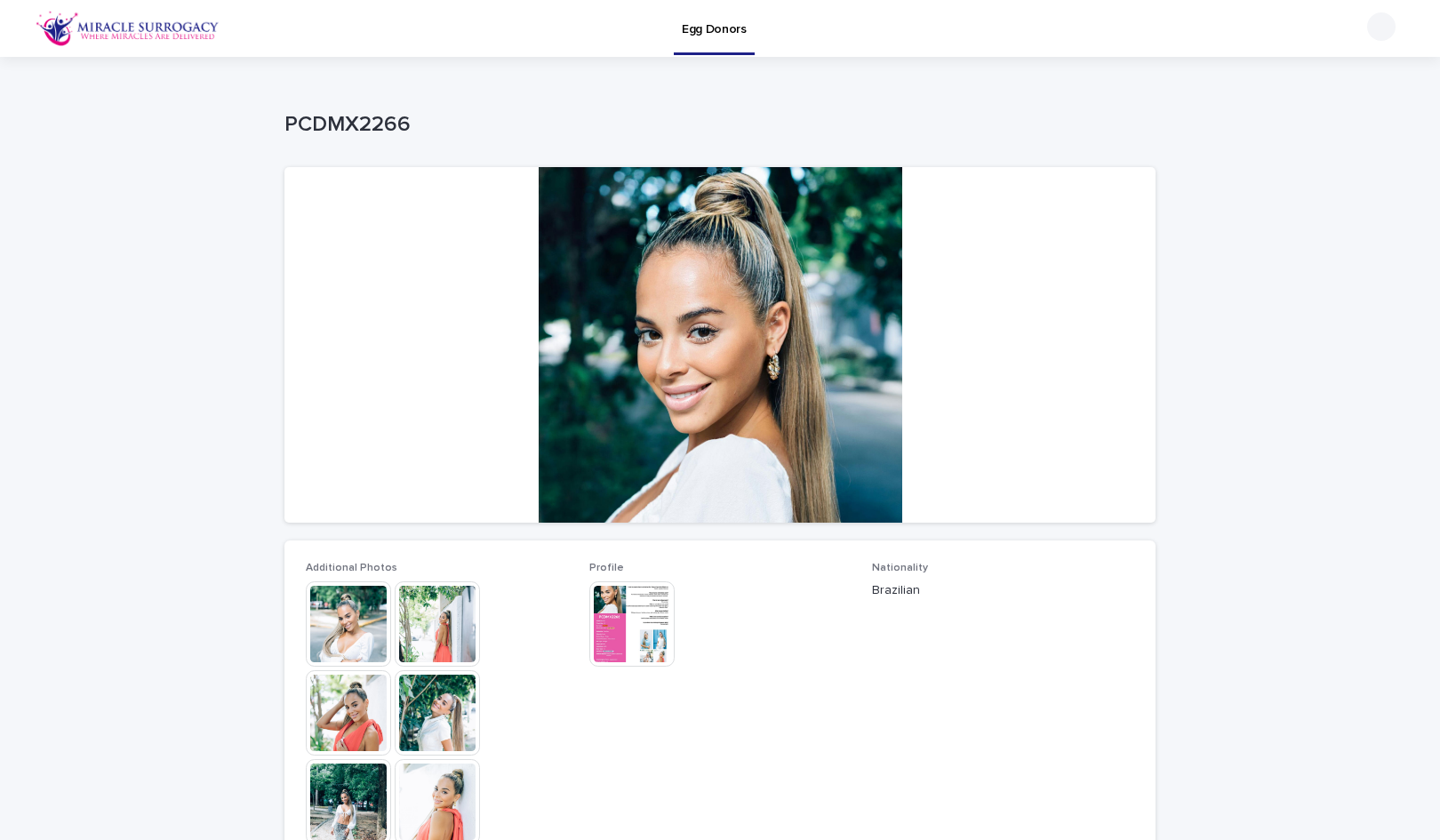
click at [640, 632] on img at bounding box center [632, 624] width 86 height 86
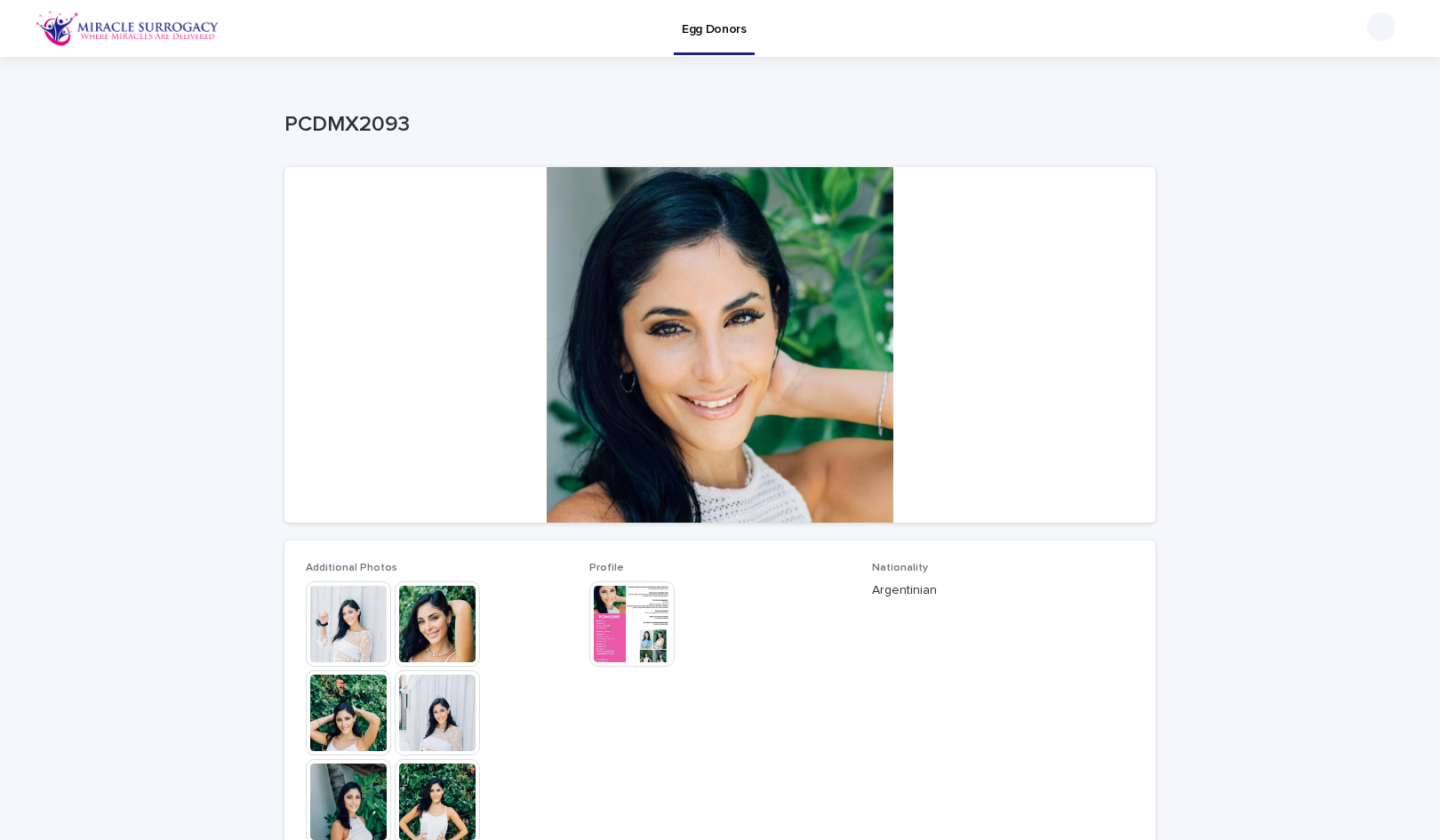
click at [647, 618] on img at bounding box center [632, 624] width 86 height 86
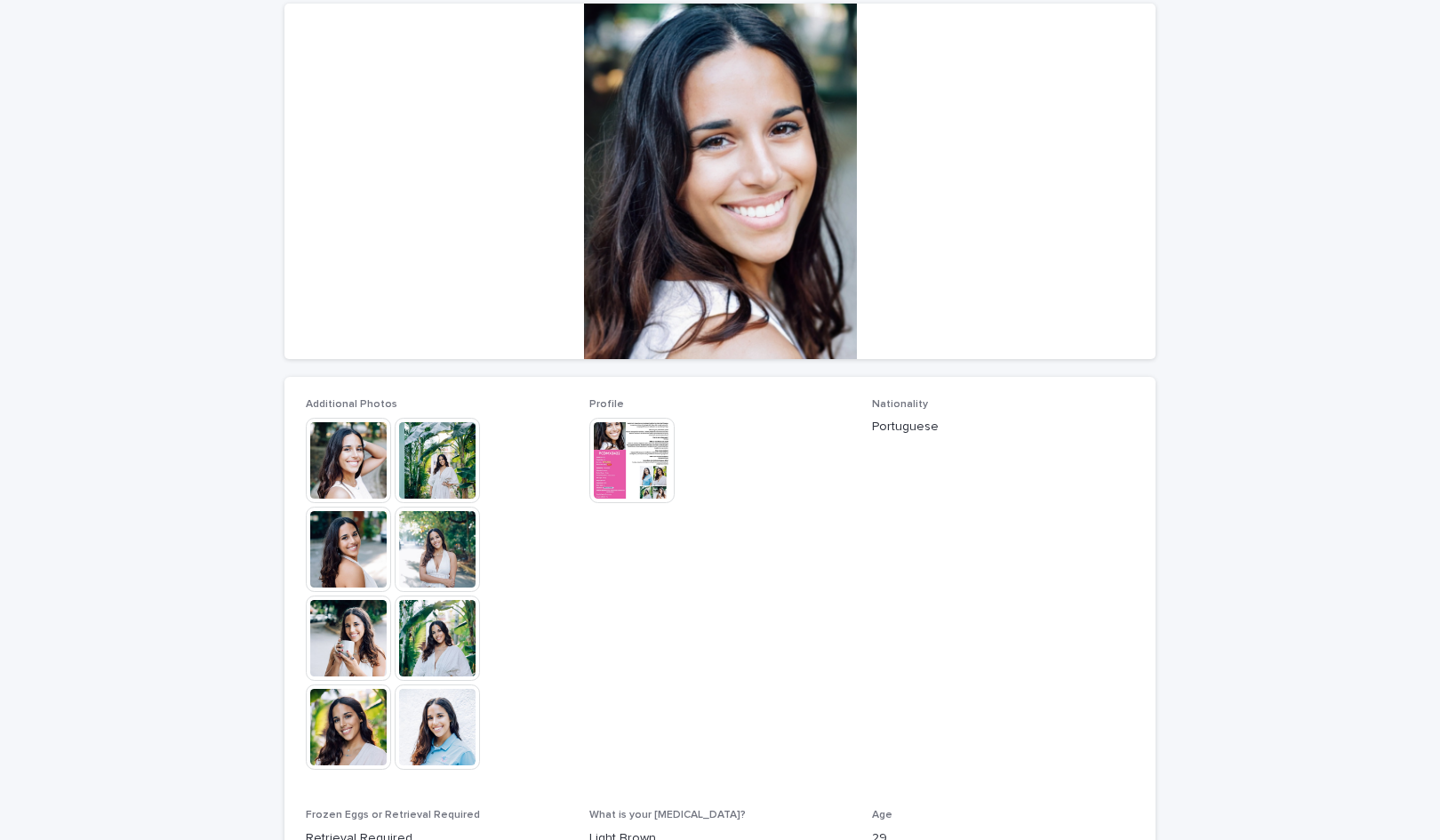
scroll to position [534, 0]
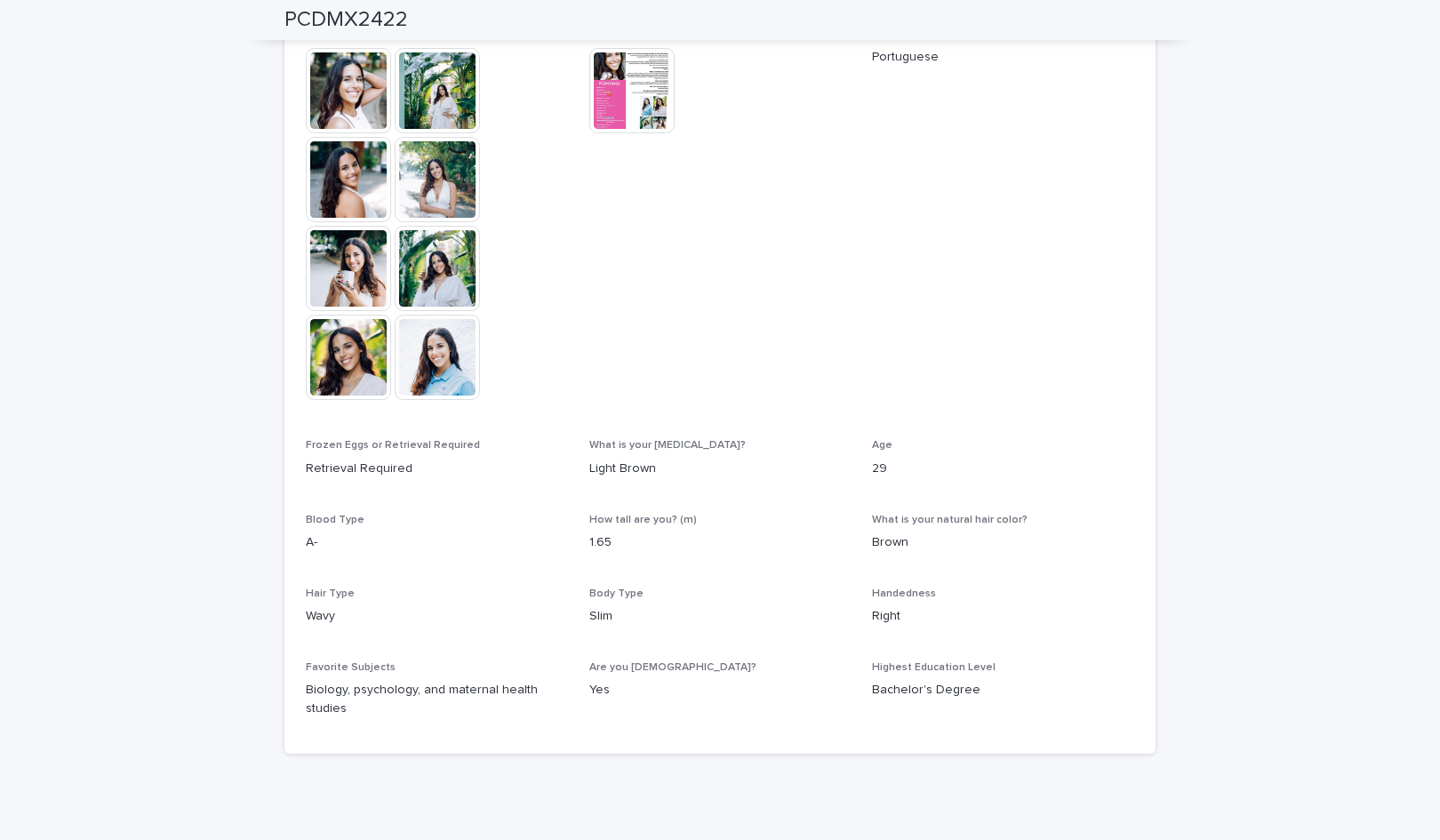
click at [616, 135] on div at bounding box center [634, 92] width 89 height 89
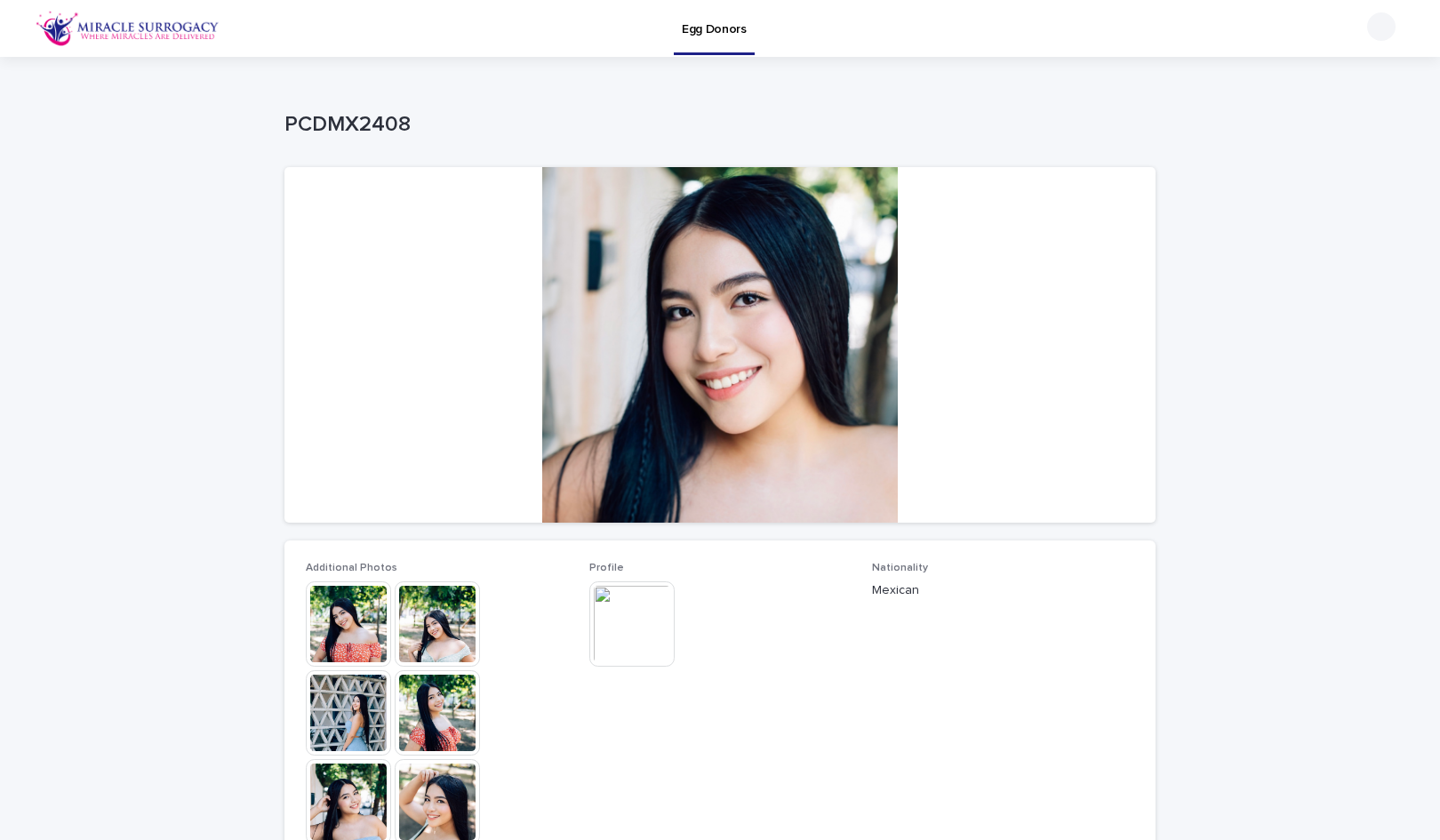
click at [628, 629] on img at bounding box center [632, 624] width 86 height 86
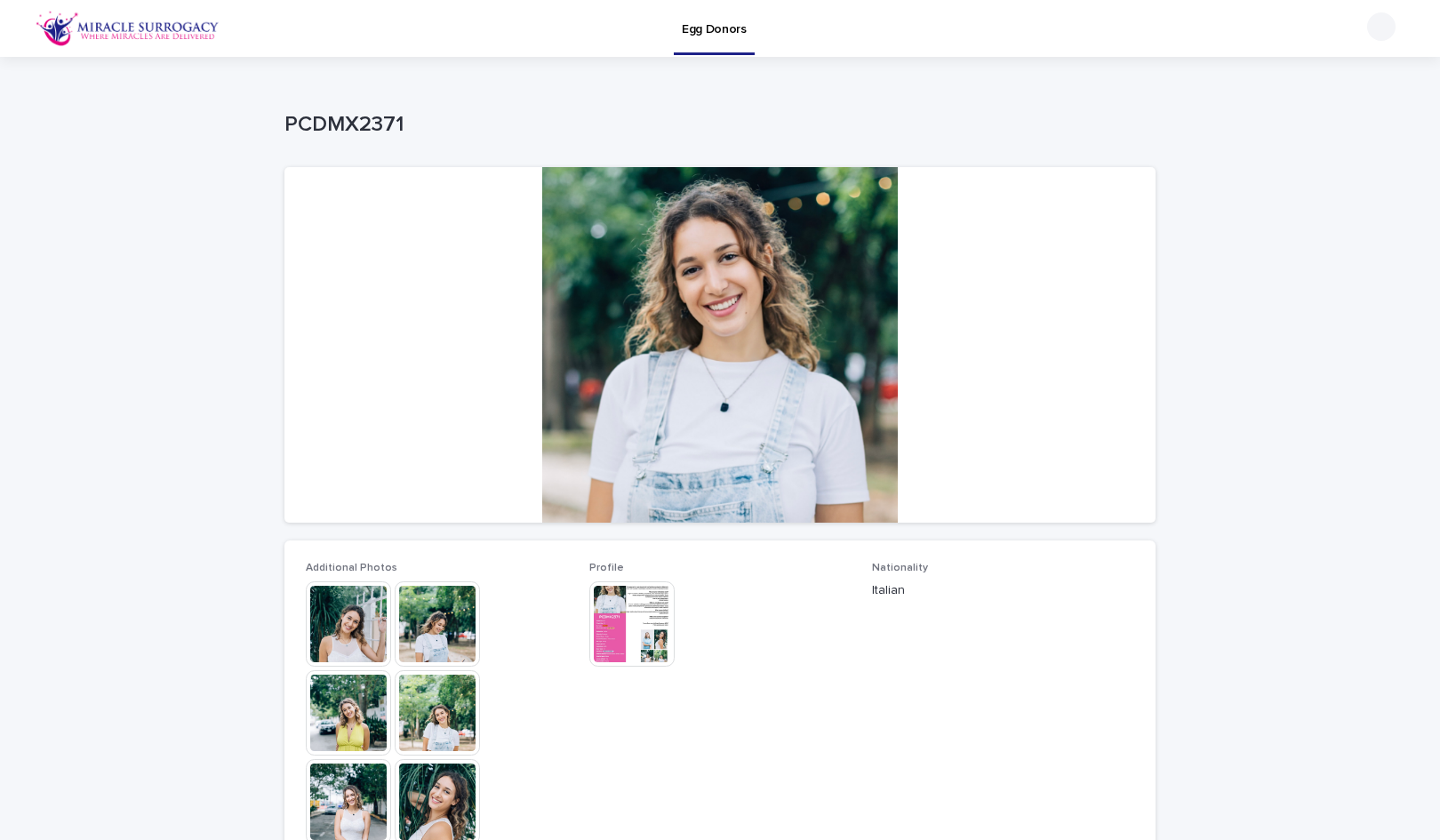
click at [642, 630] on img at bounding box center [632, 624] width 86 height 86
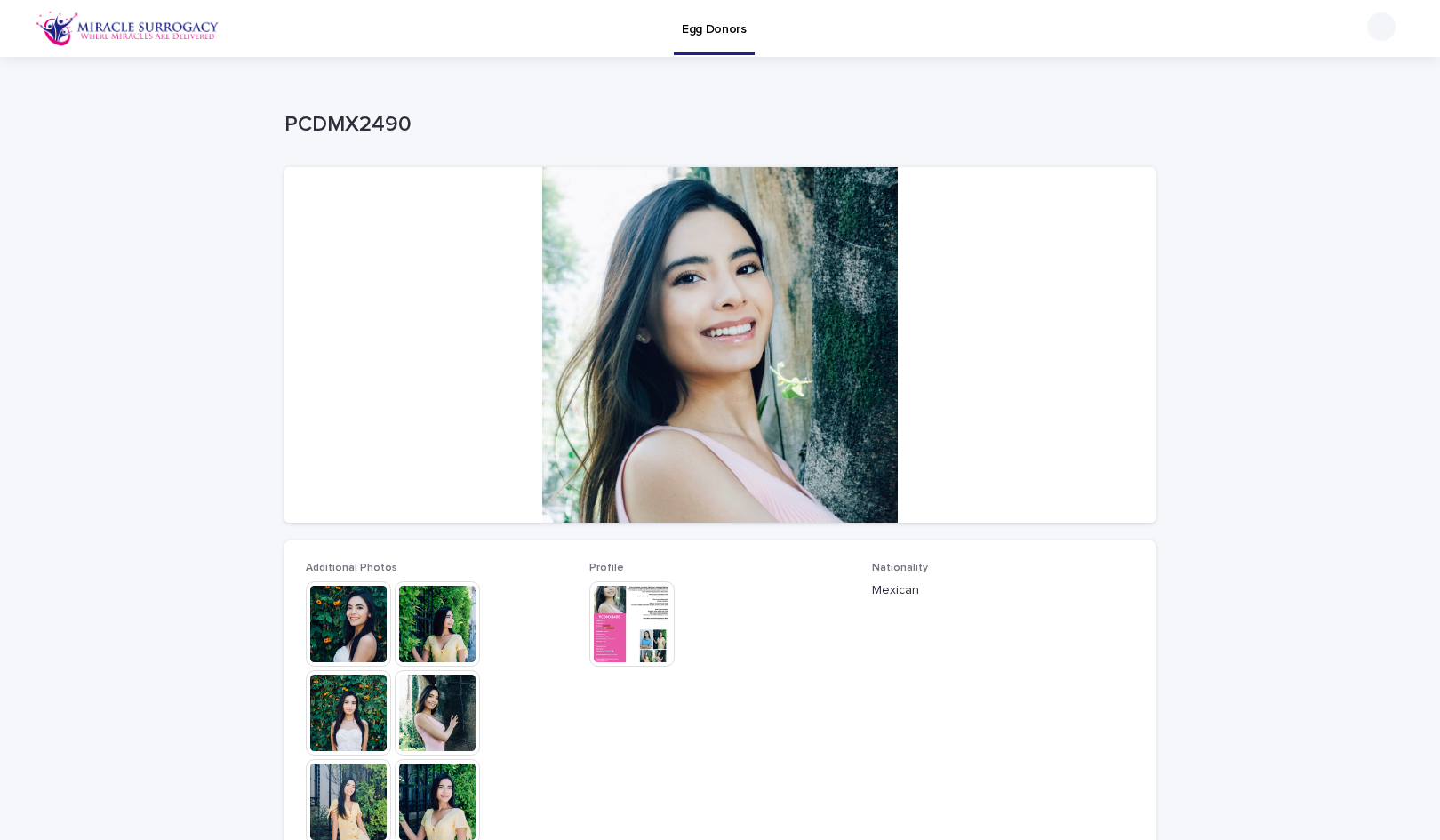
click at [632, 636] on img at bounding box center [632, 624] width 86 height 86
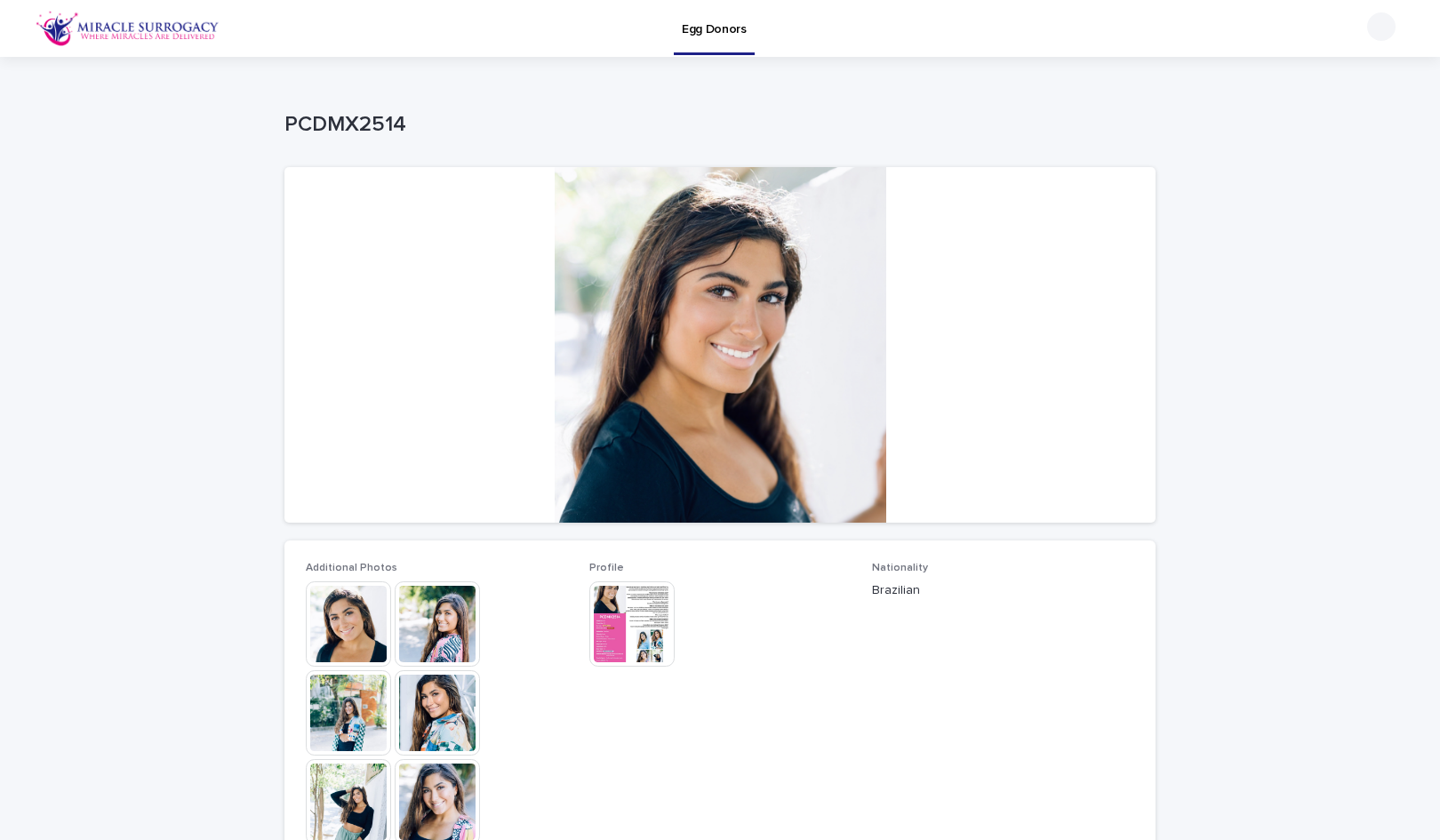
click at [644, 643] on img at bounding box center [632, 624] width 86 height 86
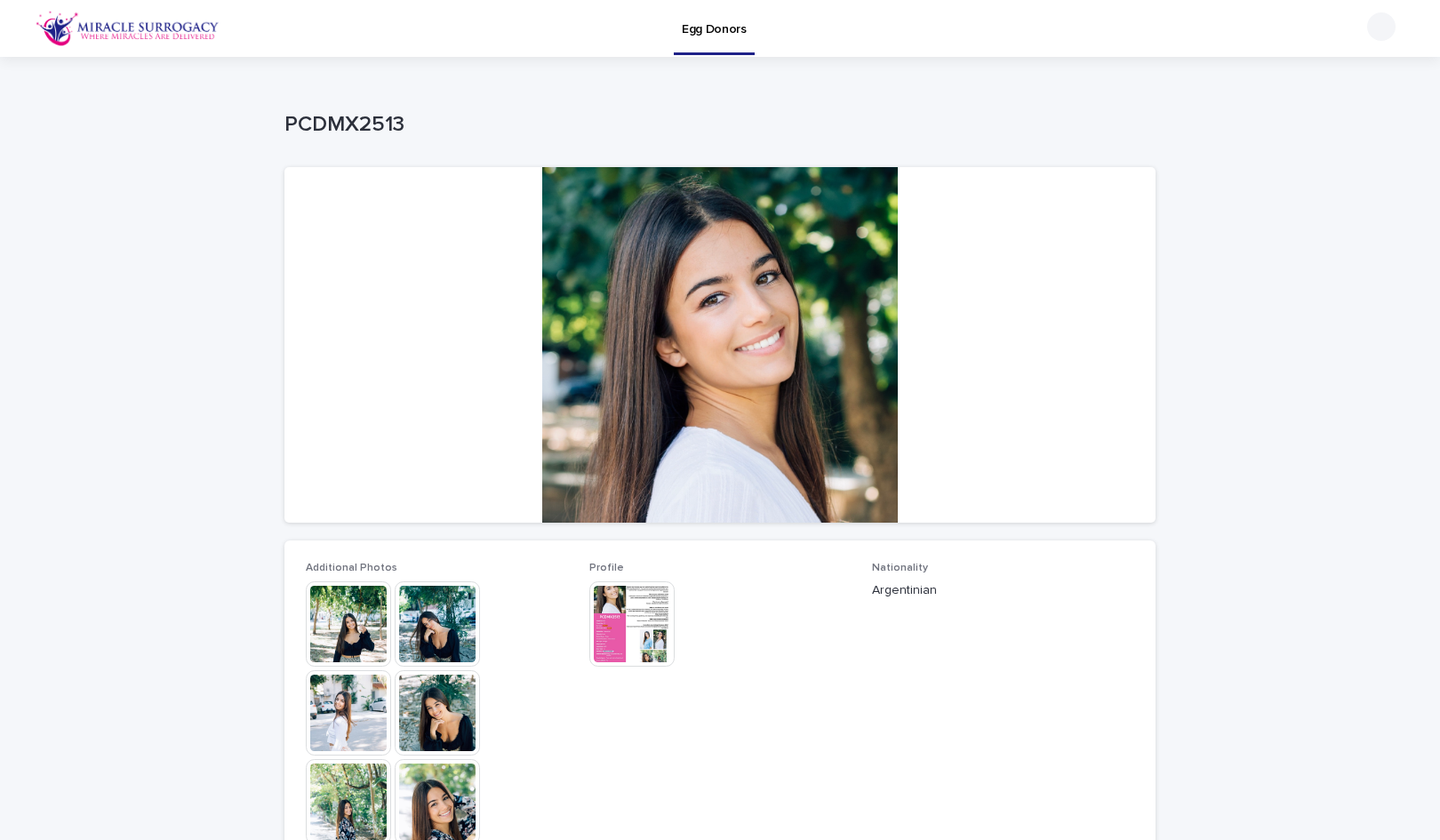
click at [628, 608] on img at bounding box center [632, 624] width 86 height 86
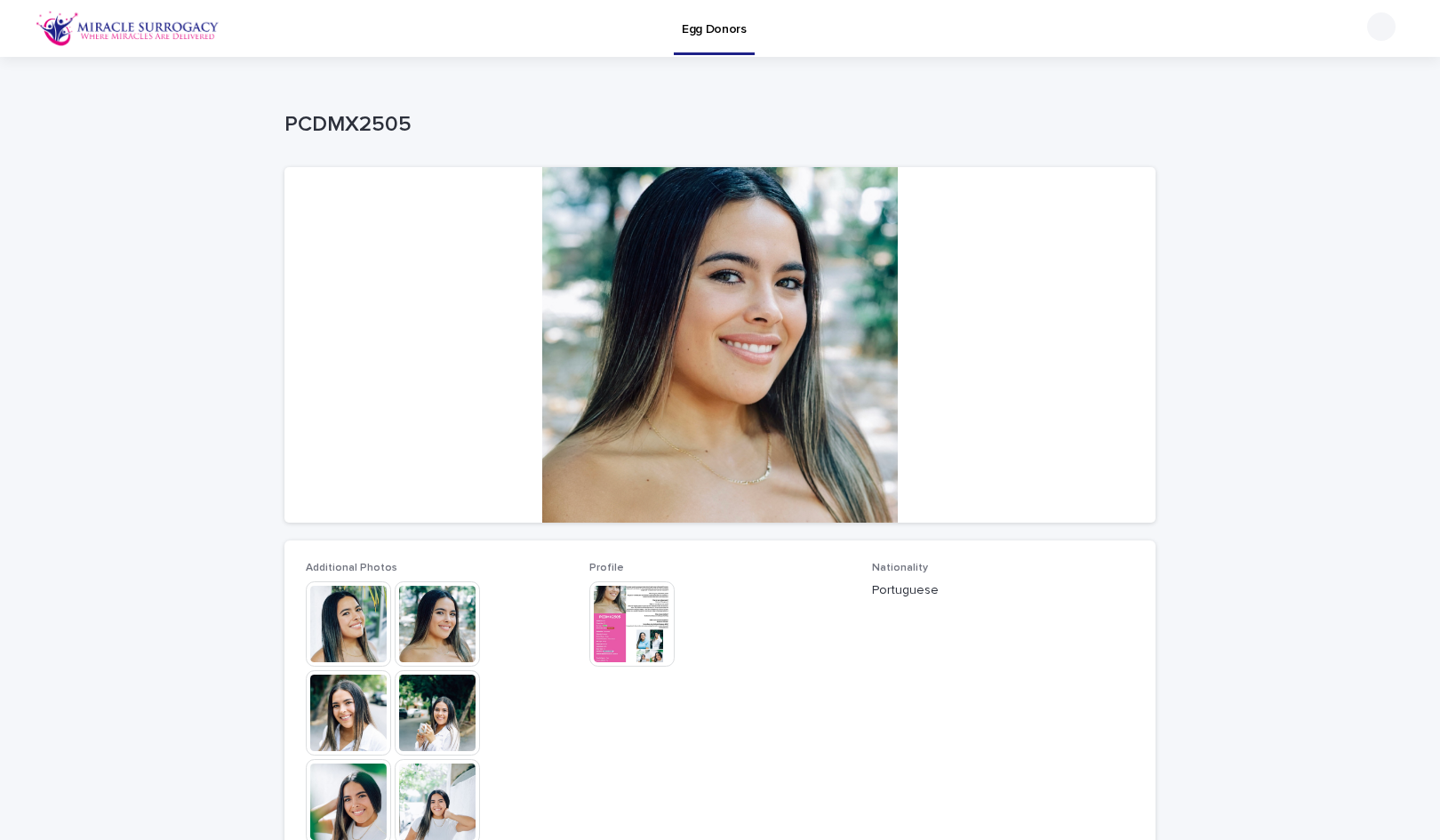
click at [622, 598] on img at bounding box center [632, 624] width 86 height 86
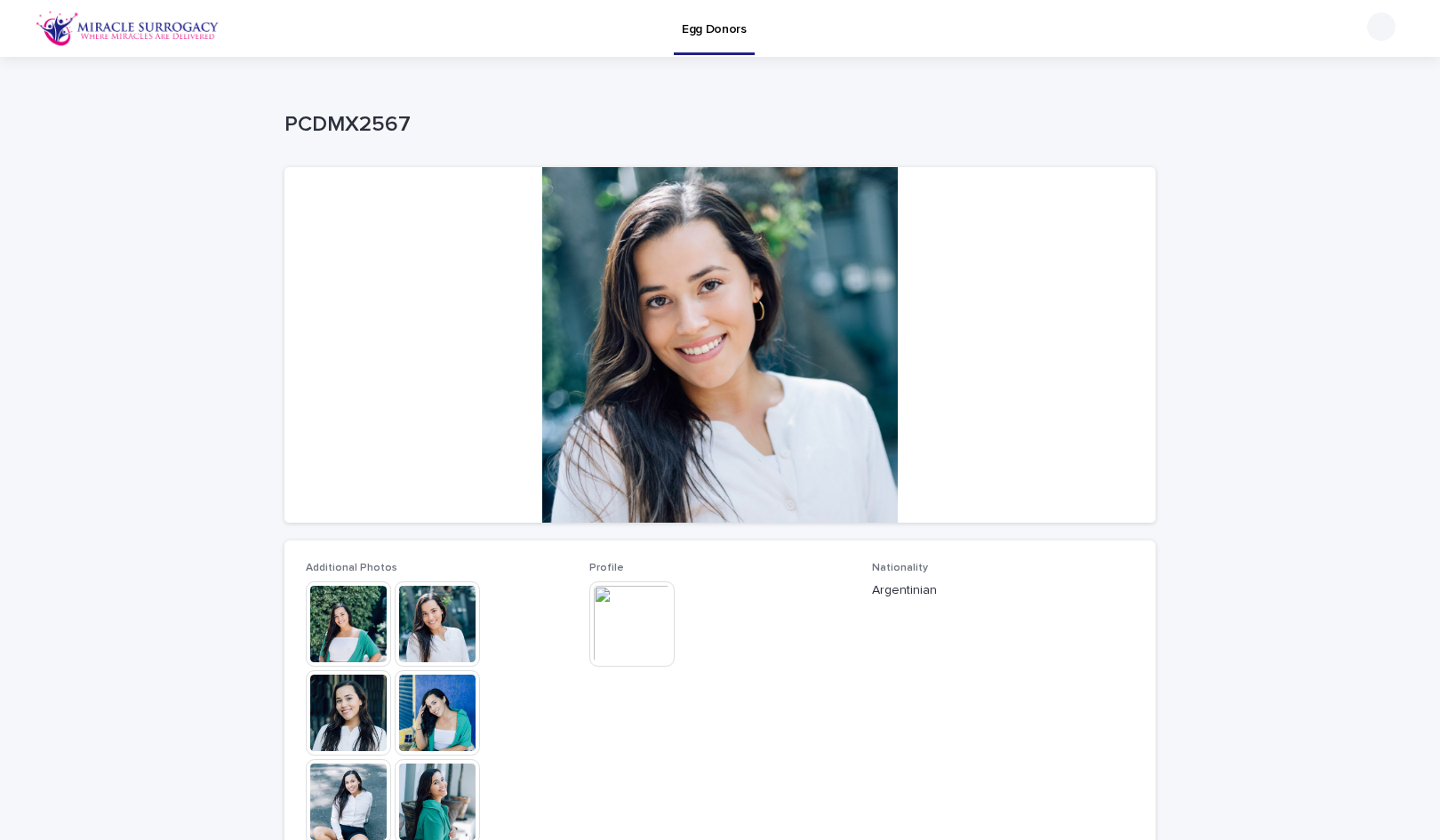
click at [637, 603] on img at bounding box center [632, 624] width 86 height 86
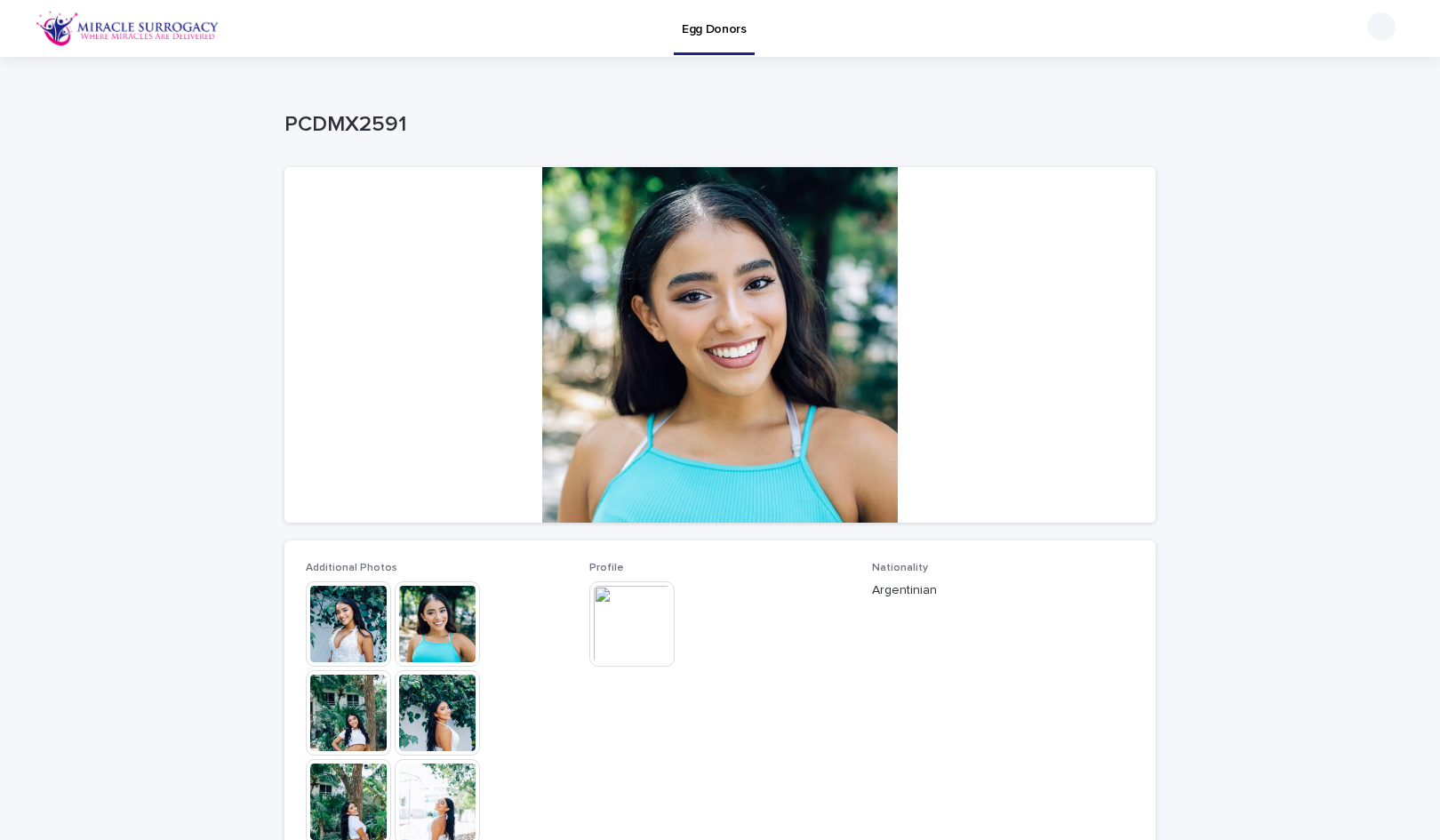
click at [623, 629] on img at bounding box center [632, 624] width 86 height 86
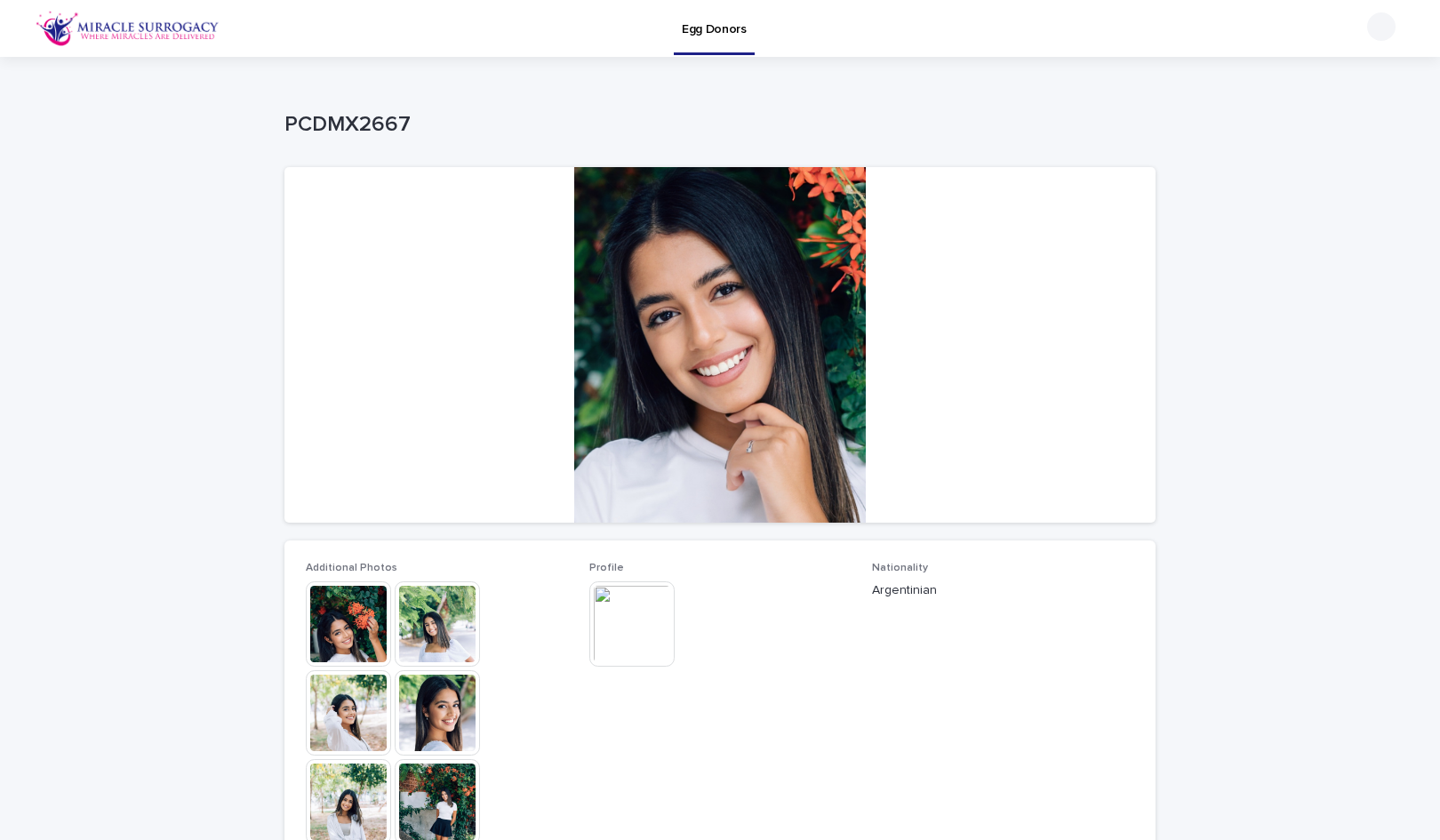
click at [649, 622] on img at bounding box center [632, 624] width 86 height 86
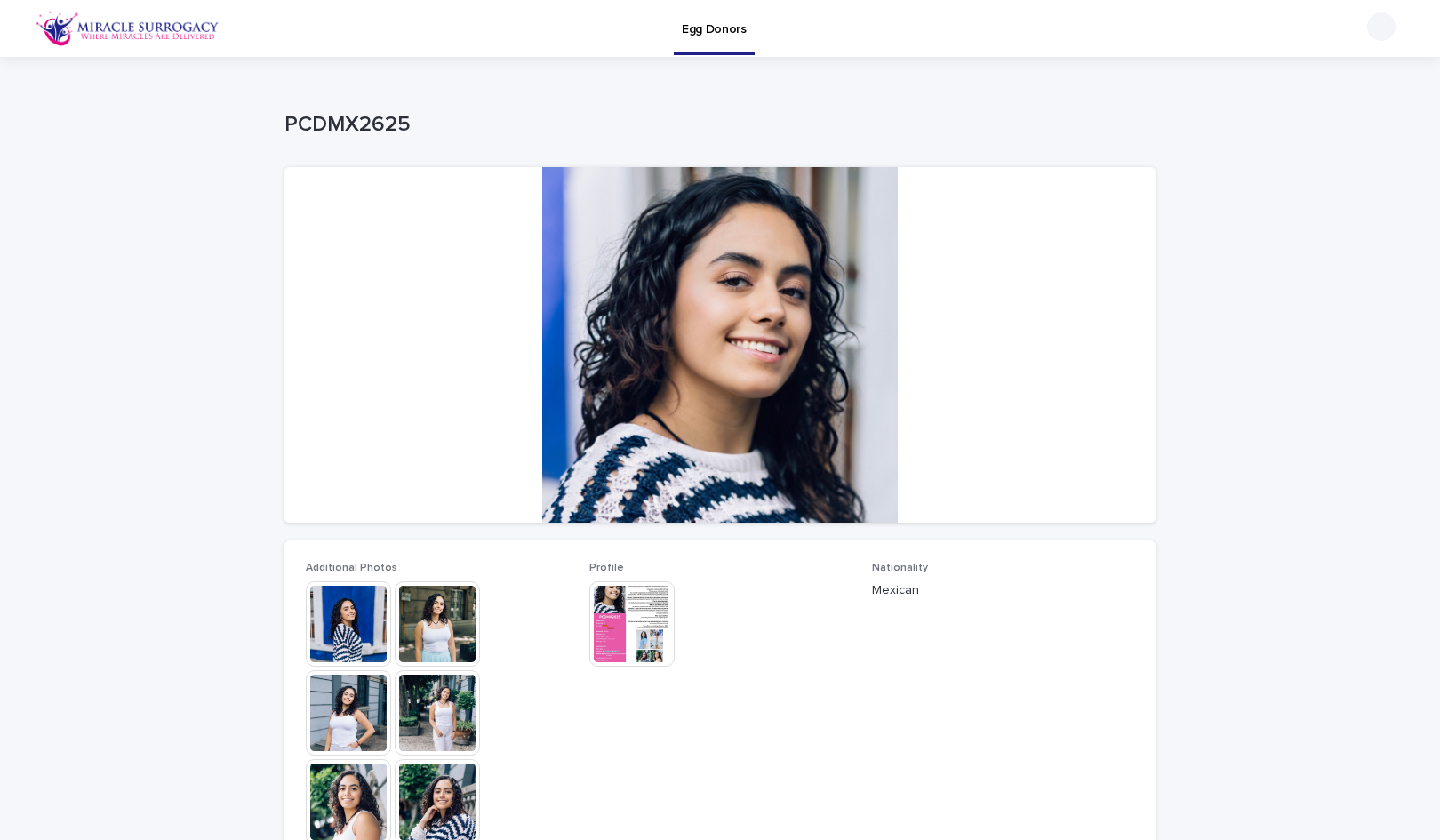
click at [623, 614] on img at bounding box center [632, 624] width 86 height 86
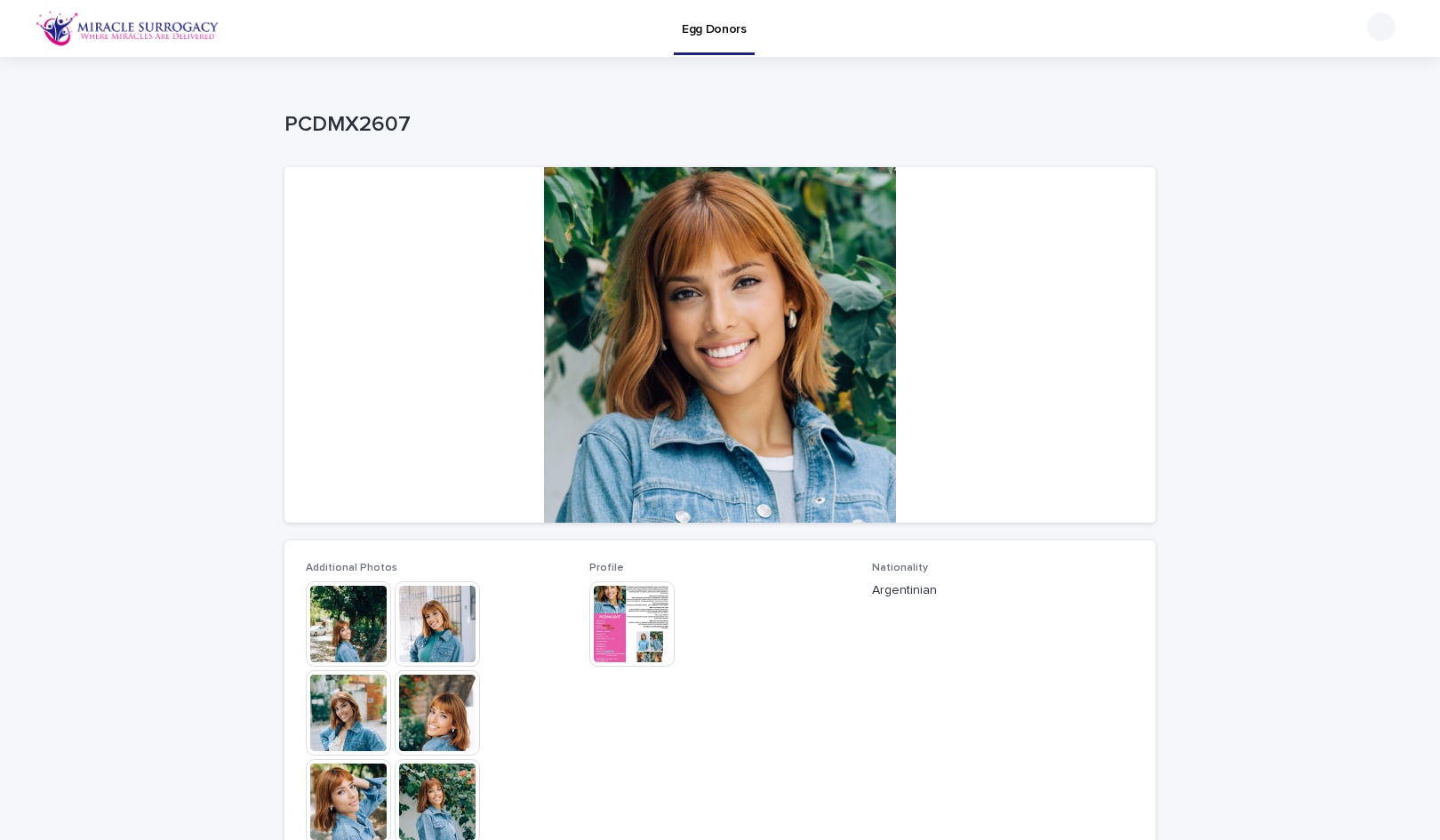
click at [648, 612] on img at bounding box center [632, 624] width 86 height 86
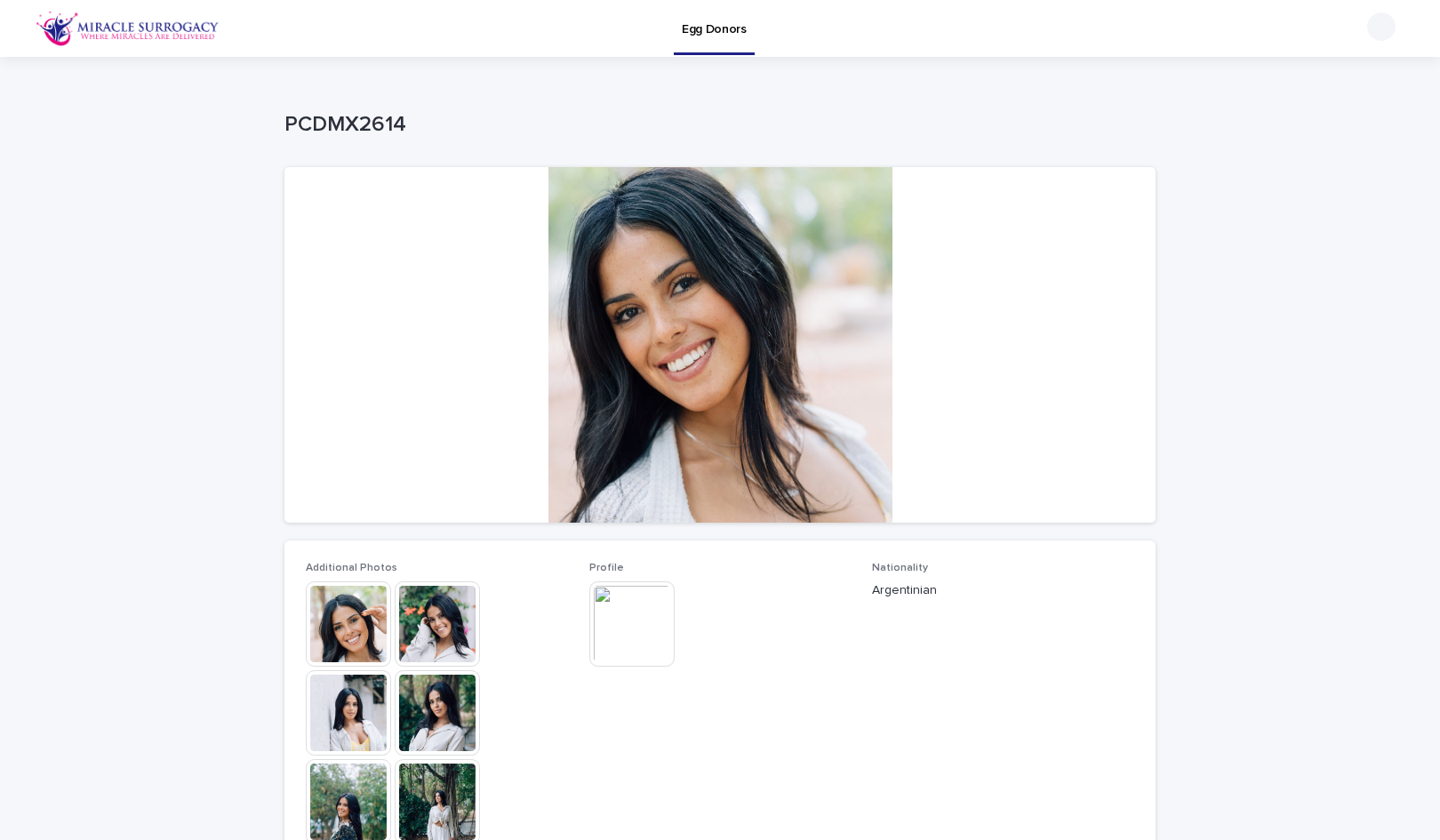
click at [641, 604] on img at bounding box center [632, 624] width 86 height 86
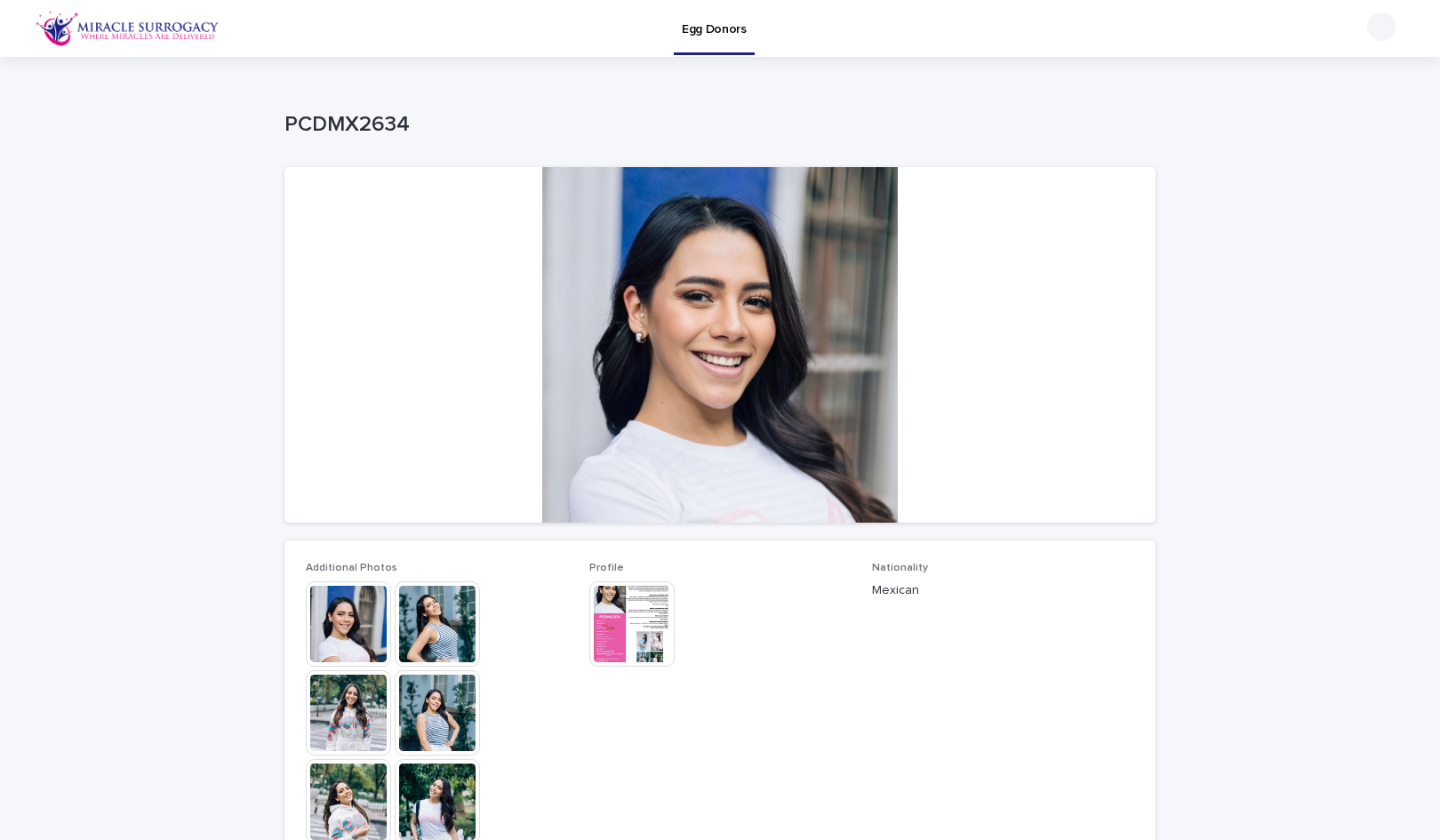
click at [656, 603] on img at bounding box center [632, 624] width 86 height 86
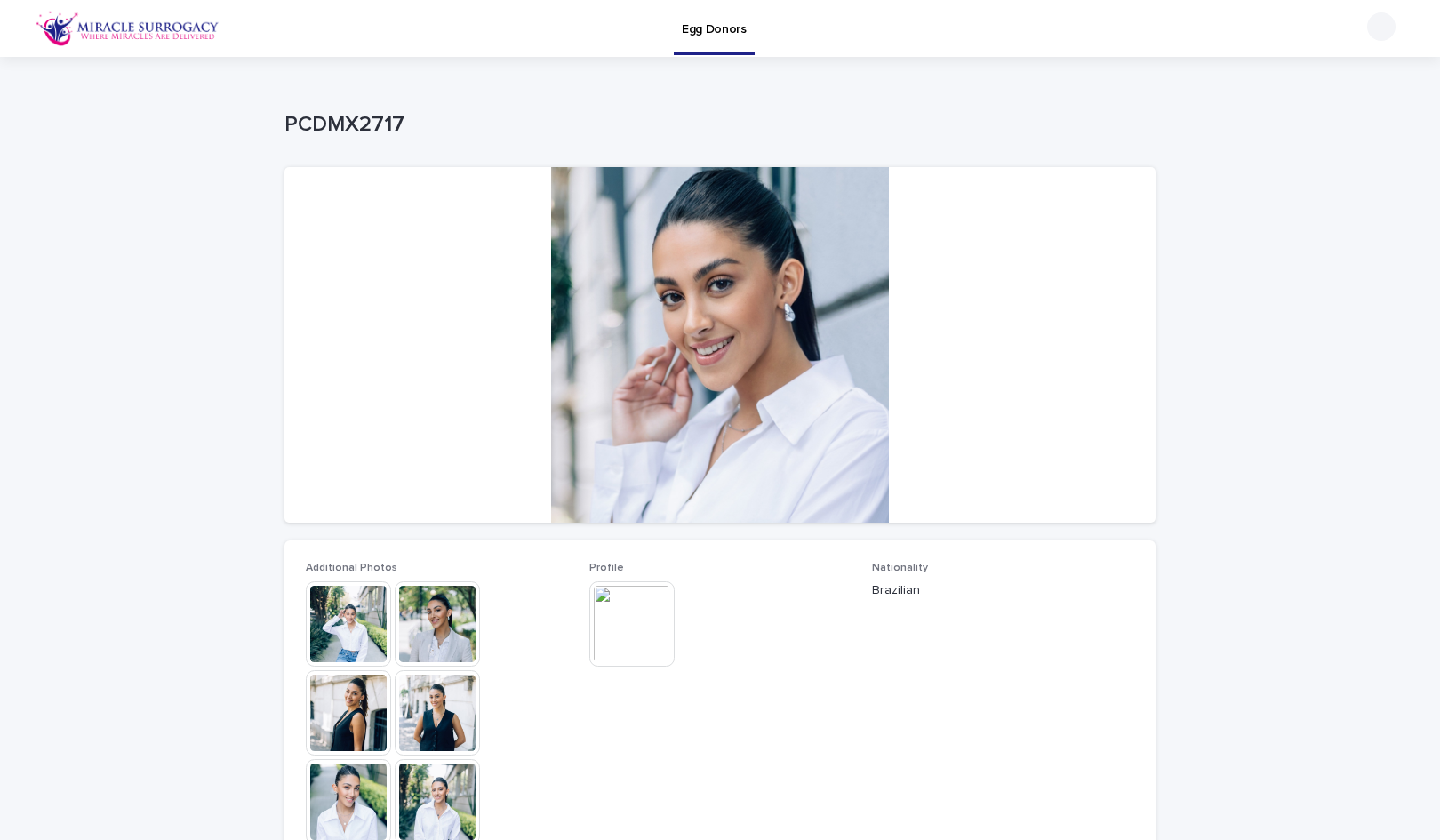
click at [618, 631] on img at bounding box center [632, 624] width 86 height 86
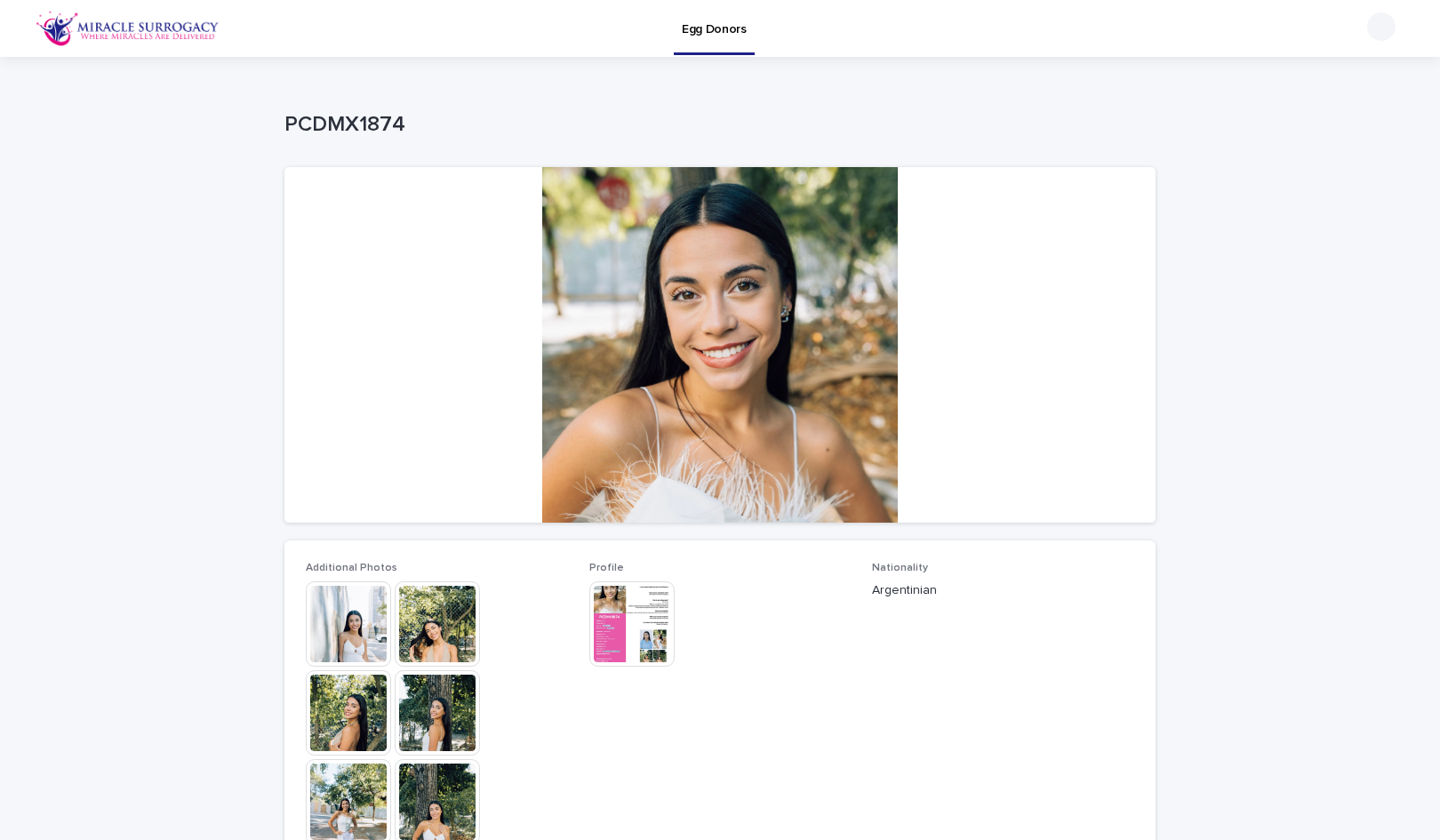
click at [630, 618] on img at bounding box center [632, 624] width 86 height 86
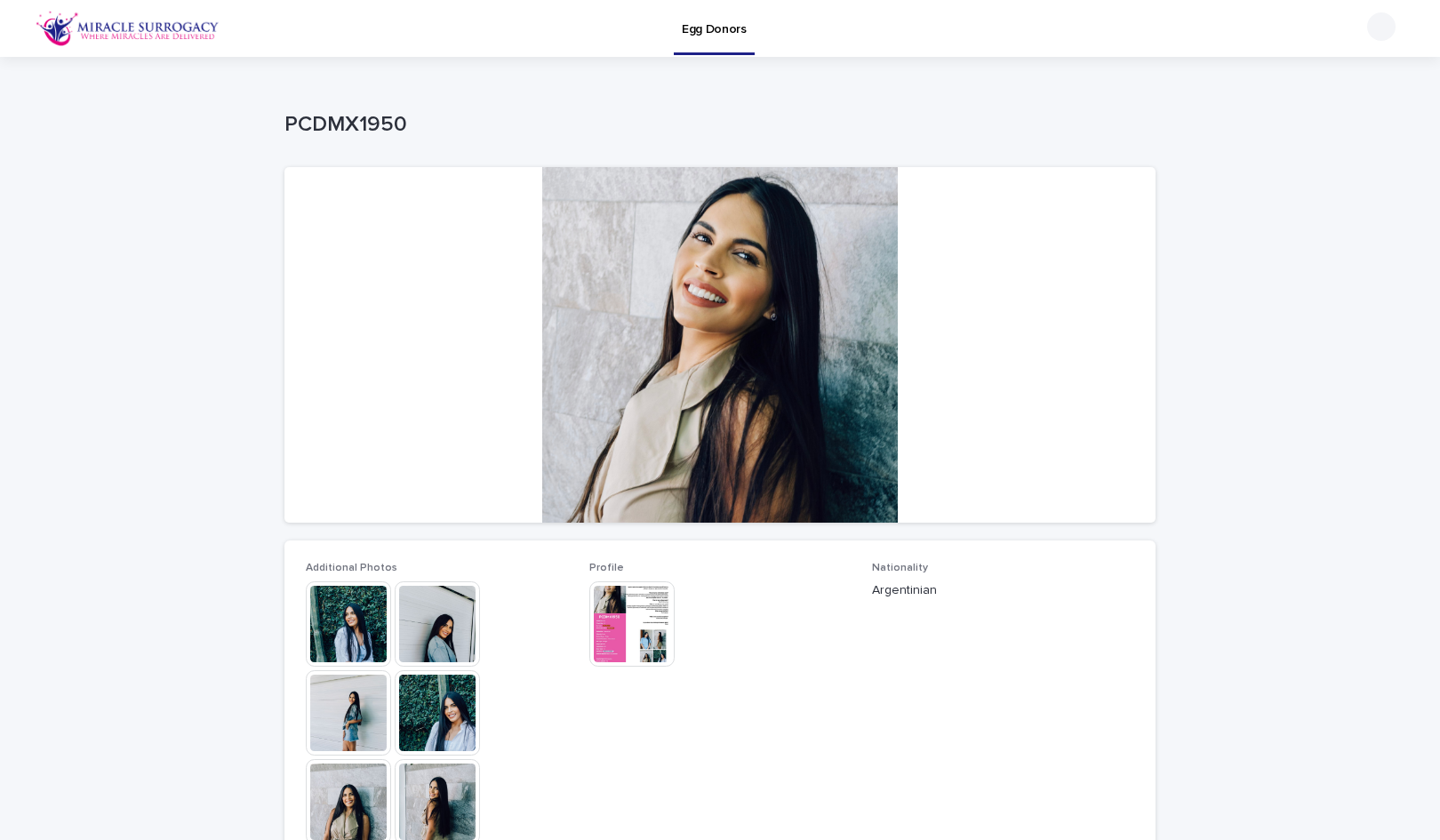
click at [631, 606] on img at bounding box center [632, 624] width 86 height 86
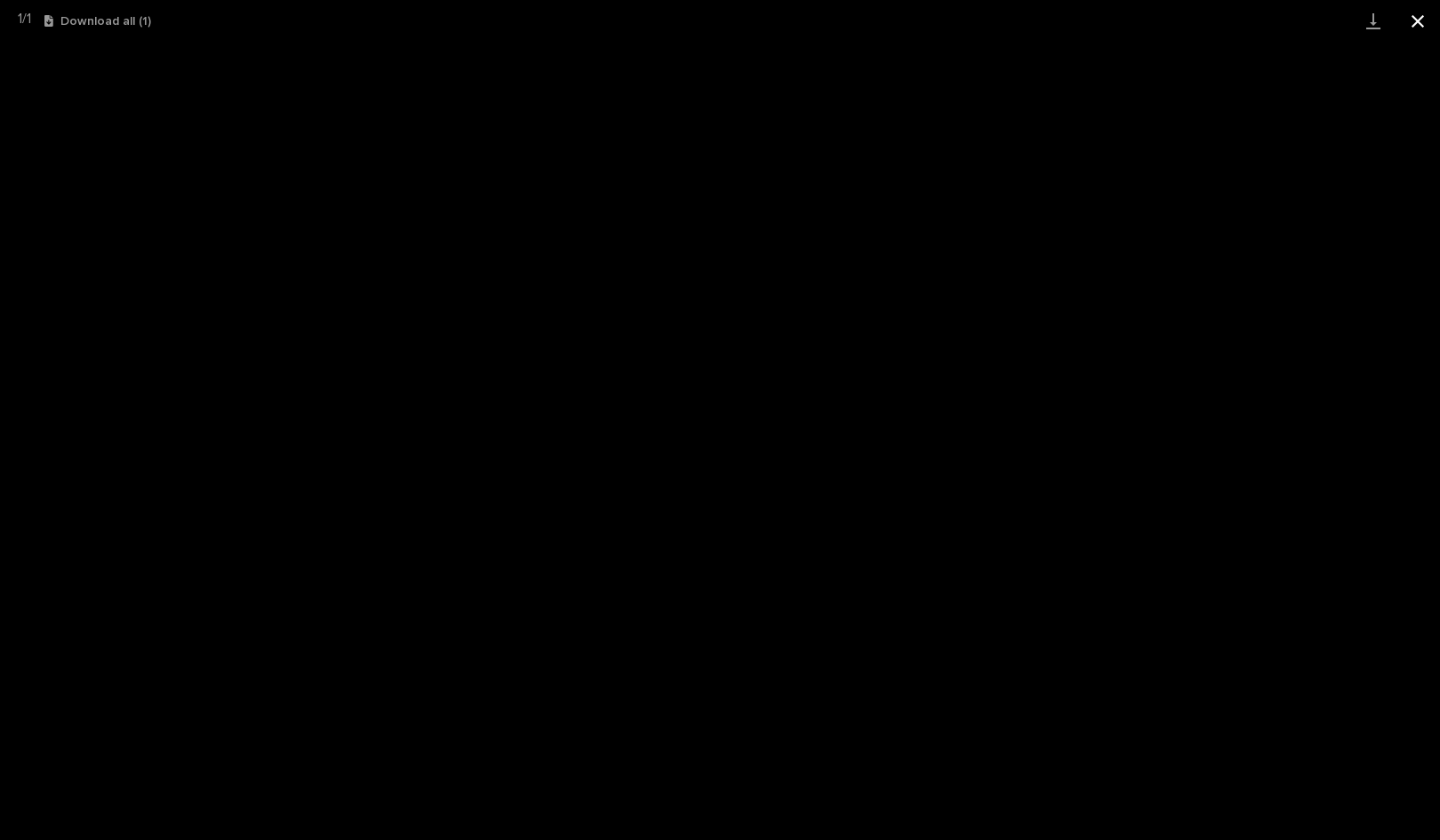
click at [1420, 22] on button "Close gallery" at bounding box center [1418, 20] width 44 height 41
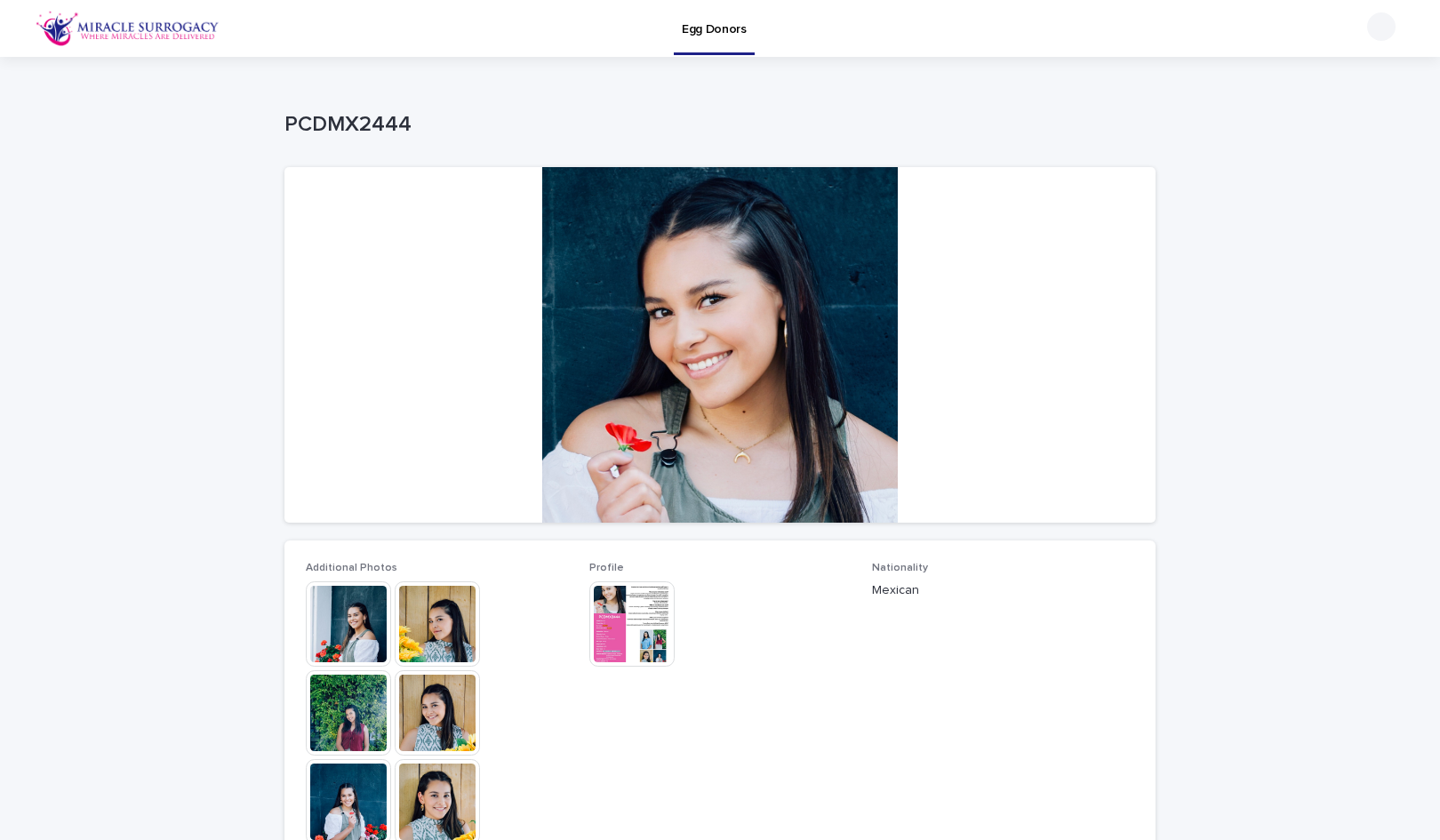
click at [655, 613] on img at bounding box center [632, 624] width 86 height 86
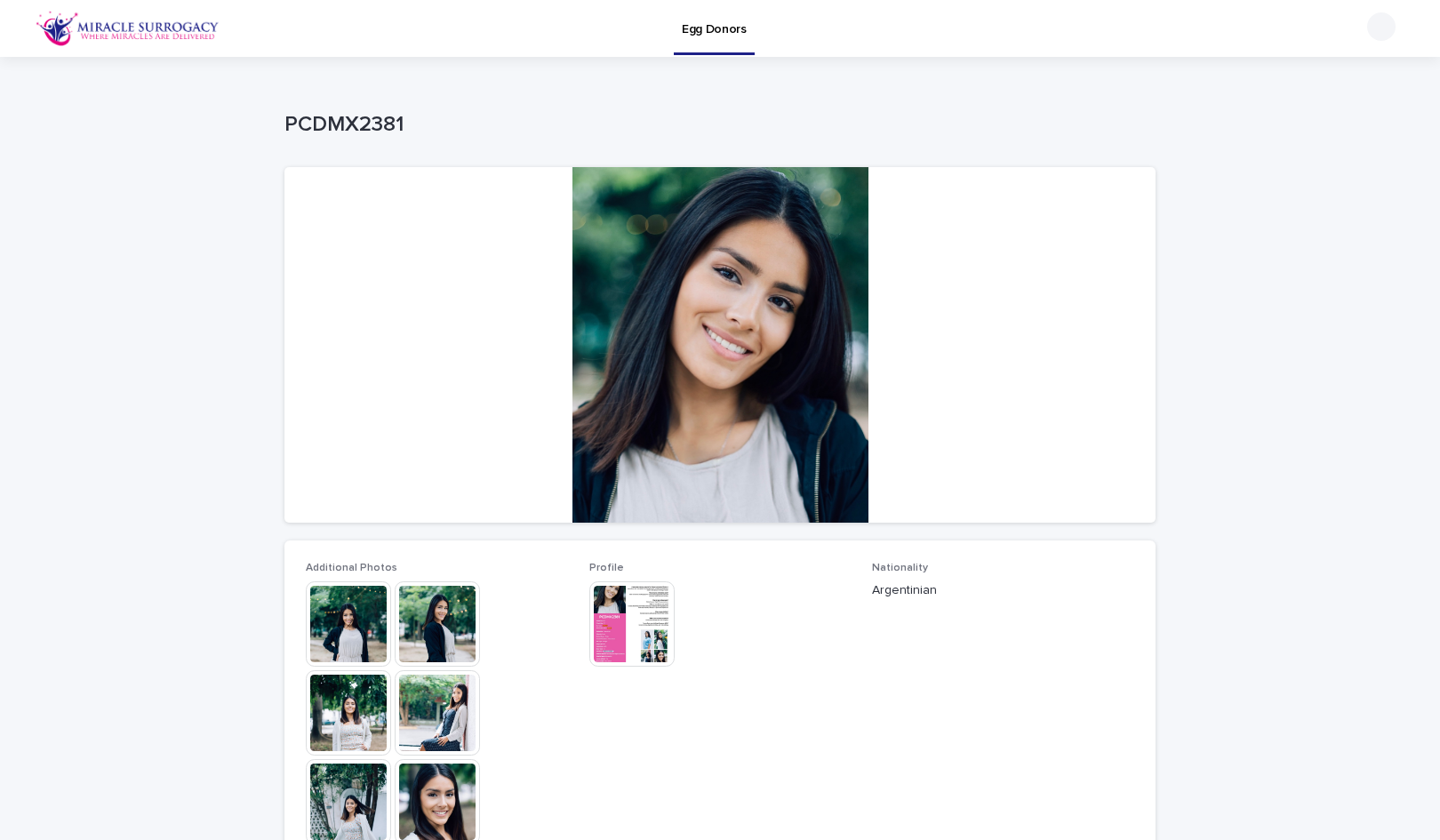
click at [616, 596] on img at bounding box center [632, 624] width 86 height 86
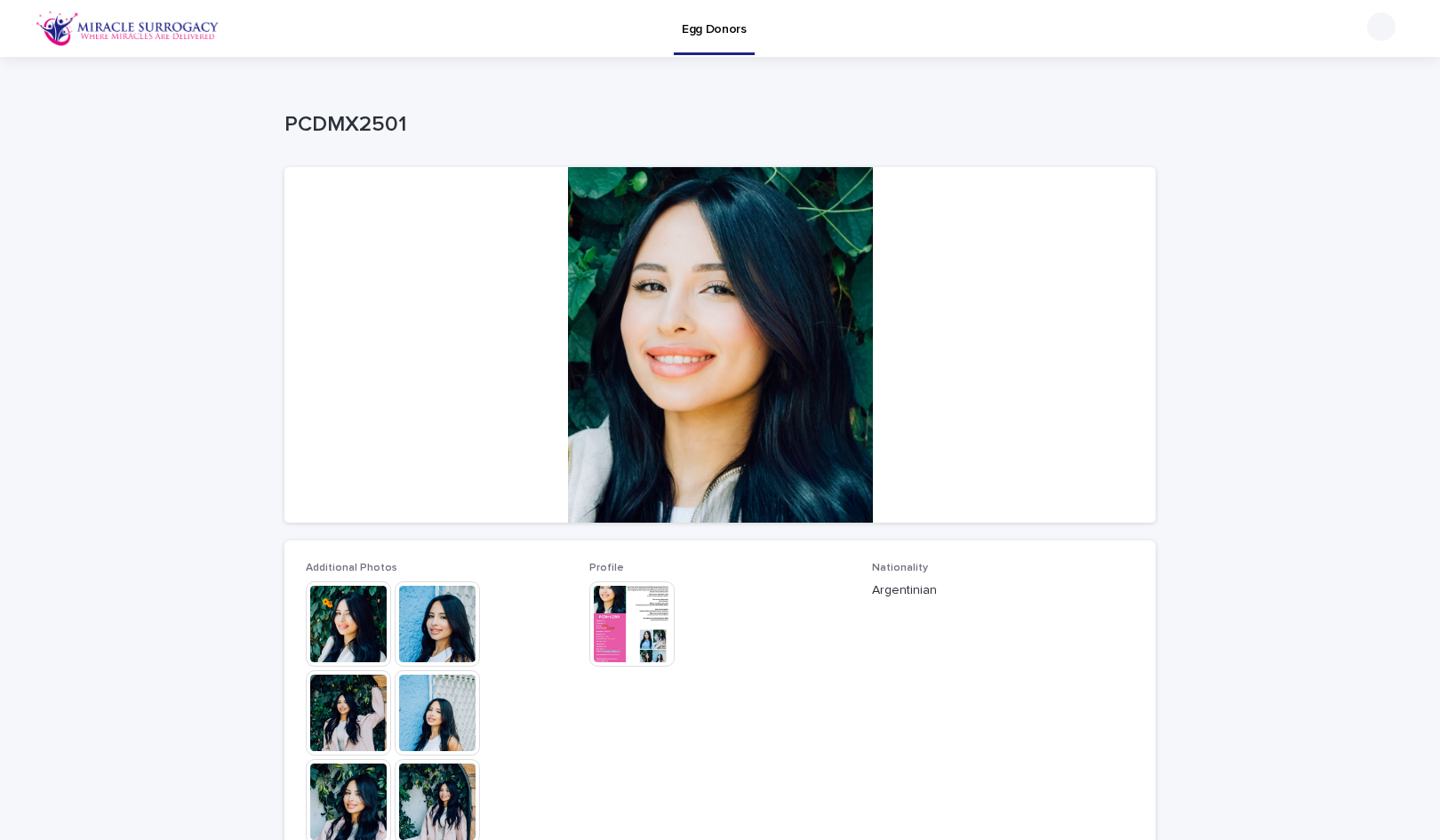
click at [634, 617] on img at bounding box center [632, 624] width 86 height 86
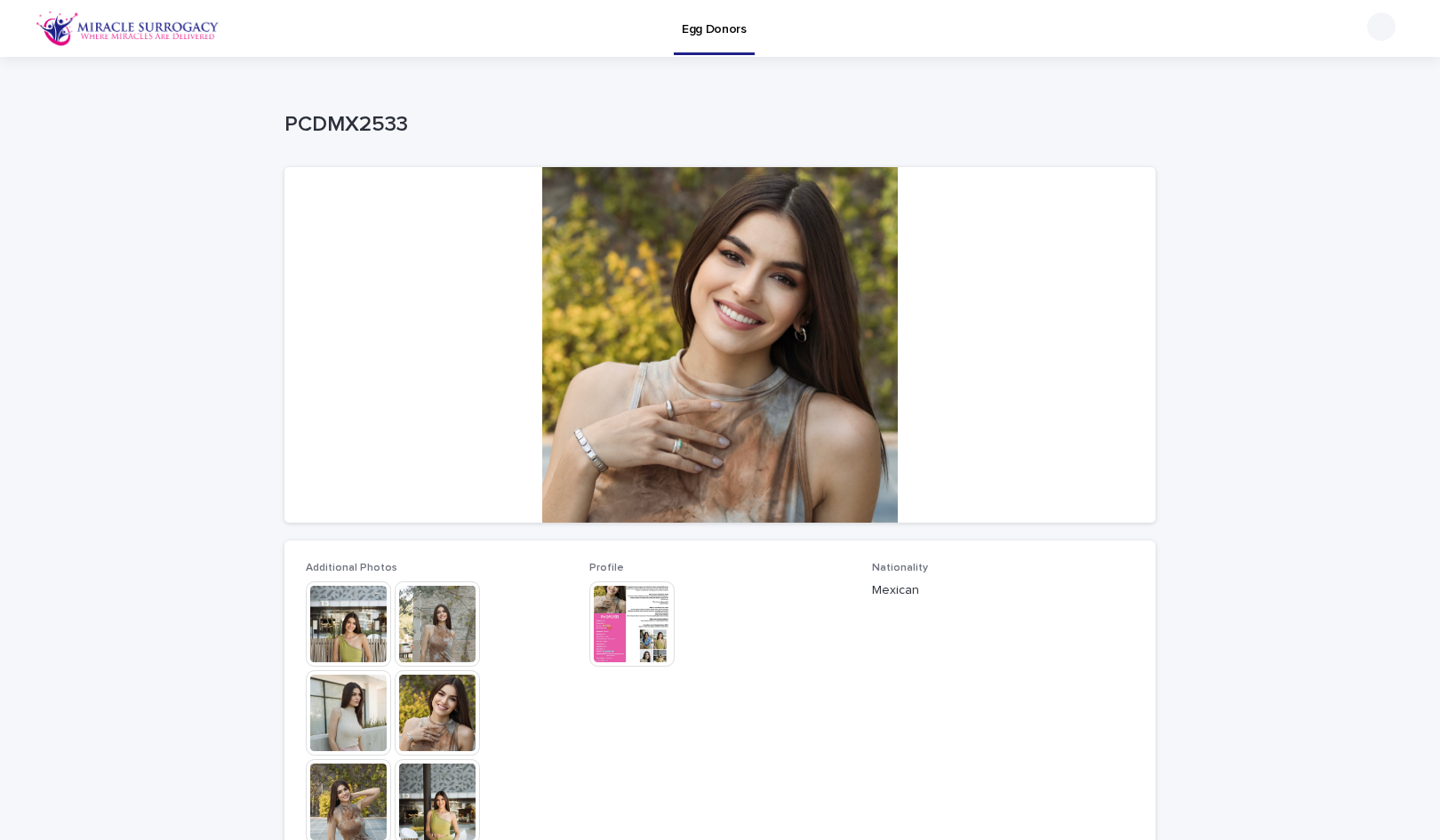
click at [641, 634] on img at bounding box center [632, 624] width 86 height 86
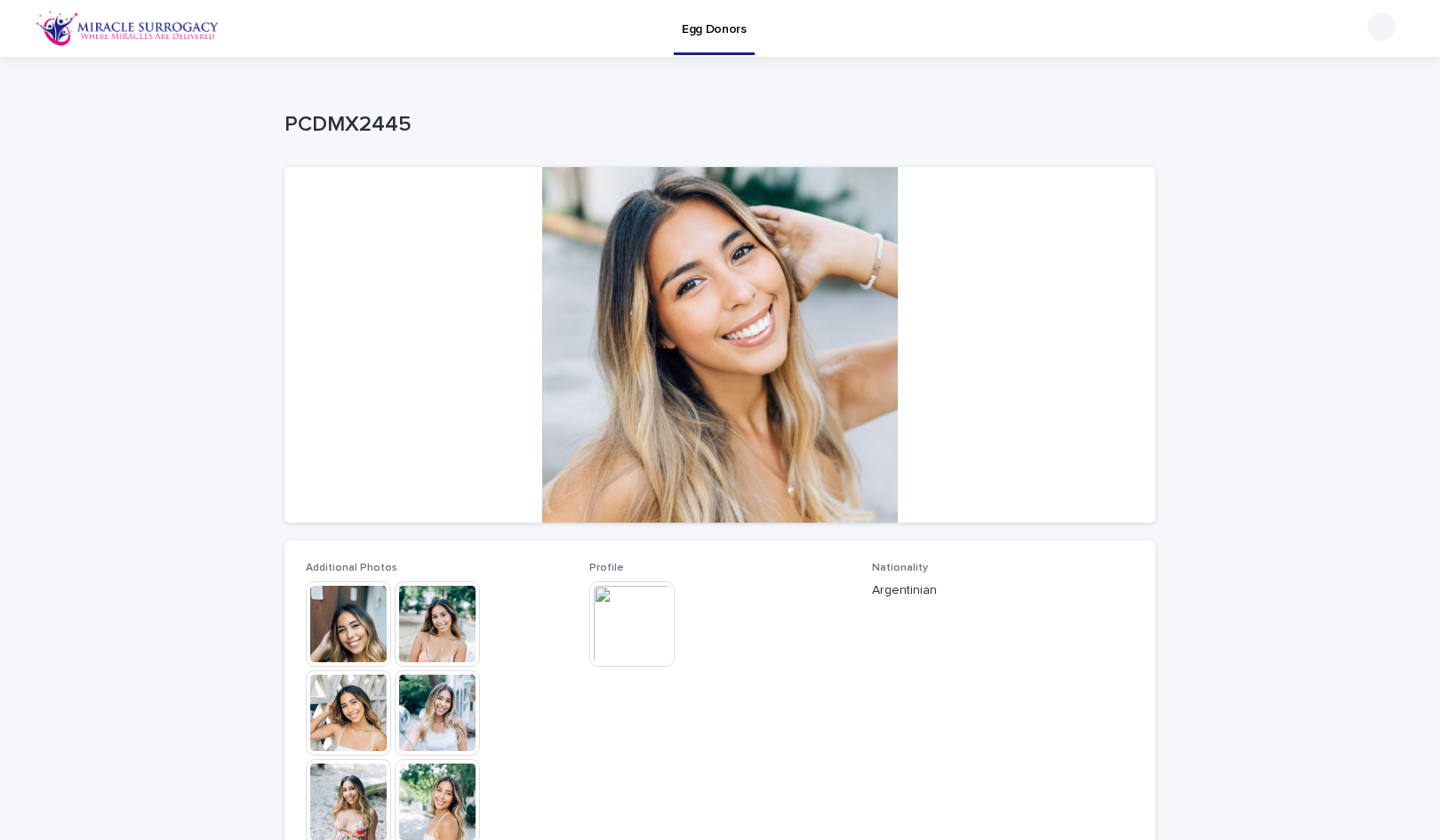
click at [661, 618] on img at bounding box center [632, 624] width 86 height 86
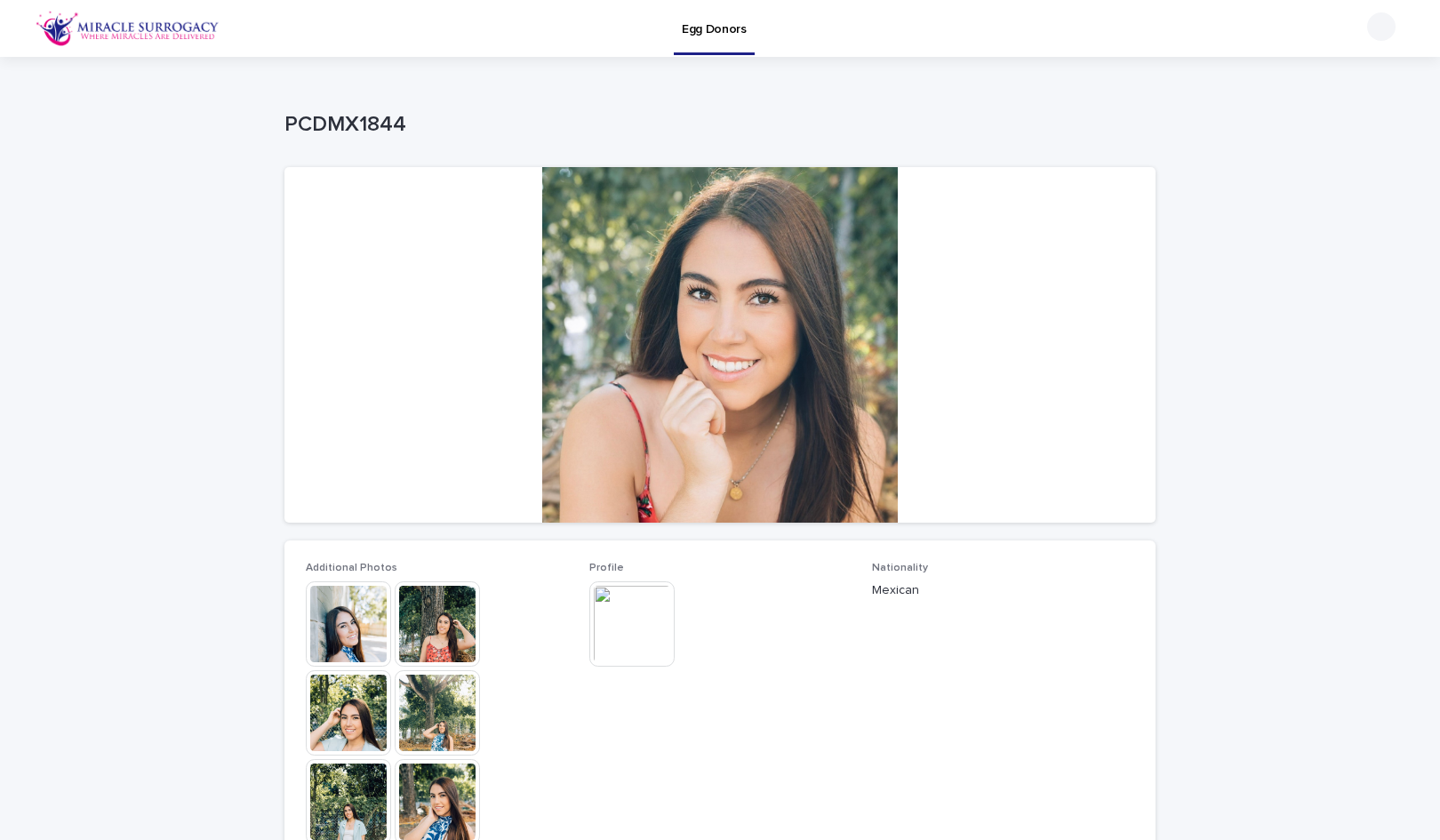
click at [638, 627] on img at bounding box center [632, 624] width 86 height 86
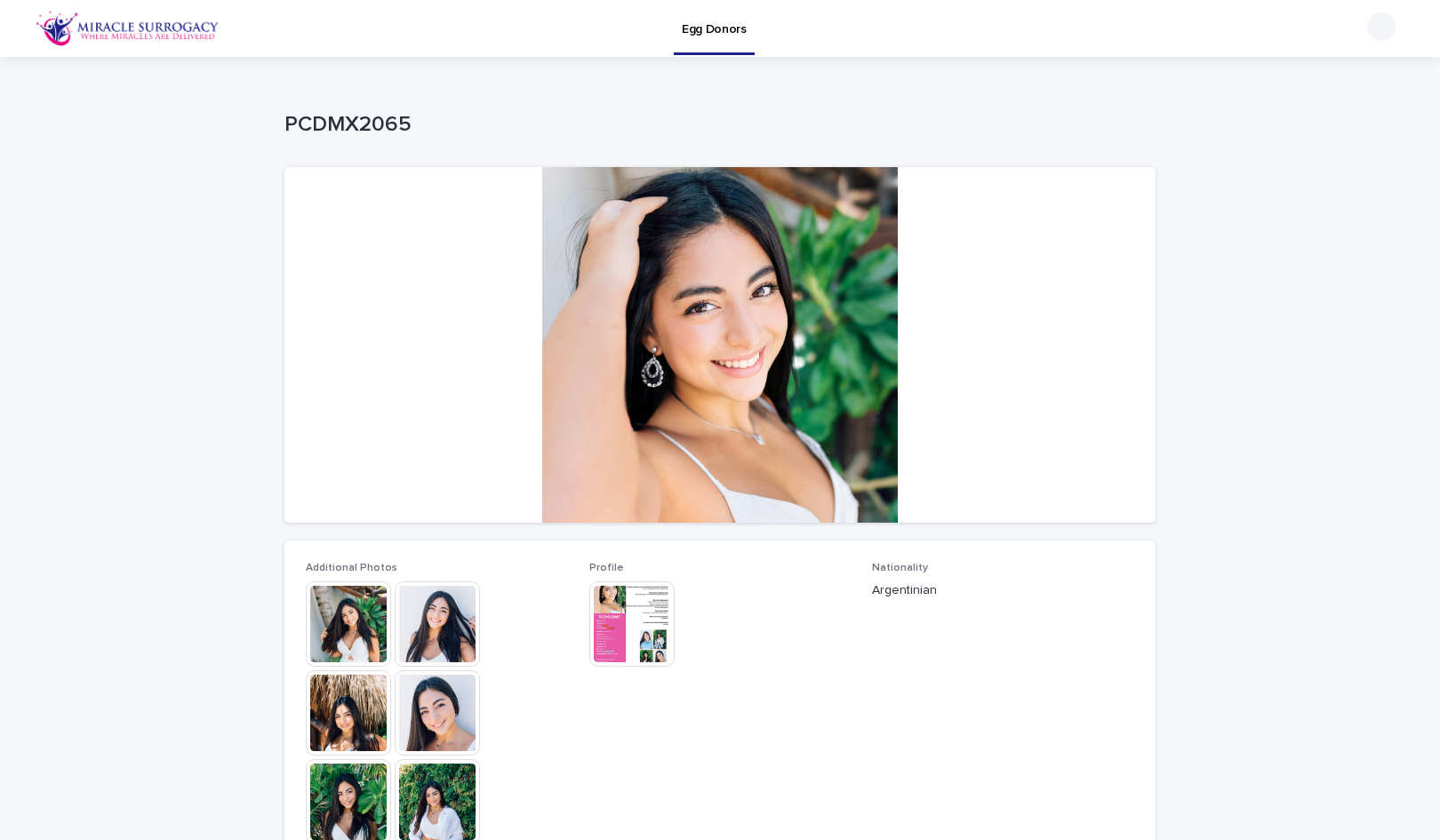
click at [614, 627] on img at bounding box center [632, 624] width 86 height 86
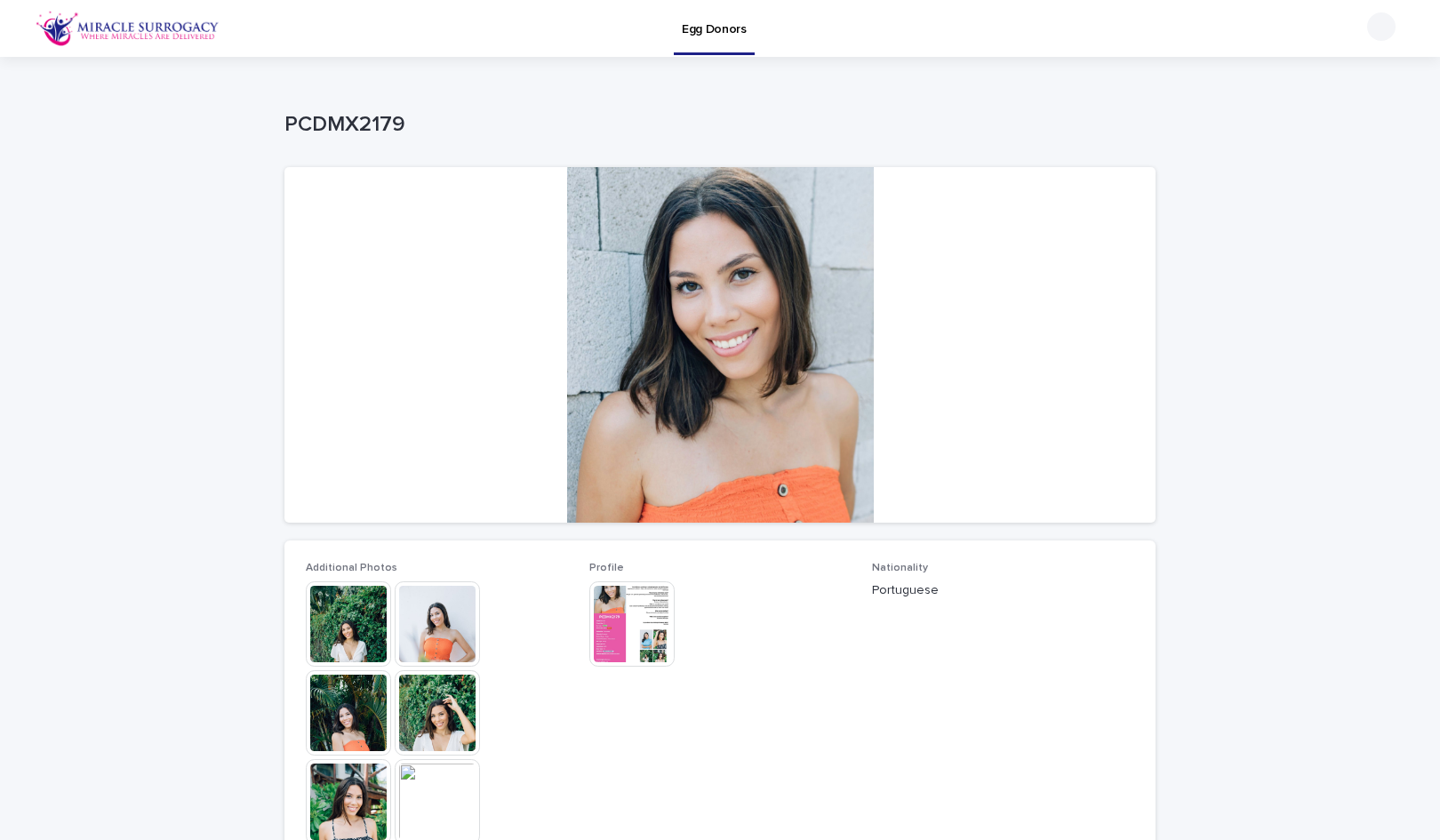
click at [627, 600] on img at bounding box center [632, 624] width 86 height 86
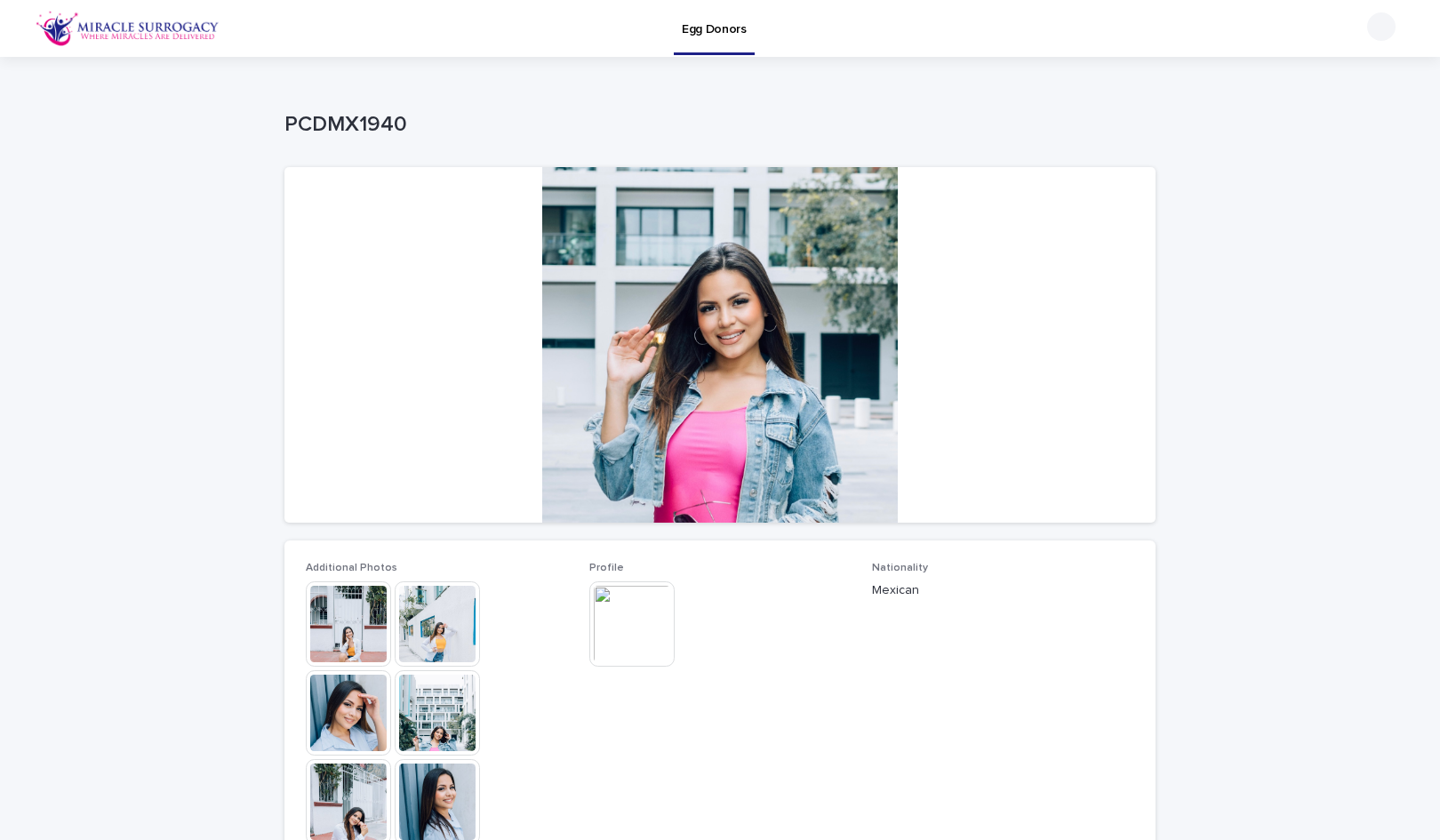
click at [630, 631] on img at bounding box center [632, 624] width 86 height 86
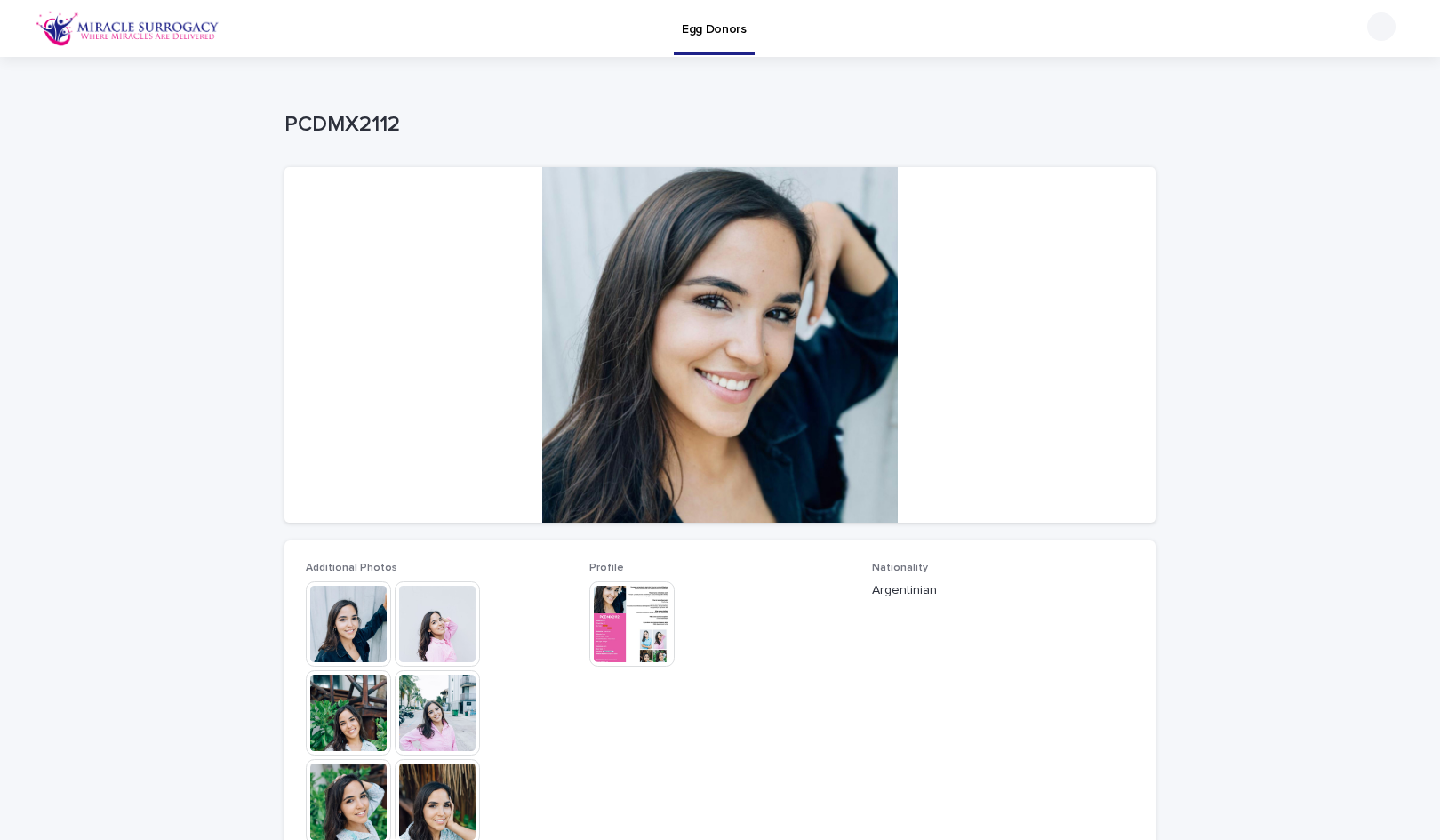
click at [602, 628] on img at bounding box center [632, 624] width 86 height 86
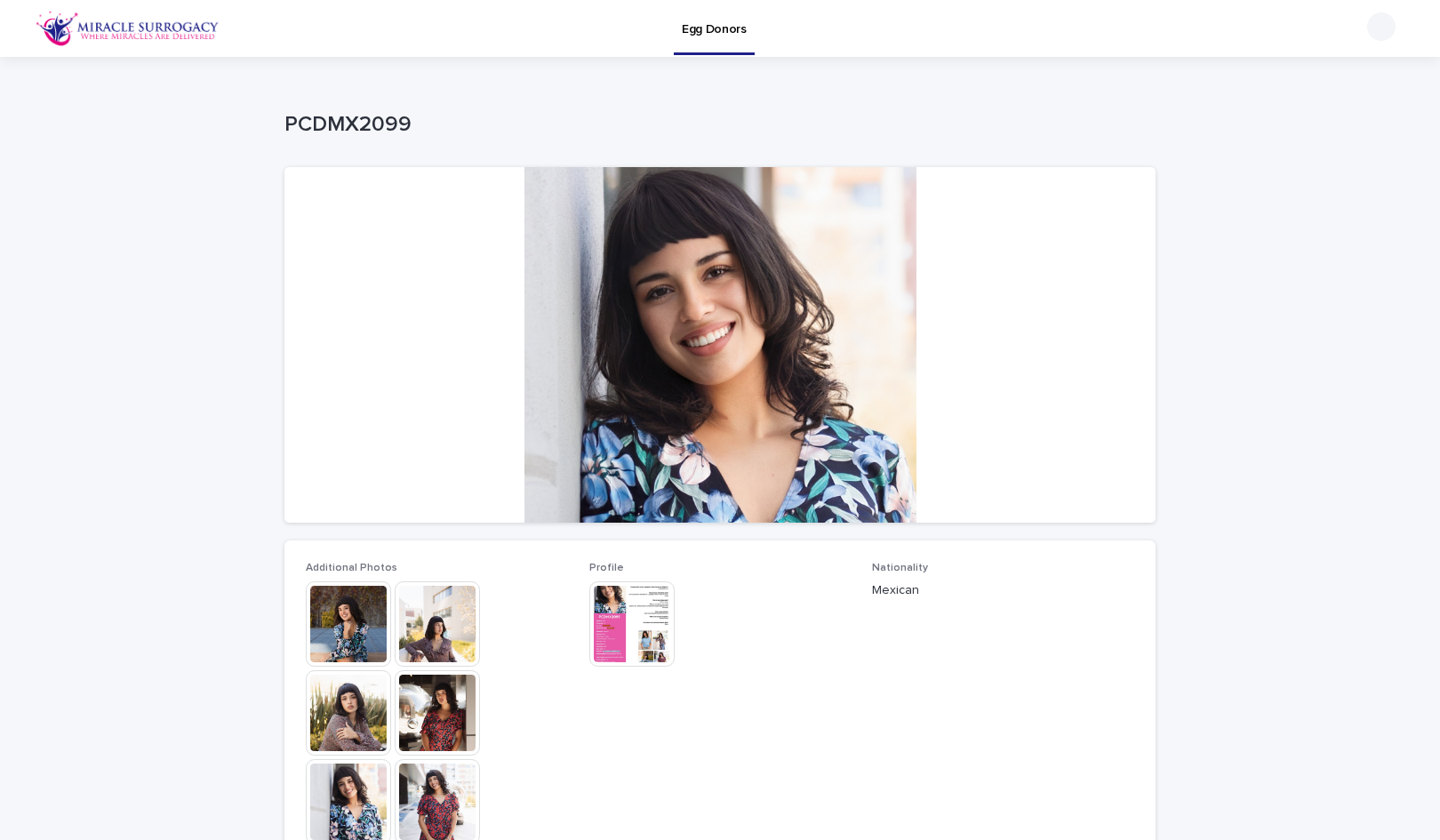
click at [599, 632] on img at bounding box center [632, 624] width 86 height 86
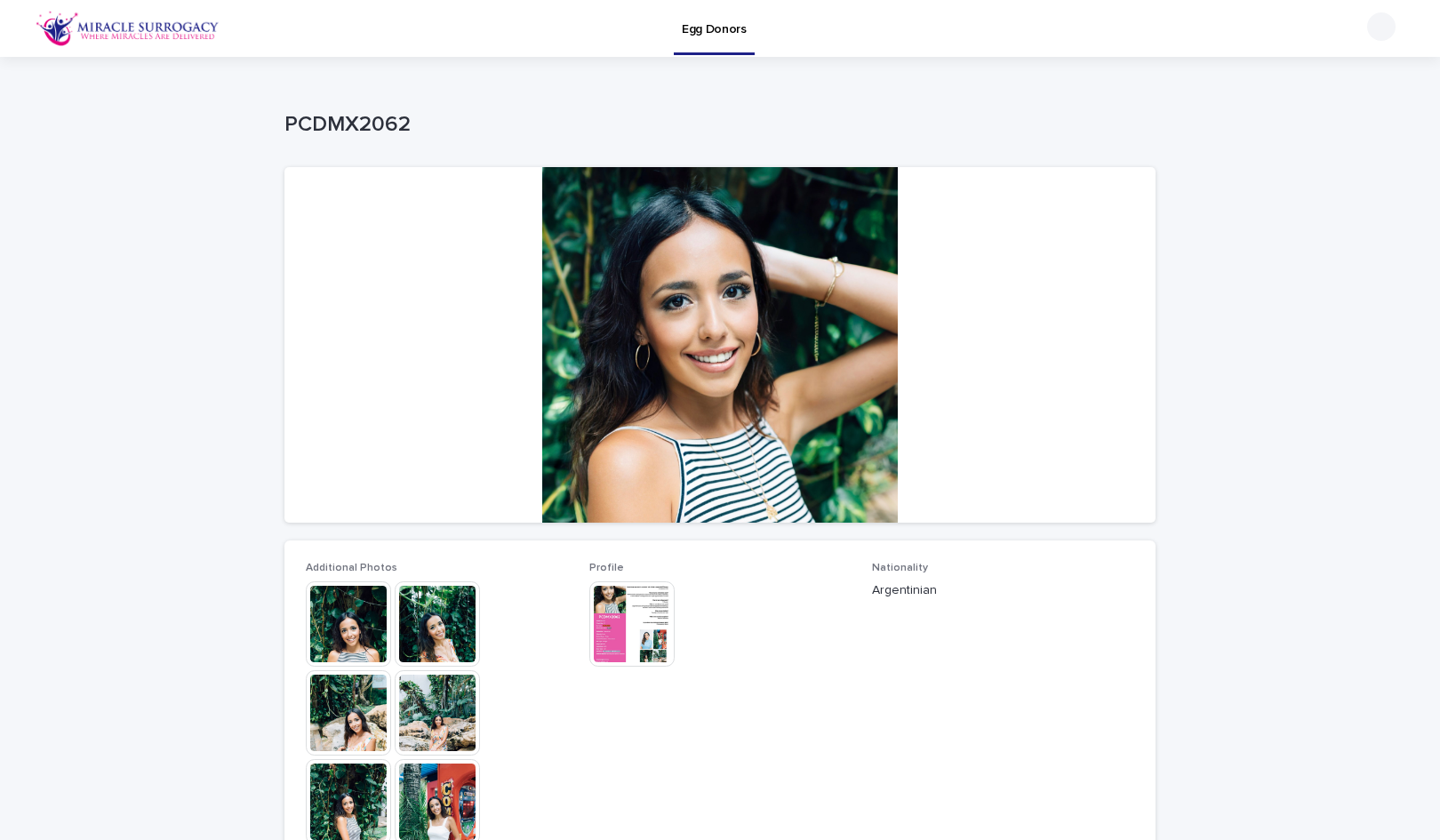
click at [657, 618] on img at bounding box center [632, 624] width 86 height 86
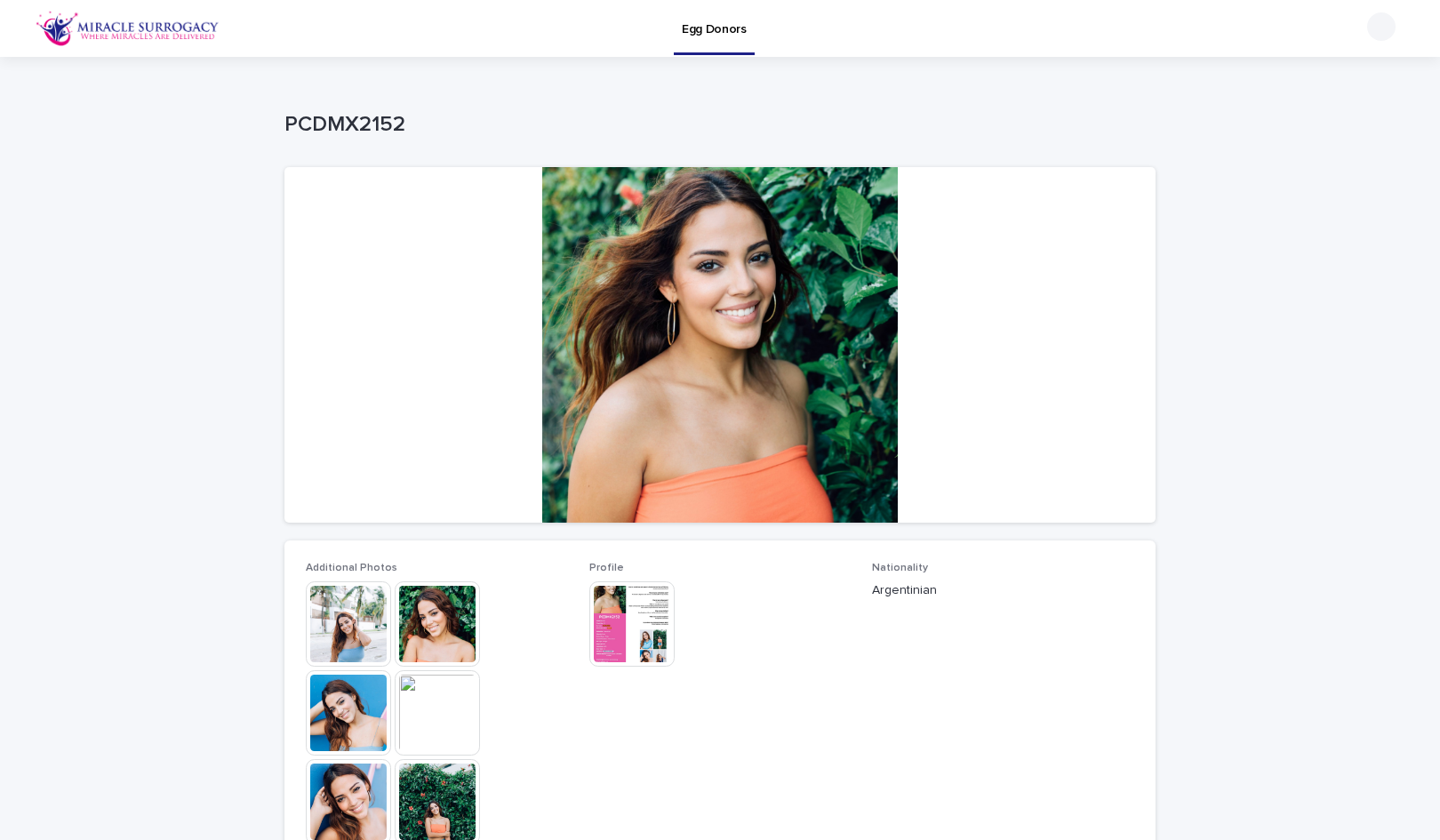
click at [643, 622] on img at bounding box center [632, 624] width 86 height 86
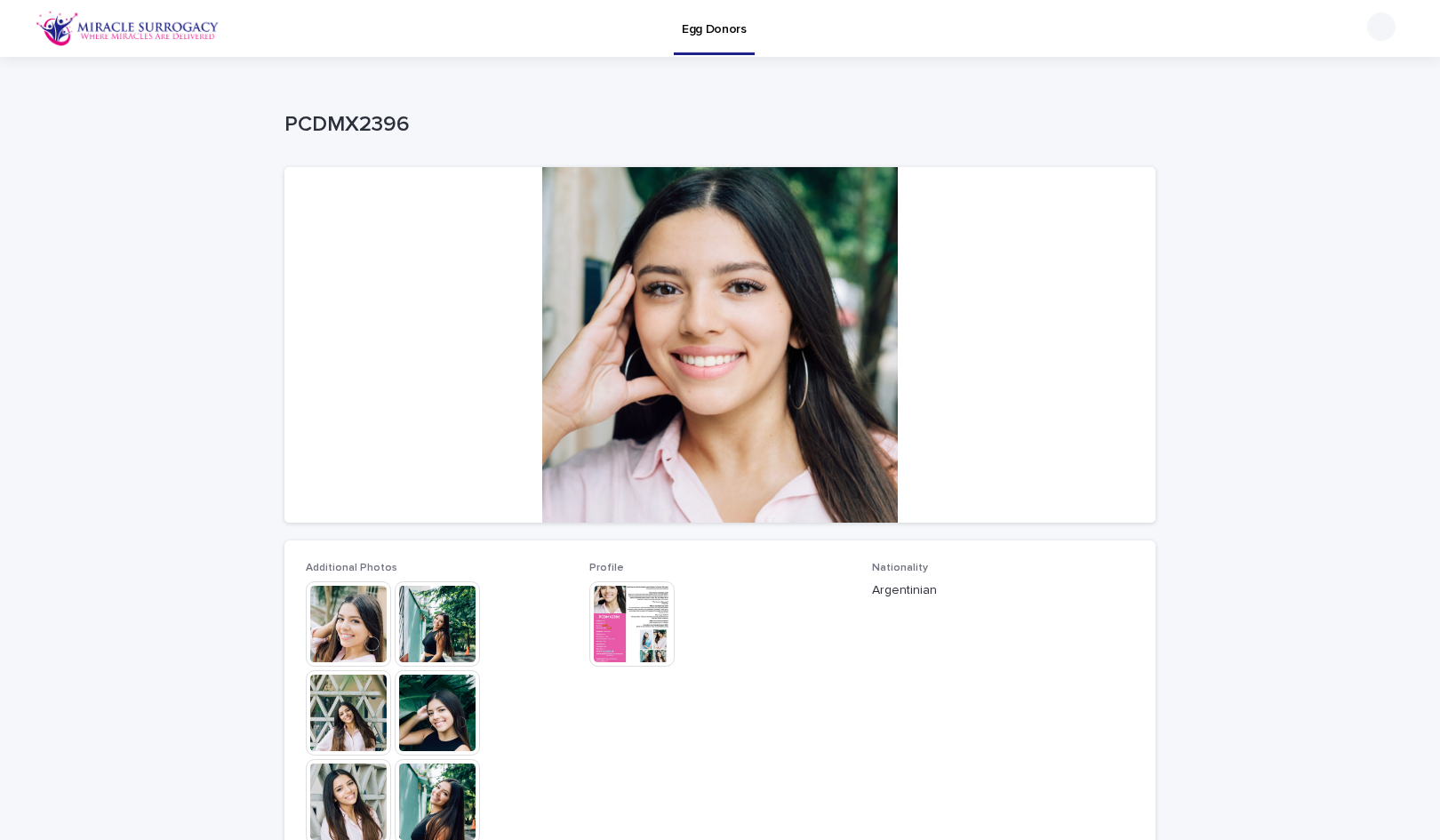
click at [612, 638] on img at bounding box center [632, 624] width 86 height 86
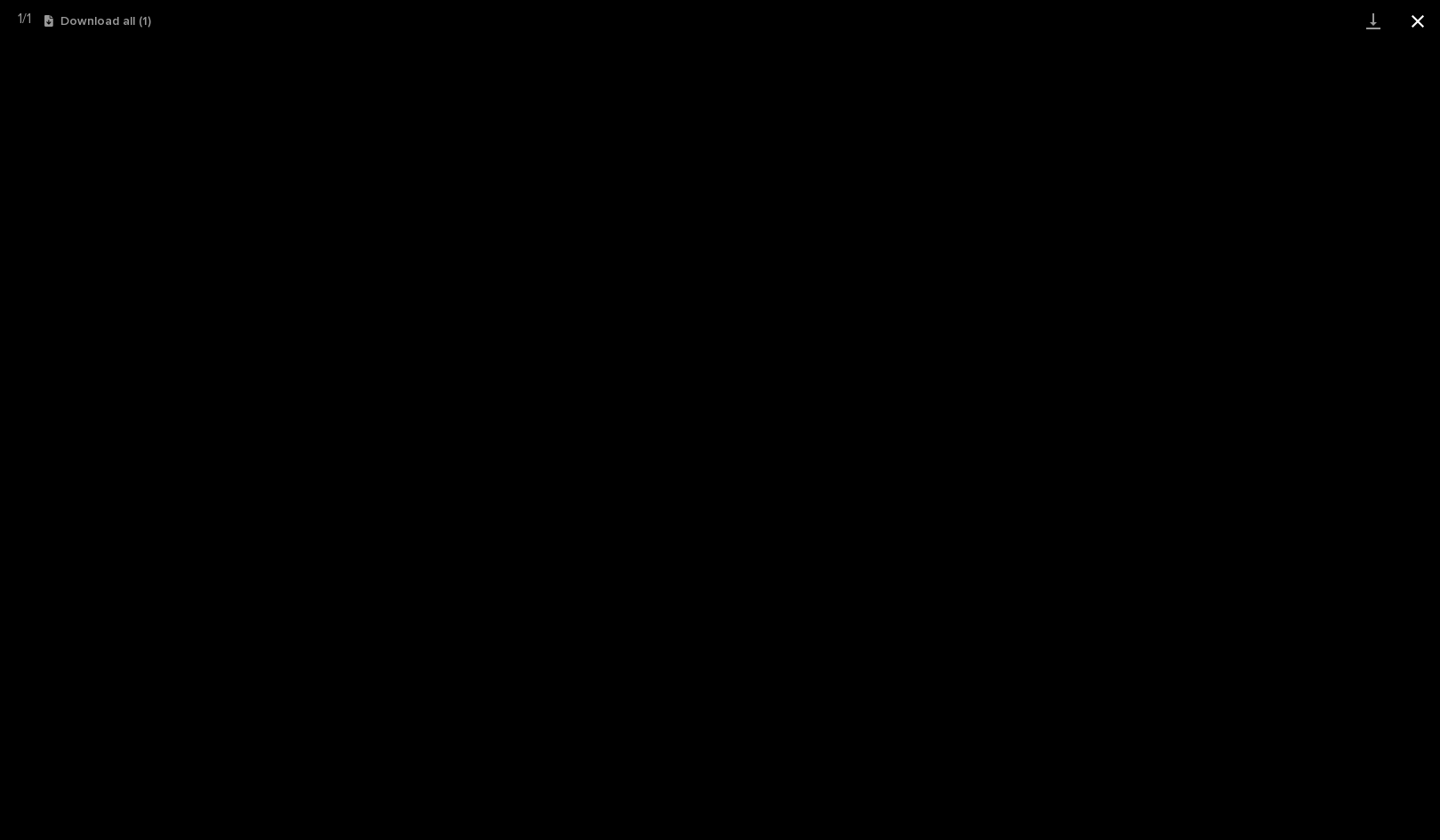
click at [1418, 22] on button "Close gallery" at bounding box center [1418, 20] width 44 height 41
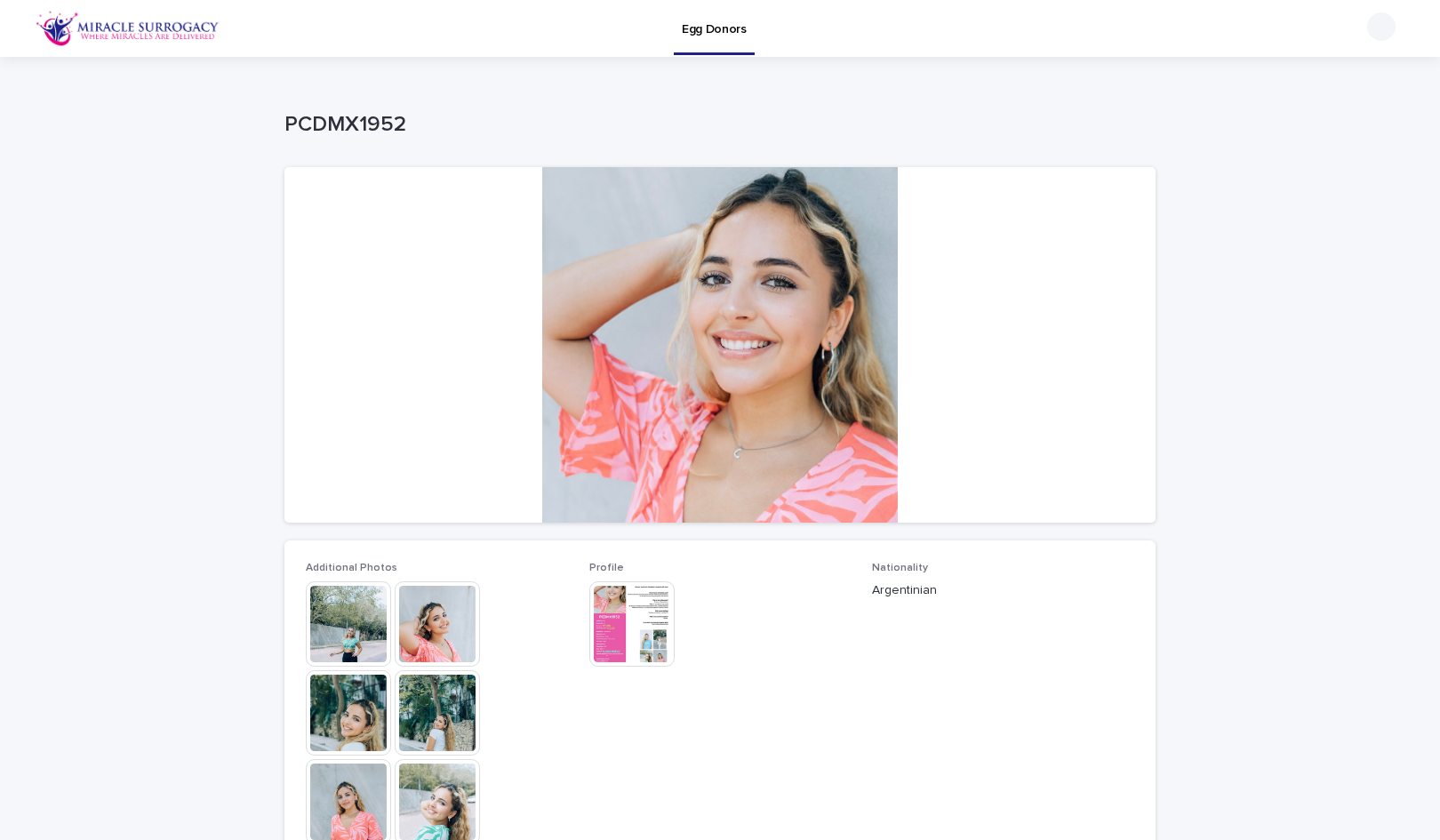
click at [612, 652] on img at bounding box center [632, 624] width 86 height 86
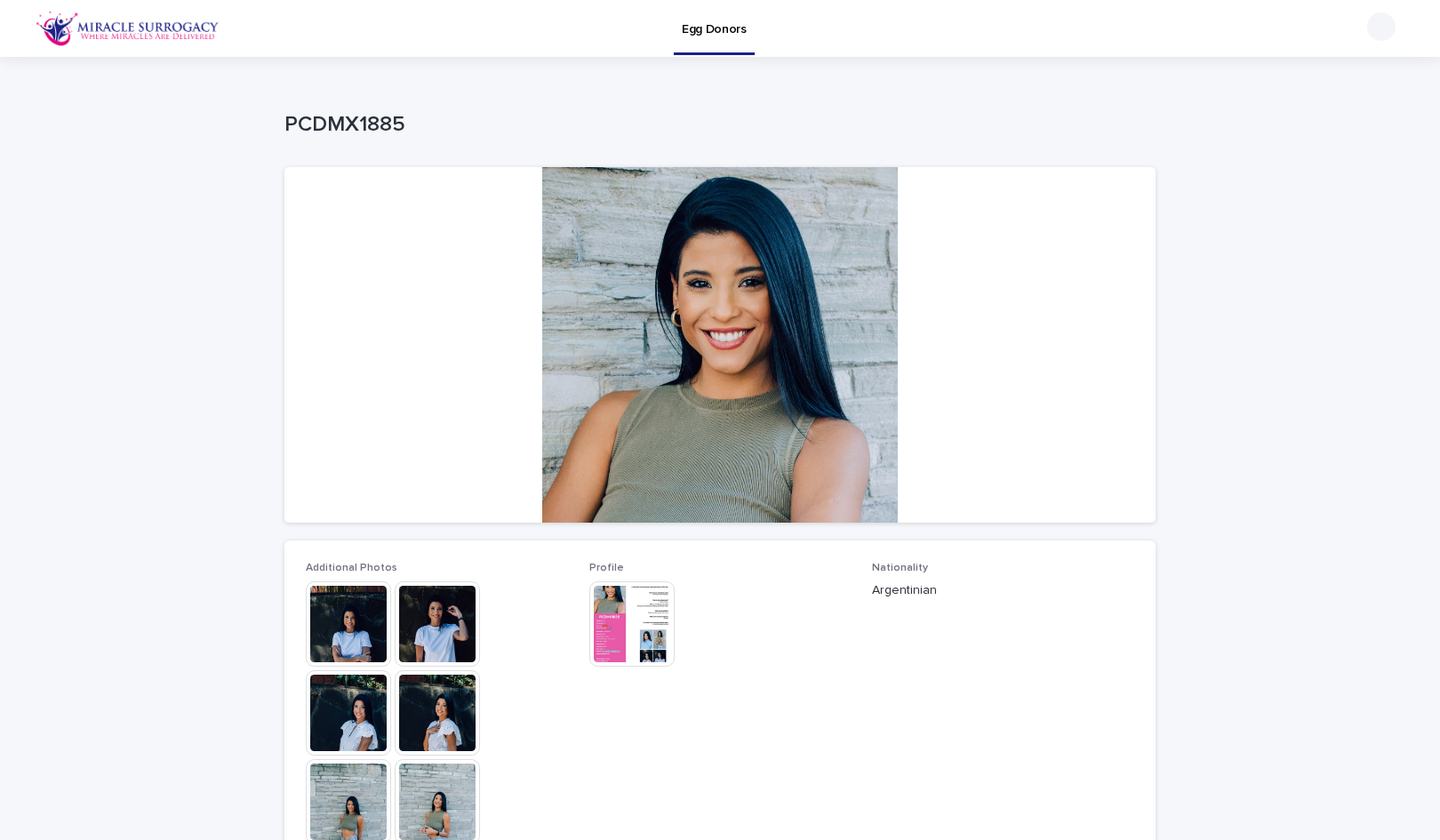
click at [632, 617] on img at bounding box center [632, 624] width 86 height 86
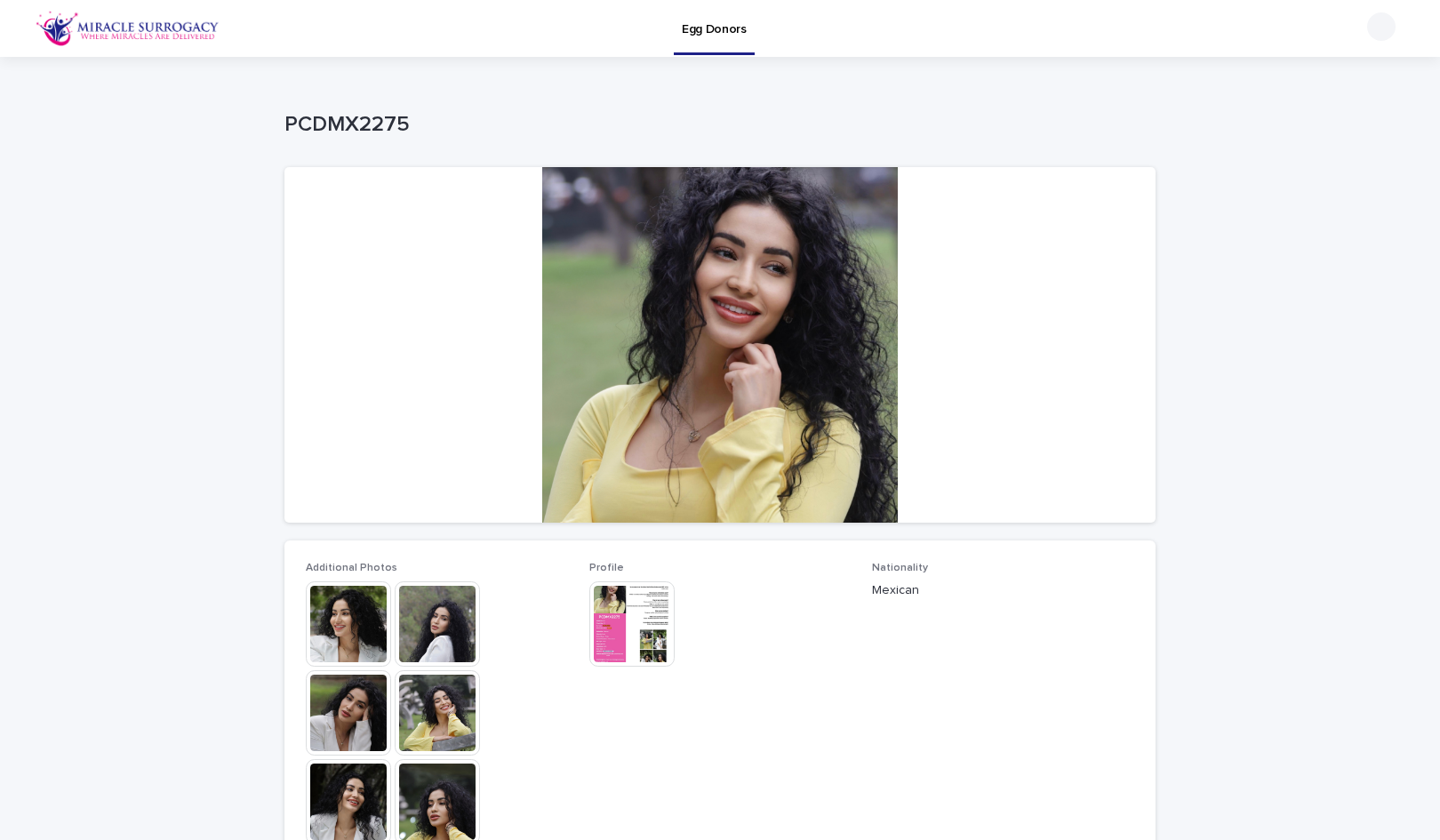
click at [598, 632] on img at bounding box center [632, 624] width 86 height 86
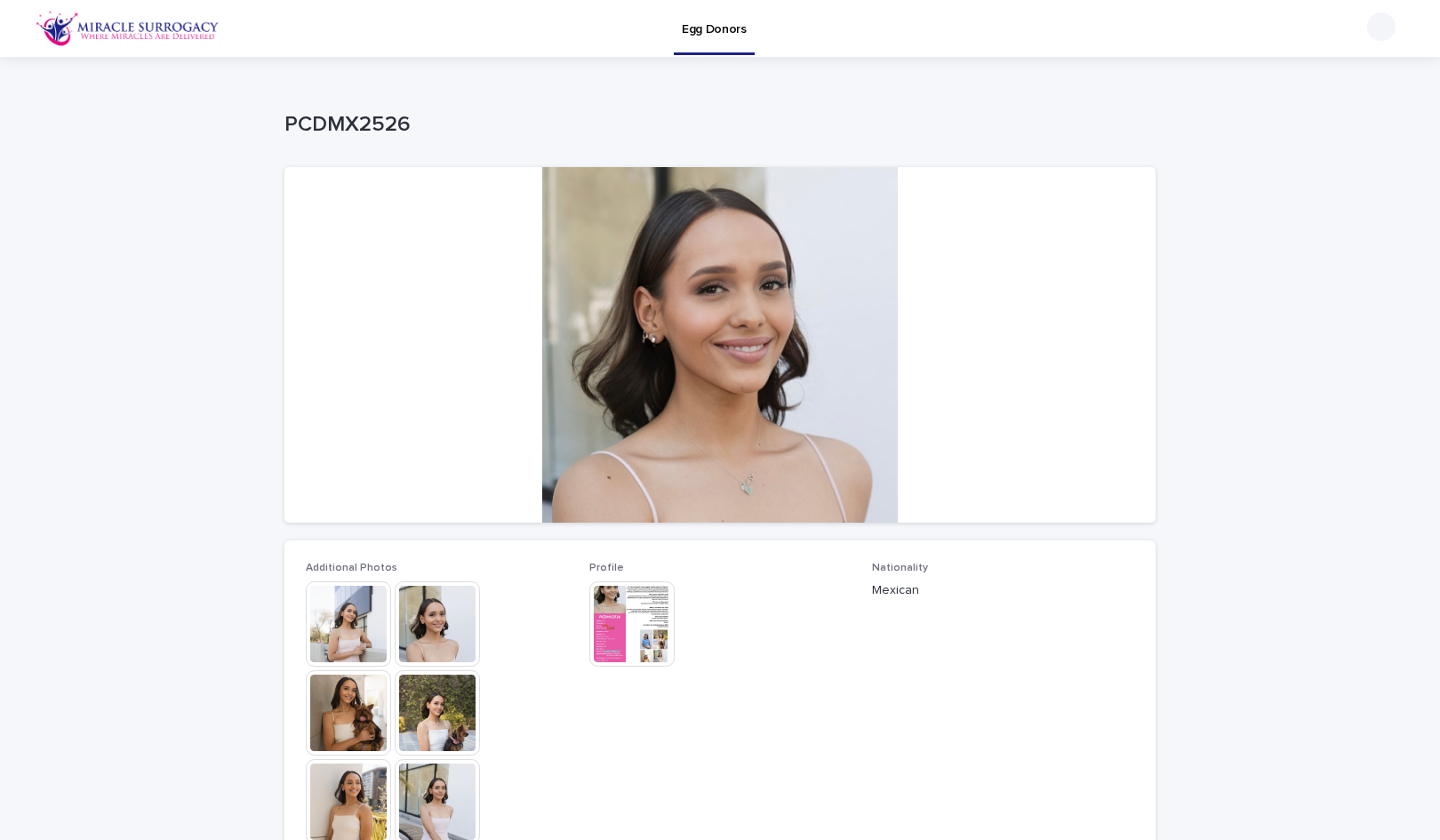
click at [628, 629] on img at bounding box center [632, 624] width 86 height 86
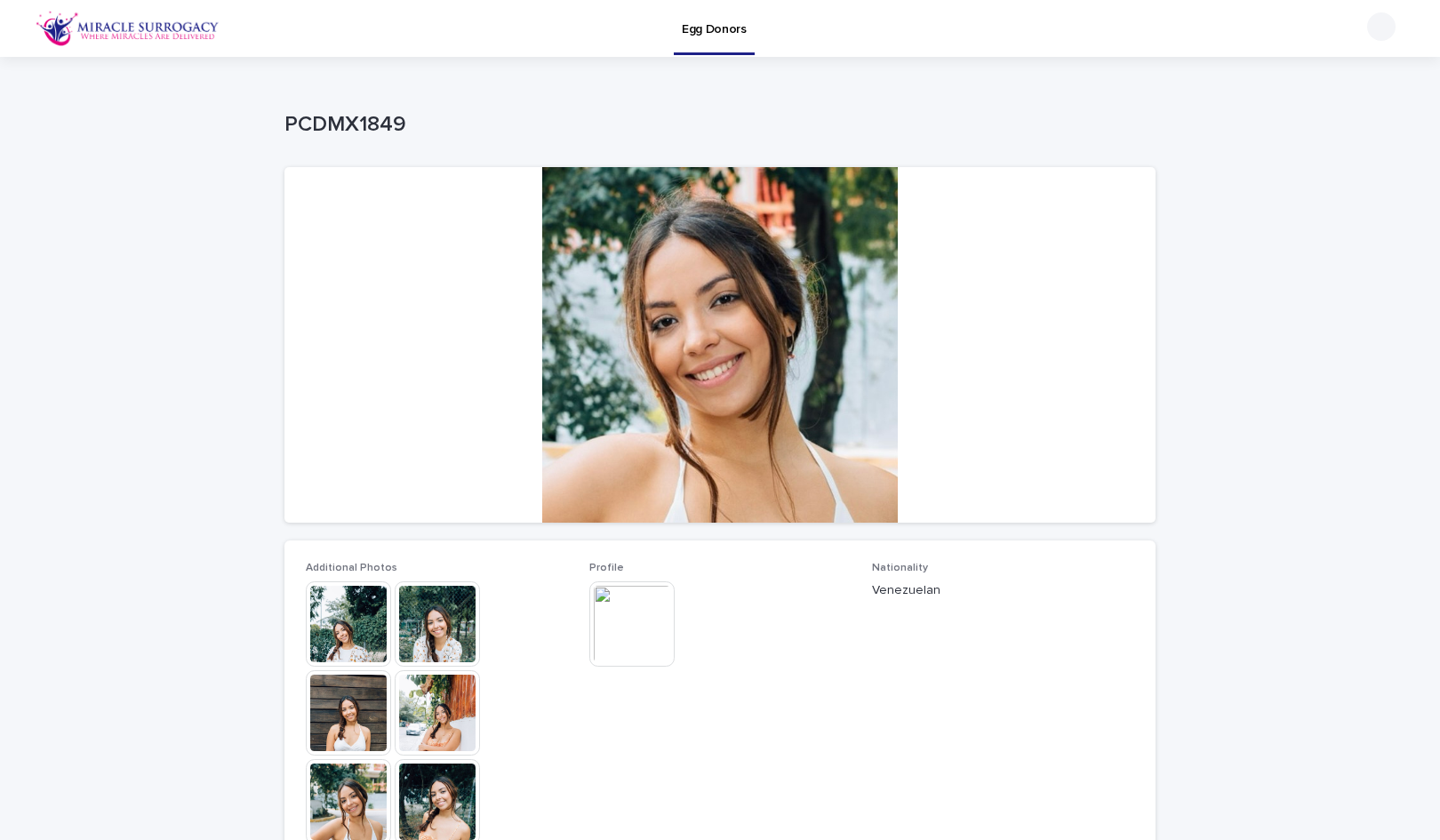
click at [630, 620] on img at bounding box center [632, 624] width 86 height 86
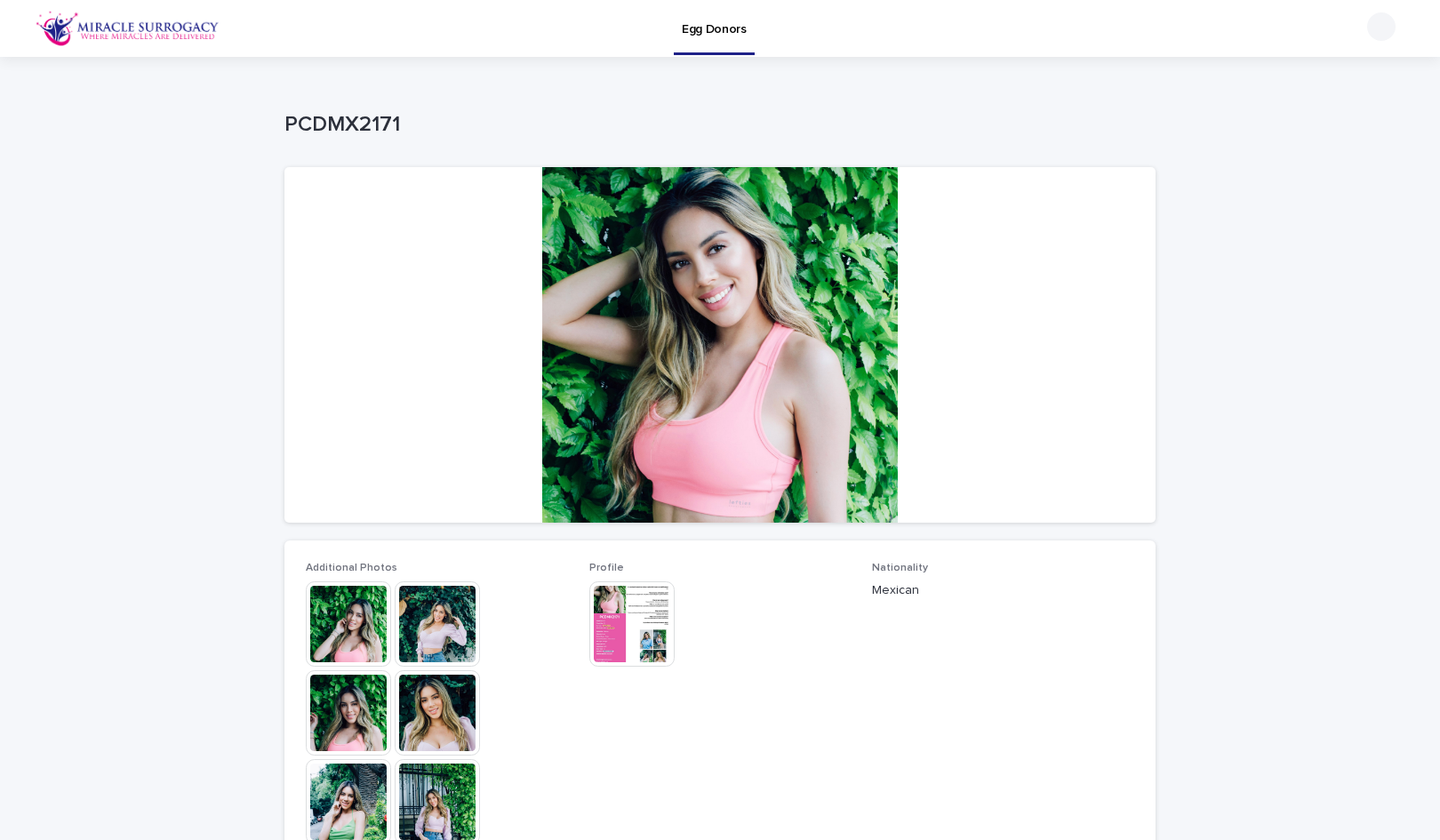
click at [648, 619] on img at bounding box center [632, 624] width 86 height 86
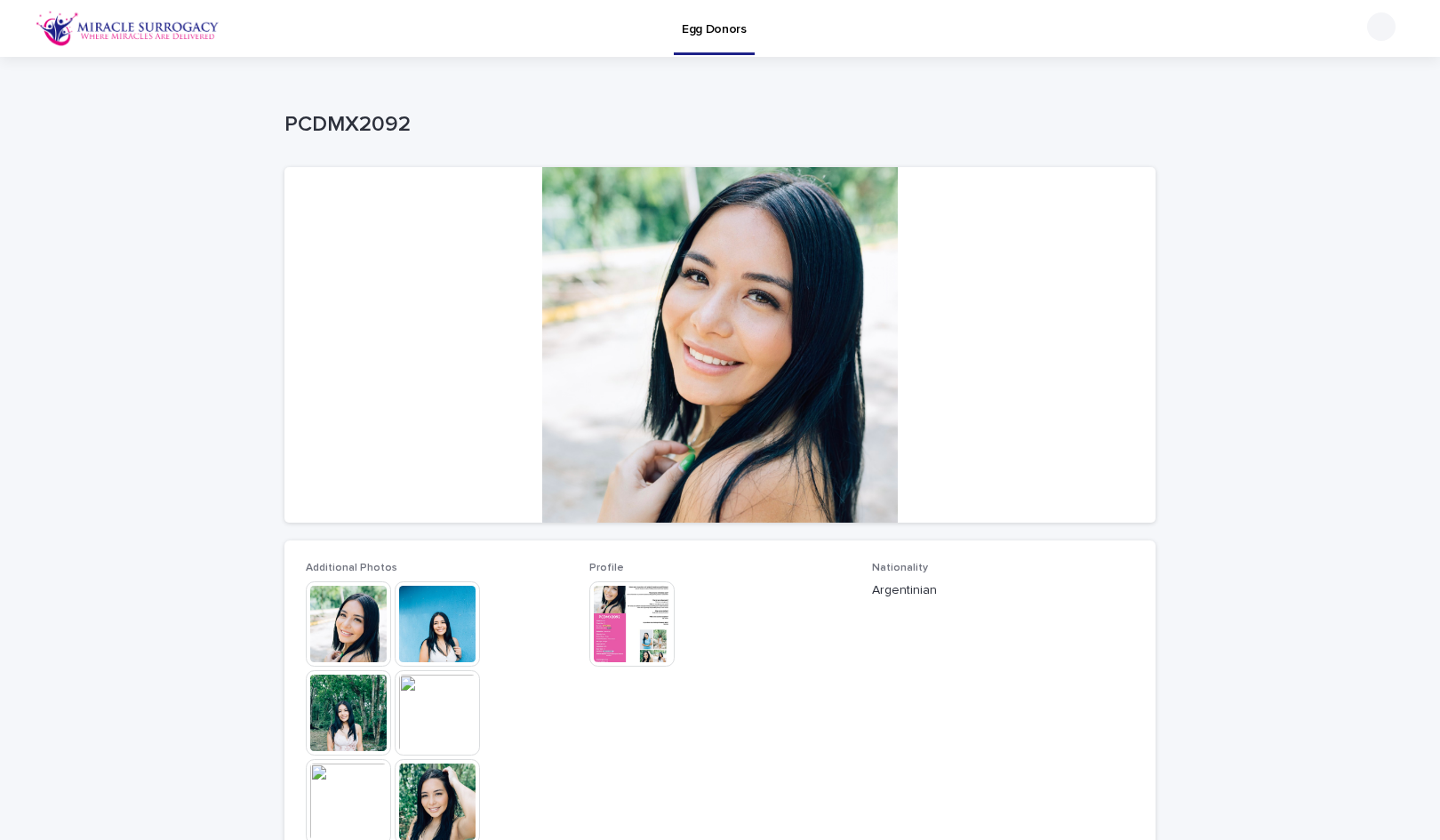
click at [641, 626] on img at bounding box center [632, 624] width 86 height 86
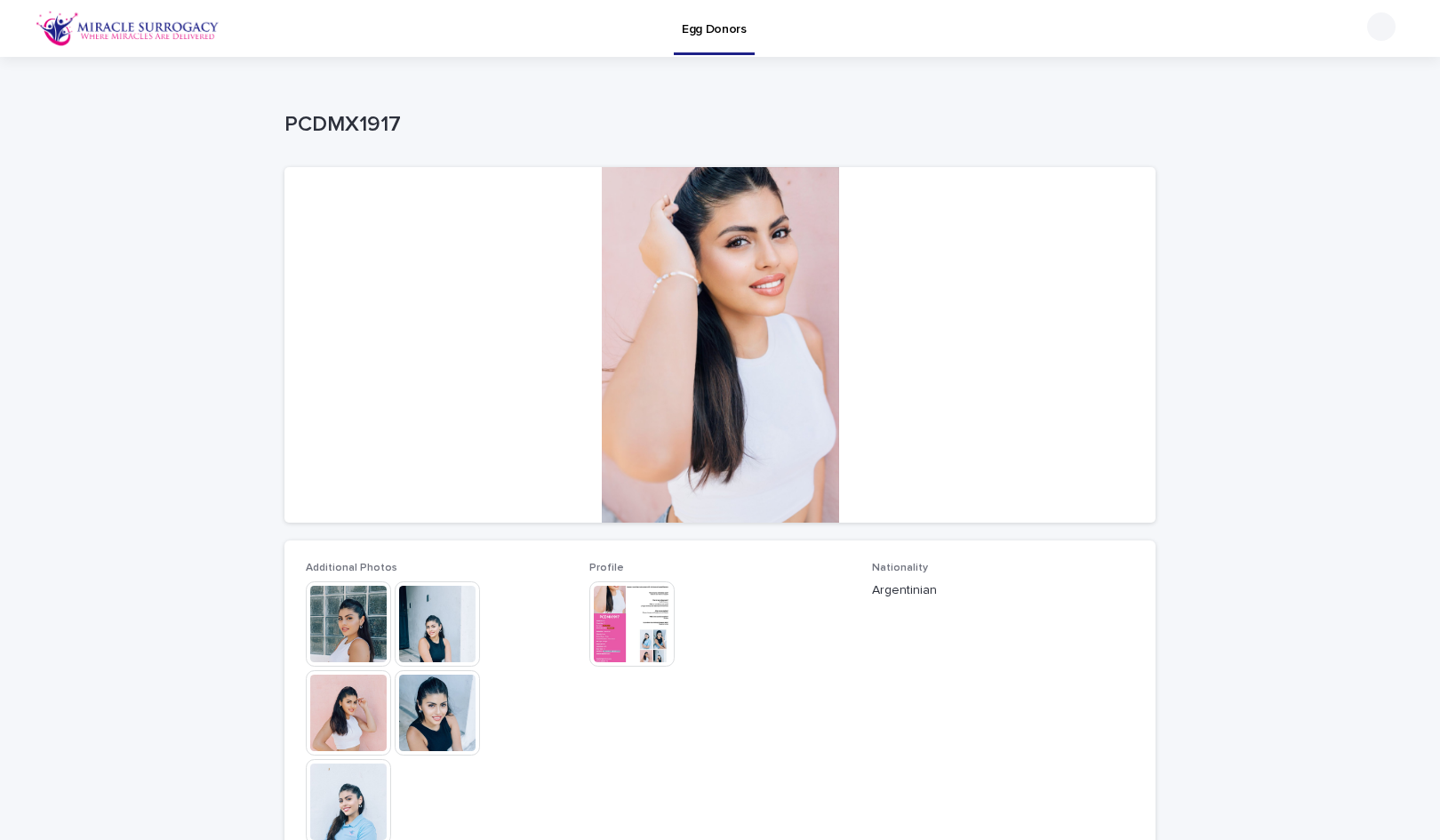
click at [667, 624] on img at bounding box center [632, 624] width 86 height 86
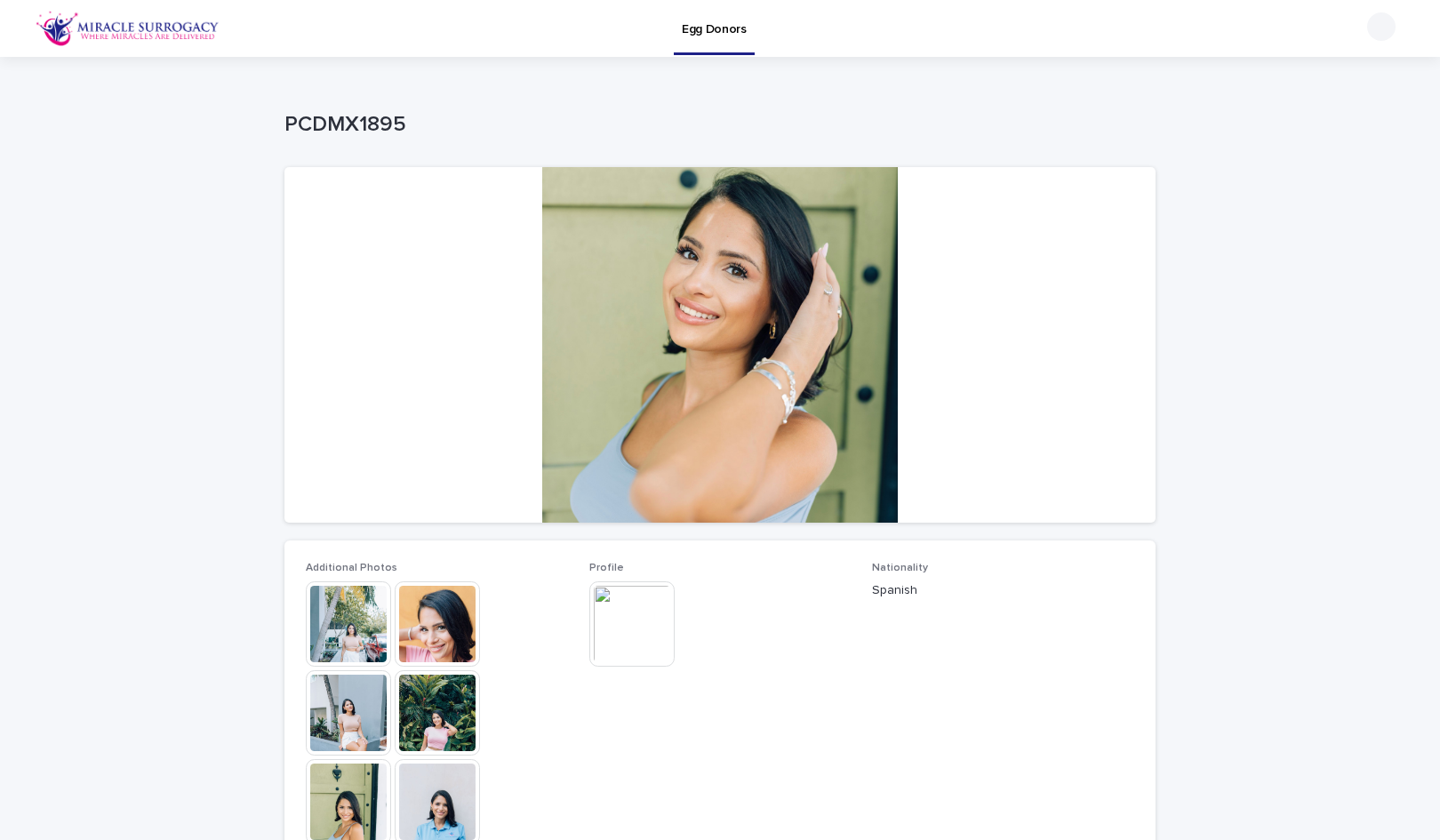
click at [667, 617] on img at bounding box center [632, 624] width 86 height 86
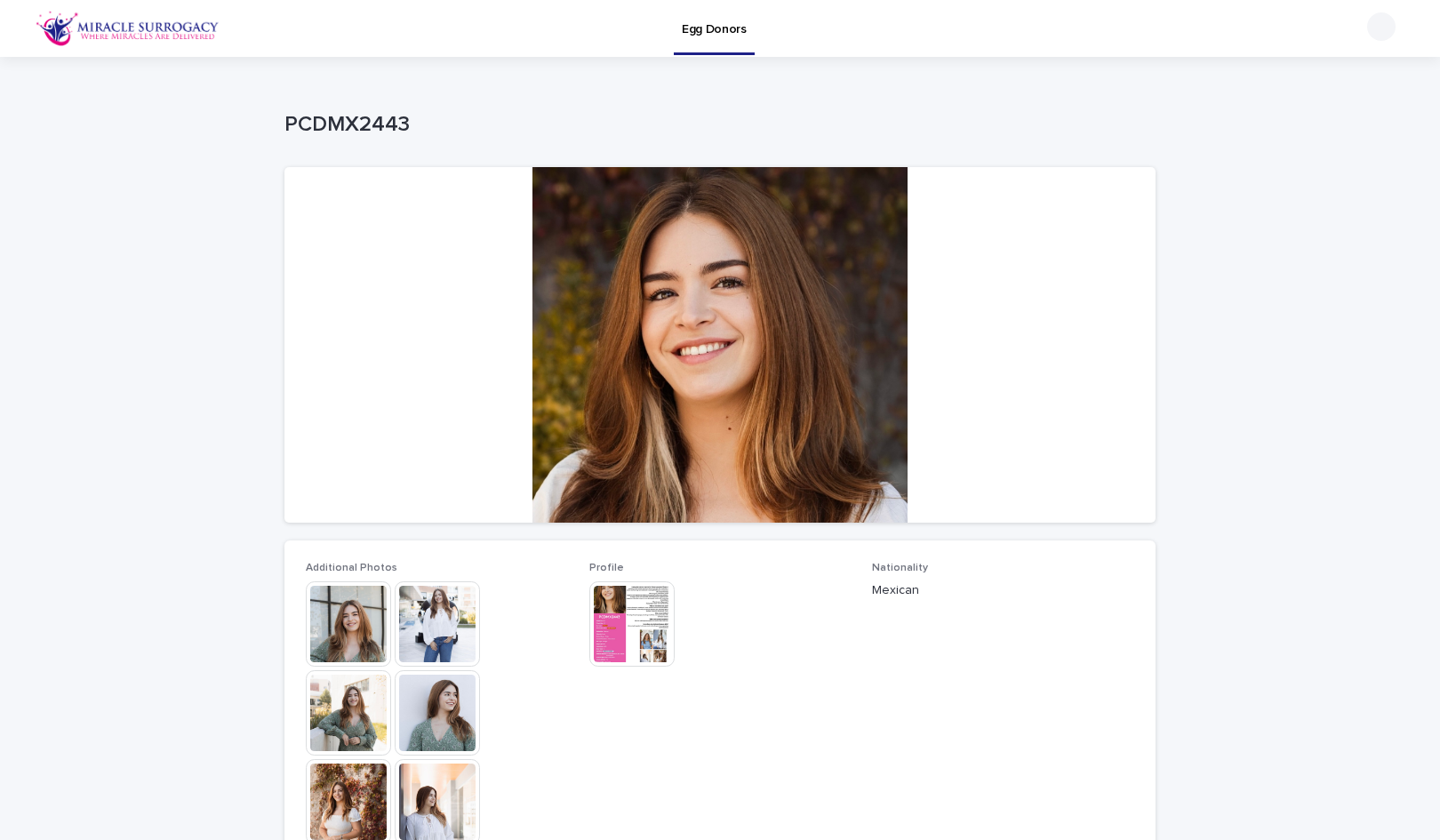
click at [635, 617] on img at bounding box center [632, 624] width 86 height 86
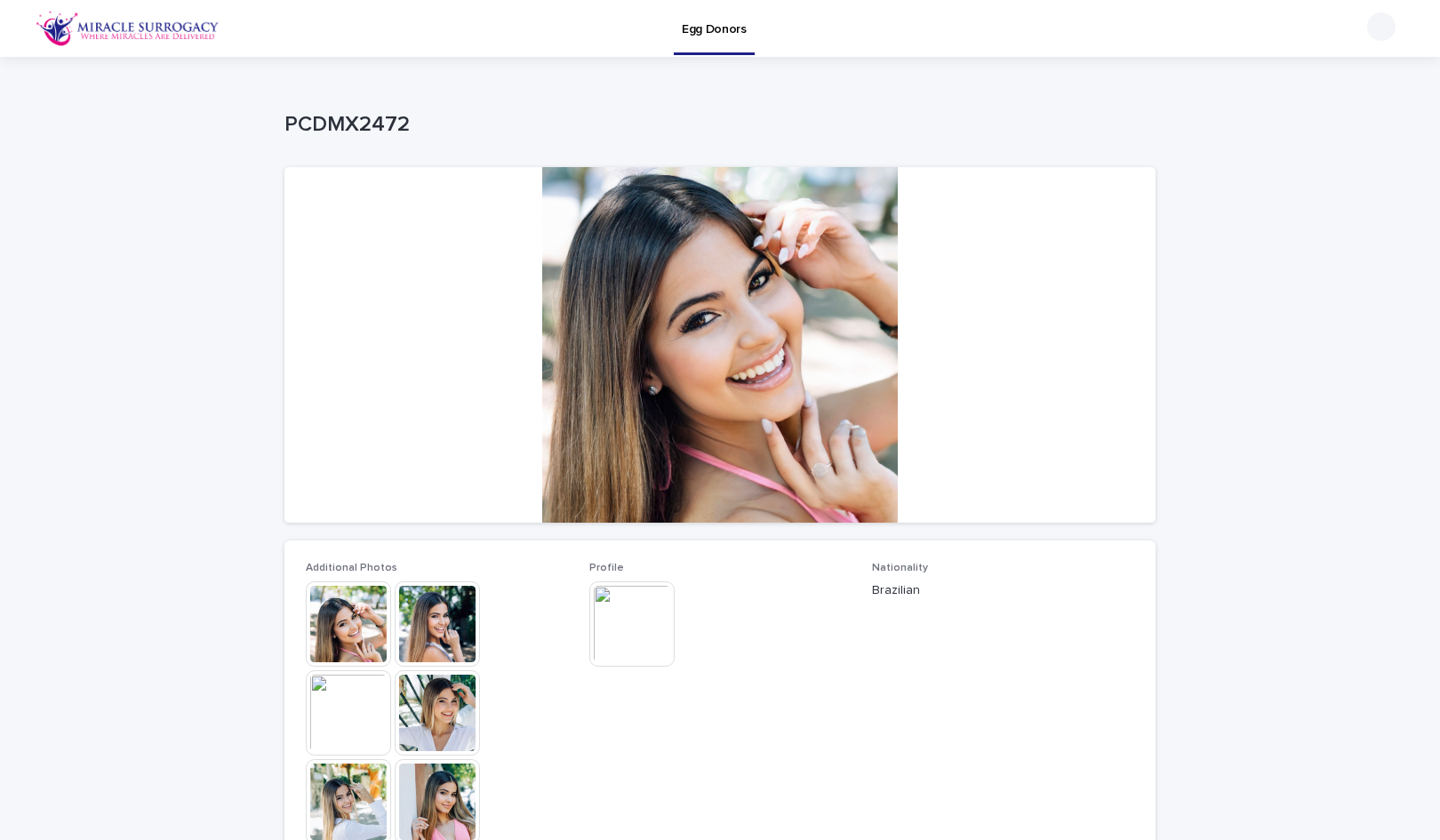
click at [638, 617] on img at bounding box center [632, 624] width 86 height 86
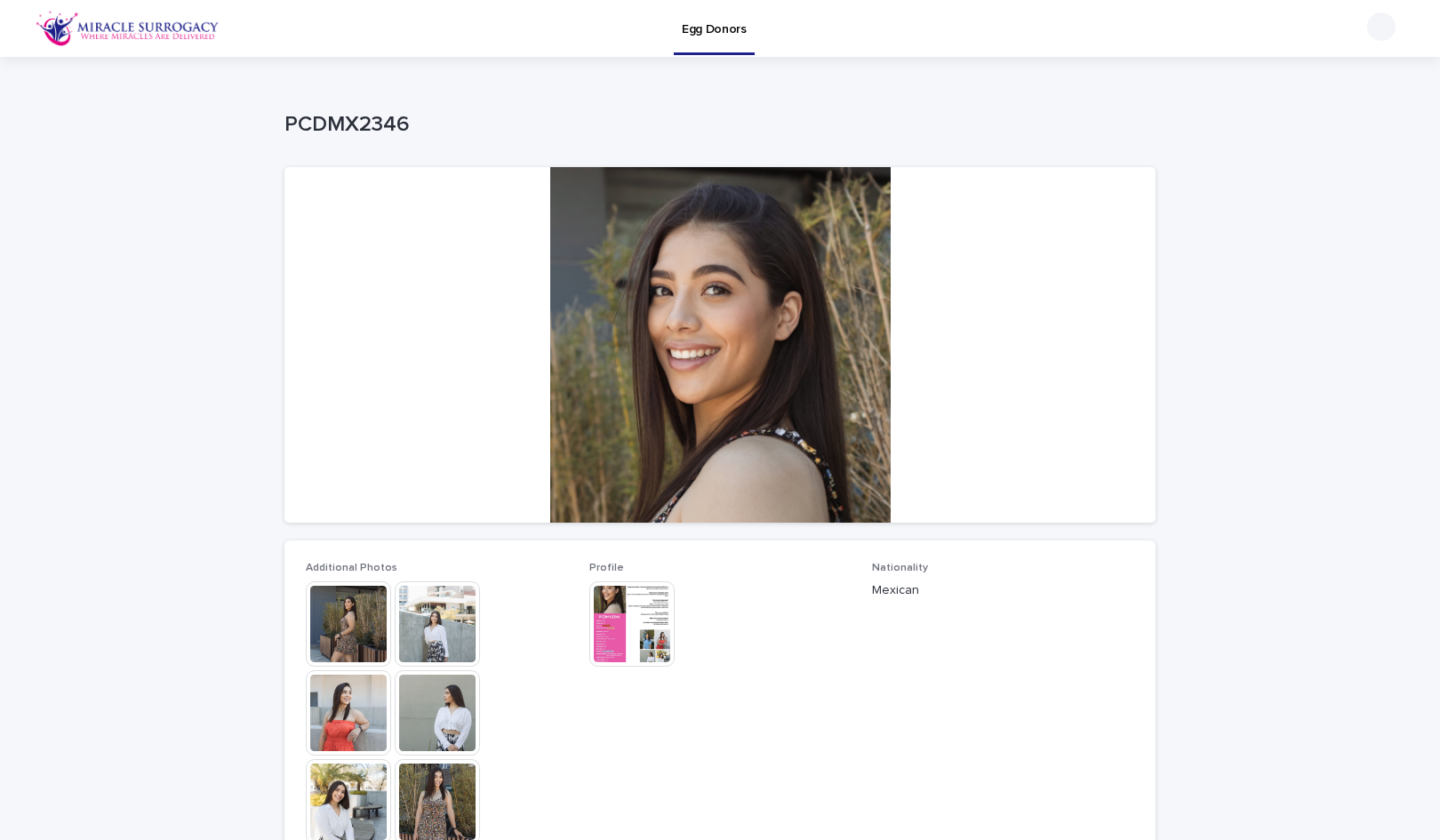
click at [633, 607] on img at bounding box center [632, 624] width 86 height 86
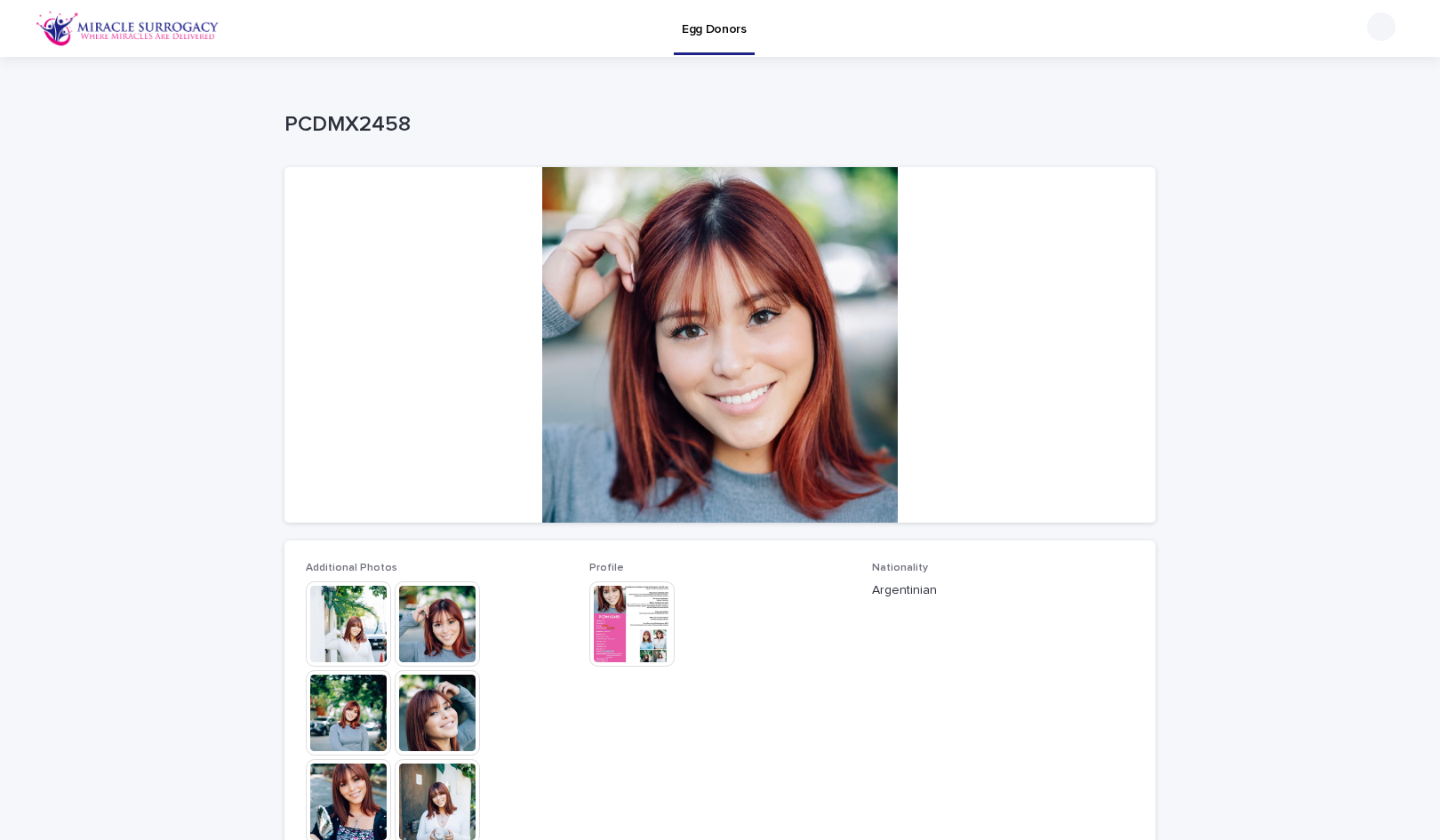
click at [603, 617] on img at bounding box center [632, 624] width 86 height 86
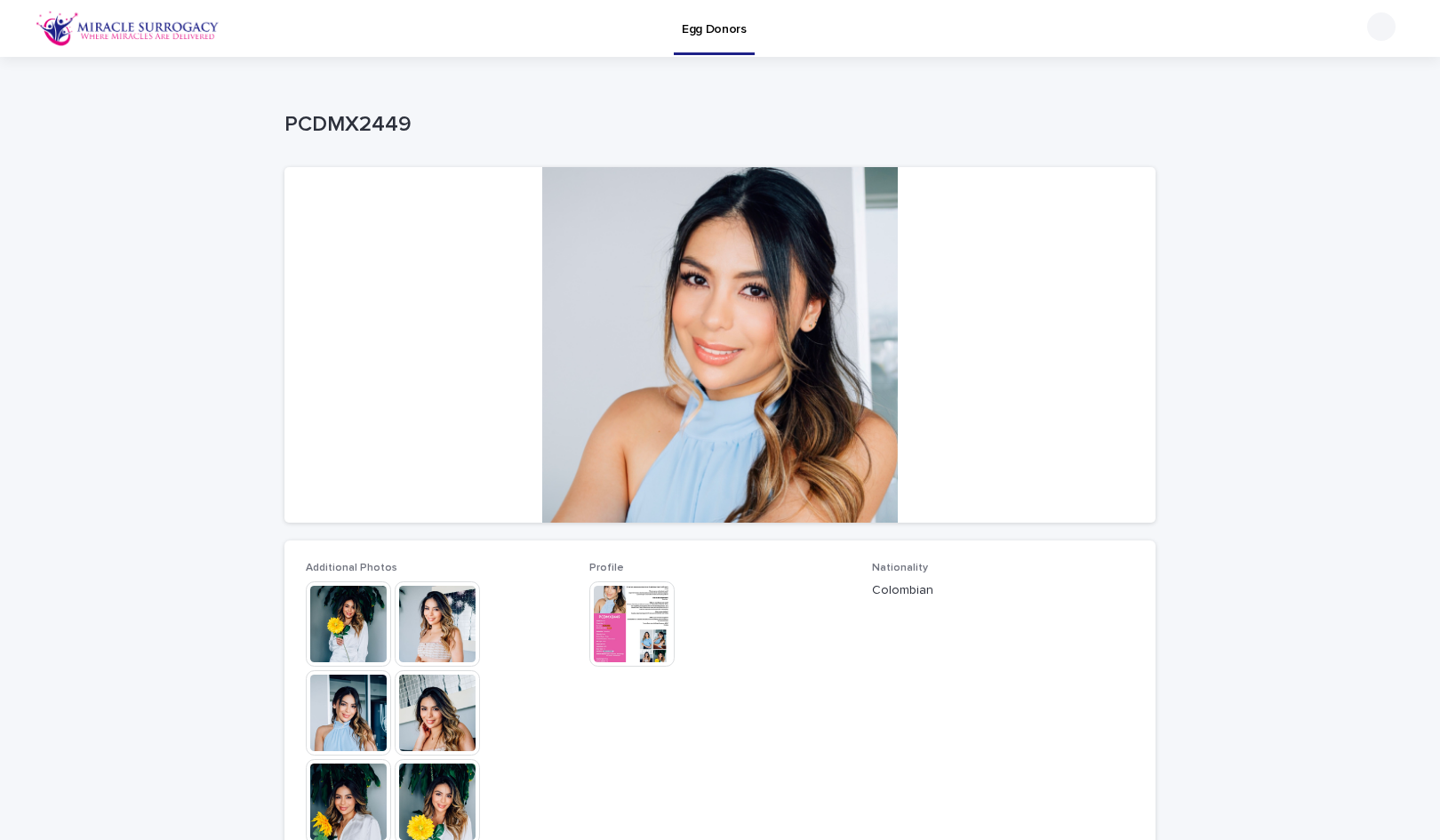
click at [618, 620] on img at bounding box center [632, 624] width 86 height 86
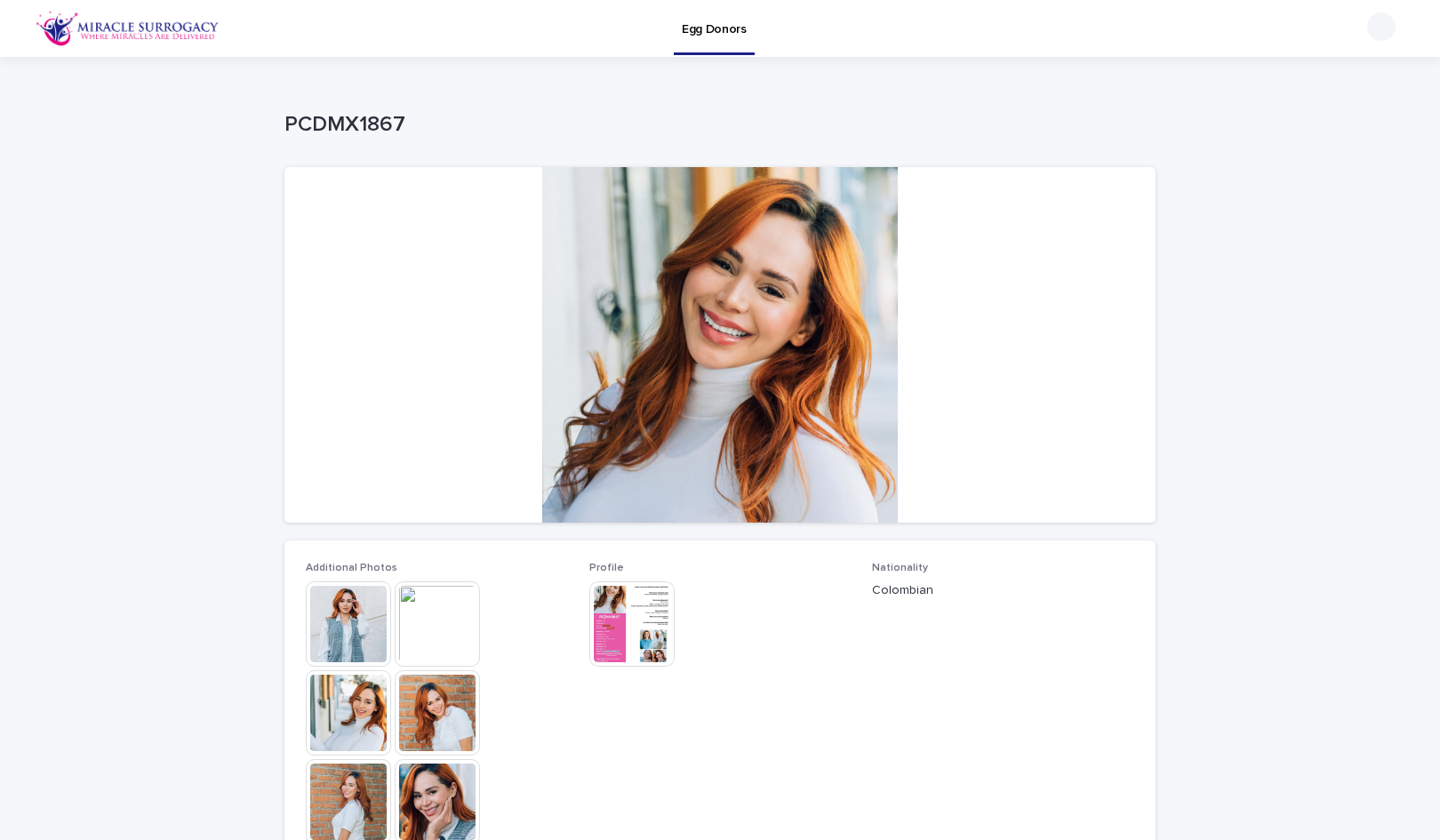
click at [608, 608] on img at bounding box center [632, 624] width 86 height 86
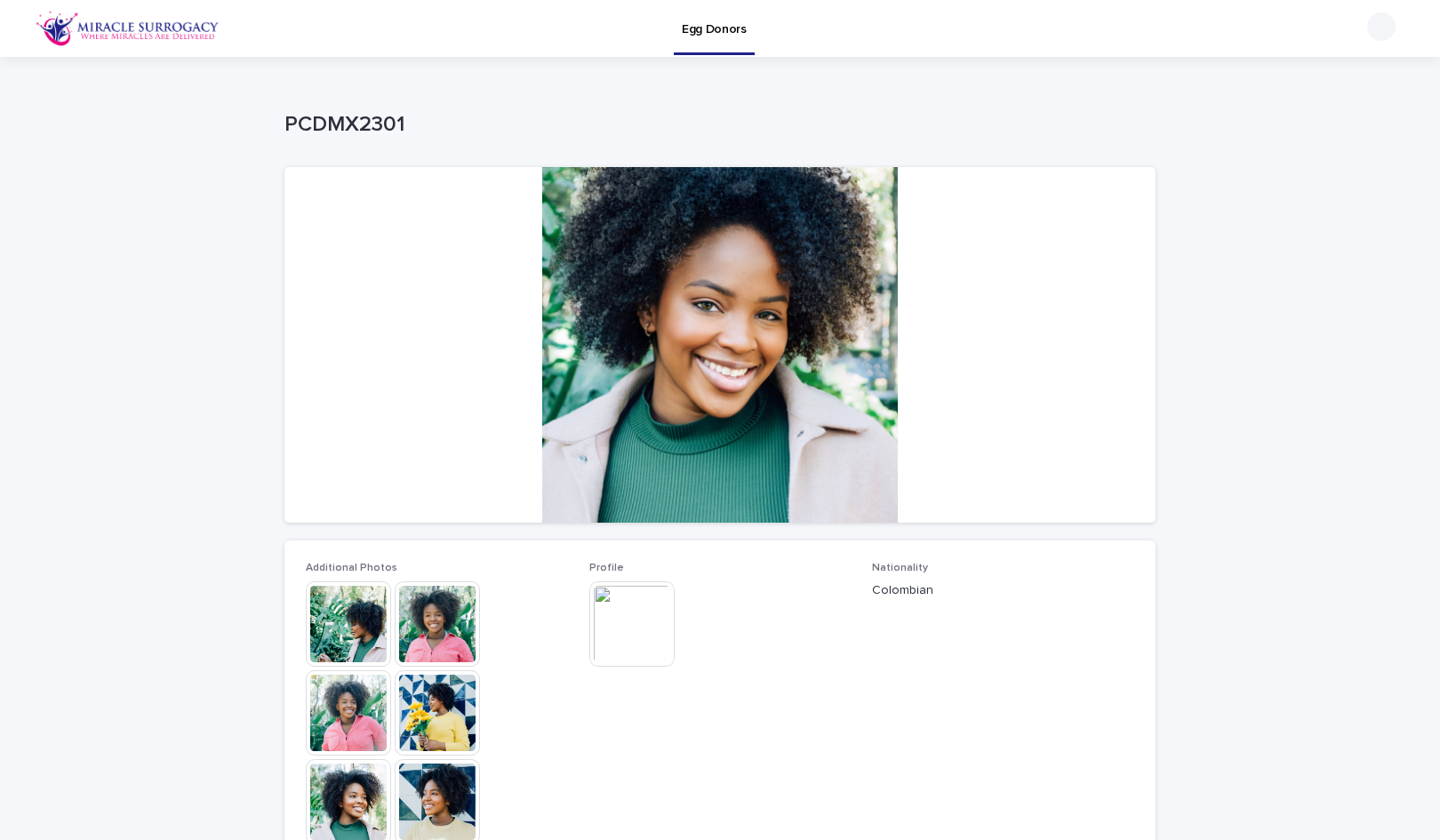
click at [611, 602] on img at bounding box center [632, 624] width 86 height 86
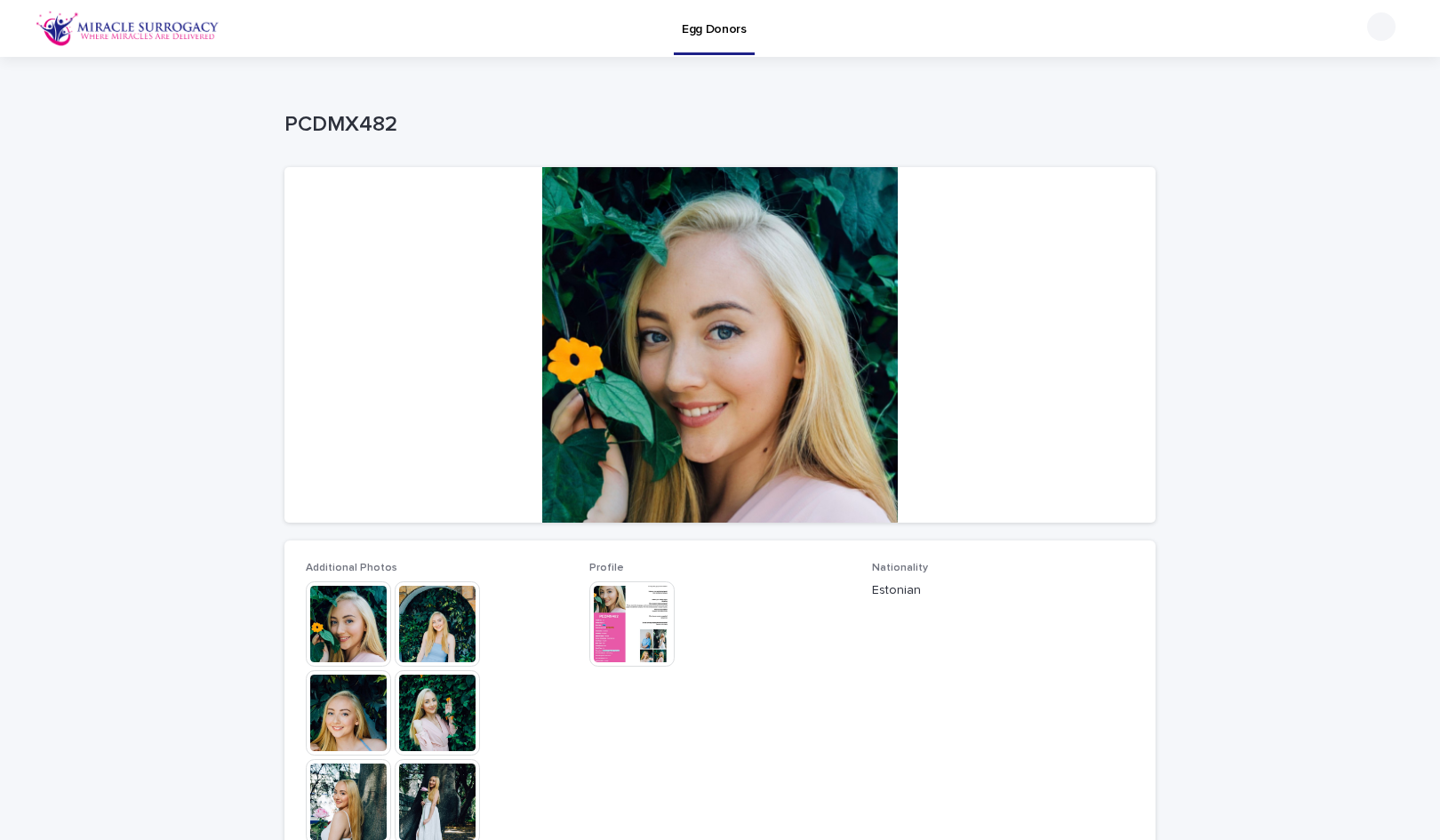
click at [634, 628] on img at bounding box center [632, 624] width 86 height 86
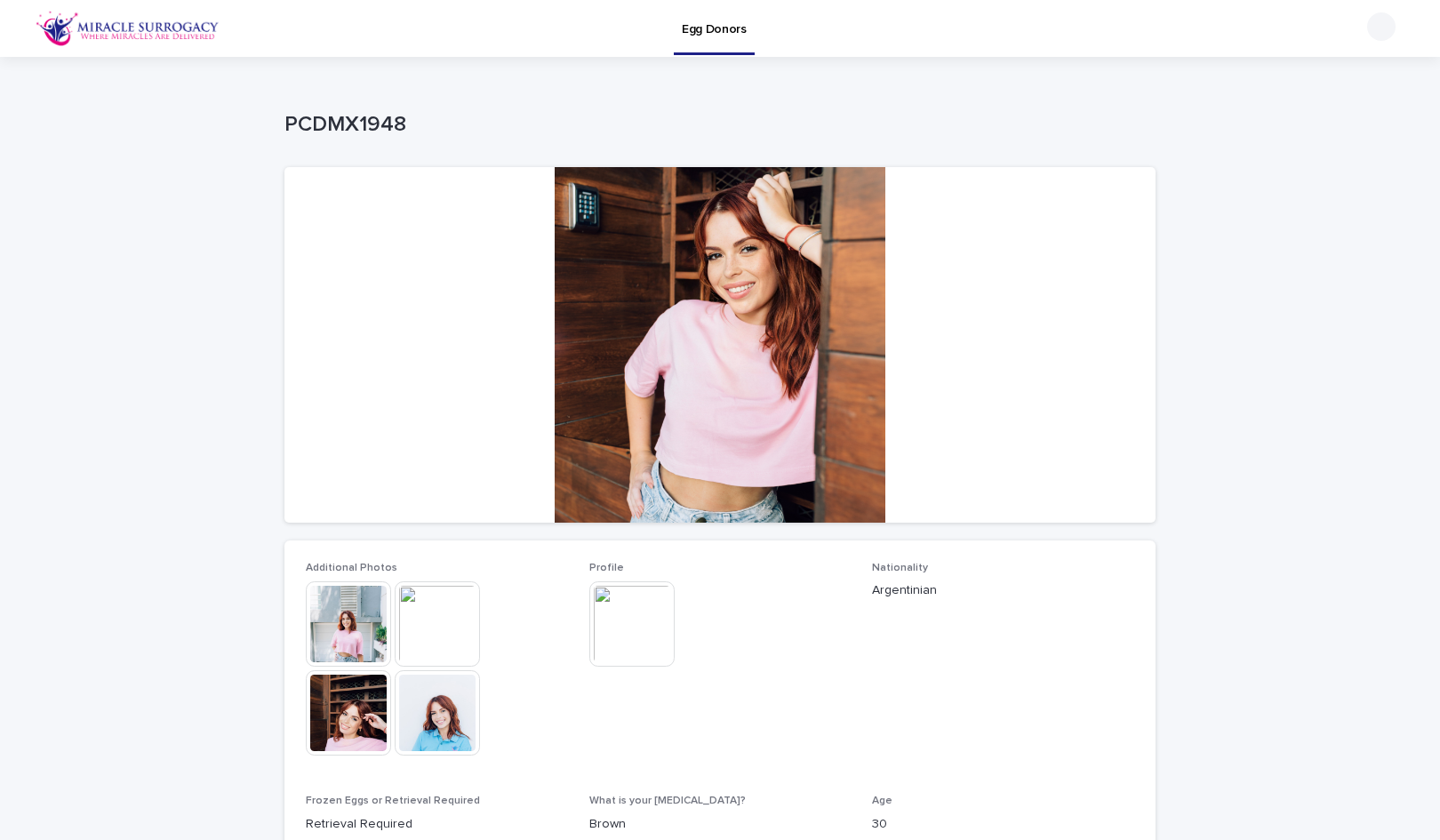
click at [624, 594] on img at bounding box center [632, 624] width 86 height 86
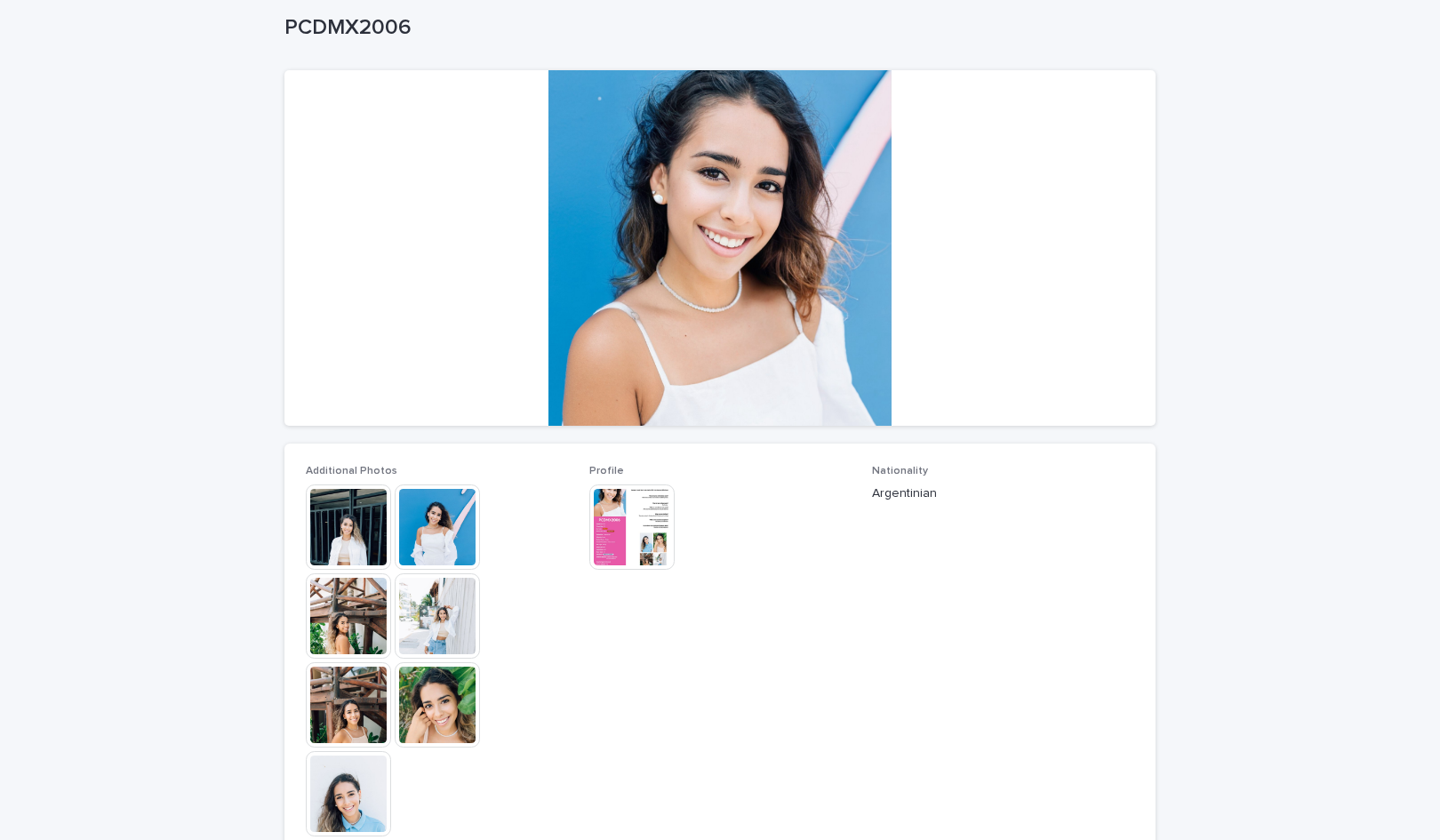
scroll to position [178, 0]
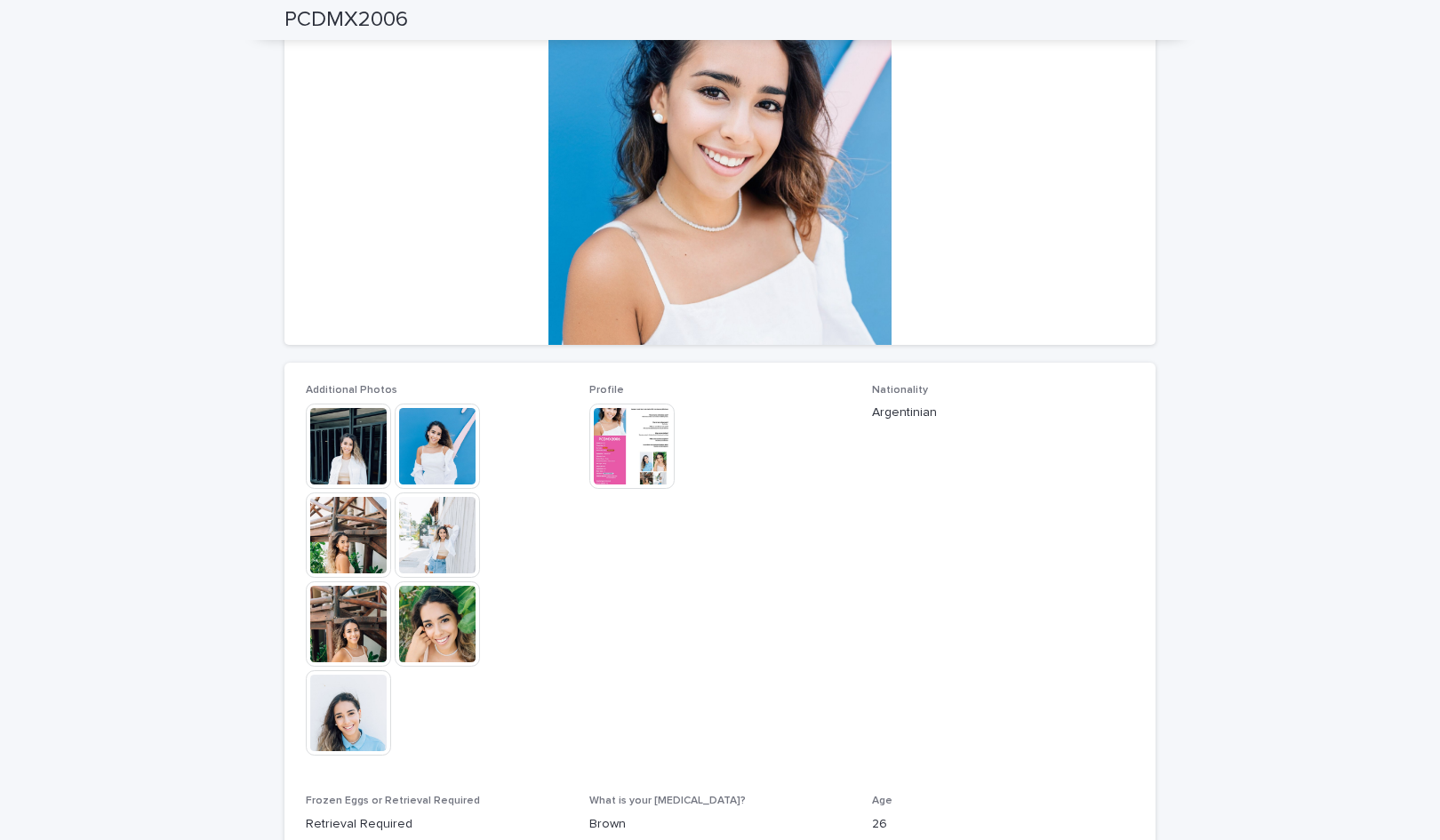
click at [612, 465] on img at bounding box center [632, 446] width 86 height 86
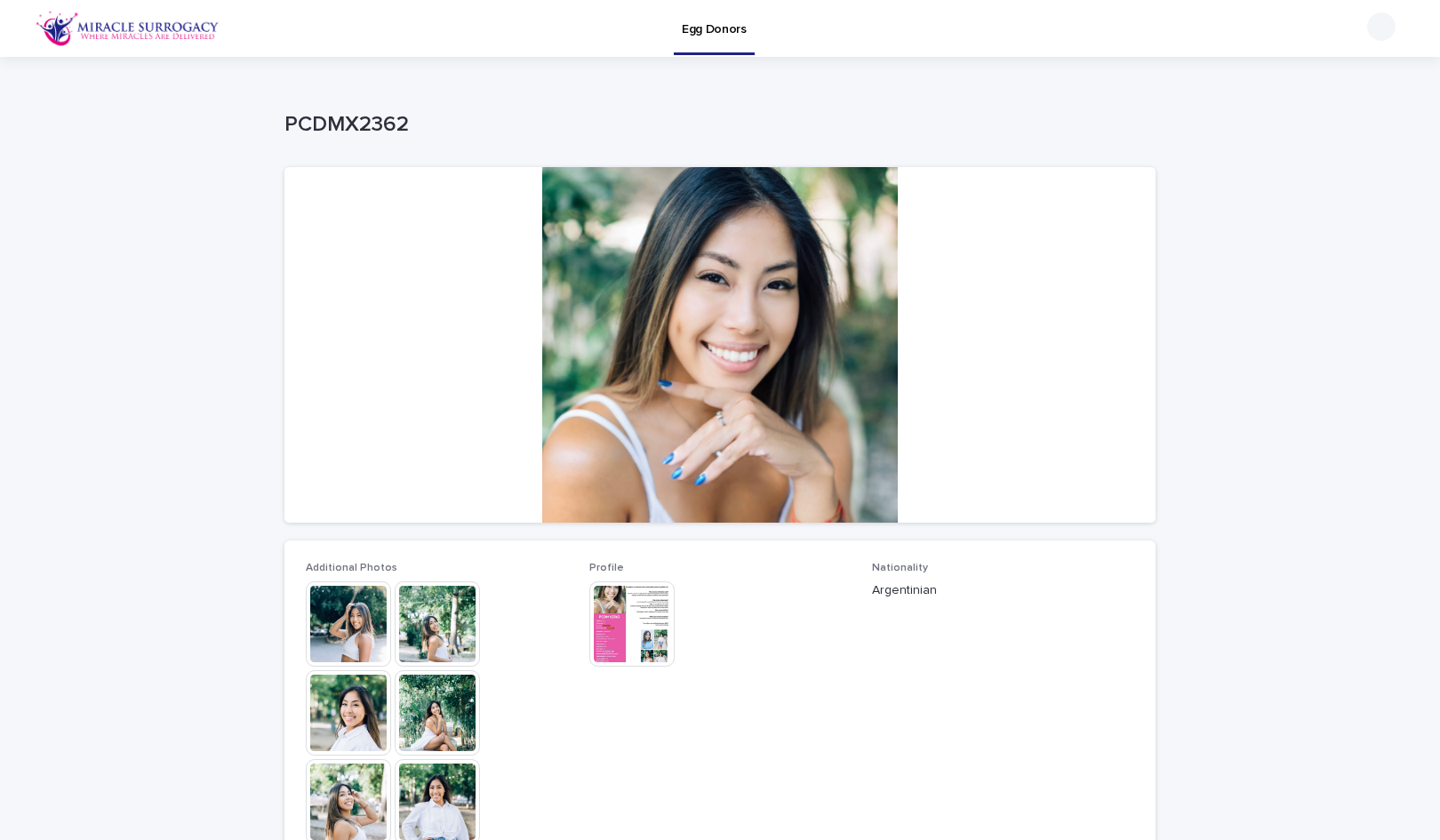
click at [620, 615] on img at bounding box center [632, 624] width 86 height 86
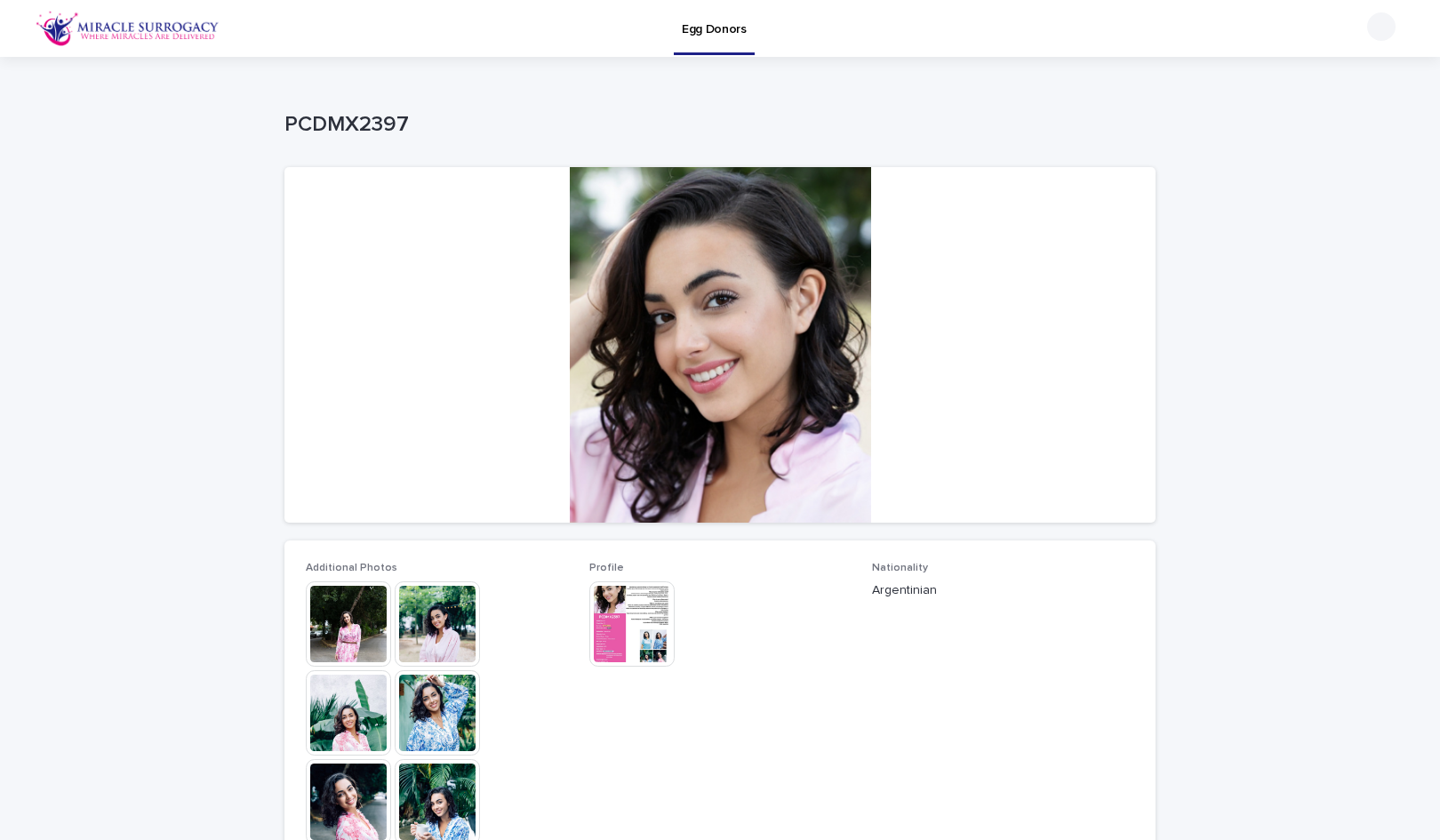
click at [621, 617] on img at bounding box center [632, 624] width 86 height 86
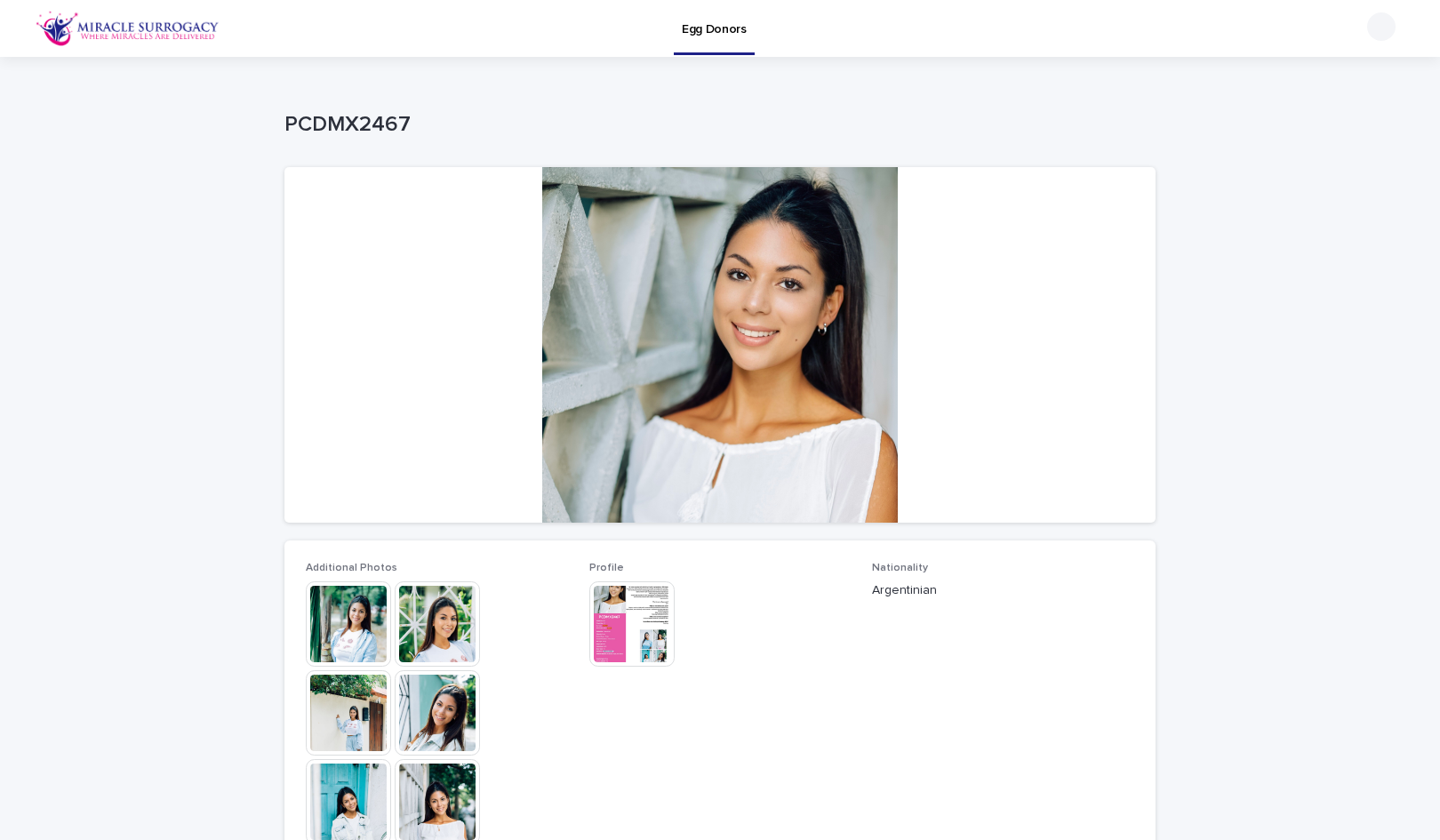
click at [628, 645] on img at bounding box center [632, 624] width 86 height 86
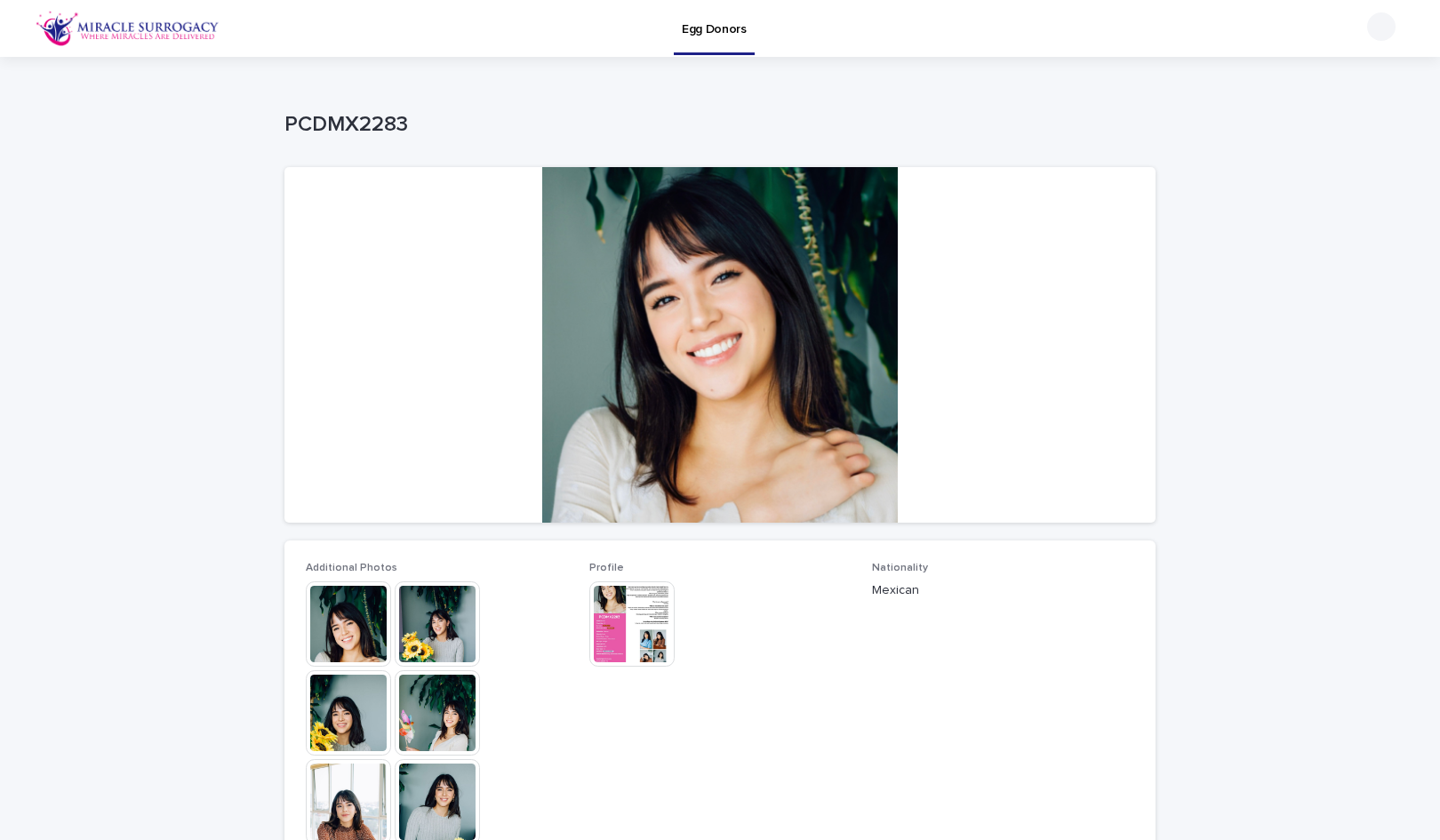
click at [648, 645] on img at bounding box center [632, 624] width 86 height 86
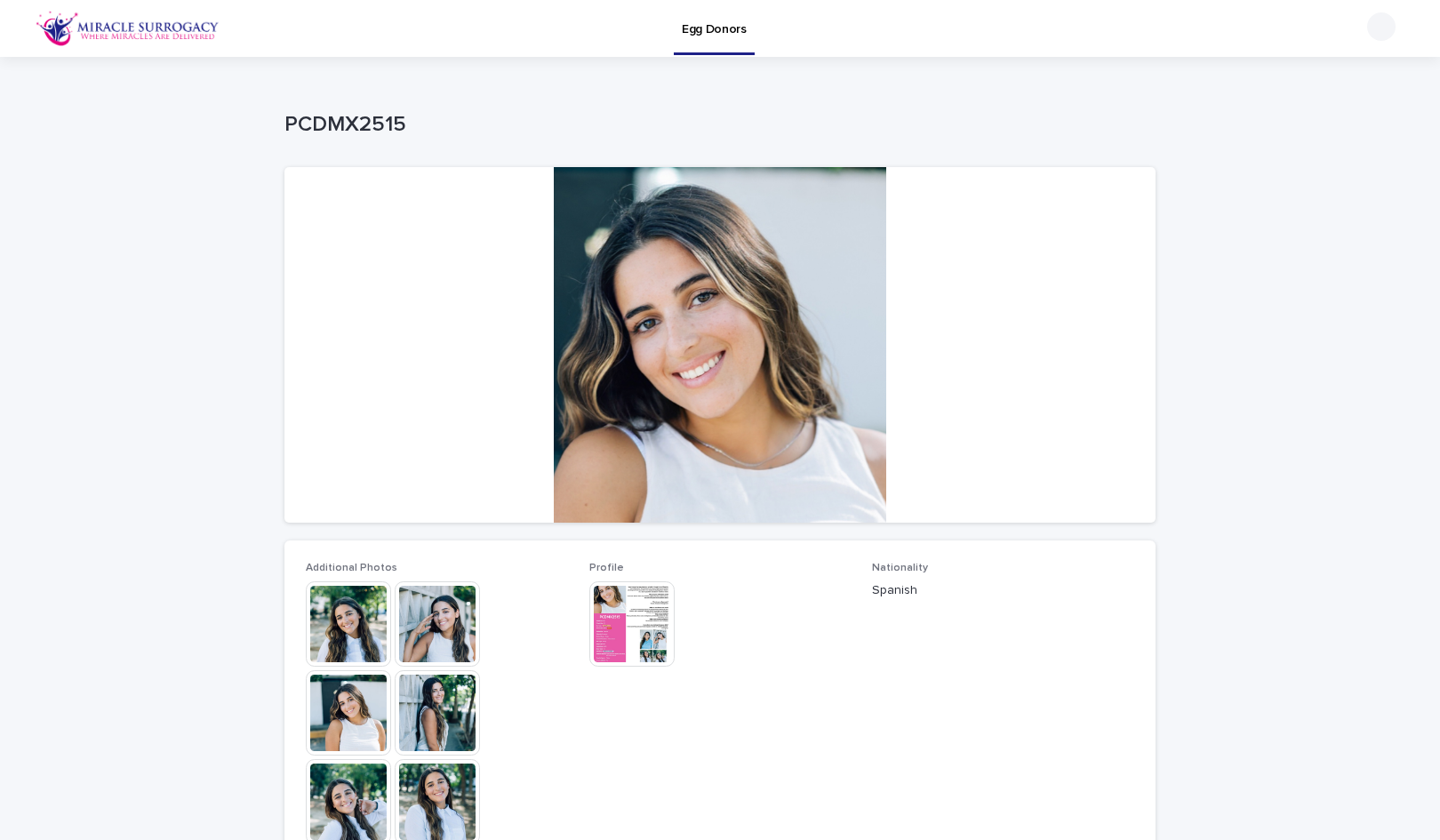
click at [645, 632] on img at bounding box center [632, 624] width 86 height 86
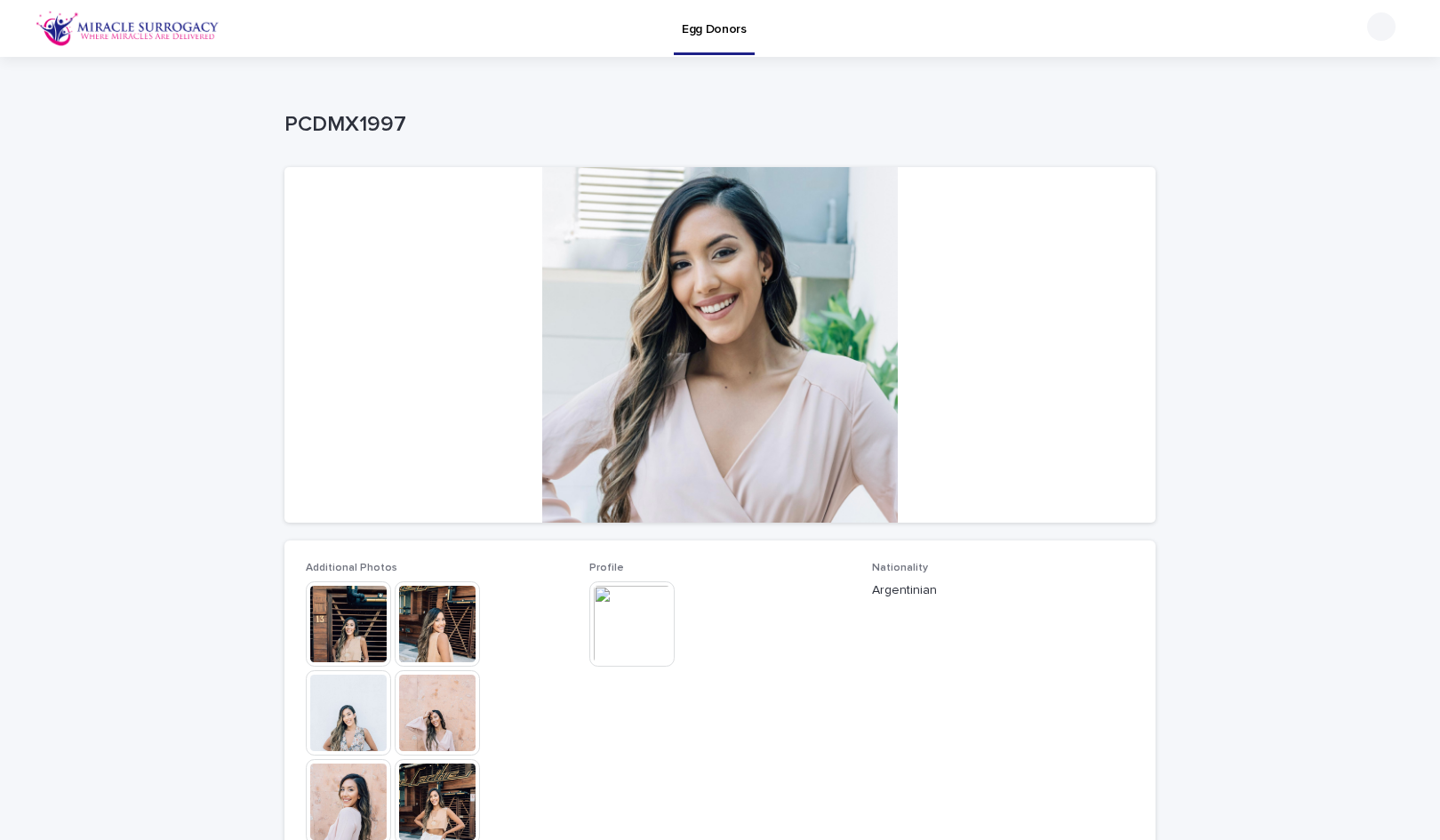
click at [632, 614] on img at bounding box center [632, 624] width 86 height 86
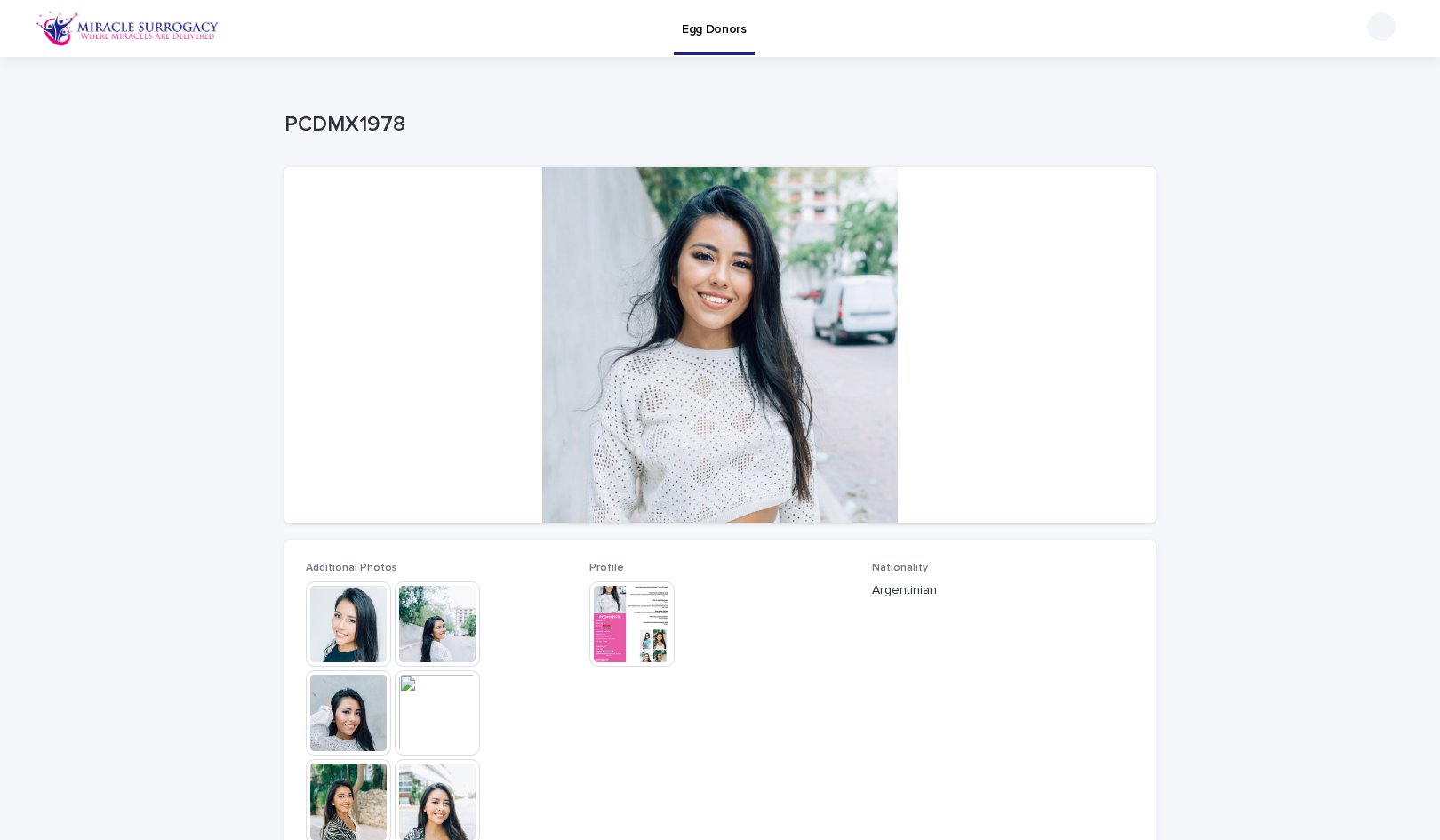
click at [624, 627] on img at bounding box center [632, 624] width 86 height 86
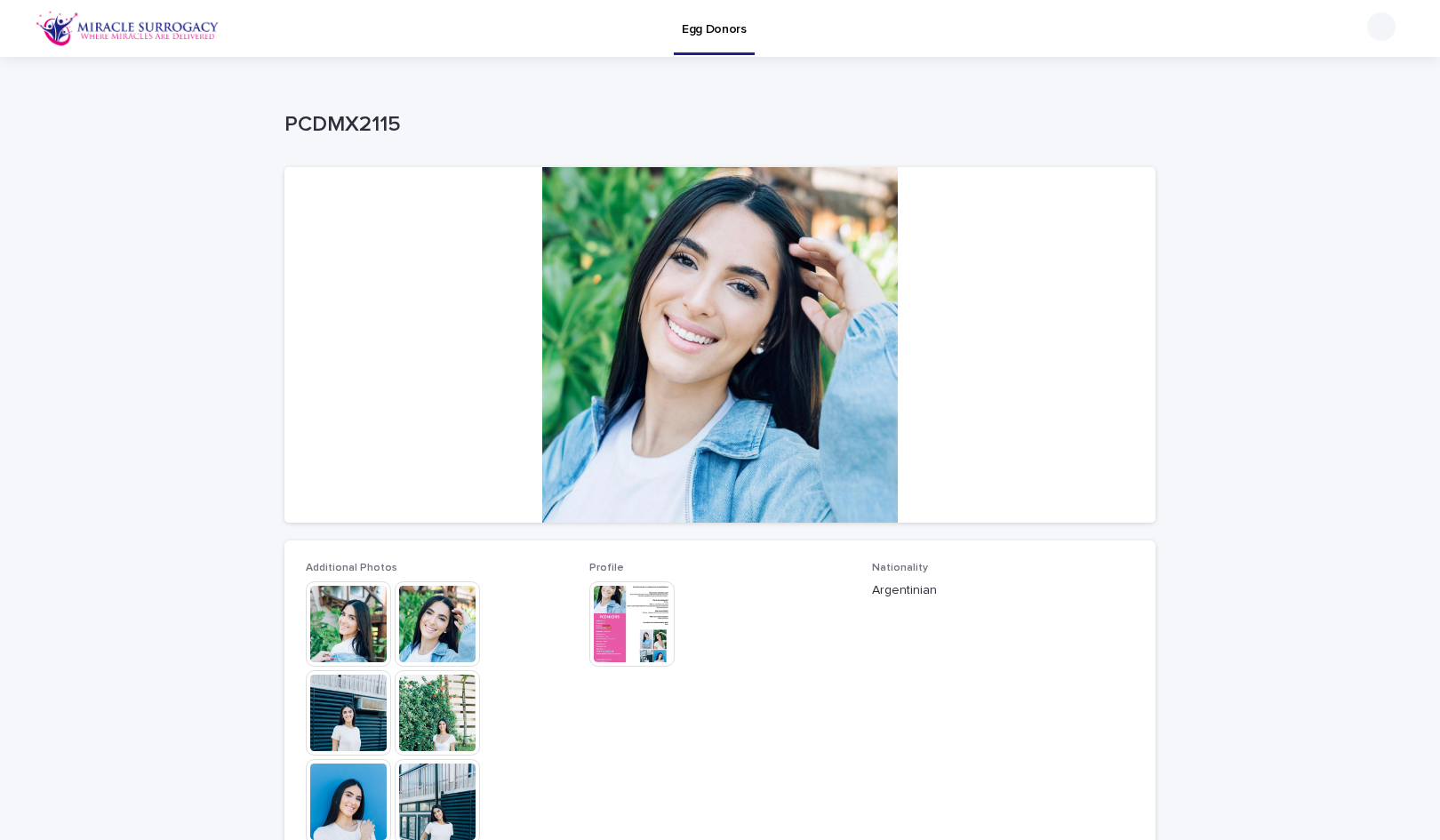
click at [631, 603] on img at bounding box center [632, 624] width 86 height 86
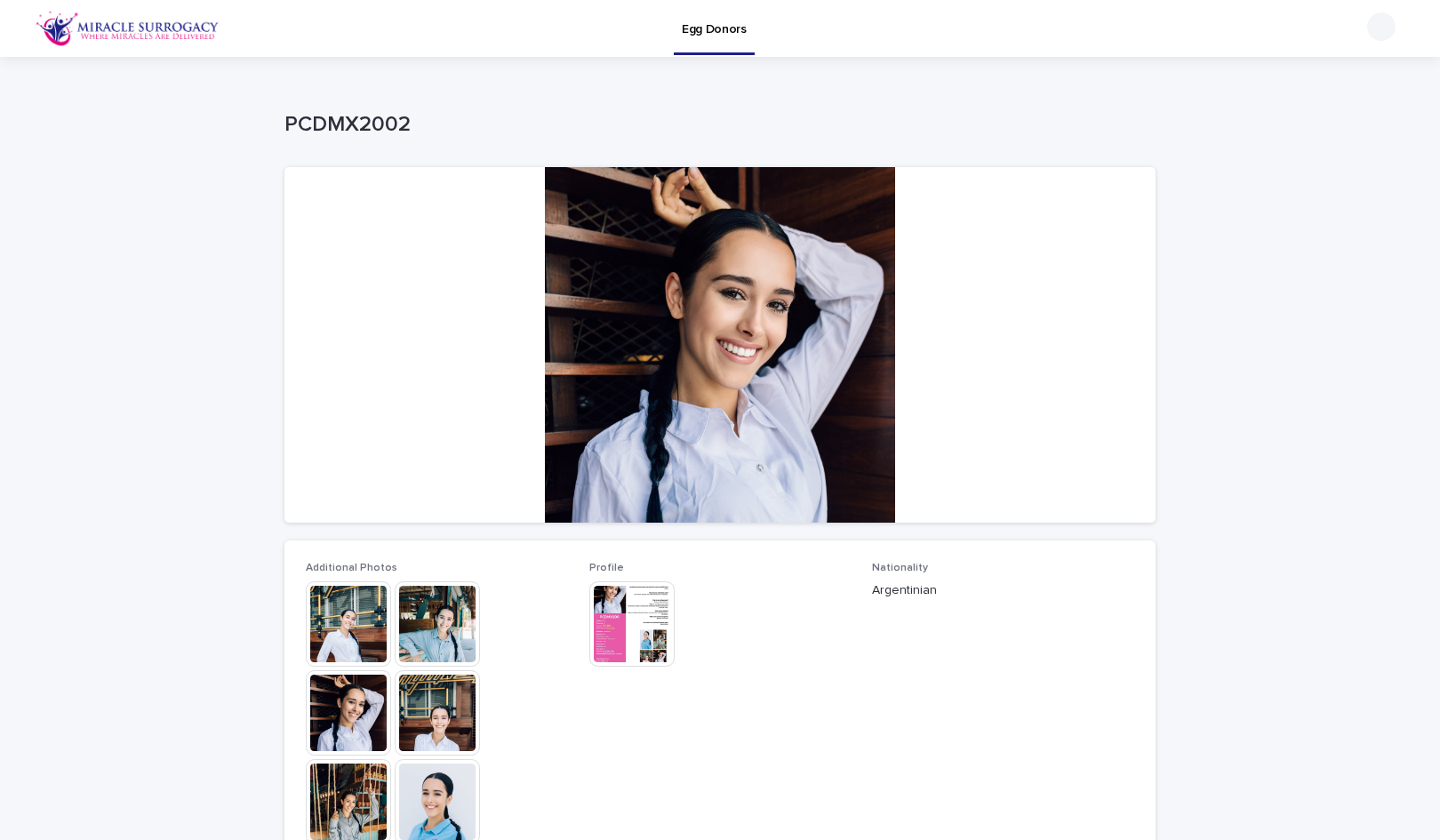
click at [631, 598] on img at bounding box center [632, 624] width 86 height 86
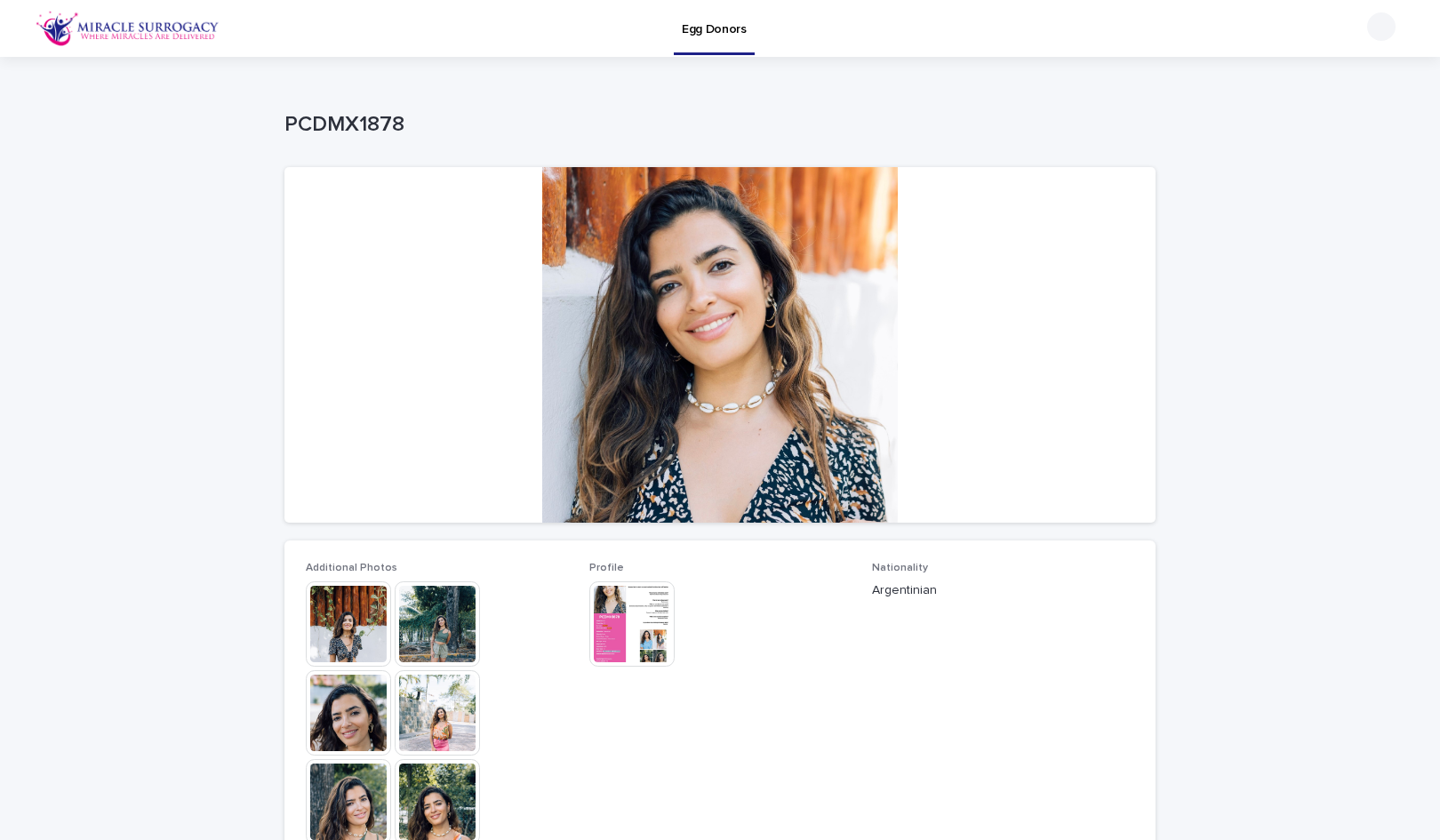
click at [631, 613] on img at bounding box center [632, 624] width 86 height 86
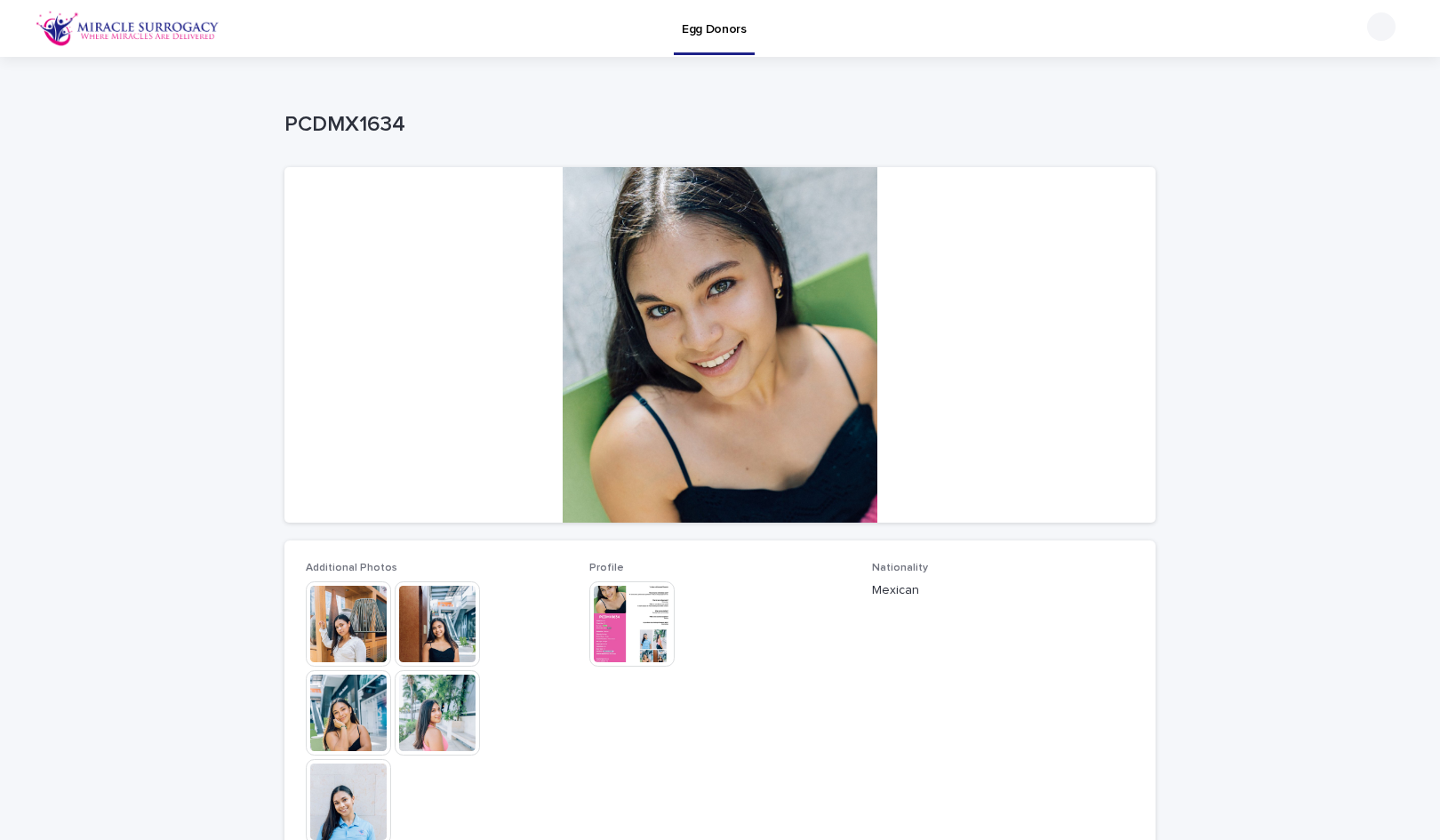
click at [647, 603] on img at bounding box center [632, 624] width 86 height 86
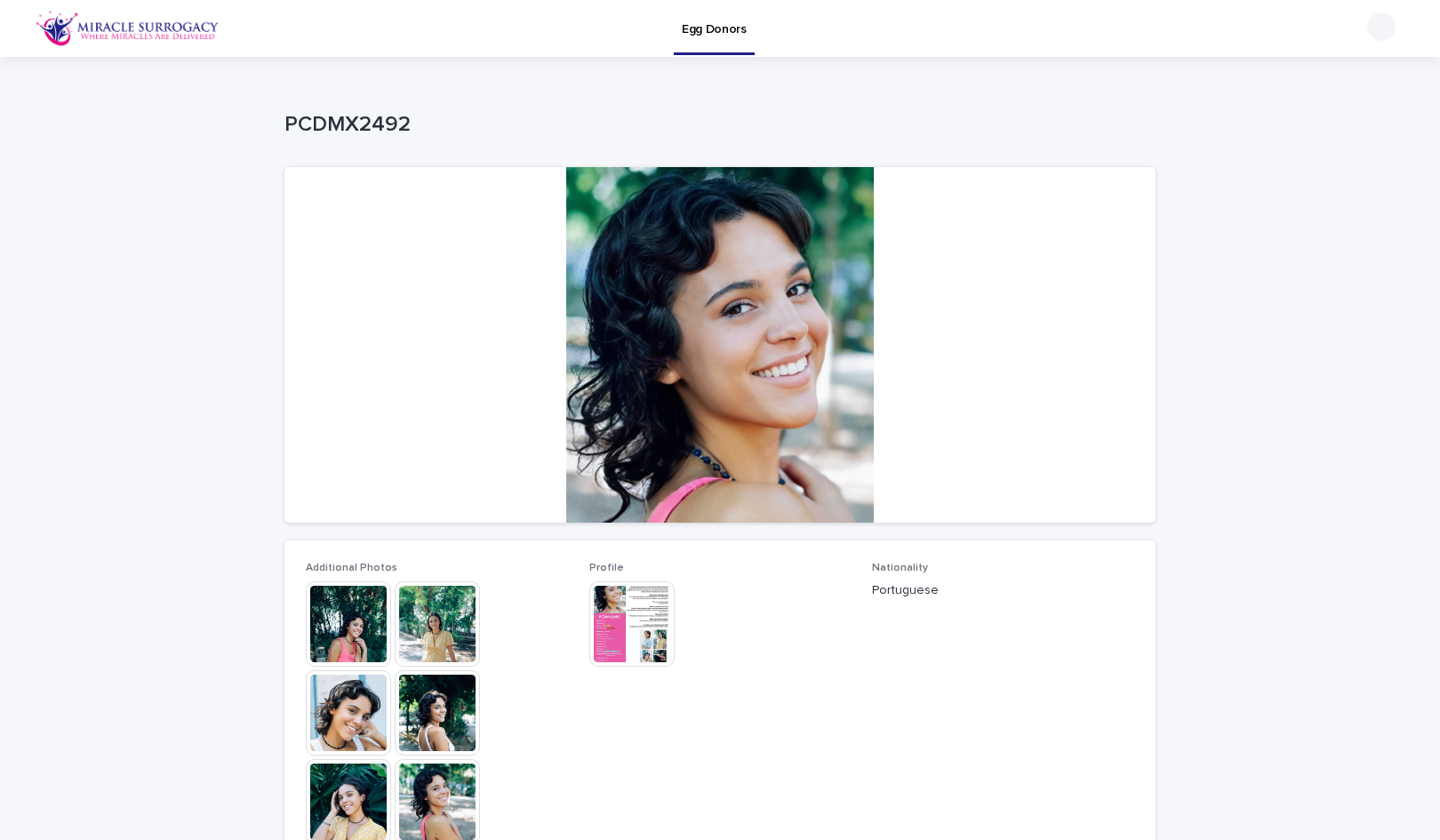
click at [617, 620] on img at bounding box center [632, 624] width 86 height 86
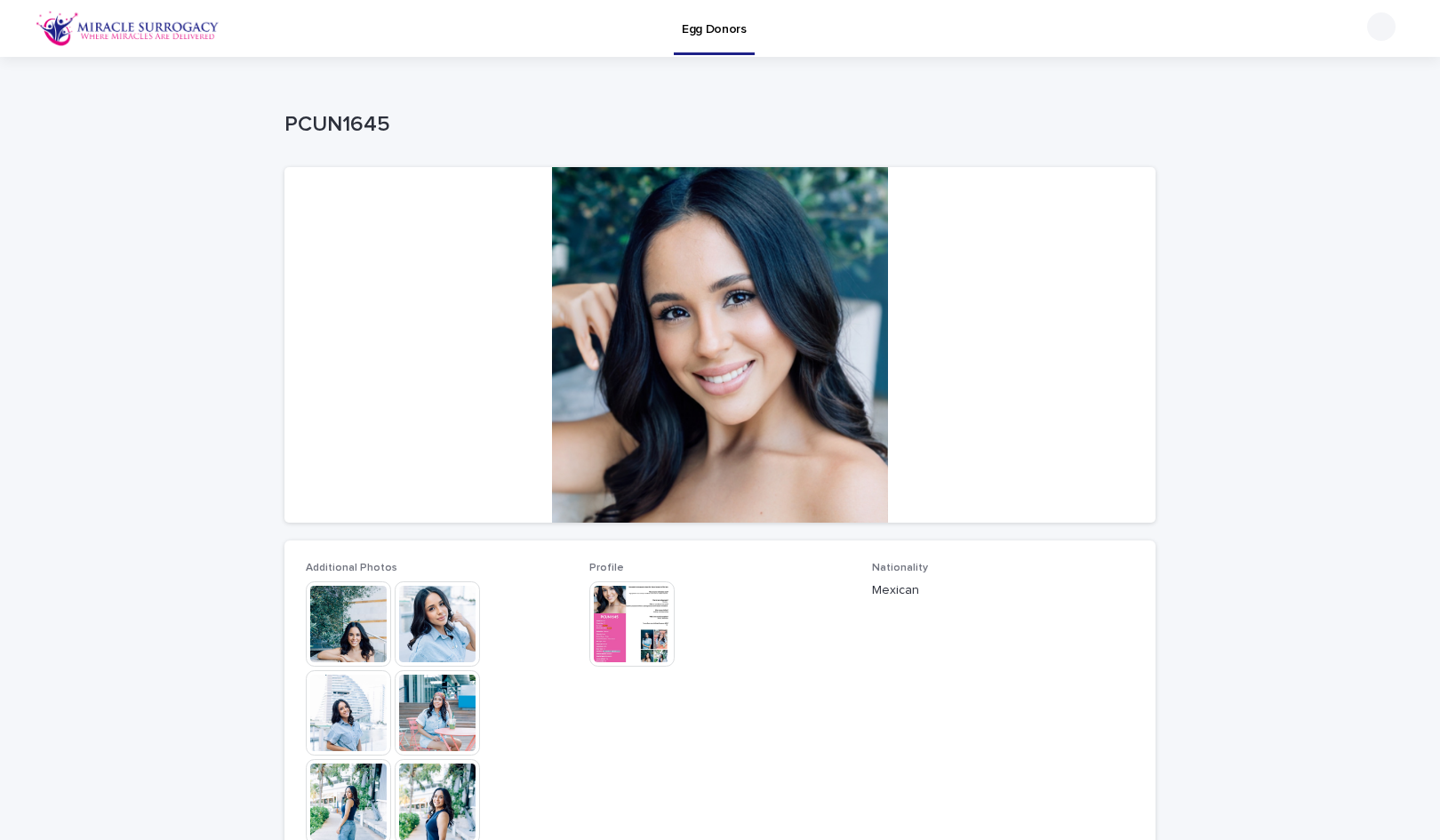
click at [339, 639] on img at bounding box center [348, 624] width 86 height 86
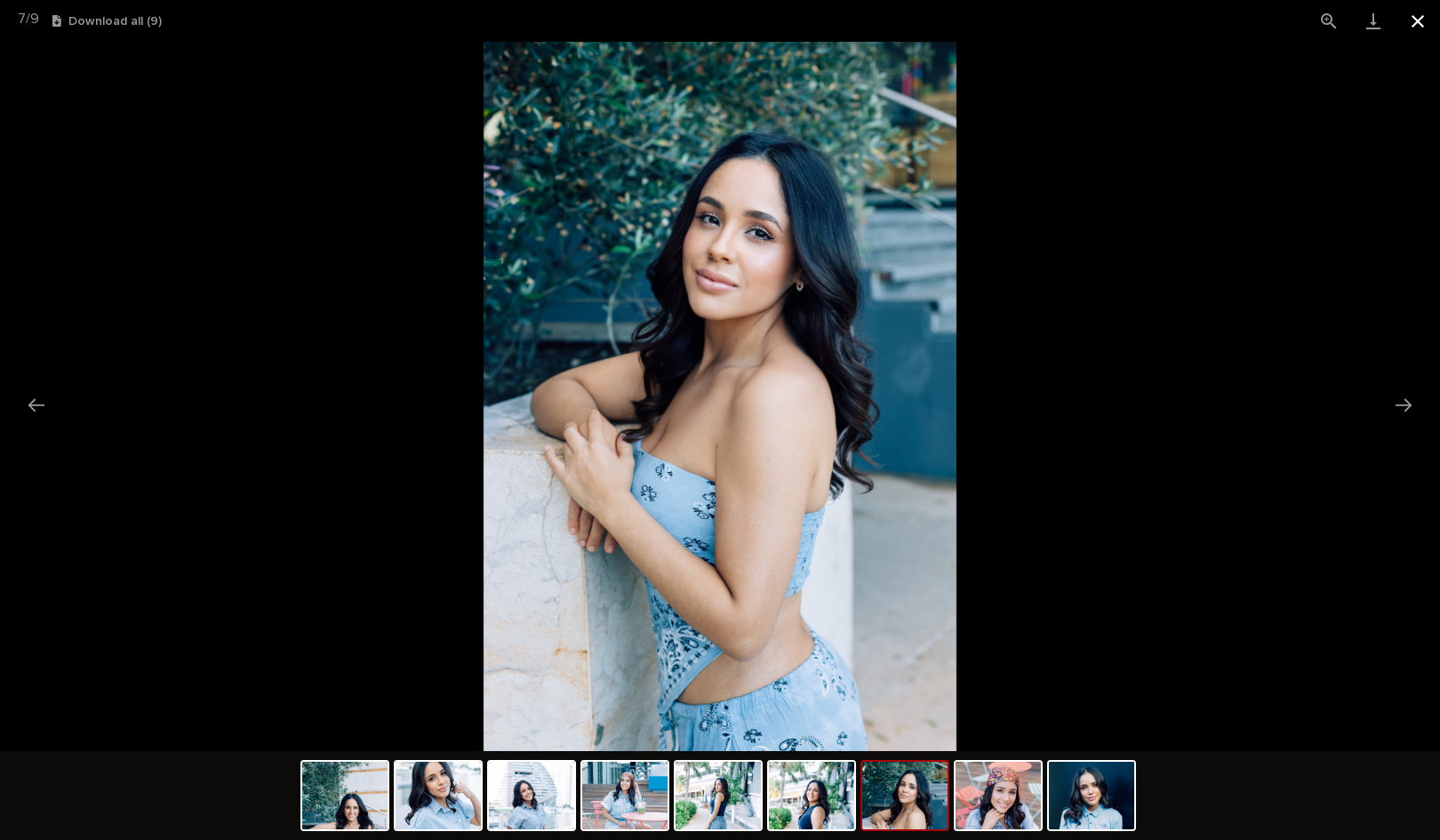
click at [1401, 12] on button "Close gallery" at bounding box center [1418, 20] width 44 height 41
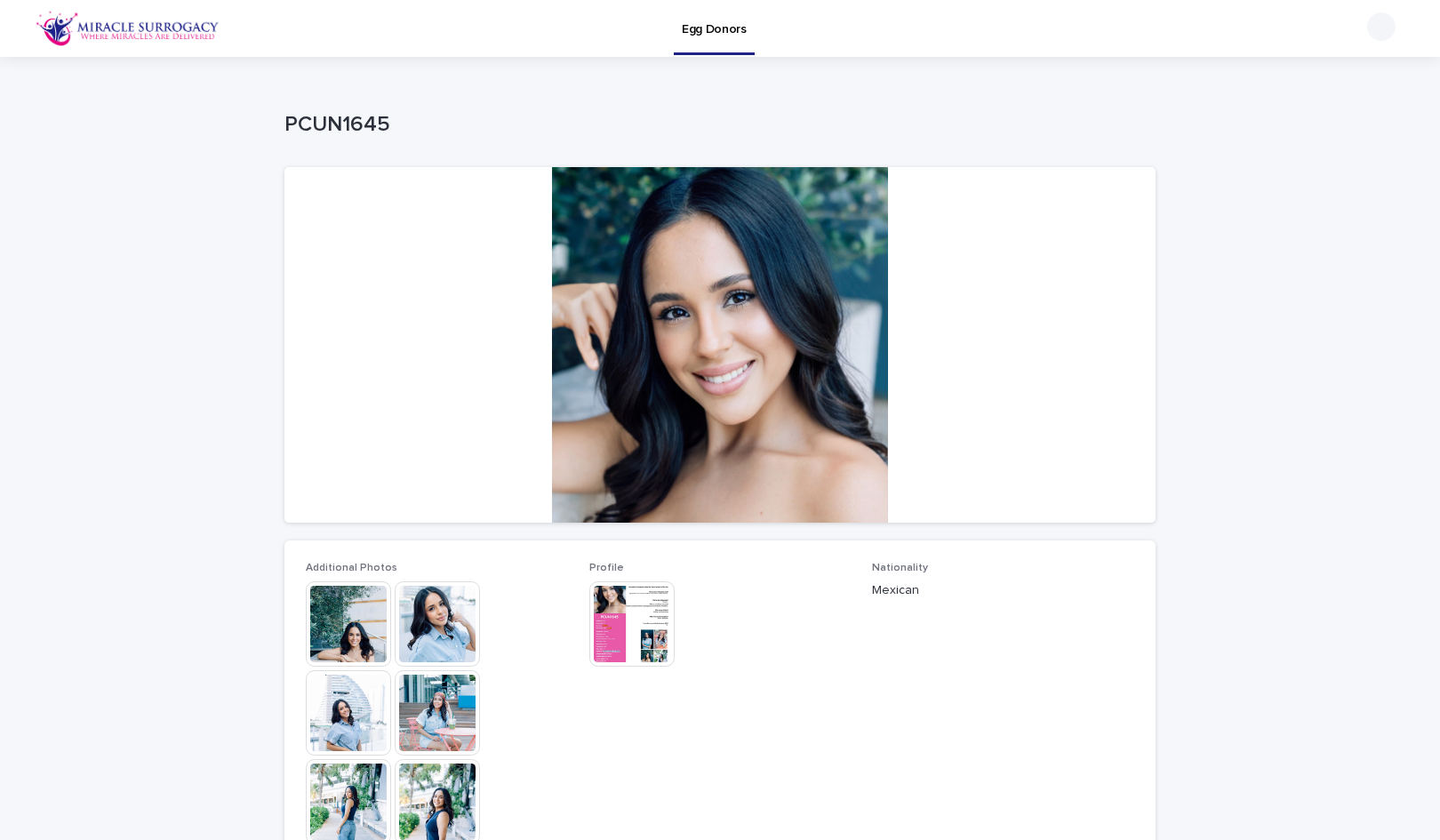
click at [589, 653] on img at bounding box center [632, 624] width 86 height 86
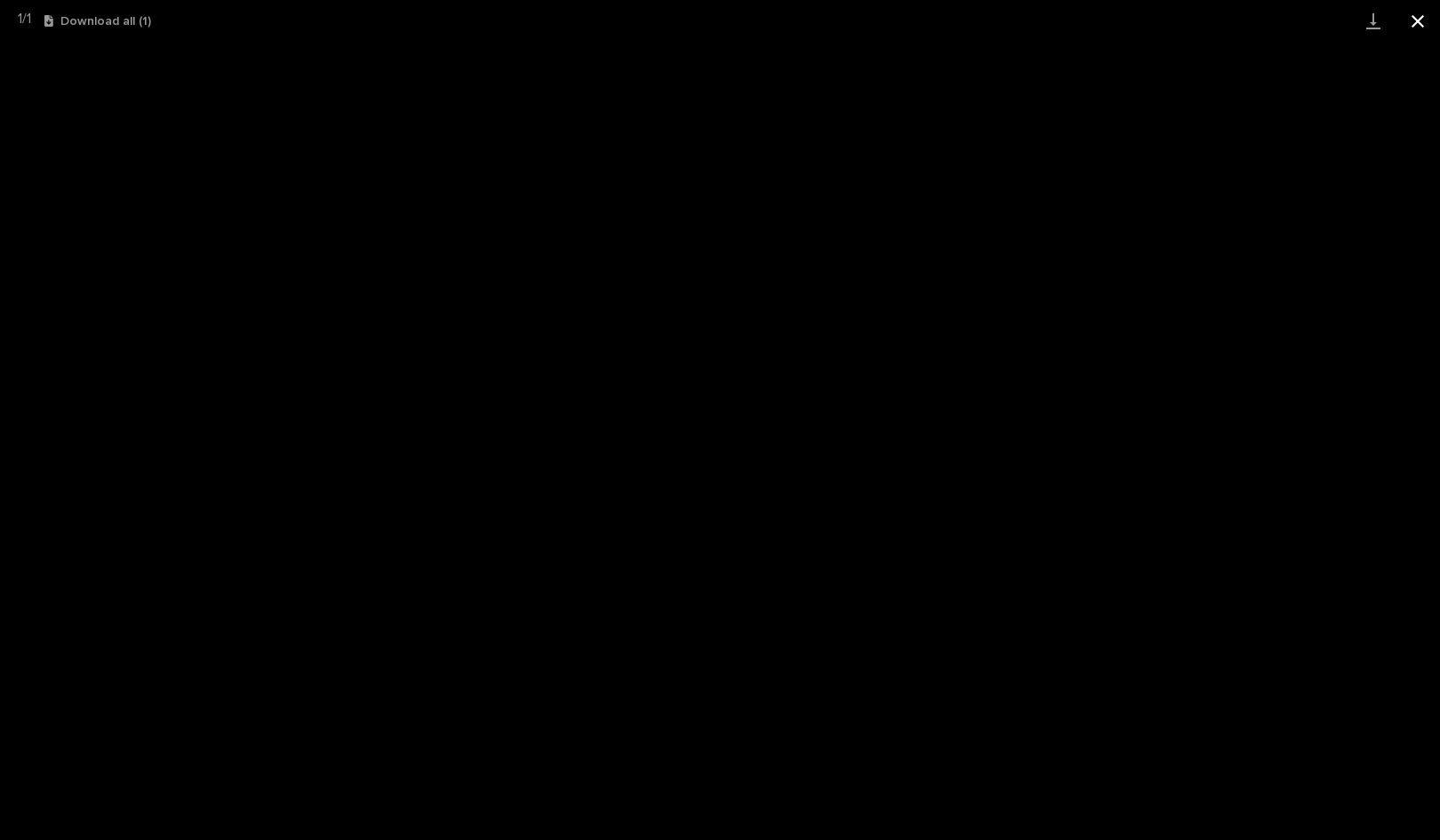
click at [1421, 27] on button "Close gallery" at bounding box center [1418, 20] width 44 height 41
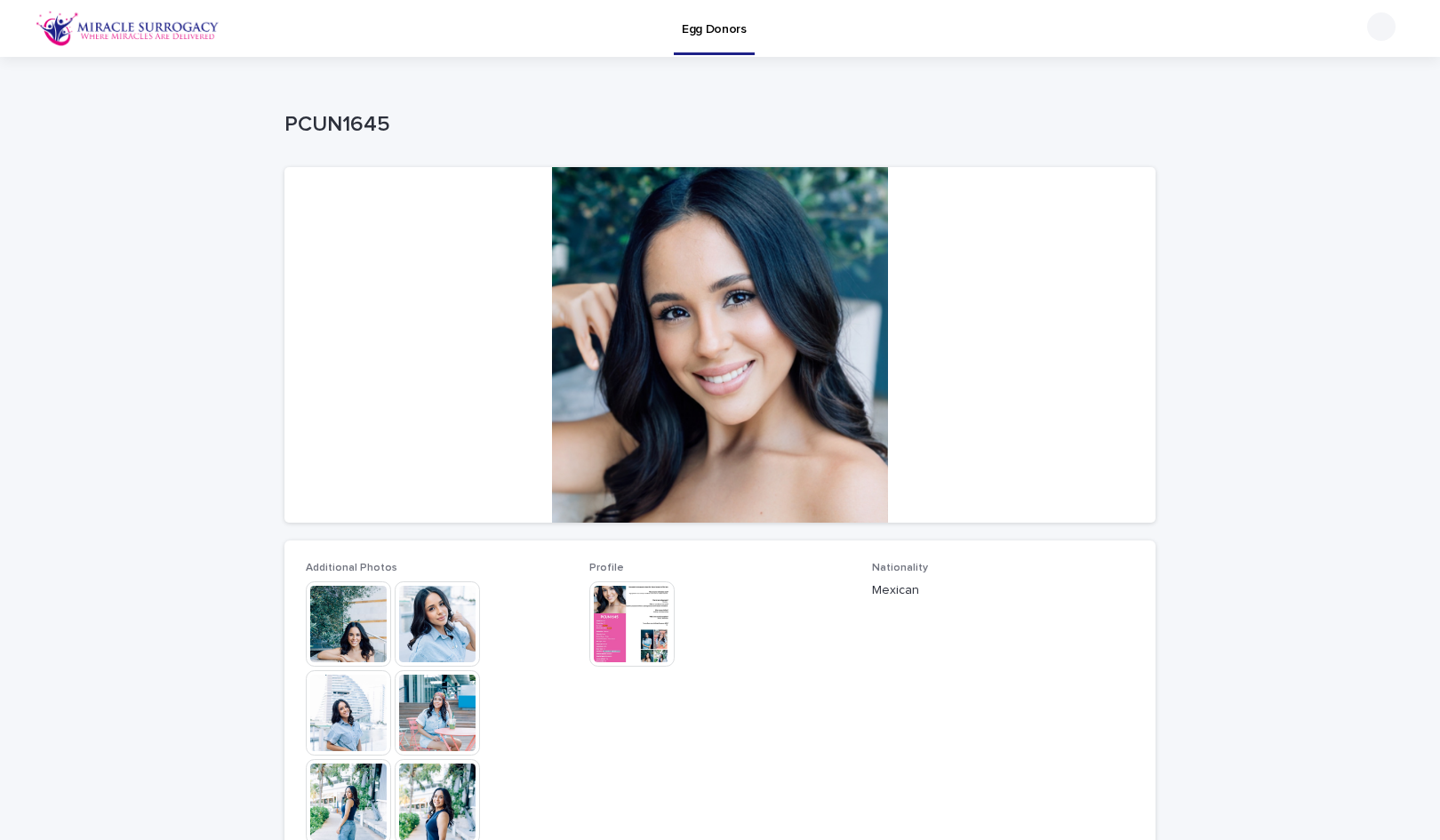
click at [626, 628] on img at bounding box center [632, 624] width 86 height 86
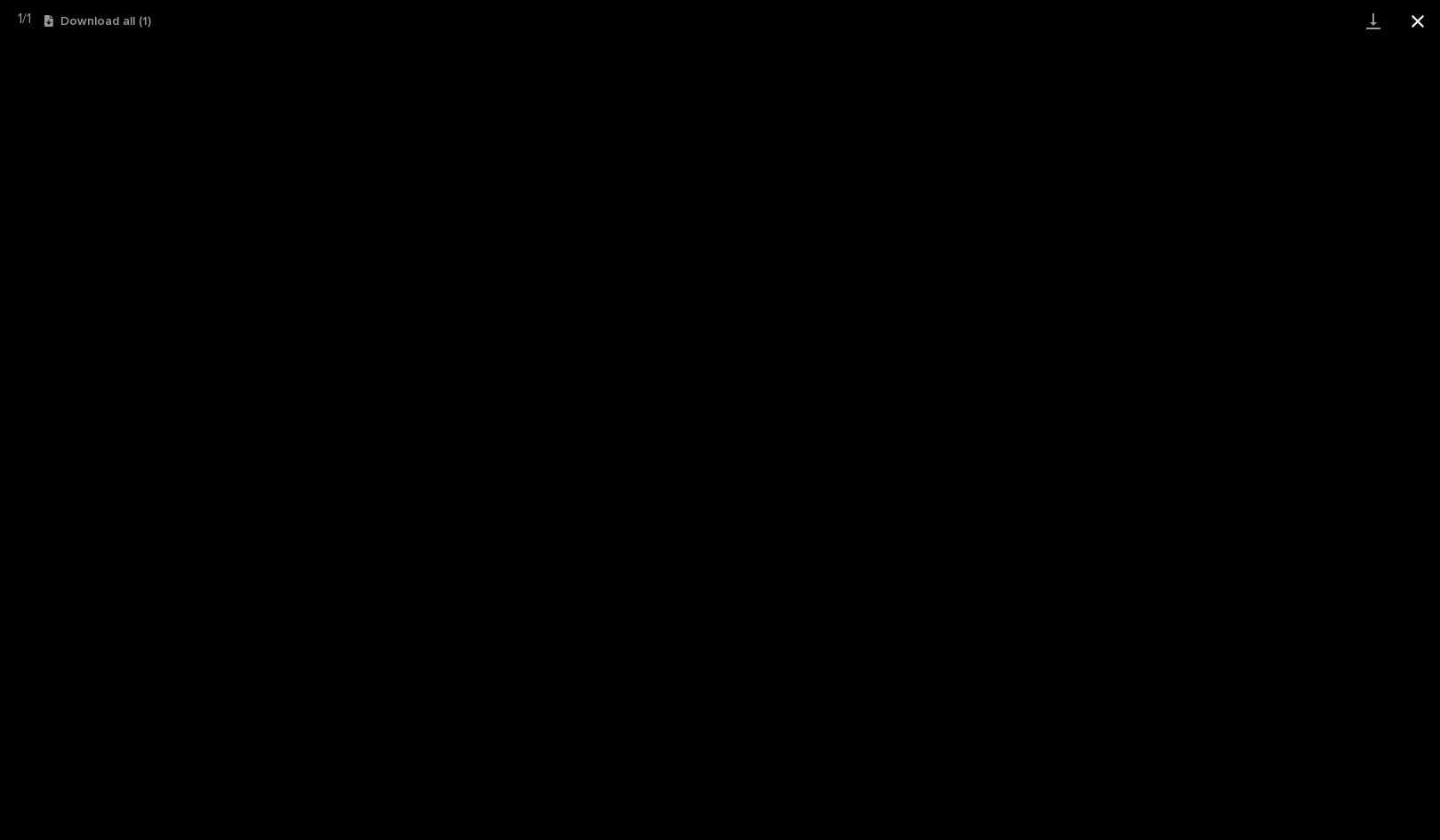
click at [1423, 17] on button "Close gallery" at bounding box center [1418, 20] width 44 height 41
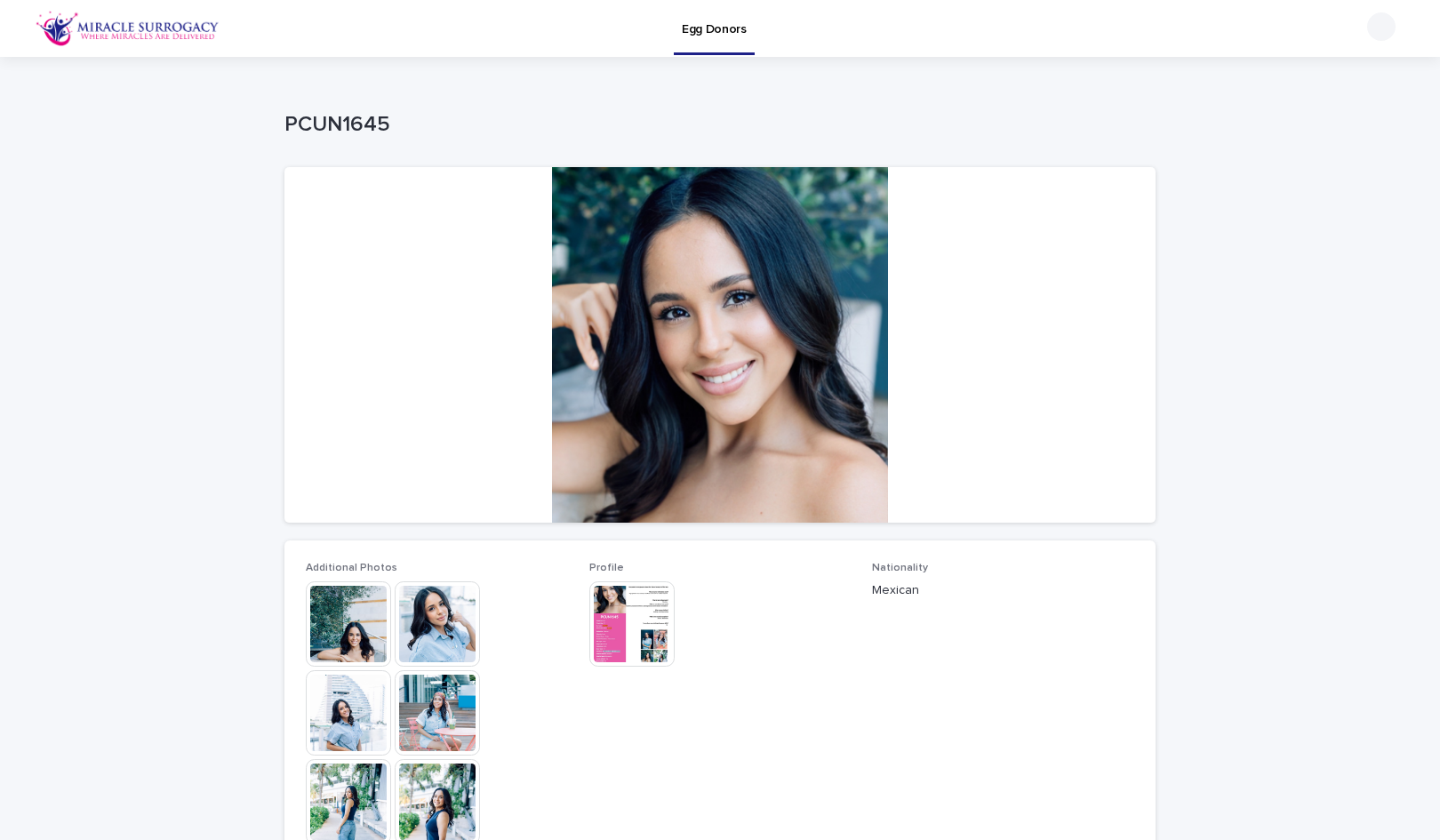
click at [352, 601] on img at bounding box center [348, 624] width 86 height 86
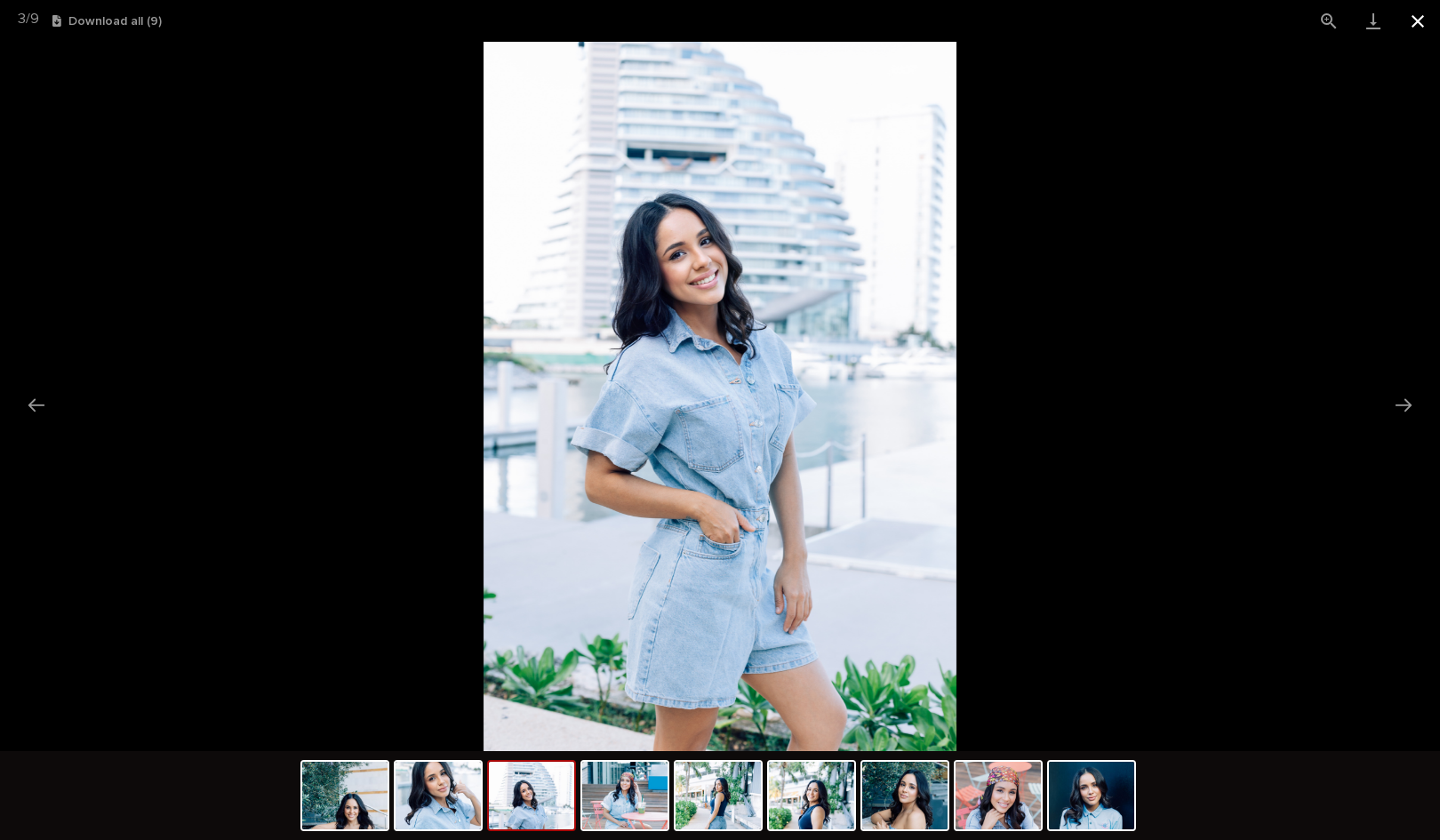
click at [1417, 7] on button "Close gallery" at bounding box center [1418, 20] width 44 height 41
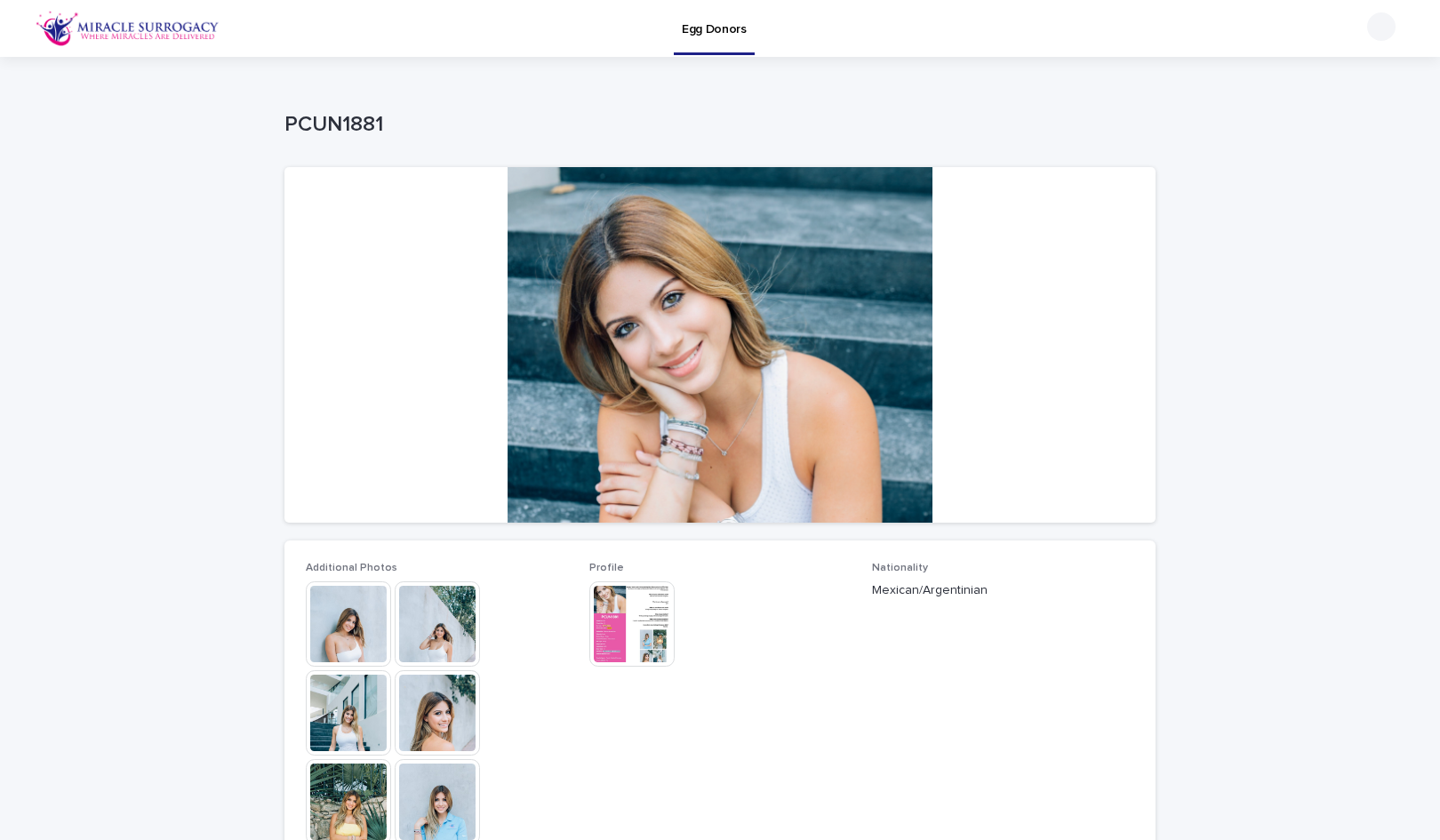
click at [346, 613] on img at bounding box center [348, 624] width 86 height 86
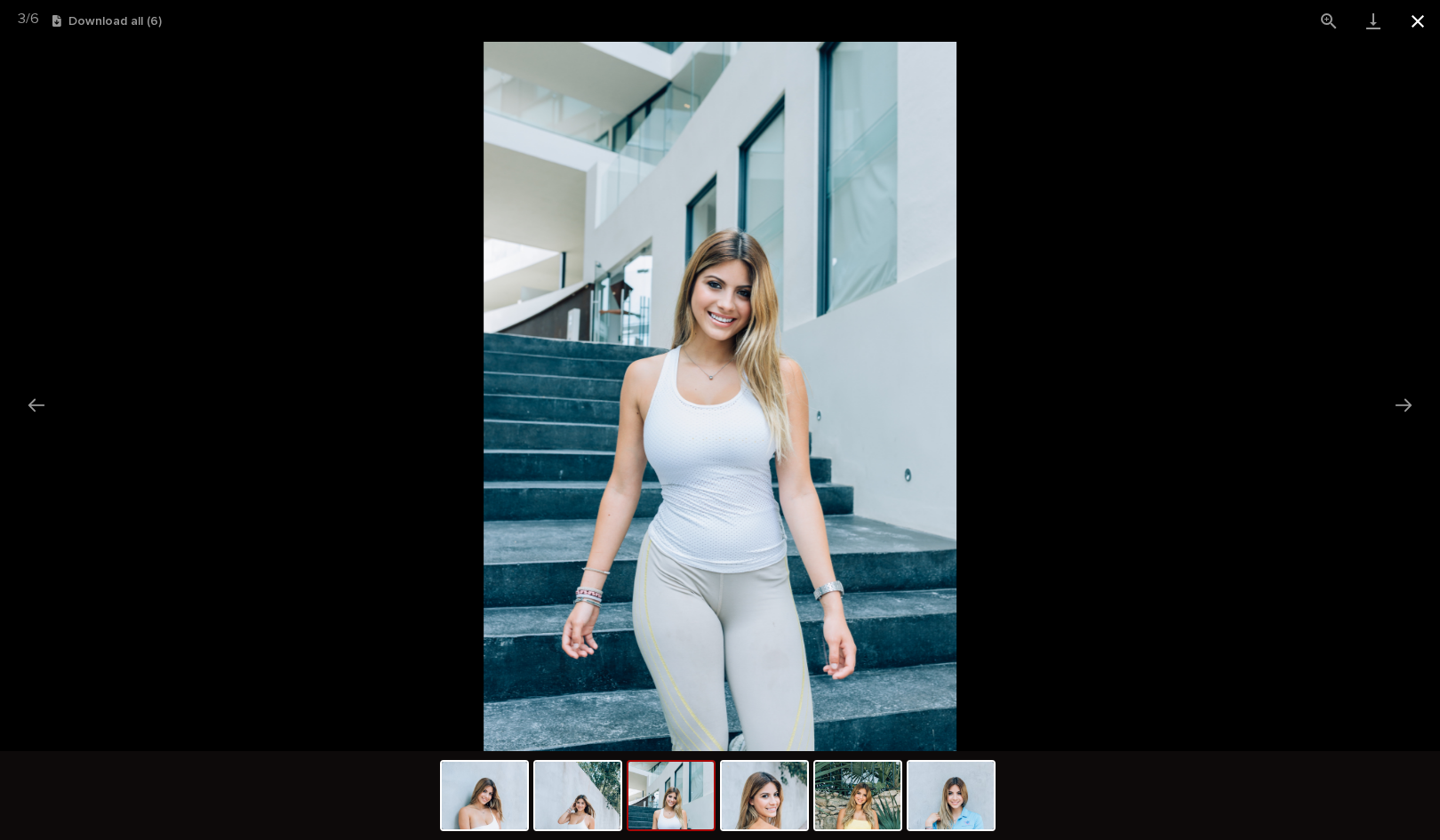
click at [1406, 22] on button "Close gallery" at bounding box center [1418, 20] width 44 height 41
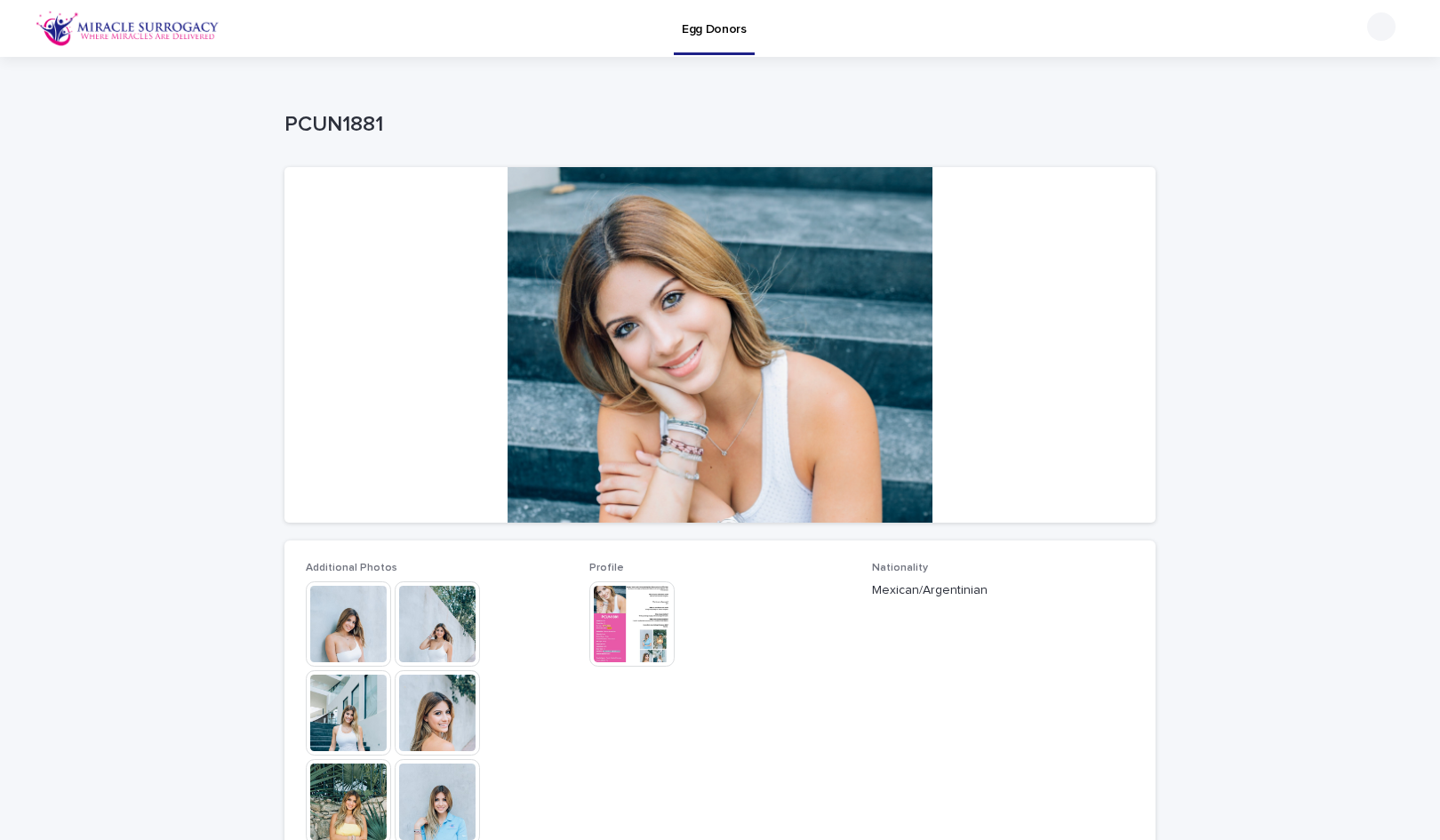
click at [607, 618] on img at bounding box center [632, 624] width 86 height 86
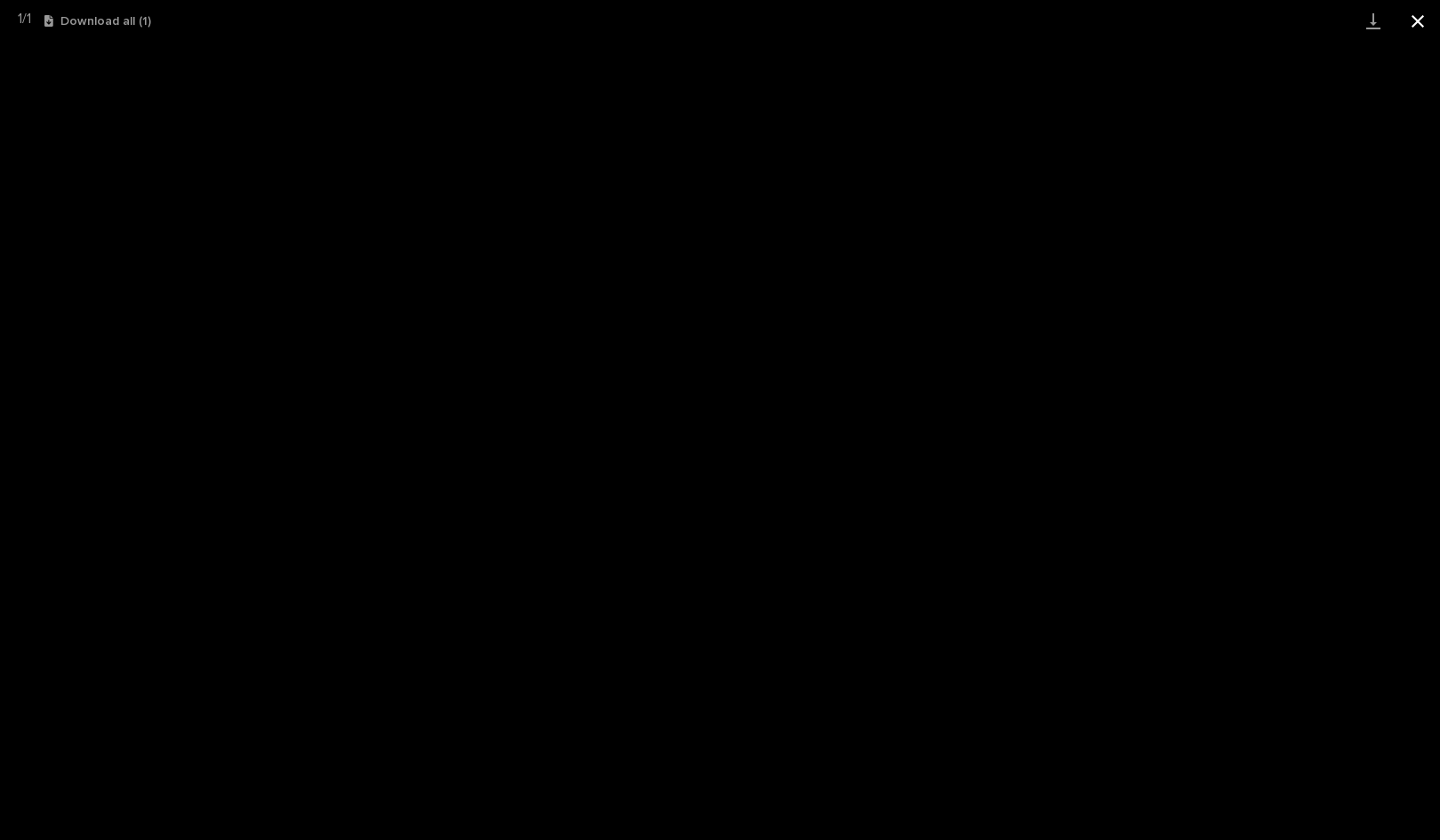
click at [1421, 28] on button "Close gallery" at bounding box center [1418, 20] width 44 height 41
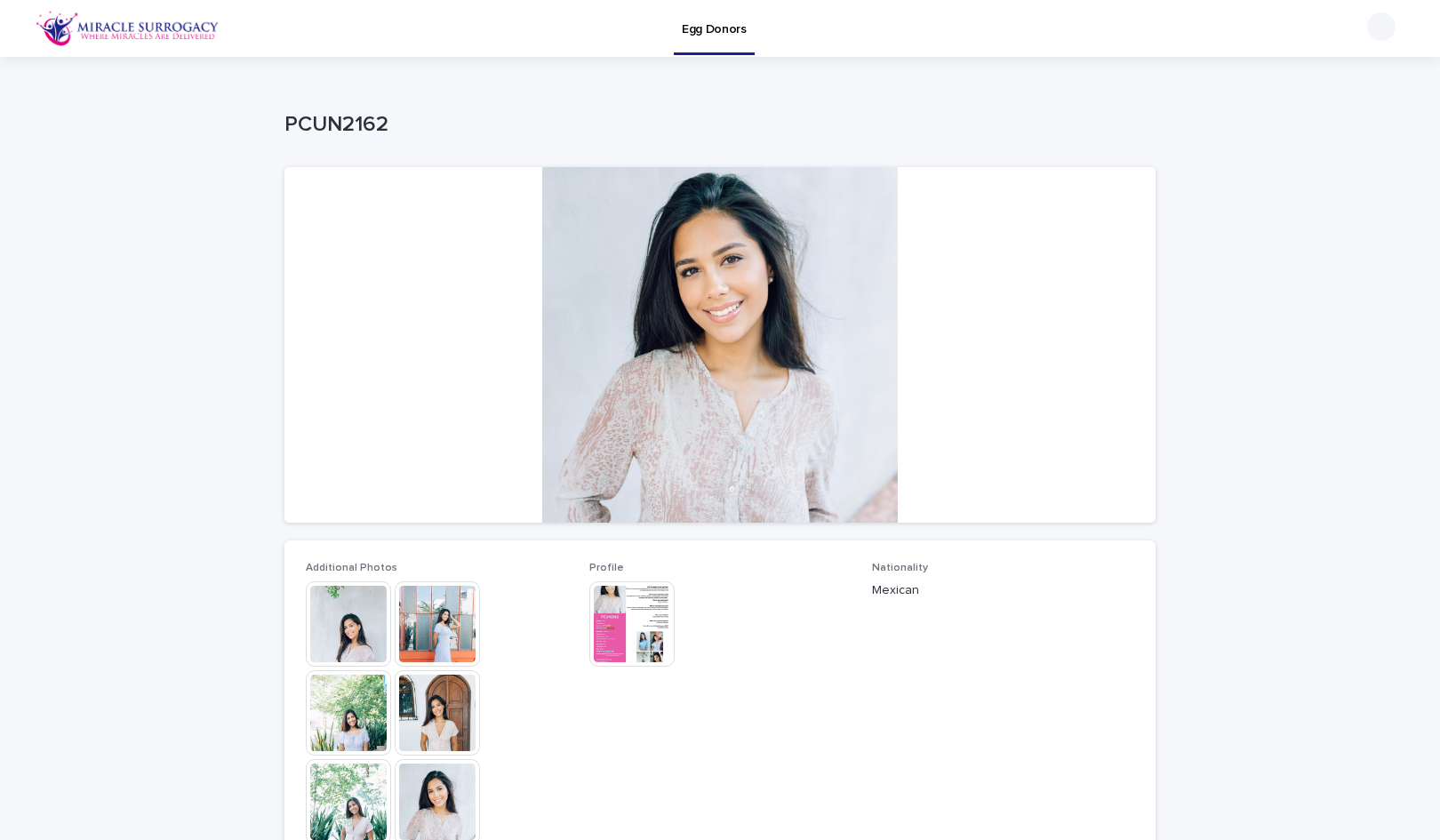
click at [613, 594] on img at bounding box center [632, 624] width 86 height 86
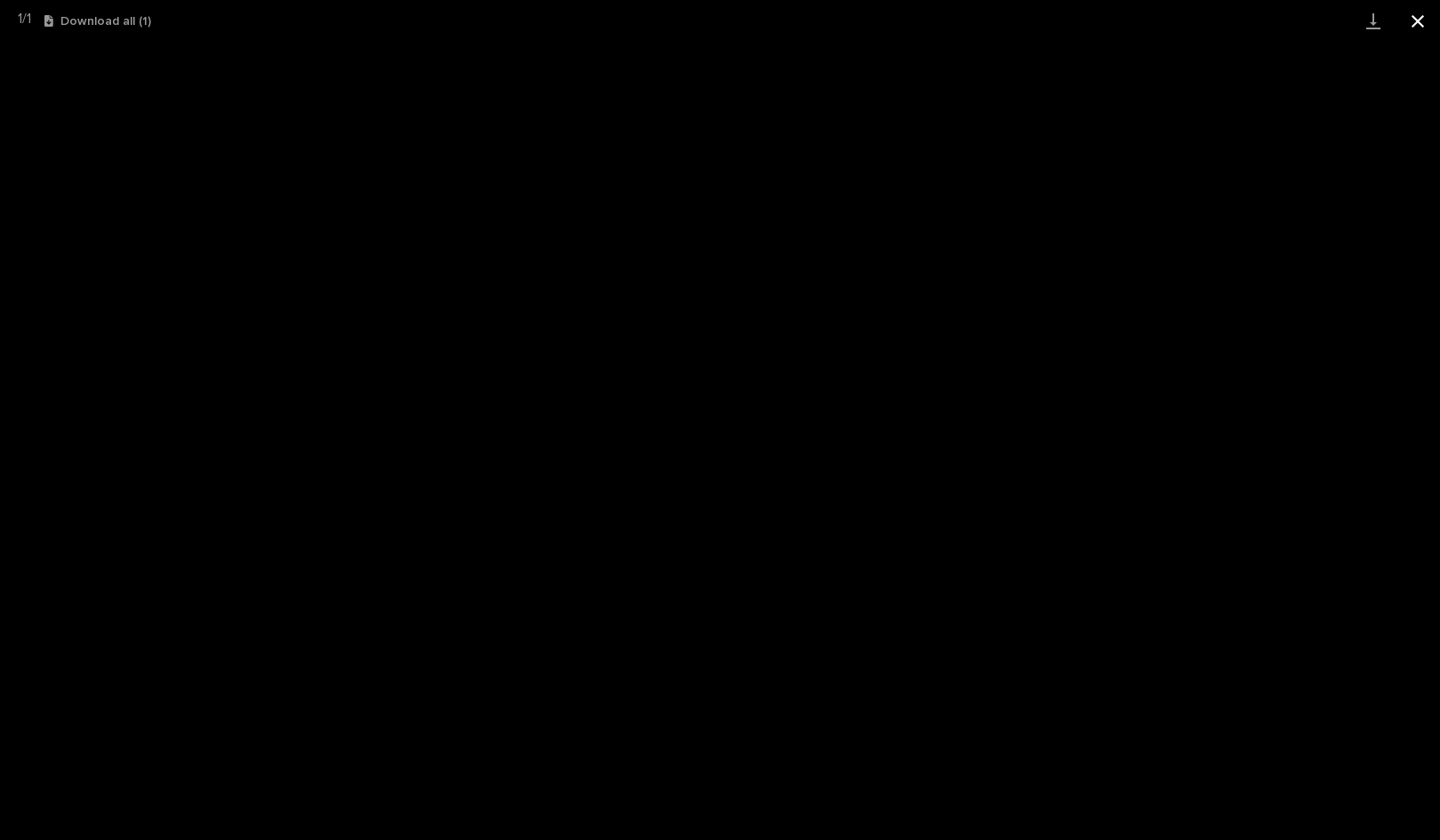
click at [1430, 29] on button "Close gallery" at bounding box center [1418, 20] width 44 height 41
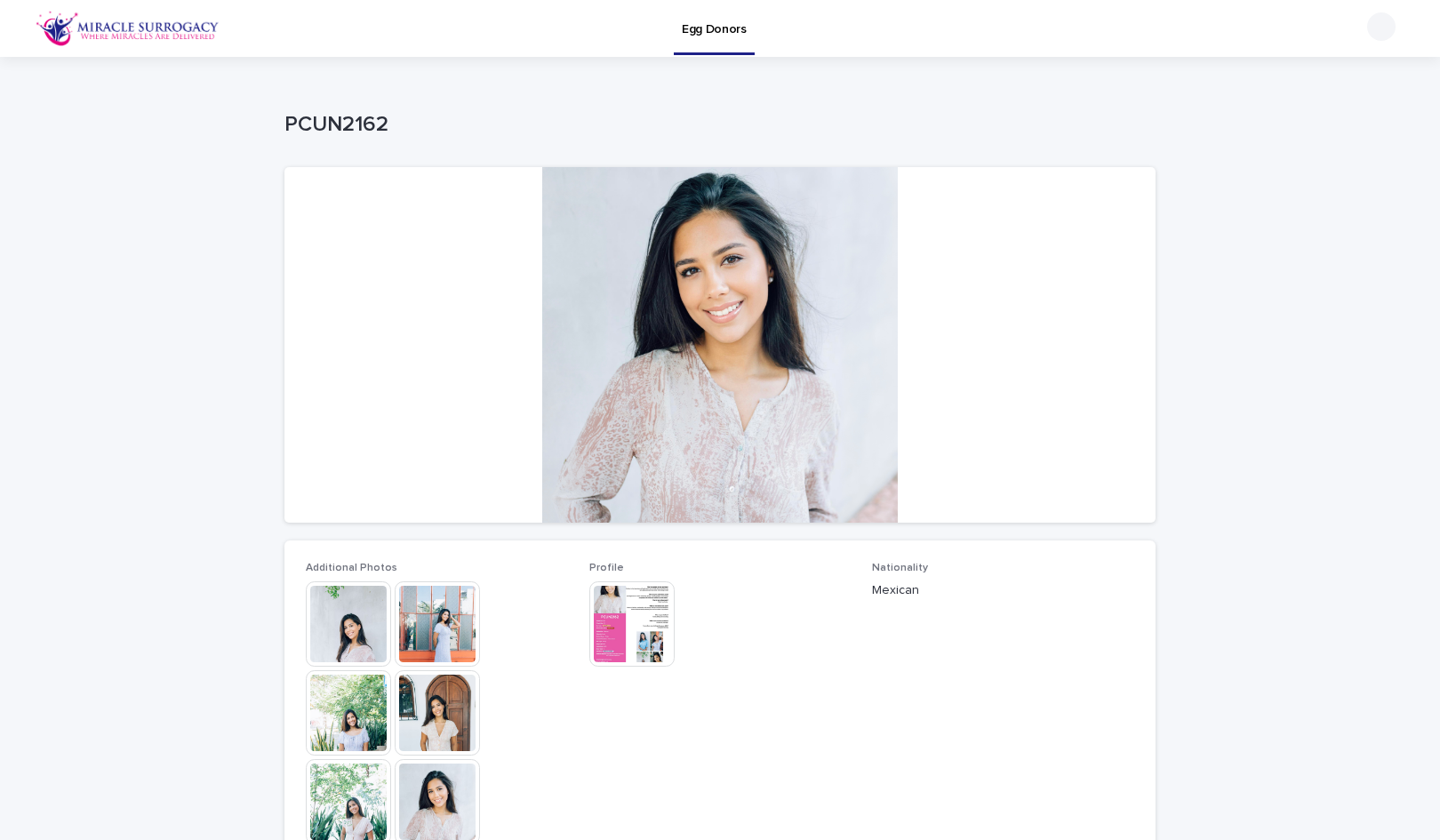
click at [344, 615] on img at bounding box center [348, 624] width 86 height 86
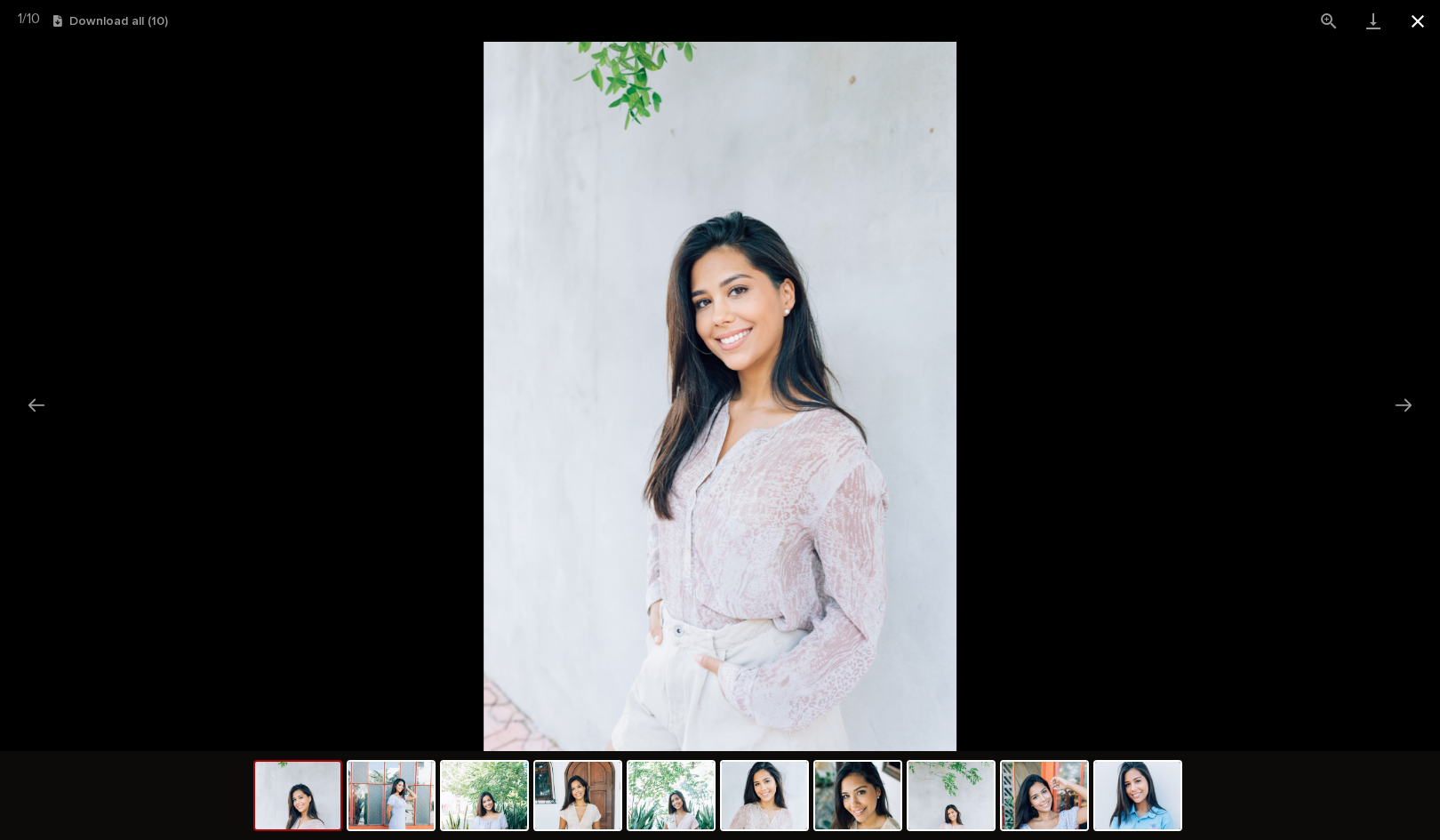
click at [1417, 23] on button "Close gallery" at bounding box center [1418, 20] width 44 height 41
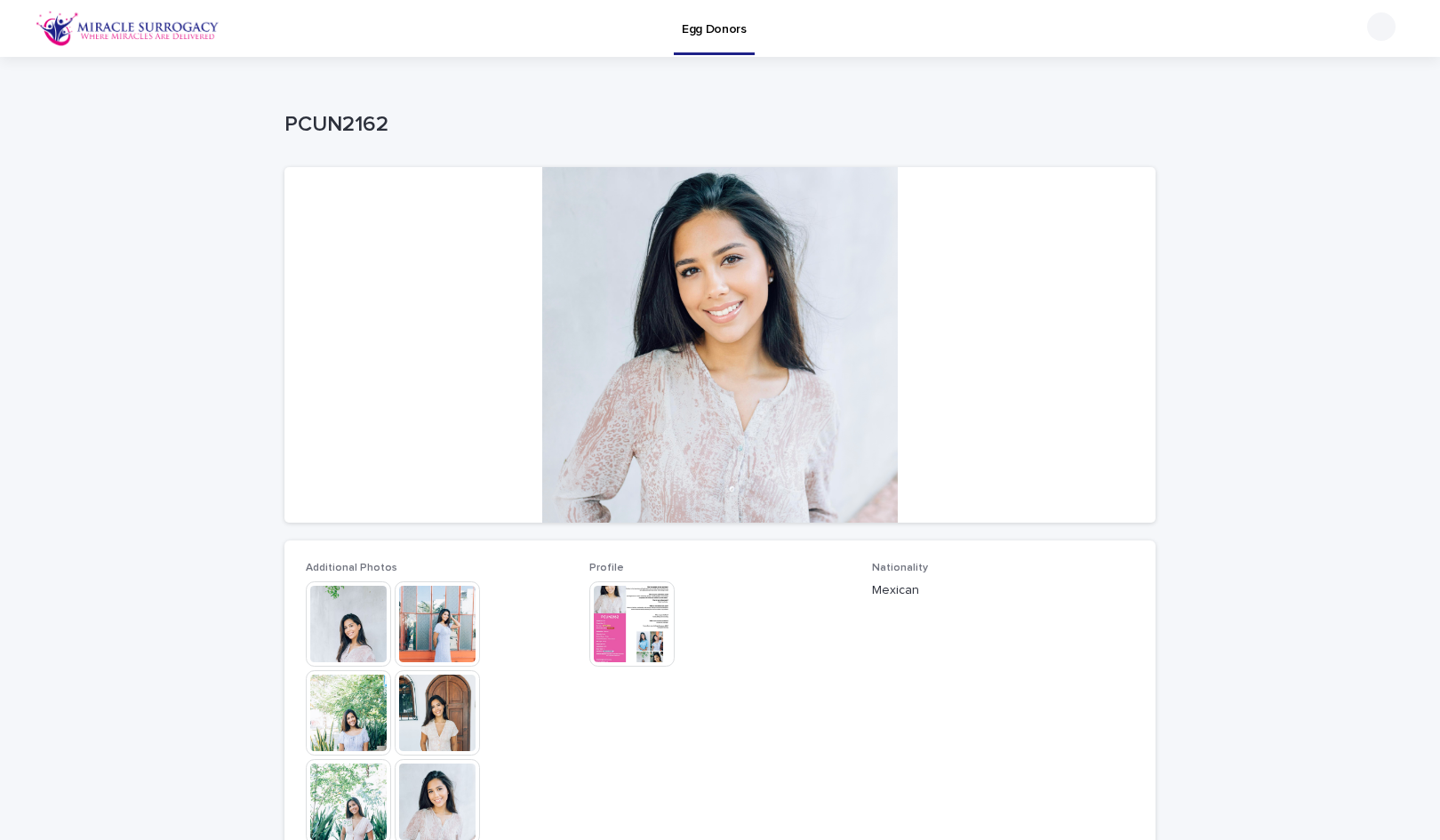
click at [592, 621] on img at bounding box center [632, 624] width 86 height 86
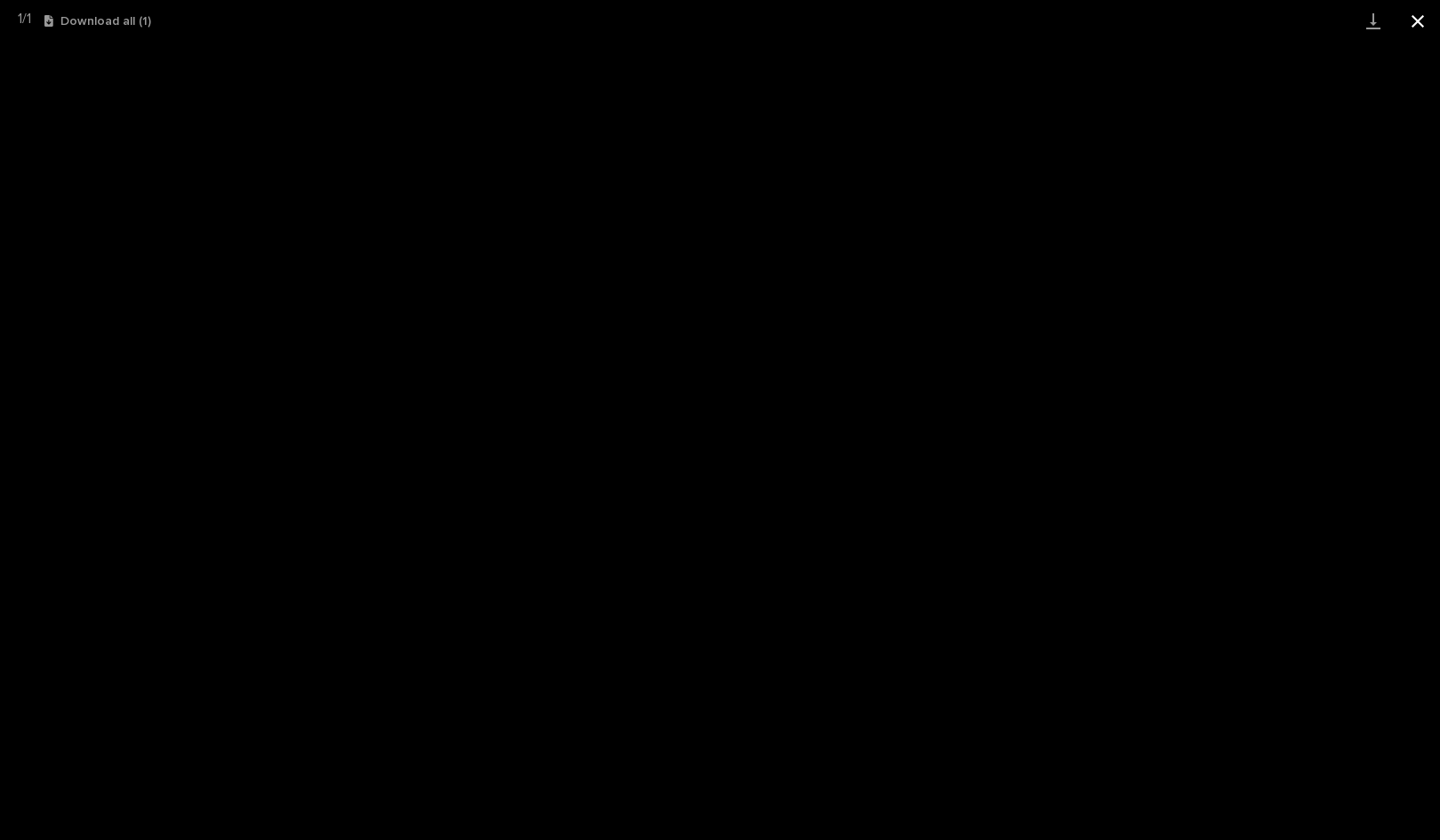
click at [1423, 31] on button "Close gallery" at bounding box center [1418, 20] width 44 height 41
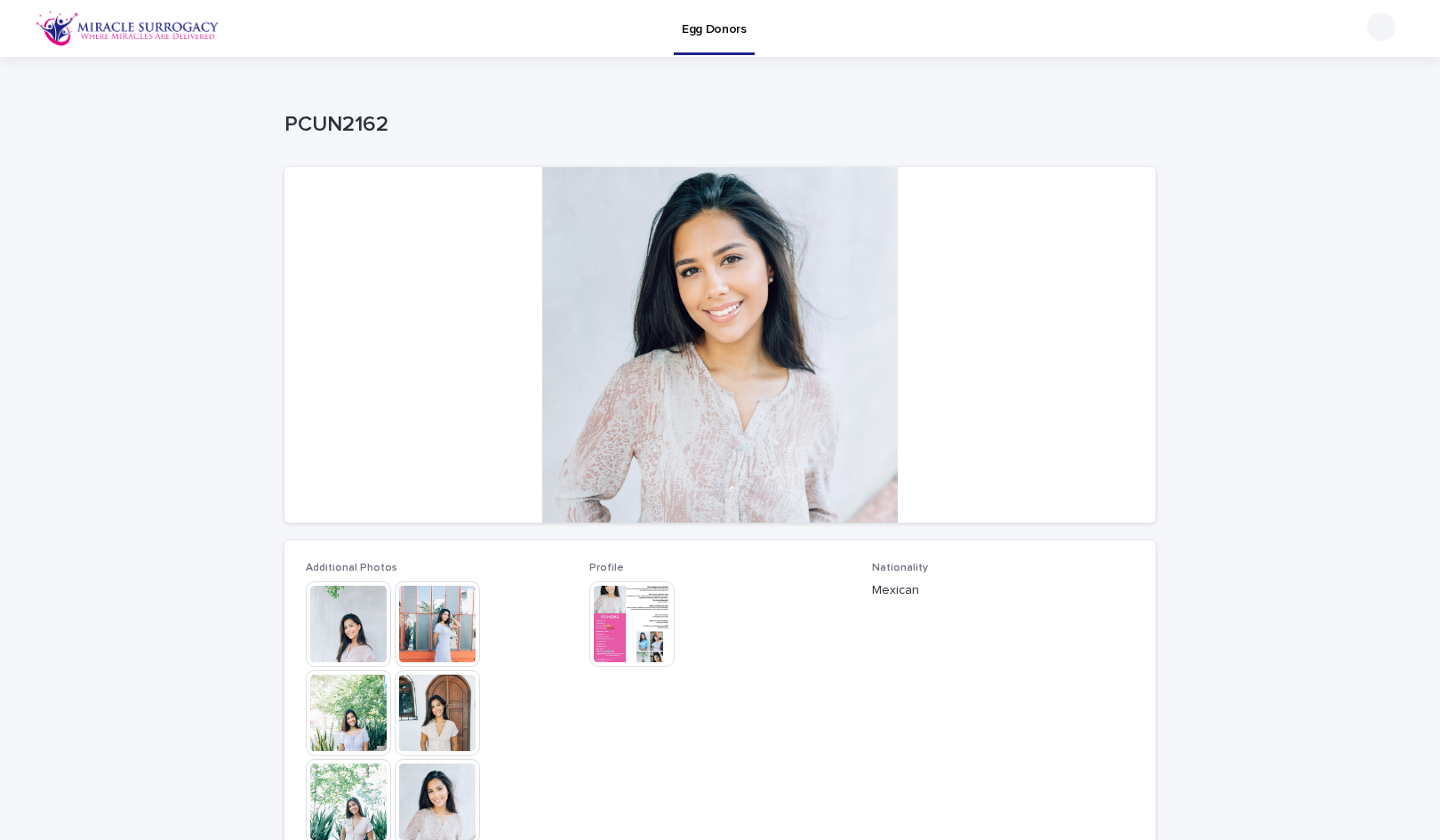
click at [611, 628] on img at bounding box center [632, 624] width 86 height 86
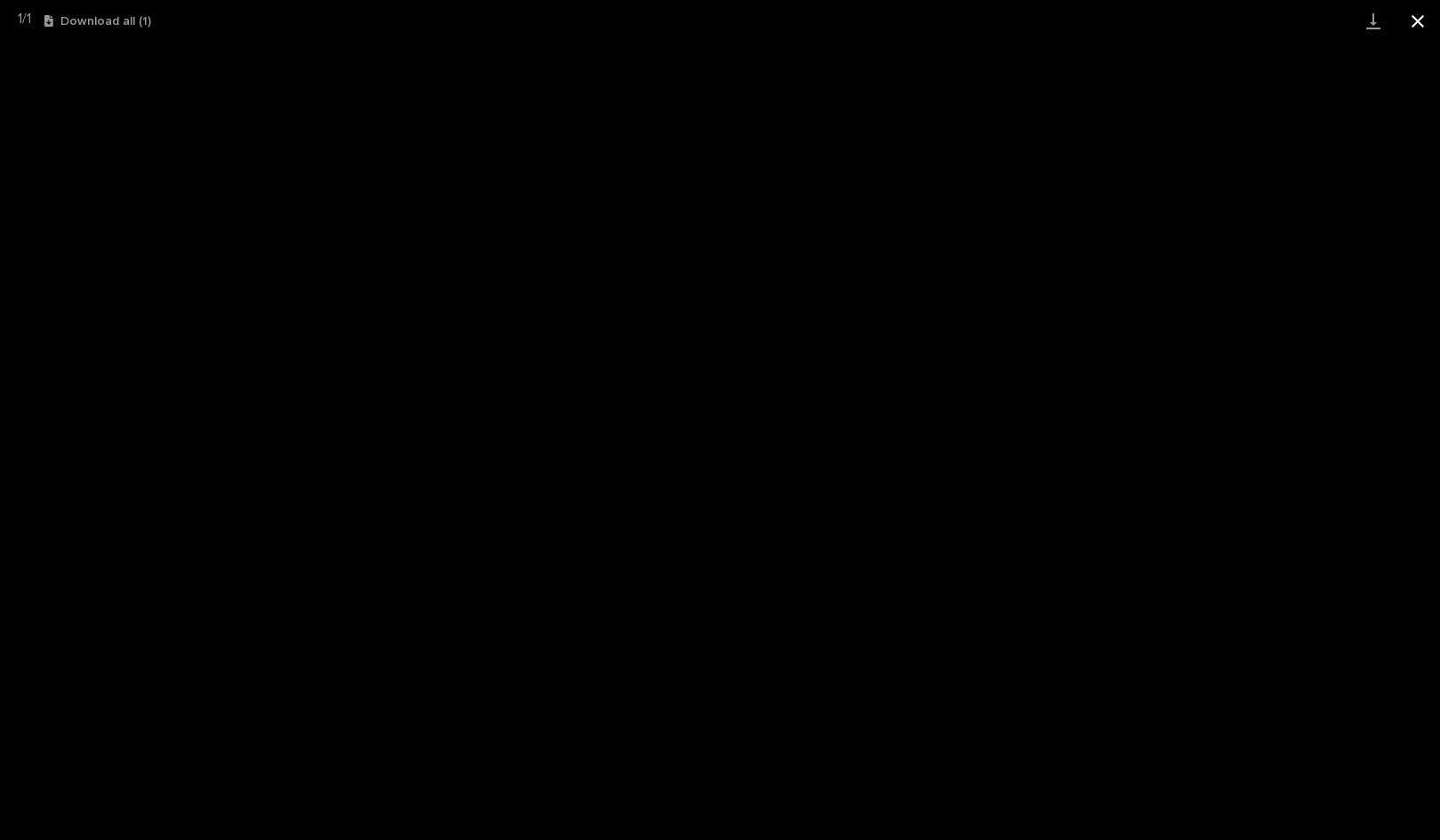
click at [1434, 11] on button "Close gallery" at bounding box center [1418, 20] width 44 height 41
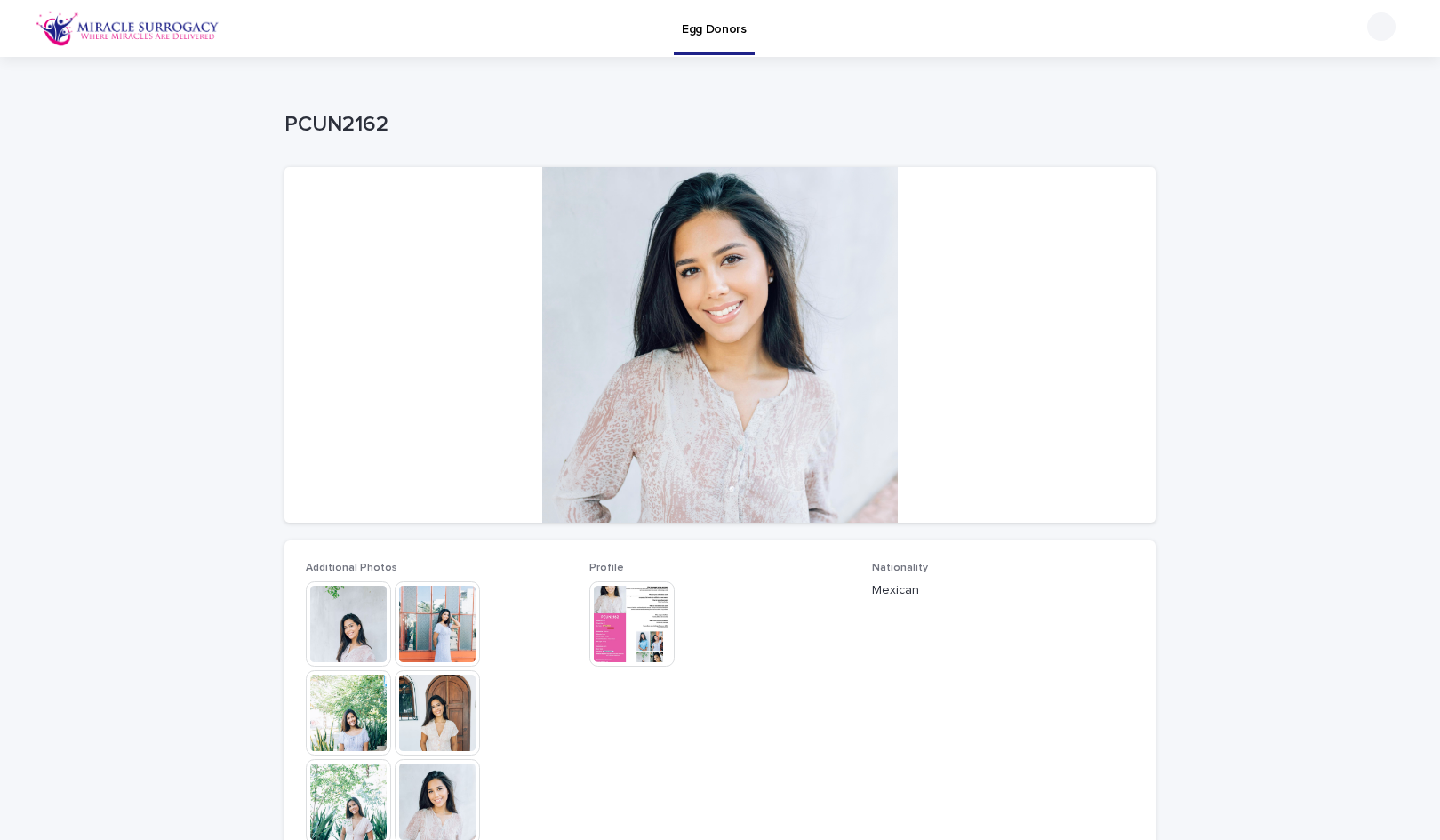
click at [338, 598] on img at bounding box center [348, 624] width 86 height 86
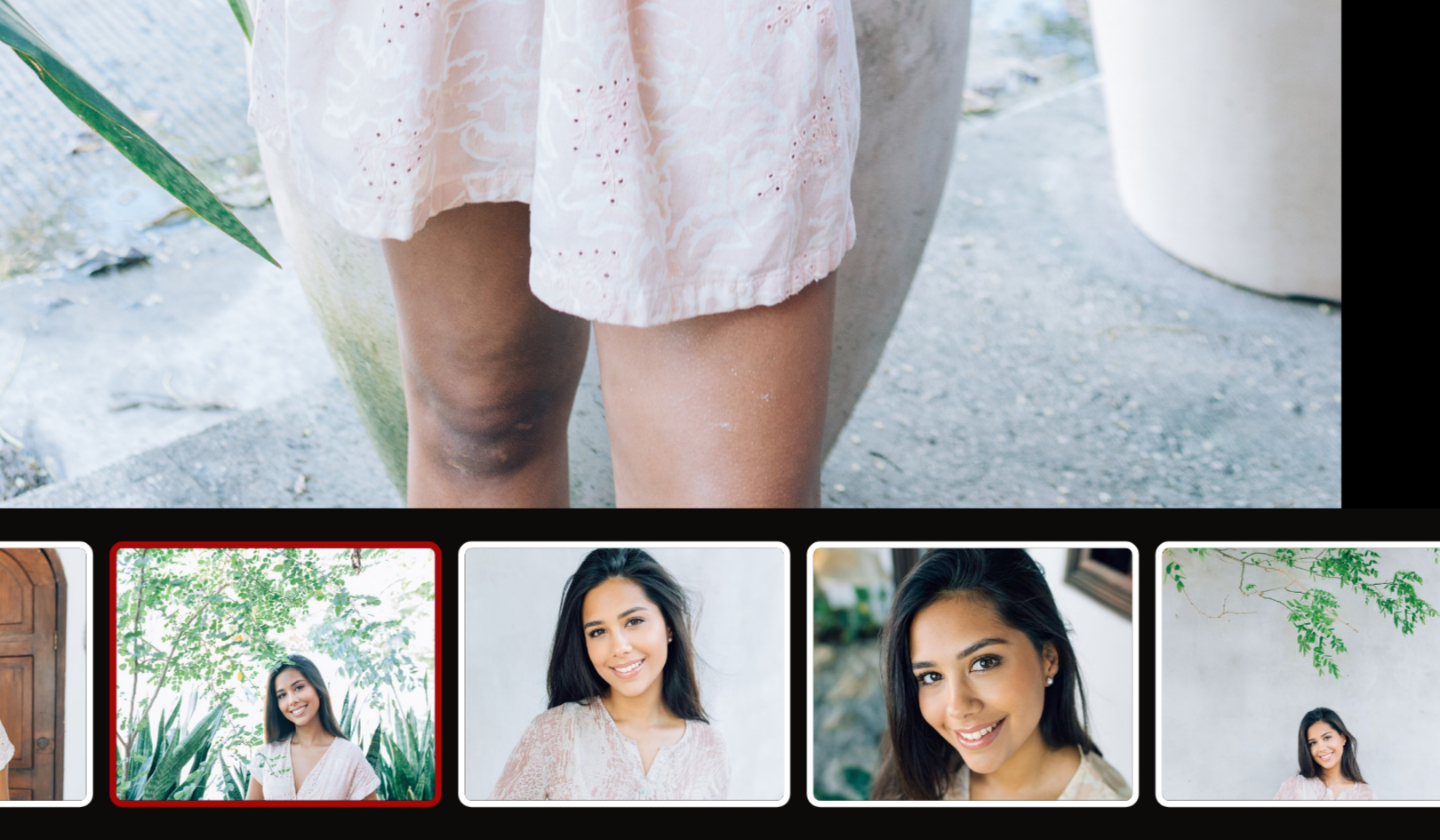
click at [816, 718] on img at bounding box center [720, 396] width 473 height 709
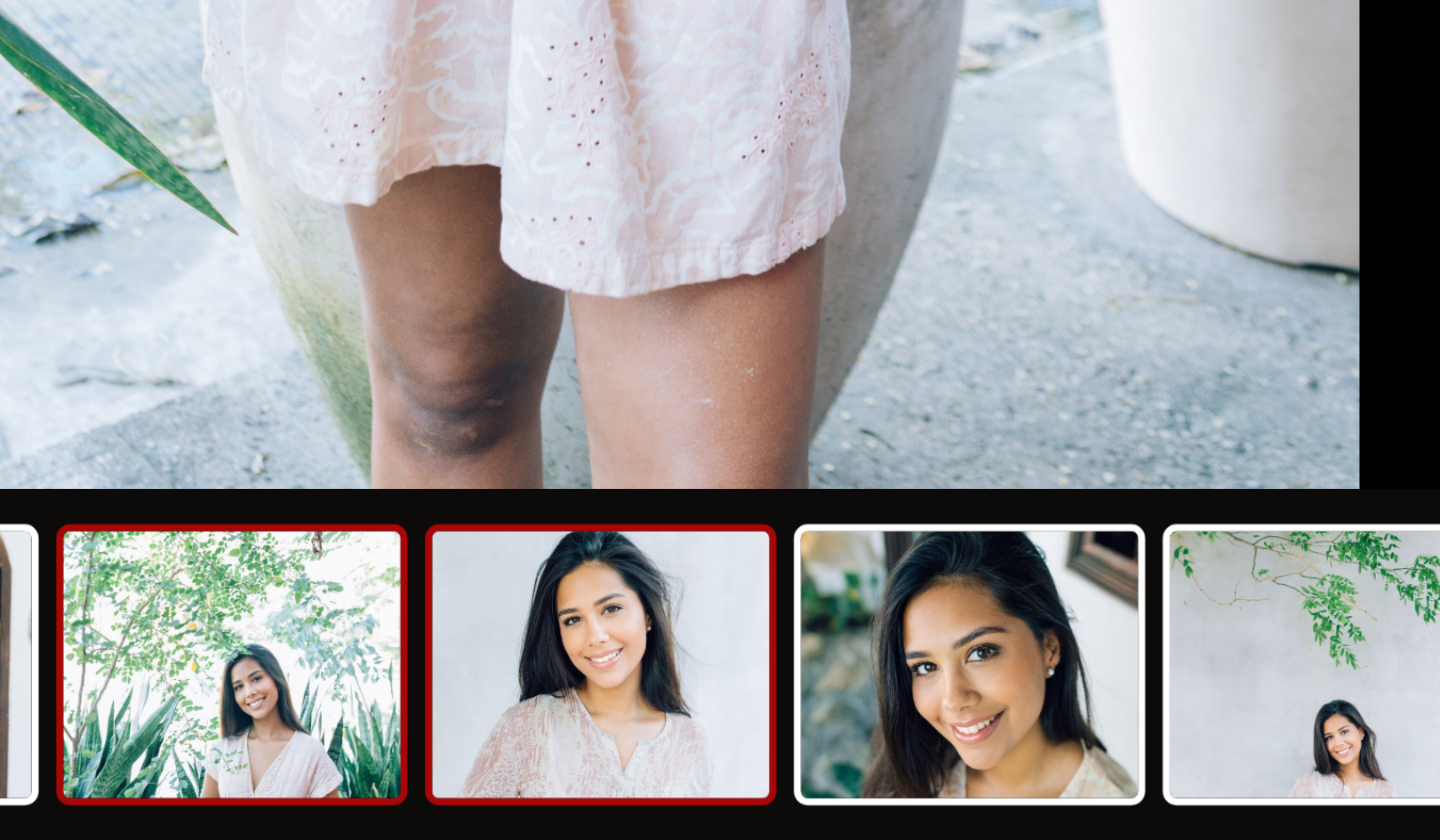
click at [767, 794] on img at bounding box center [764, 796] width 86 height 67
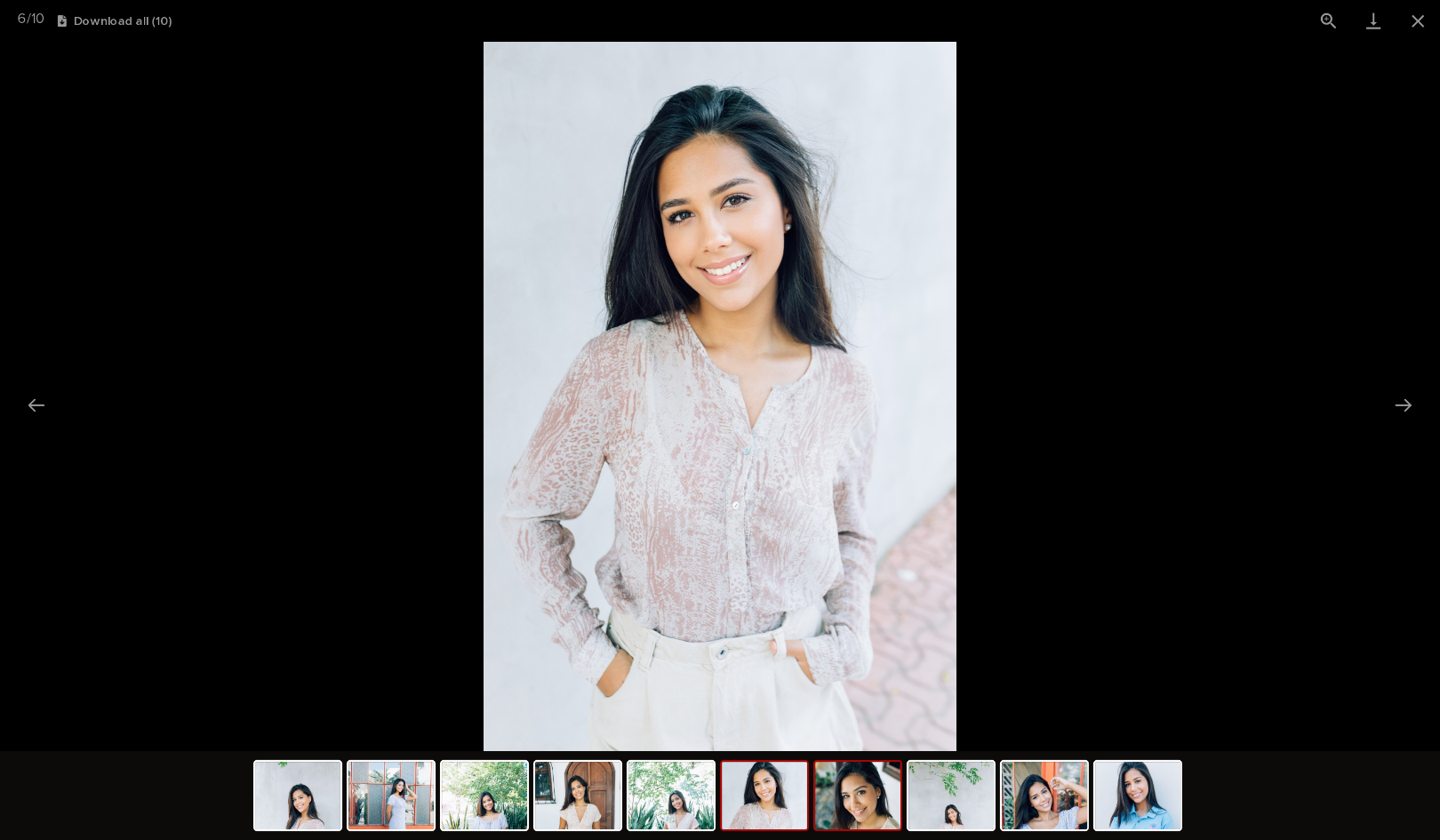
click at [869, 805] on img at bounding box center [857, 796] width 86 height 67
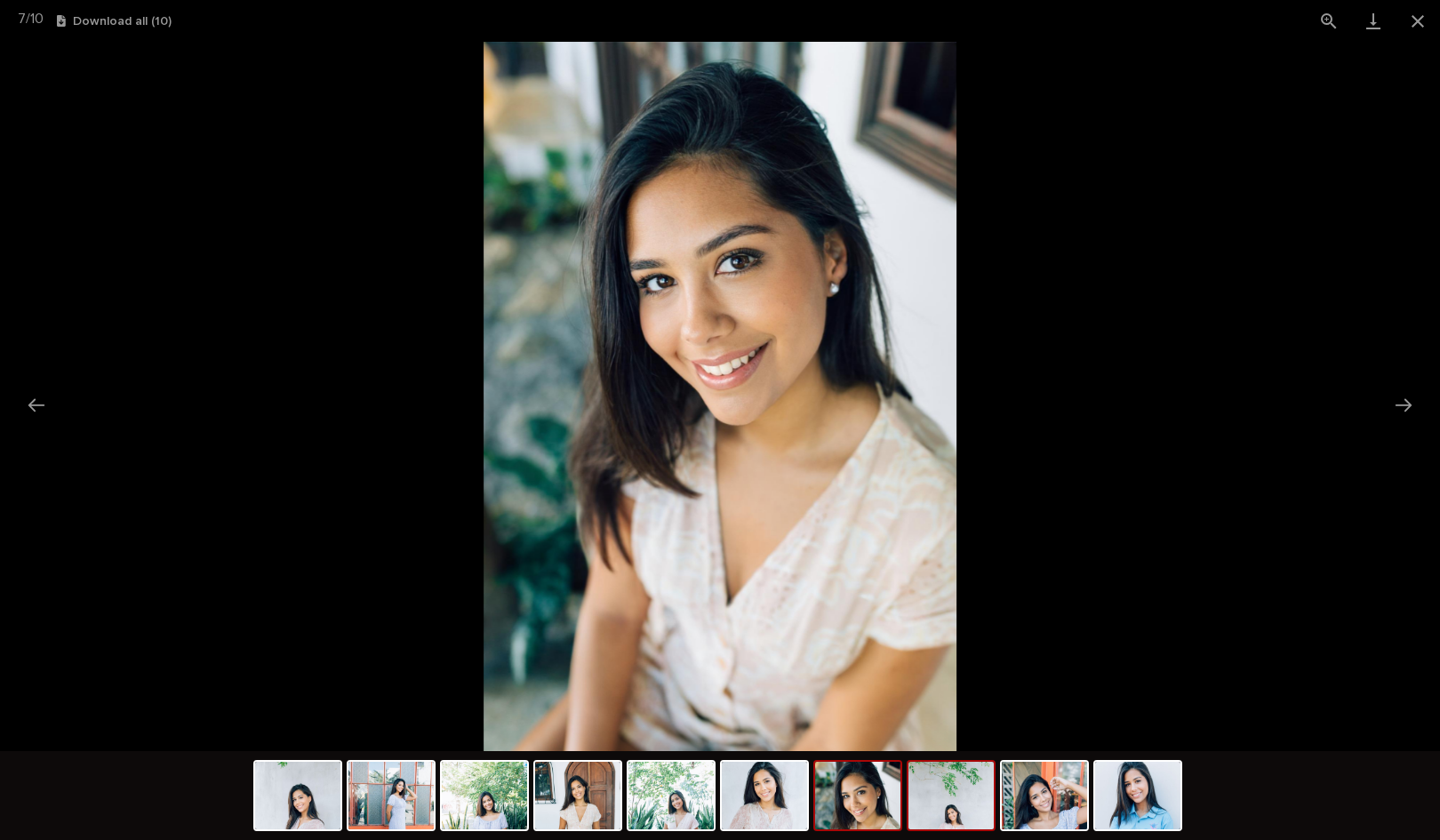
click at [956, 800] on img at bounding box center [951, 796] width 86 height 67
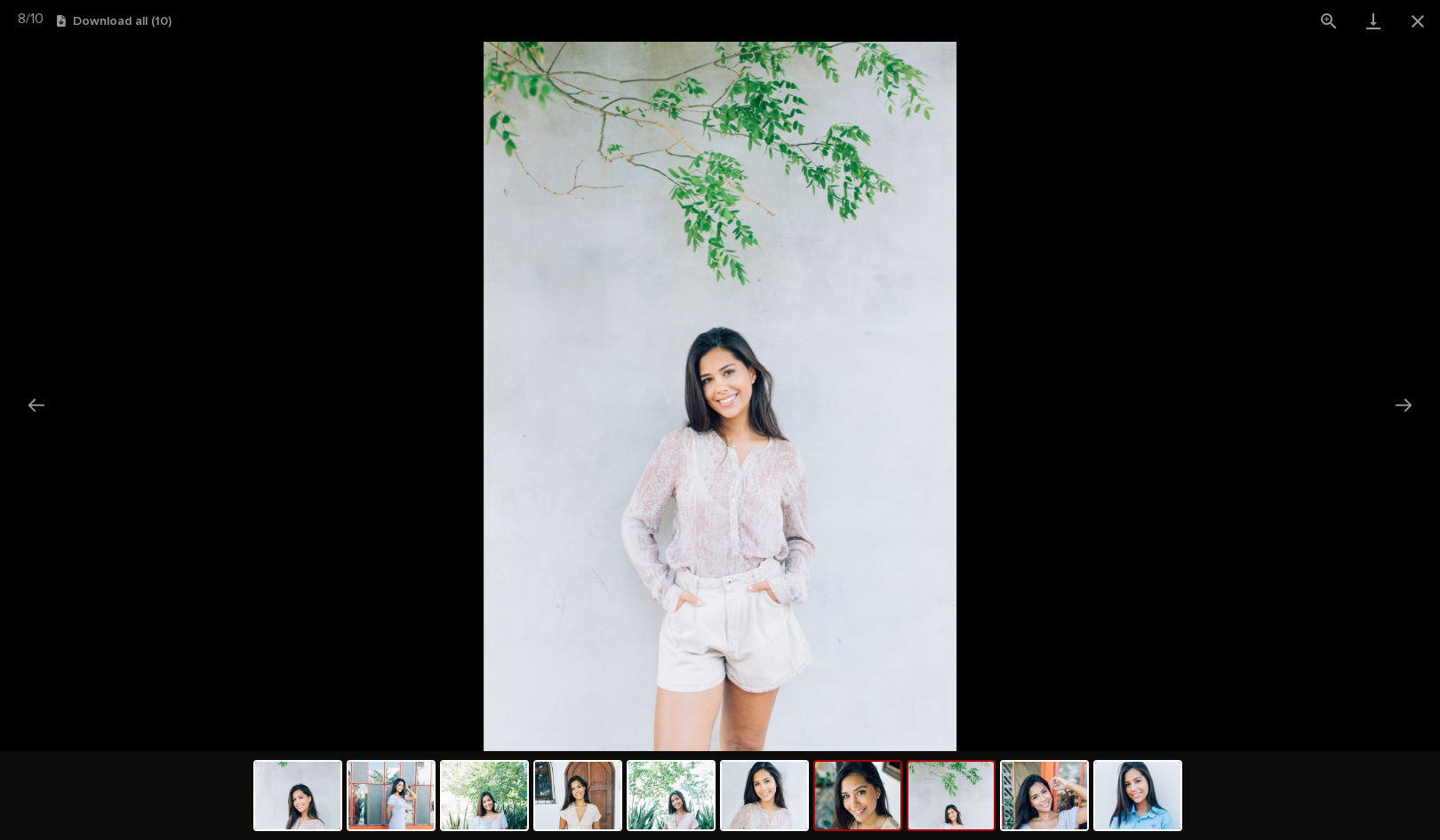
click at [862, 807] on img at bounding box center [857, 796] width 86 height 67
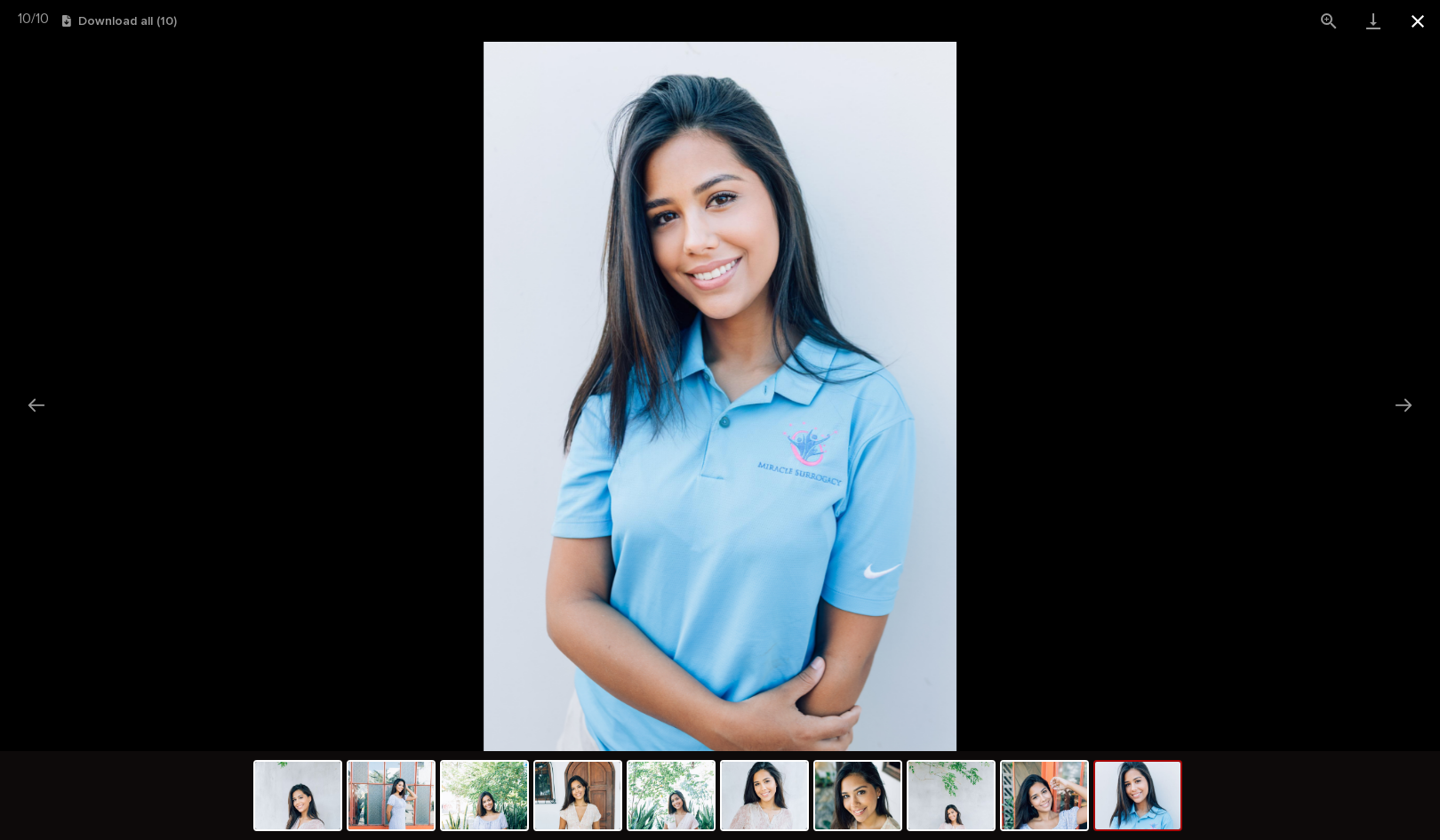
click at [1423, 24] on button "Close gallery" at bounding box center [1418, 20] width 44 height 41
